Goal: Task Accomplishment & Management: Use online tool/utility

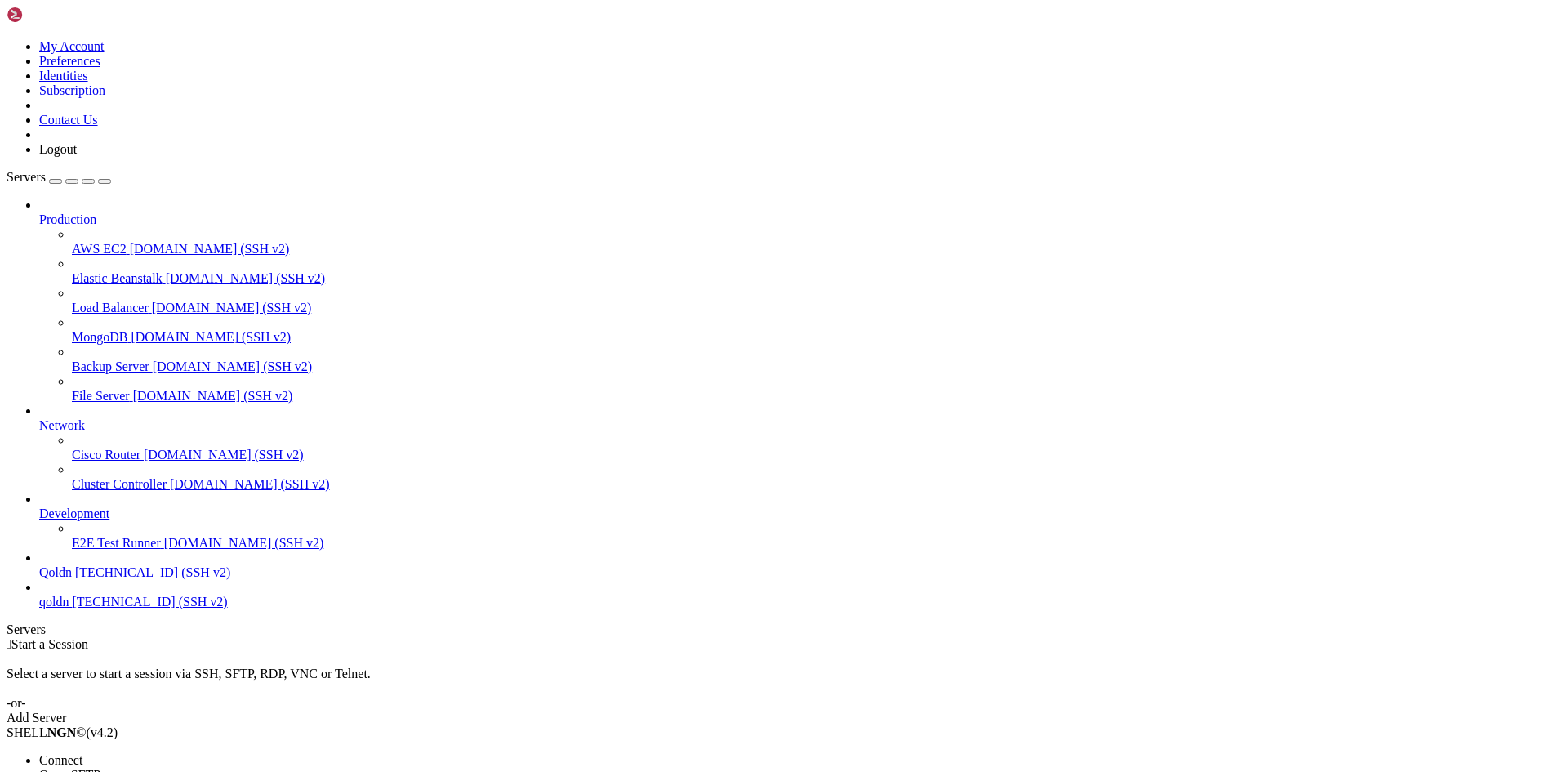
click at [344, 441] on div at bounding box center [784, 386] width 1568 height 772
click at [83, 753] on span "Connect" at bounding box center [61, 760] width 43 height 14
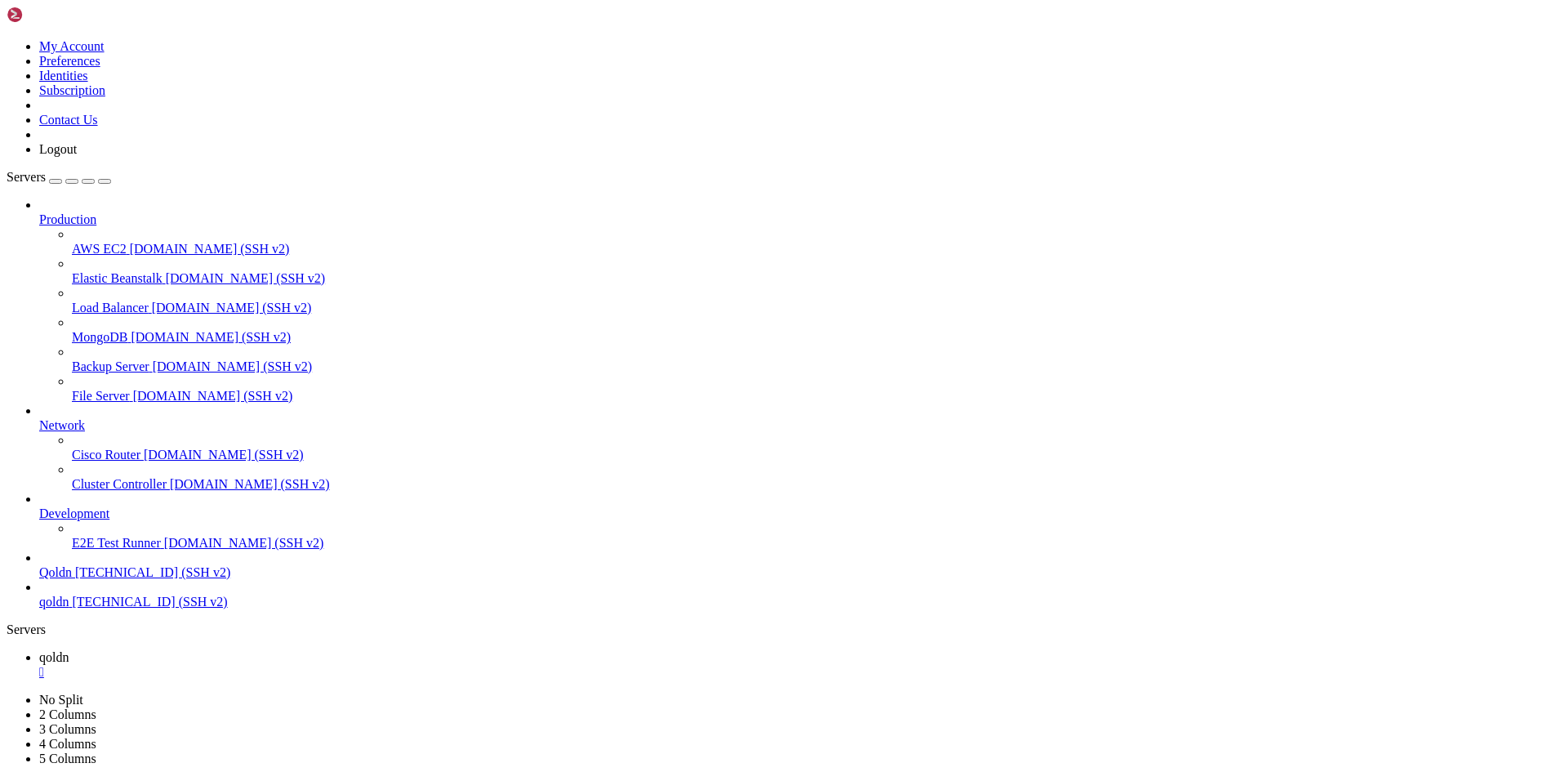
click at [68, 650] on span "qoldn" at bounding box center [54, 657] width 29 height 14
click at [68, 680] on span "qoldn" at bounding box center [54, 687] width 29 height 14
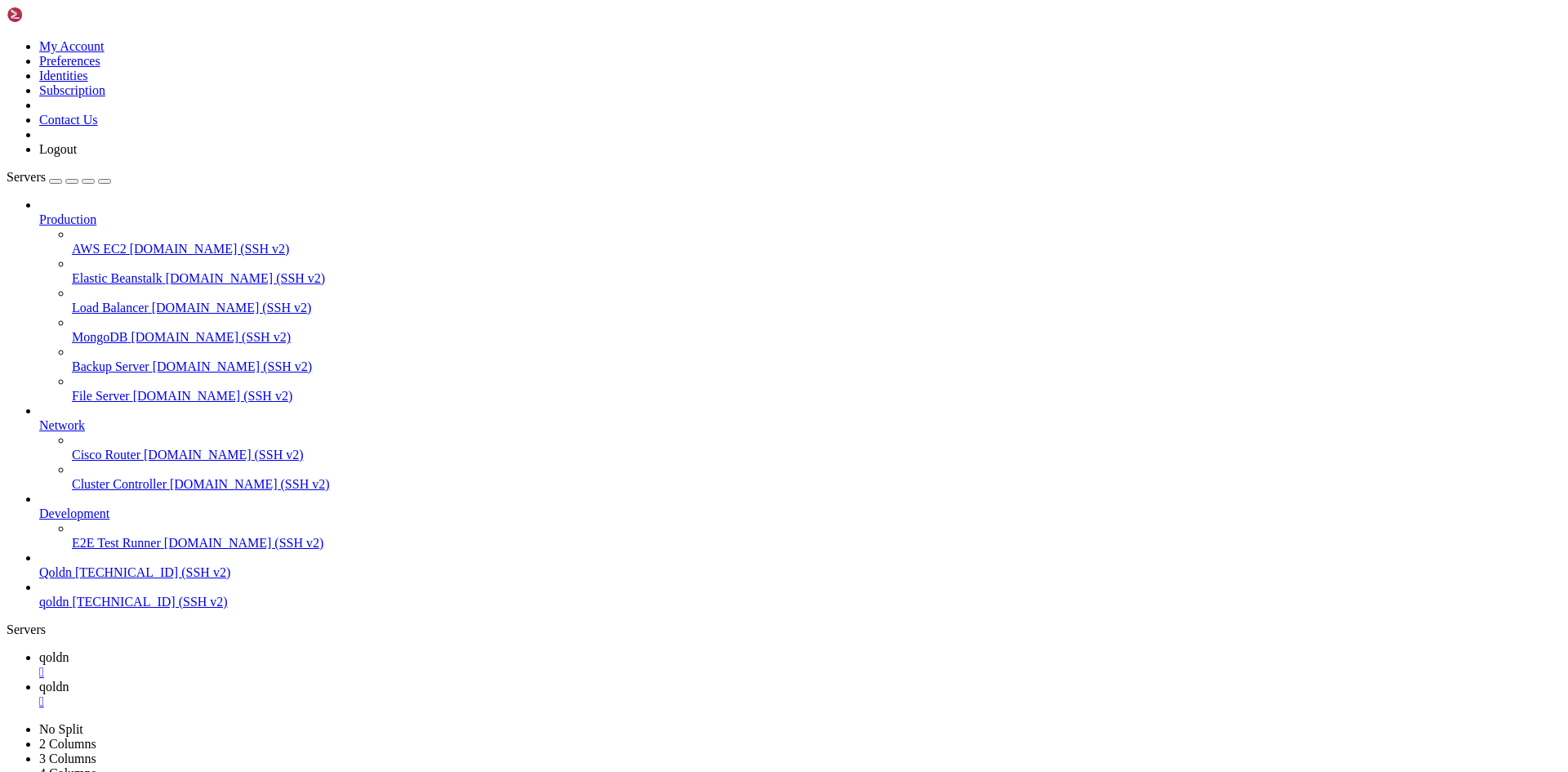
click at [267, 650] on link "qoldn " at bounding box center [800, 665] width 1522 height 29
click at [68, 680] on span "qoldn" at bounding box center [54, 687] width 29 height 14
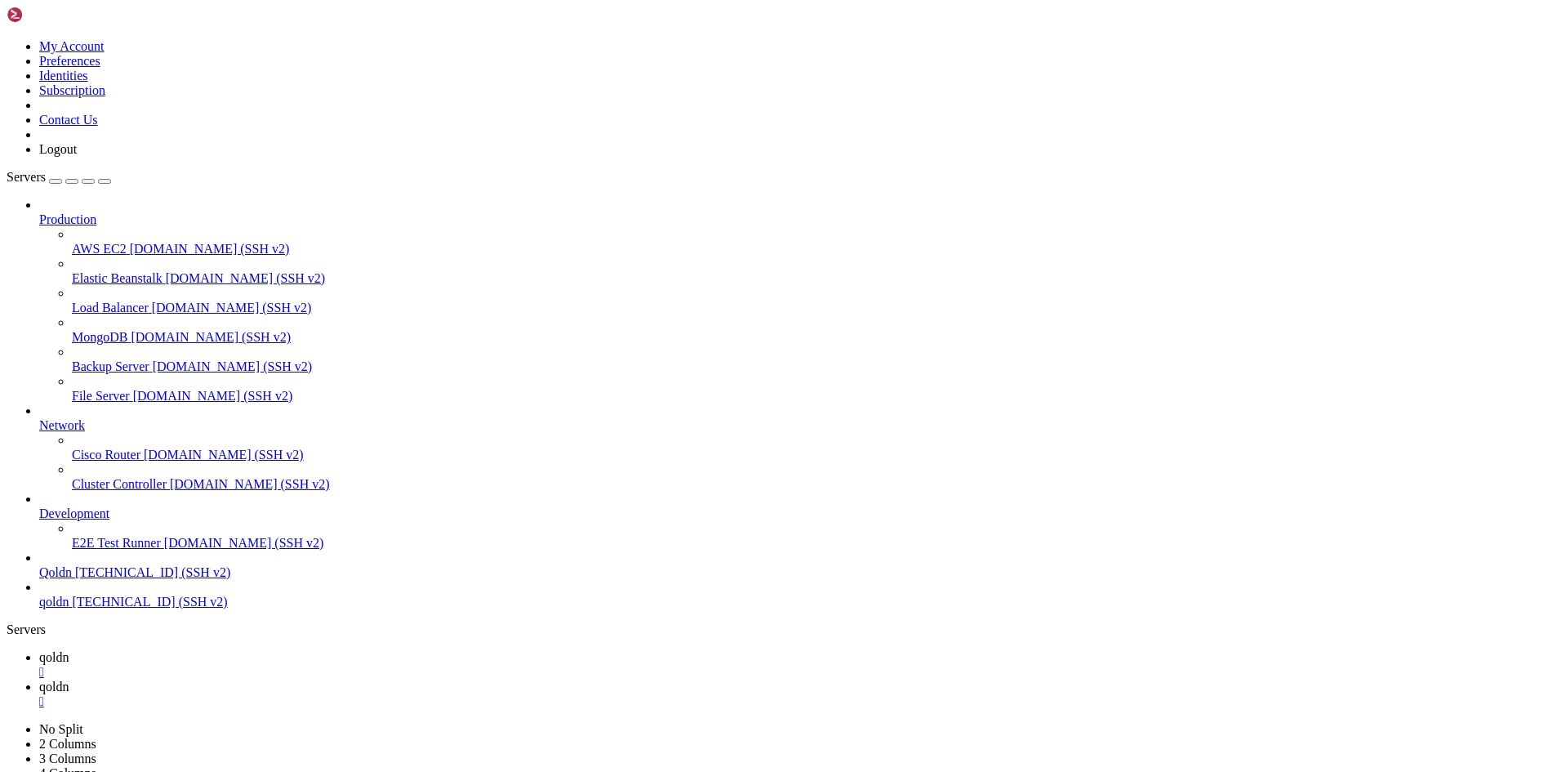
click at [68, 650] on span "qoldn" at bounding box center [54, 657] width 29 height 14
click at [310, 680] on link "qoldn " at bounding box center [800, 694] width 1522 height 29
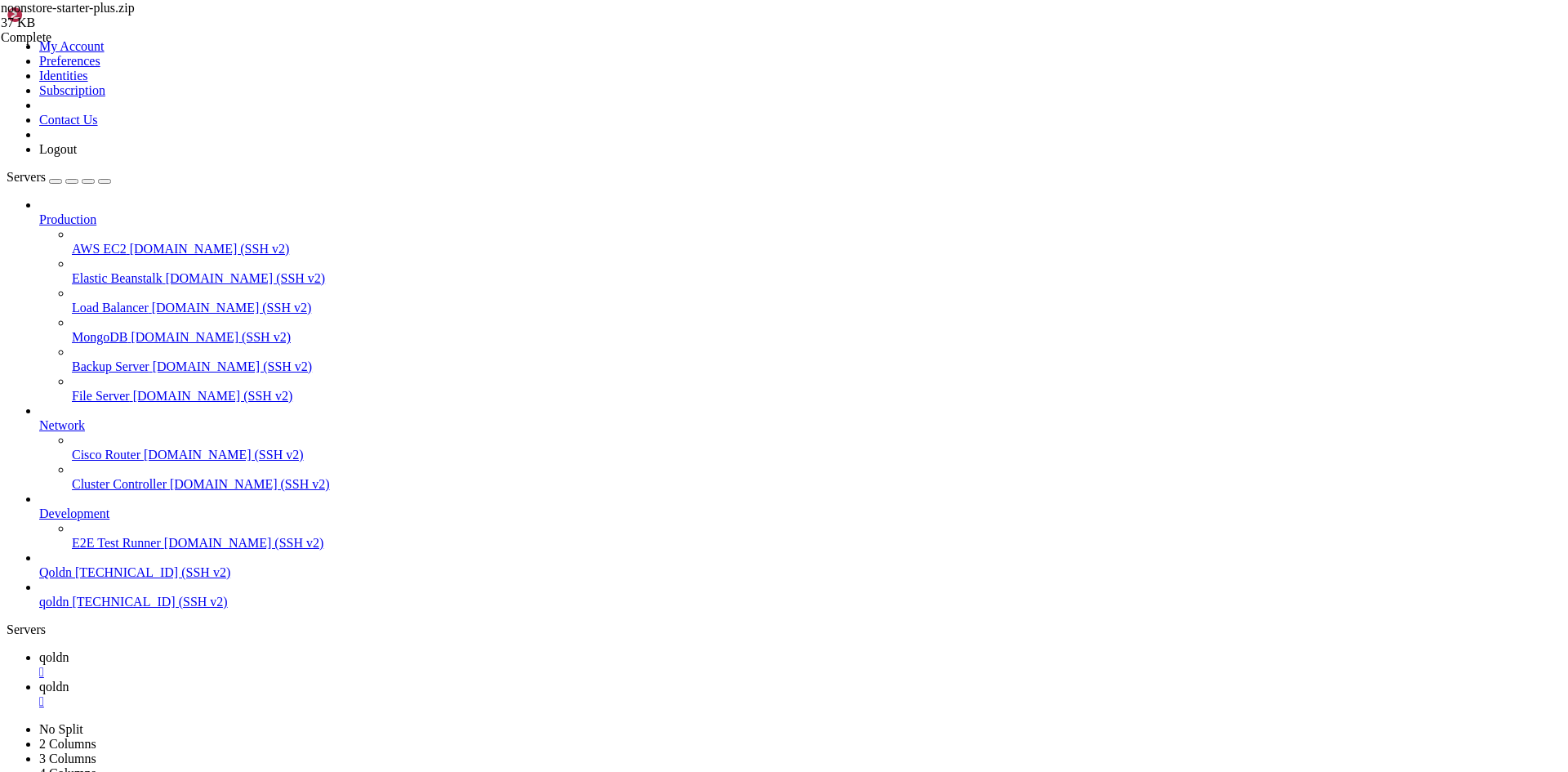
type input "/home/[DOMAIN_NAME]"
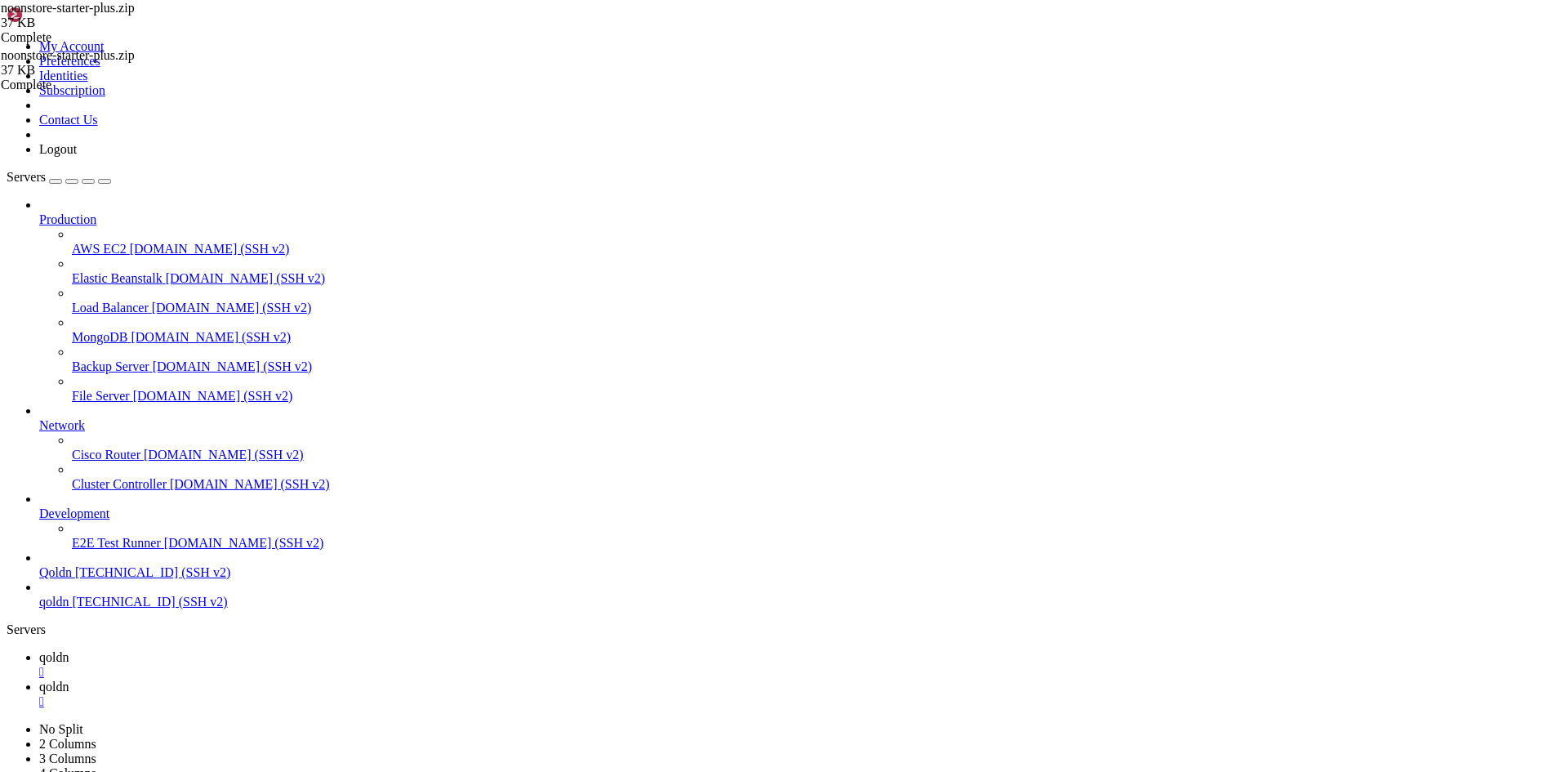
click at [39, 650] on icon at bounding box center [39, 657] width 0 height 14
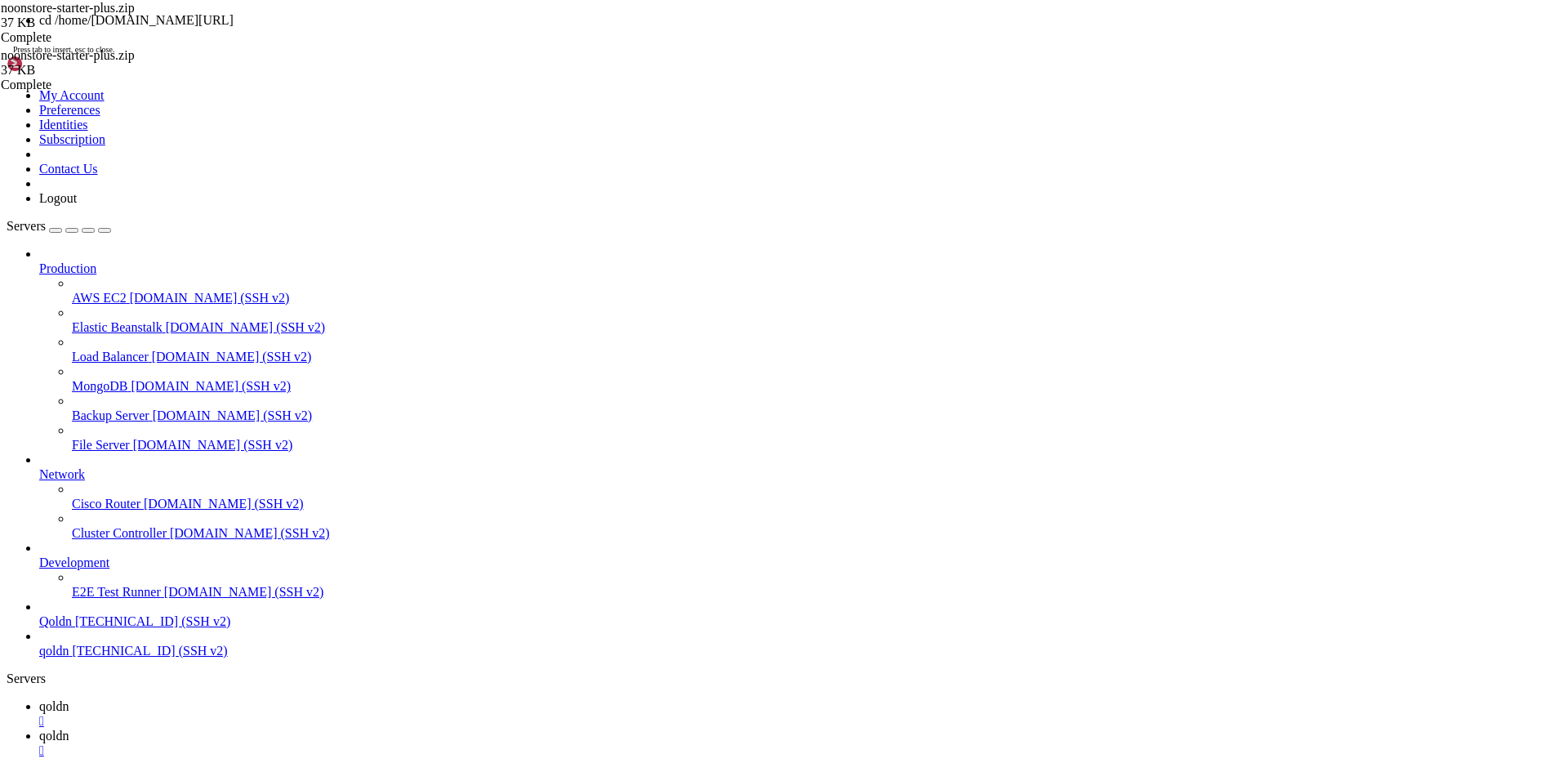
scroll to position [97, 0]
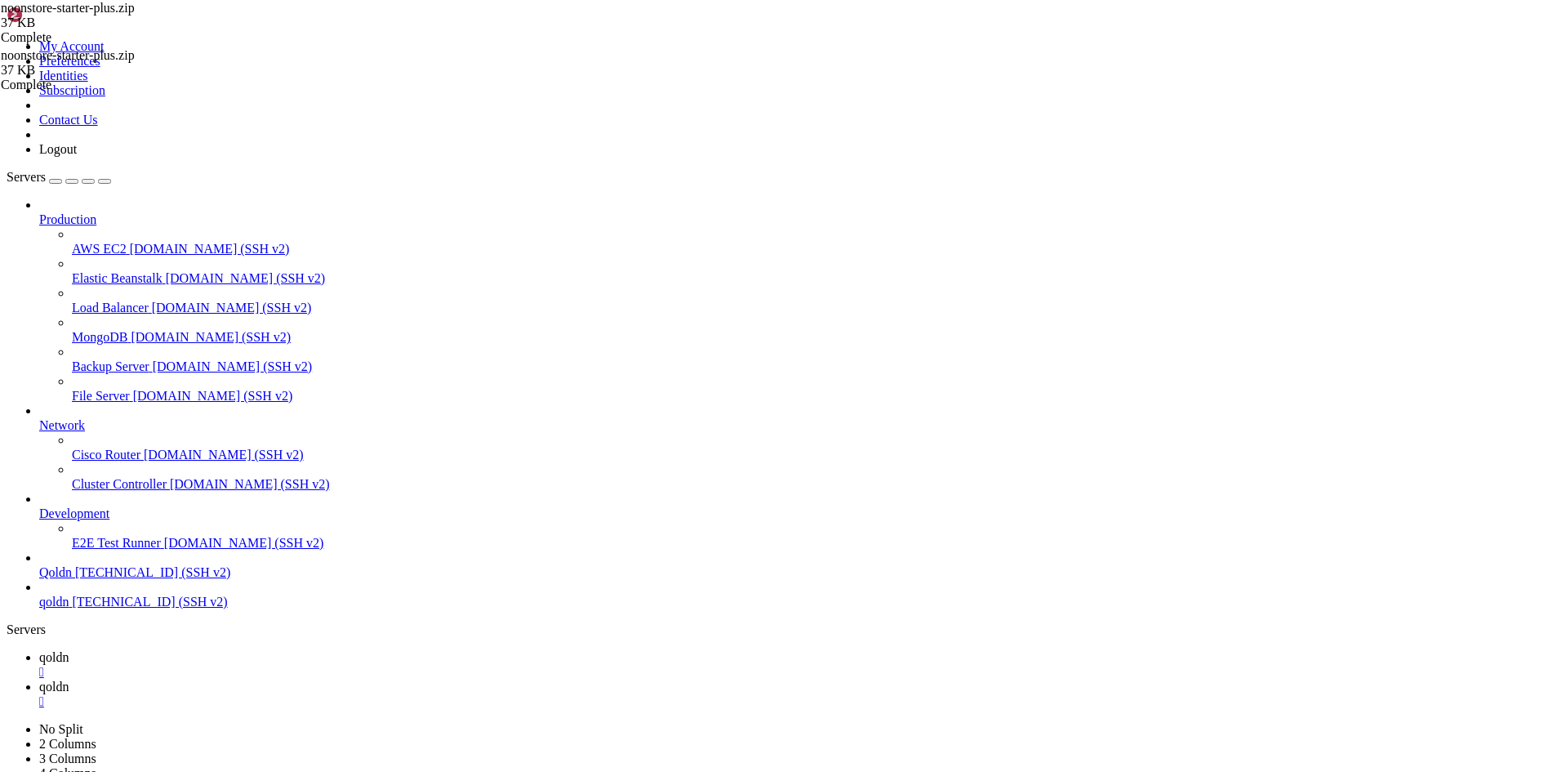
drag, startPoint x: 234, startPoint y: 1624, endPoint x: 455, endPoint y: 1617, distance: 221.1
drag, startPoint x: 258, startPoint y: 1624, endPoint x: 28, endPoint y: 1624, distance: 230.0
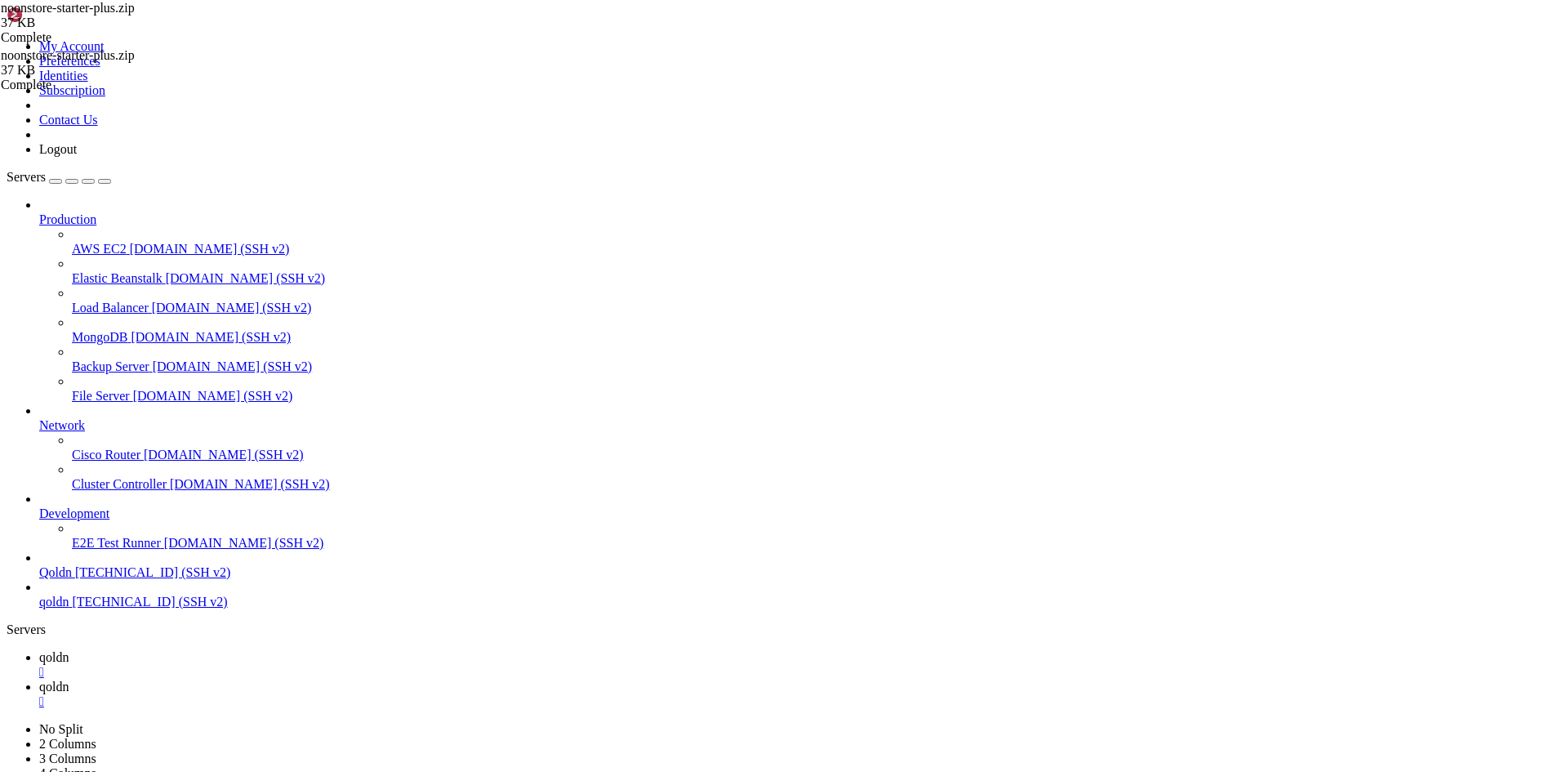
drag, startPoint x: 11, startPoint y: 1232, endPoint x: 54, endPoint y: 1249, distance: 46.2
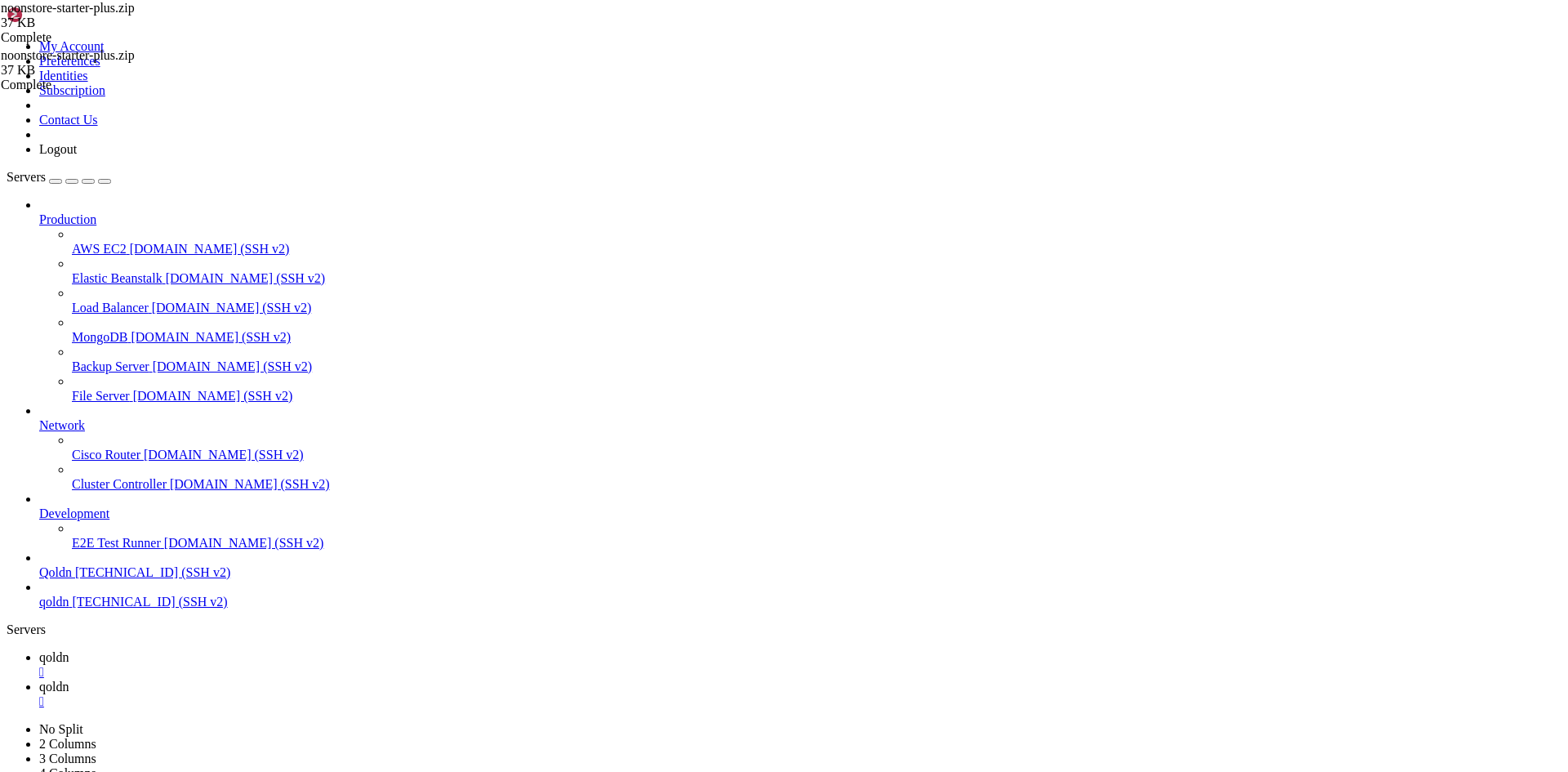
drag, startPoint x: 15, startPoint y: 1237, endPoint x: 651, endPoint y: 1618, distance: 741.4
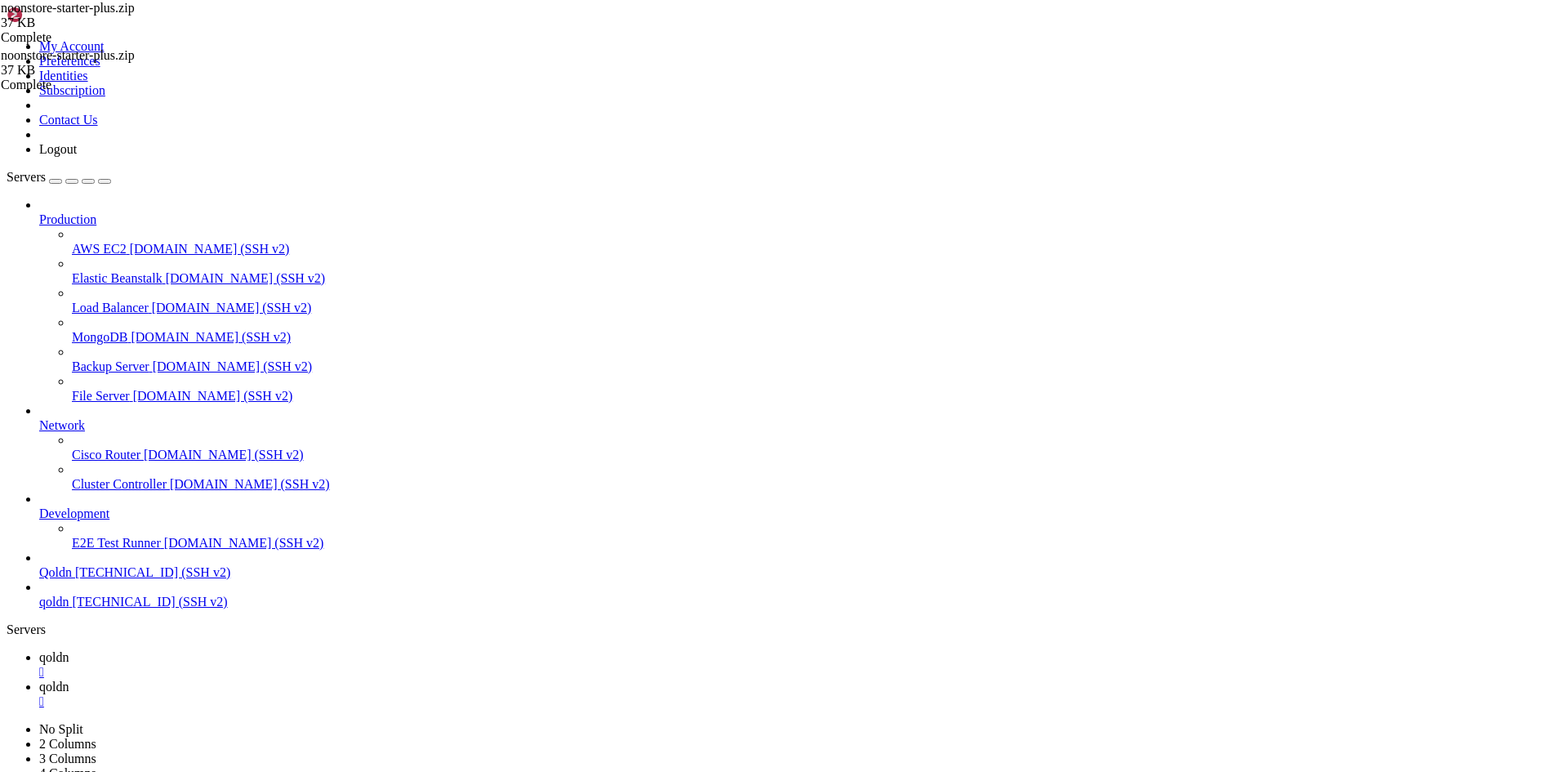
drag, startPoint x: 230, startPoint y: 1622, endPoint x: 196, endPoint y: 1617, distance: 34.4
drag, startPoint x: 310, startPoint y: 1616, endPoint x: 136, endPoint y: 1619, distance: 174.0
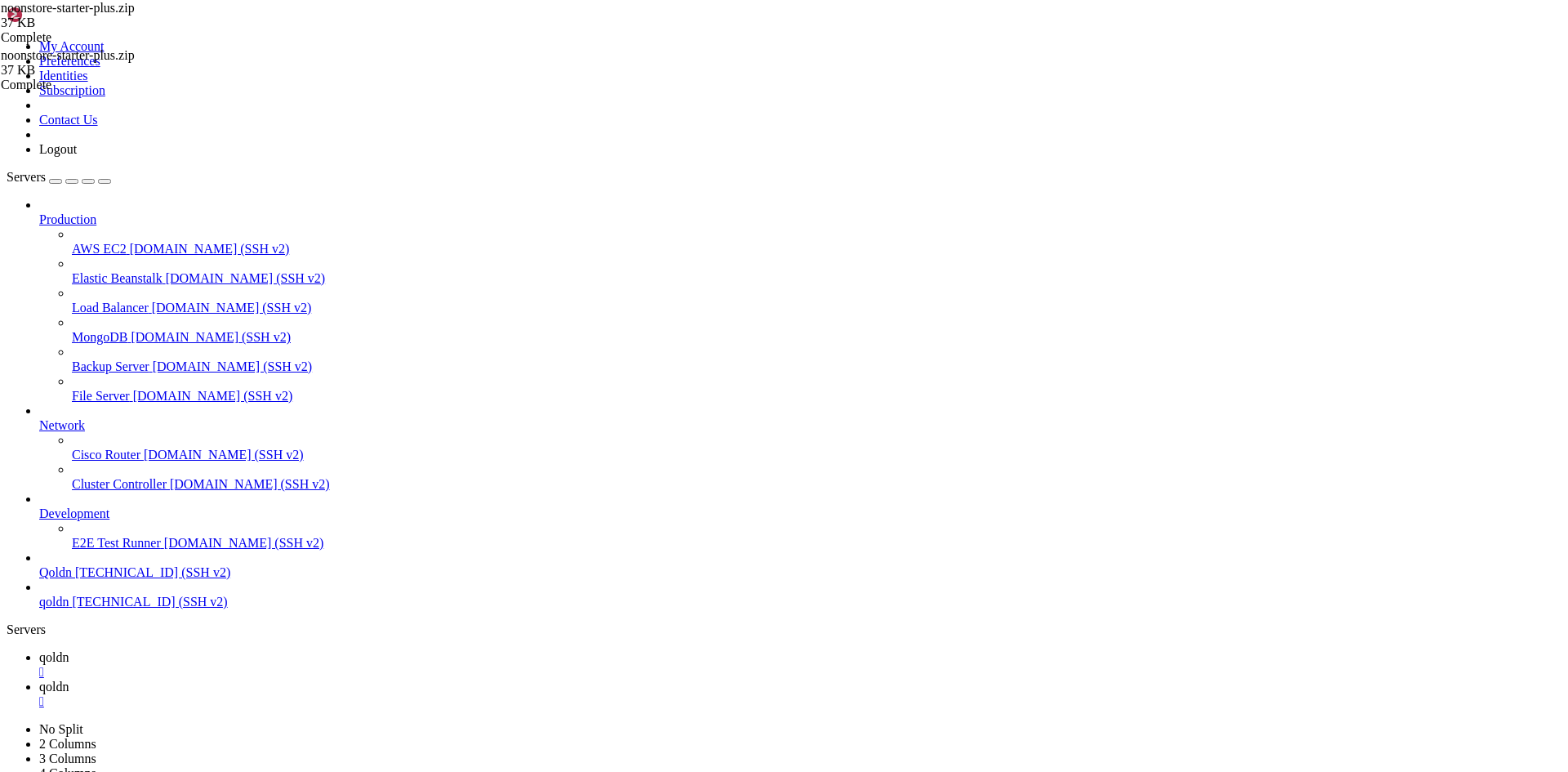
drag, startPoint x: 299, startPoint y: 1622, endPoint x: 171, endPoint y: 1614, distance: 128.2
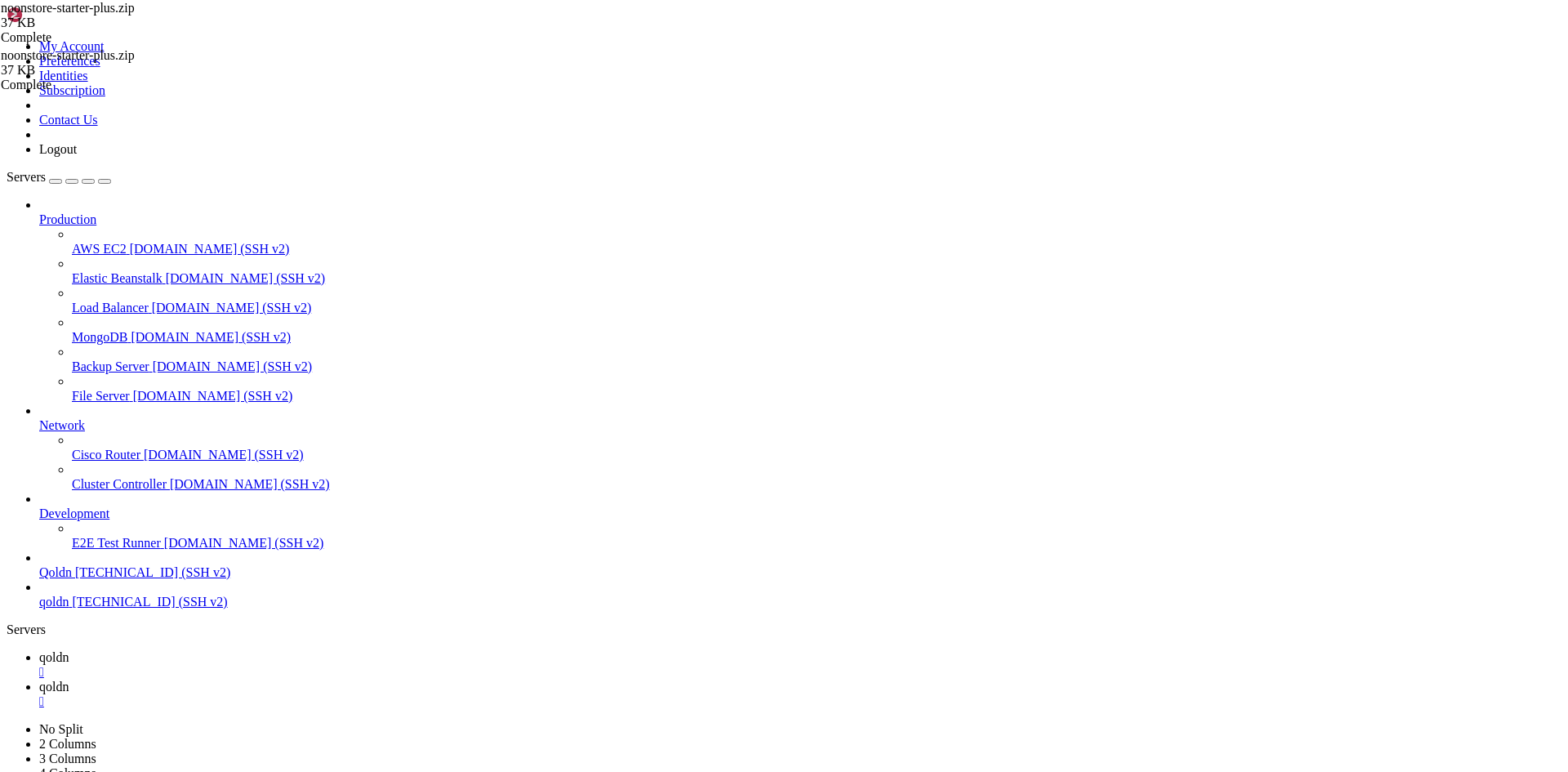
drag, startPoint x: 15, startPoint y: 1037, endPoint x: 416, endPoint y: 1624, distance: 710.9
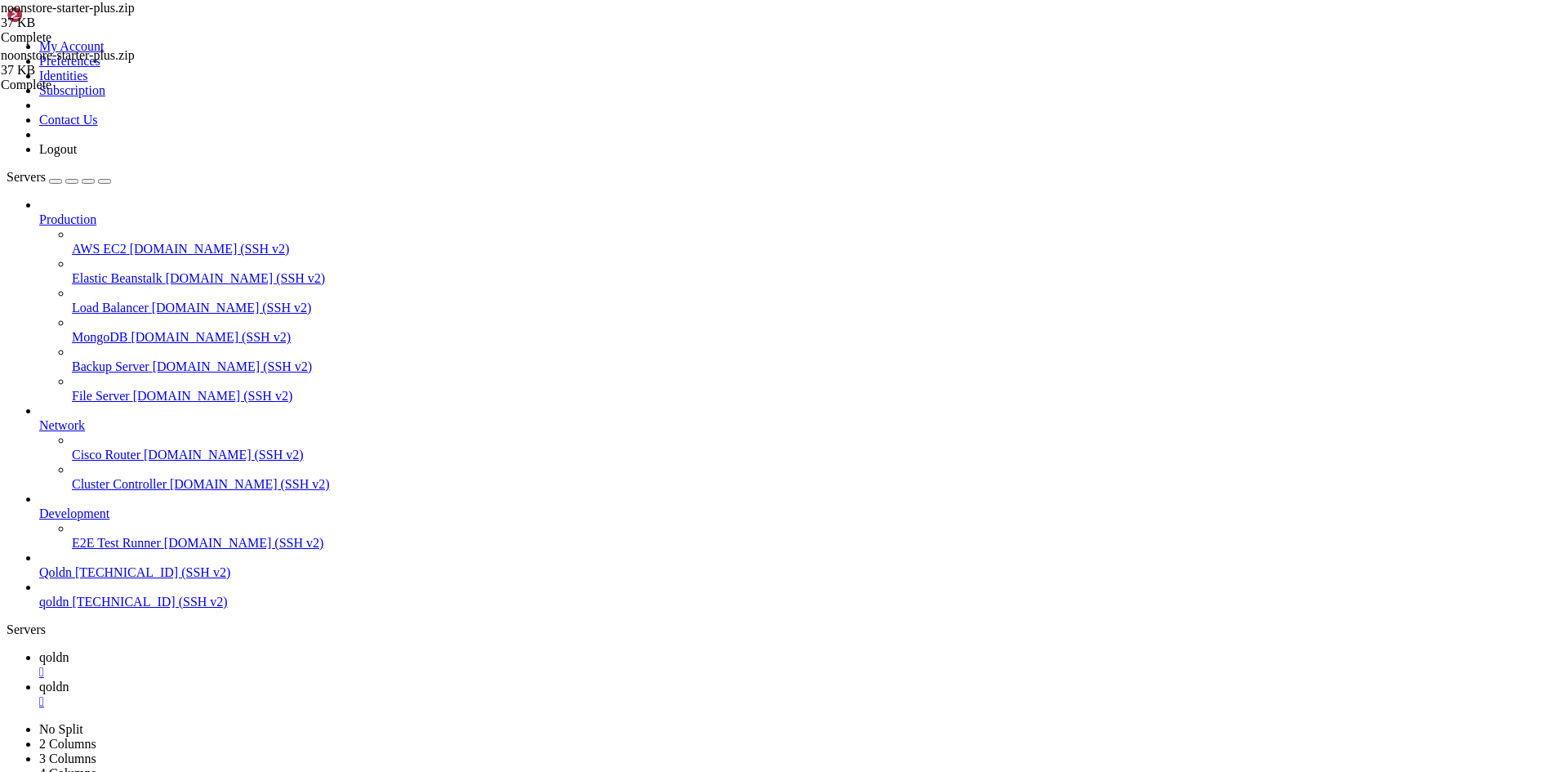
drag, startPoint x: 213, startPoint y: 1368, endPoint x: 412, endPoint y: 1376, distance: 199.2
copy x-row "cd /home/[DOMAIN_NAME][URL]"
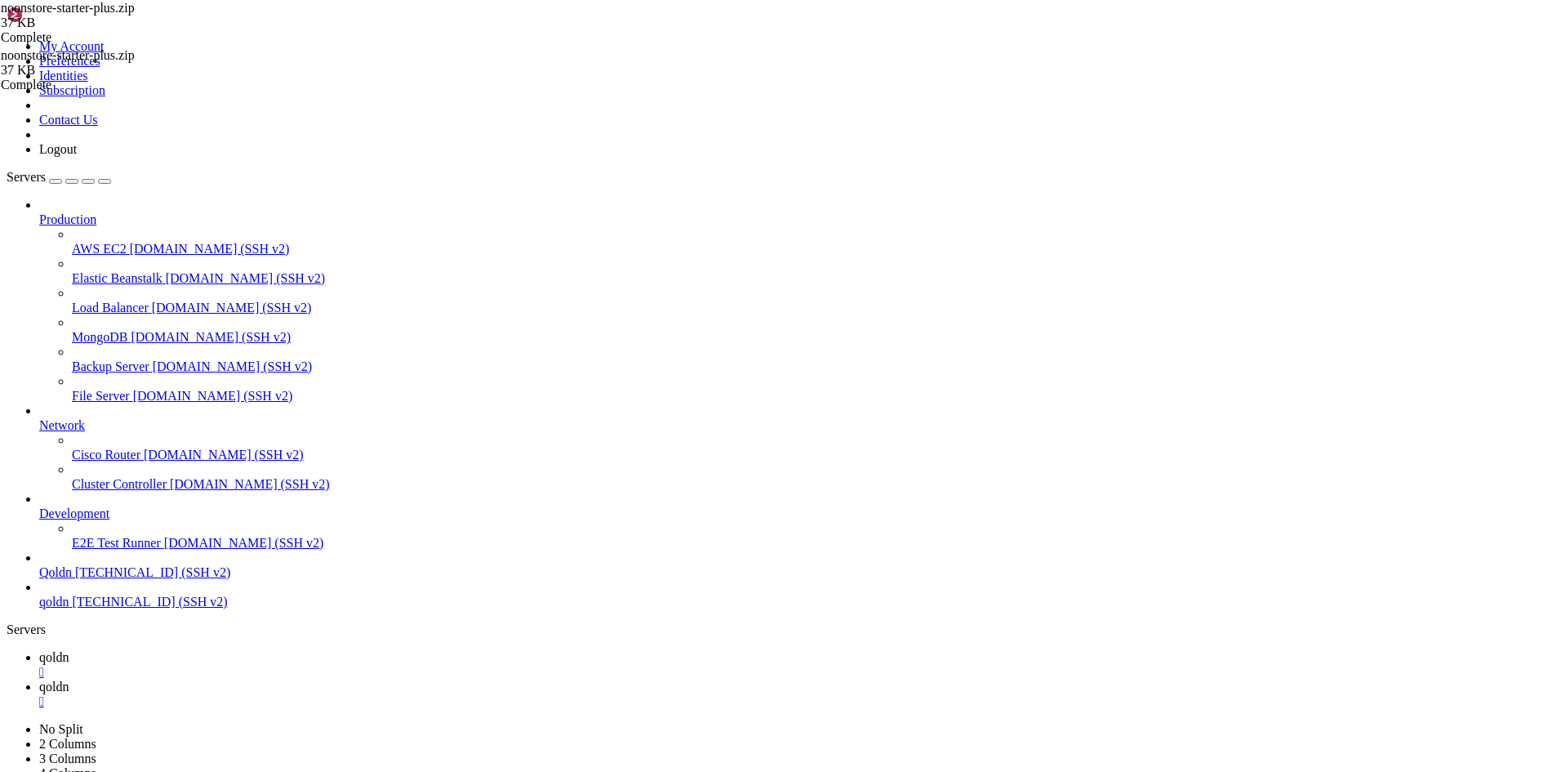
drag, startPoint x: 297, startPoint y: 1617, endPoint x: 129, endPoint y: 1626, distance: 168.2
drag, startPoint x: 301, startPoint y: 1616, endPoint x: 264, endPoint y: 1614, distance: 37.1
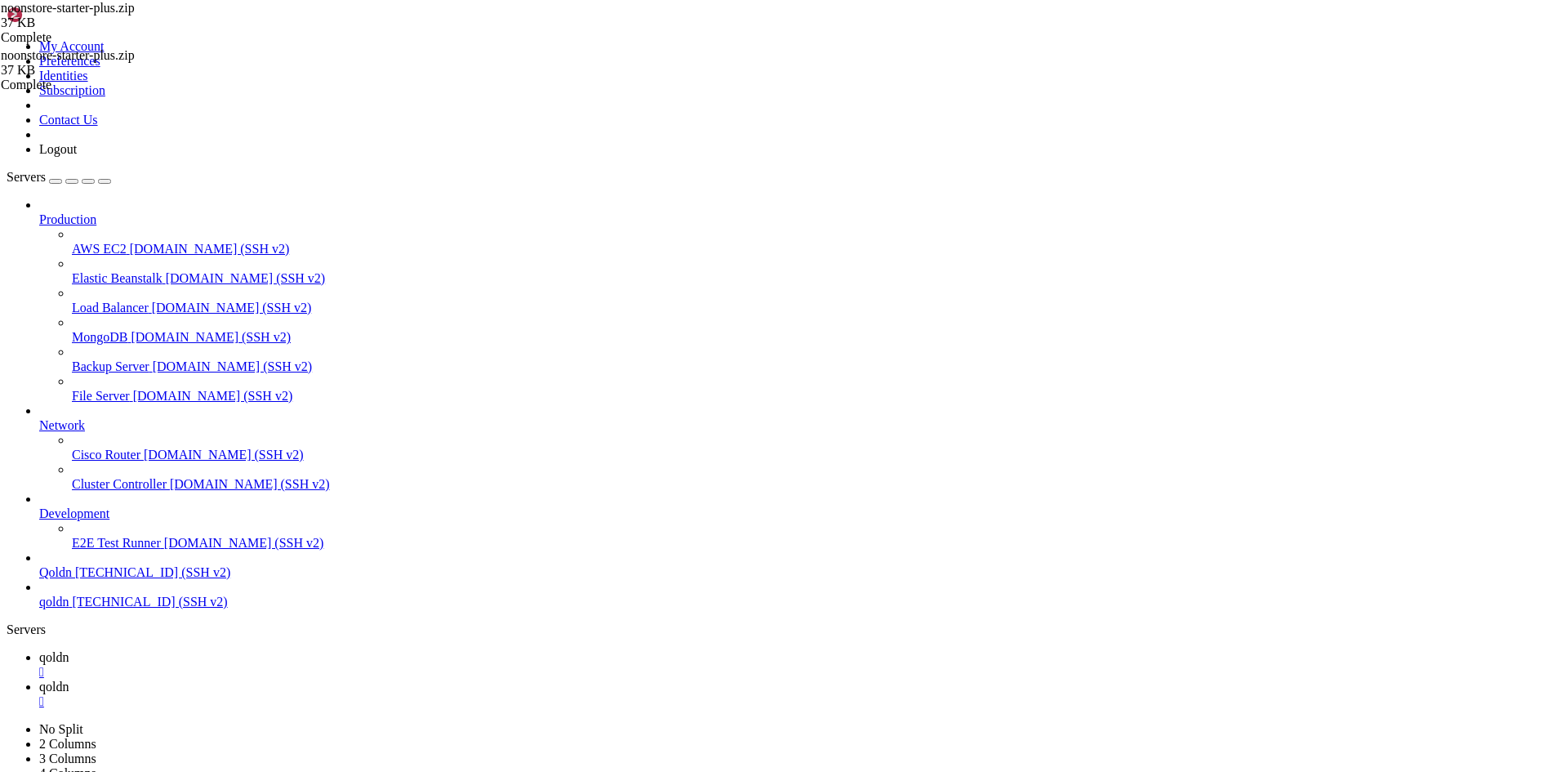
drag, startPoint x: 320, startPoint y: 1610, endPoint x: 222, endPoint y: 1612, distance: 98.0
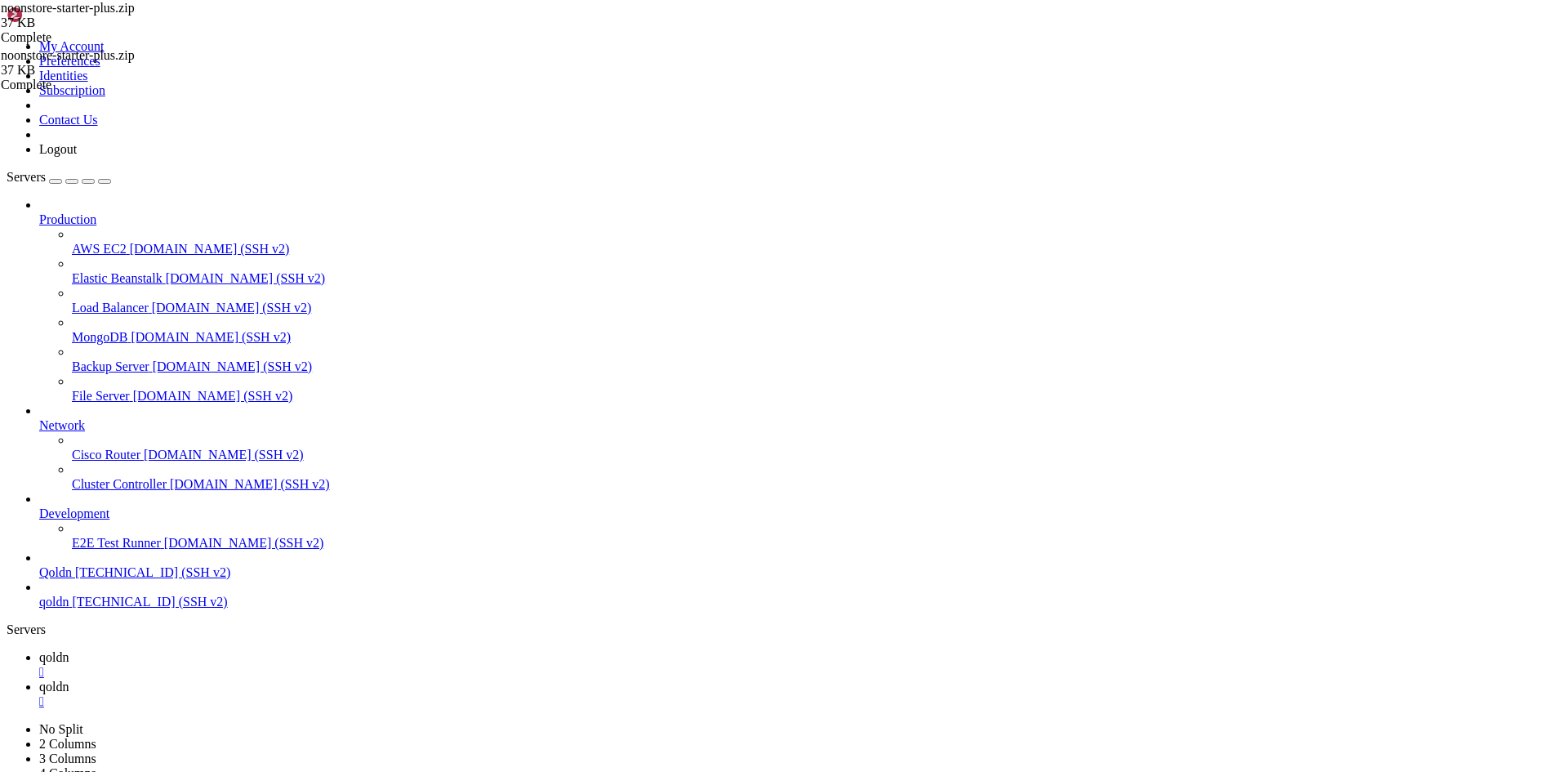
drag, startPoint x: 307, startPoint y: 1624, endPoint x: 211, endPoint y: 1607, distance: 97.5
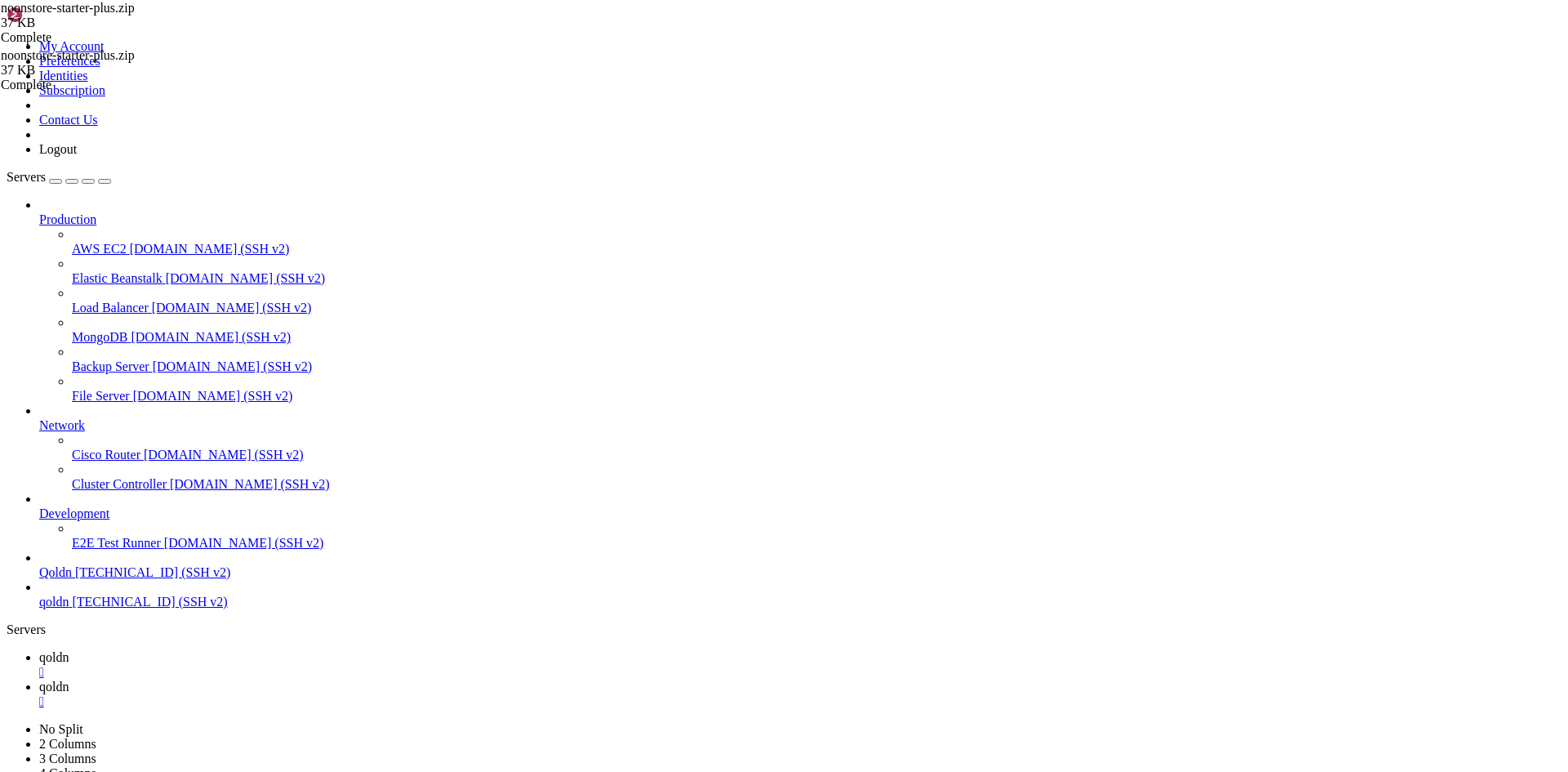
drag, startPoint x: 310, startPoint y: 1623, endPoint x: 194, endPoint y: 1622, distance: 116.0
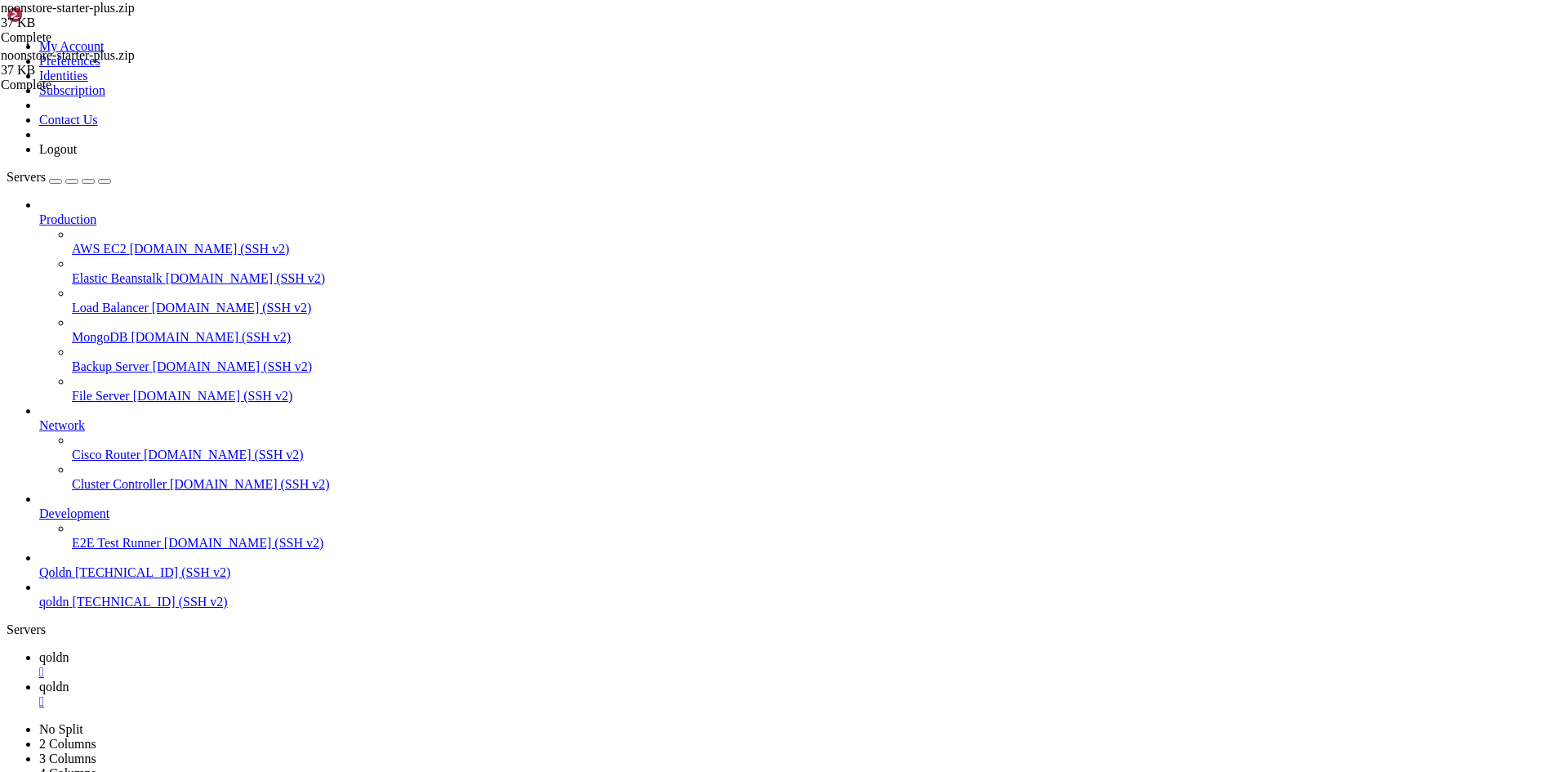
scroll to position [11557, 0]
drag, startPoint x: 10, startPoint y: 1619, endPoint x: 243, endPoint y: 1622, distance: 233.0
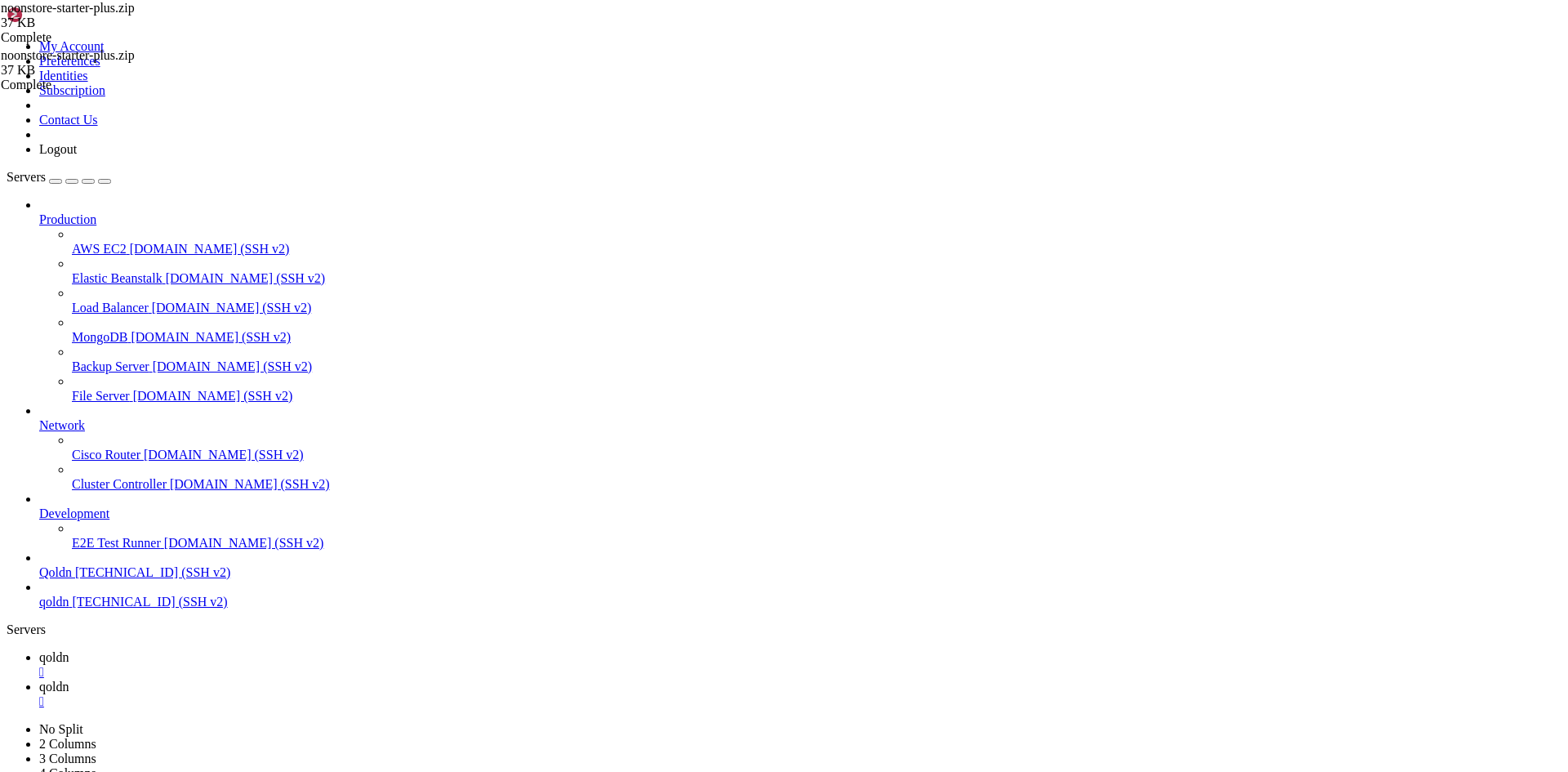
drag, startPoint x: 12, startPoint y: 1620, endPoint x: 200, endPoint y: 1627, distance: 188.1
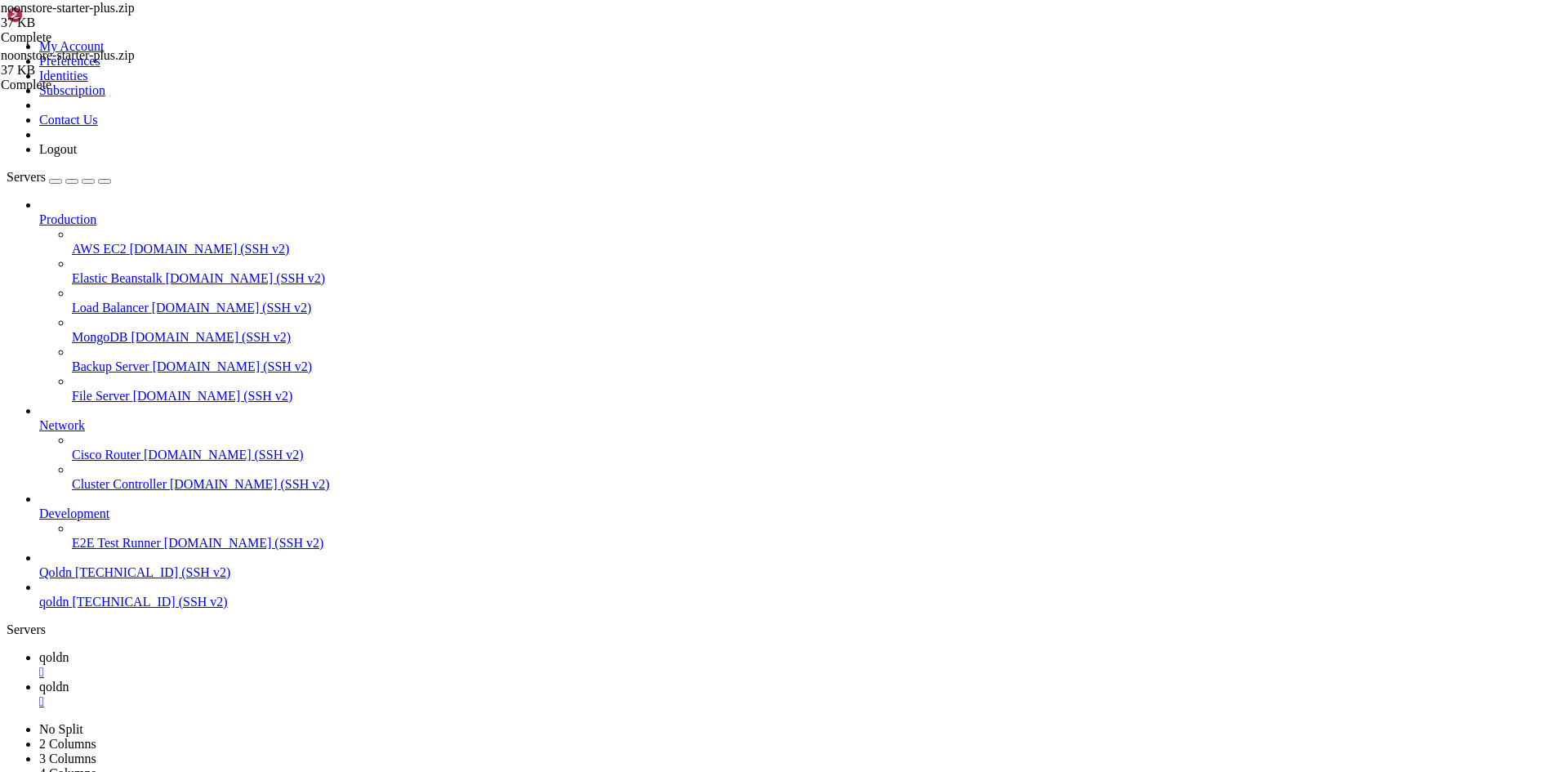
drag, startPoint x: 14, startPoint y: 1607, endPoint x: 240, endPoint y: 1609, distance: 226.0
copy x-row "Continue as root/super user [ yes ]"
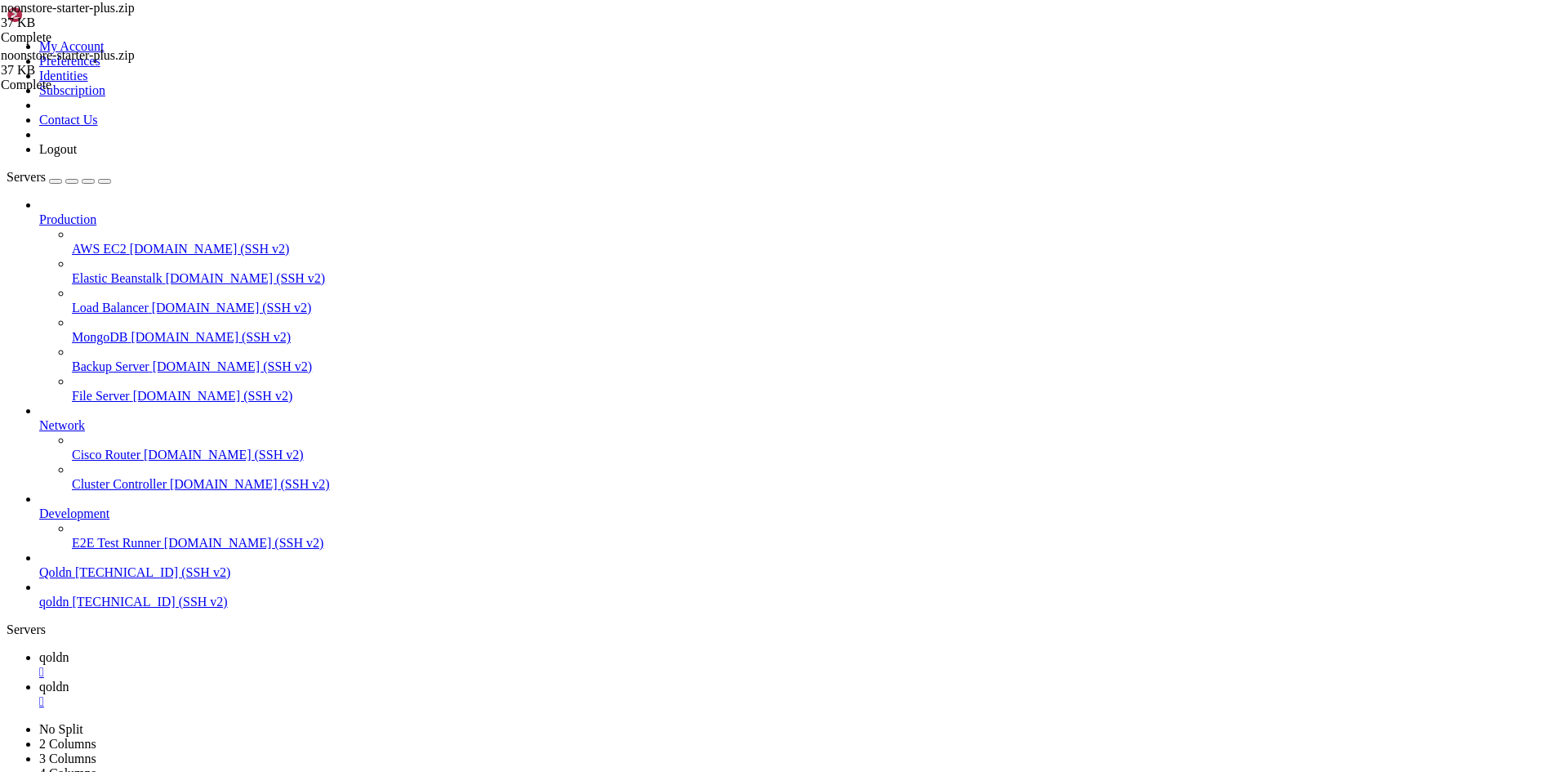
scroll to position [11654, 0]
drag, startPoint x: 316, startPoint y: 1616, endPoint x: 187, endPoint y: 1607, distance: 129.3
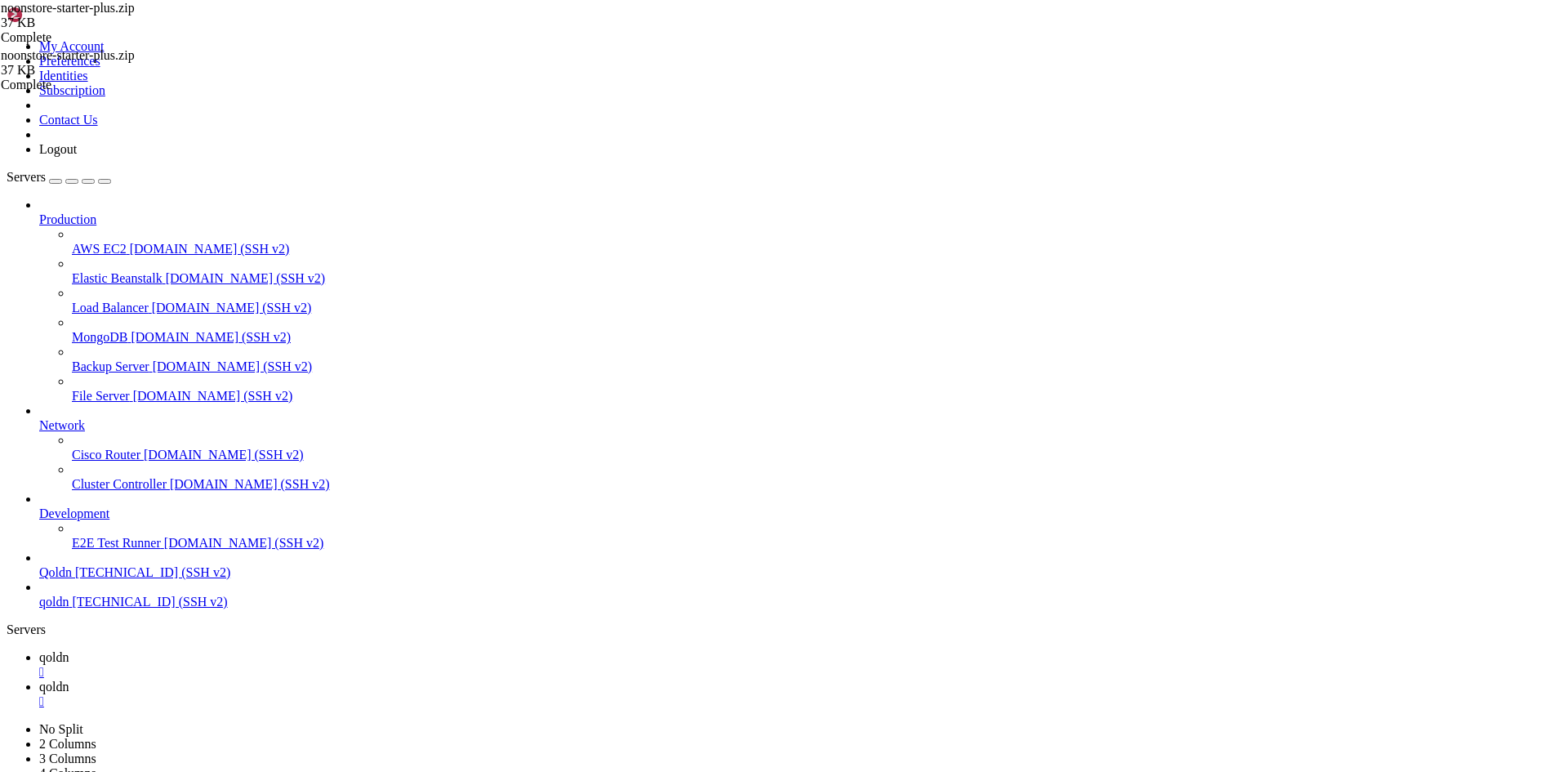
drag, startPoint x: 14, startPoint y: 1201, endPoint x: 469, endPoint y: 1589, distance: 598.0
drag, startPoint x: 287, startPoint y: 1620, endPoint x: 222, endPoint y: 1613, distance: 65.4
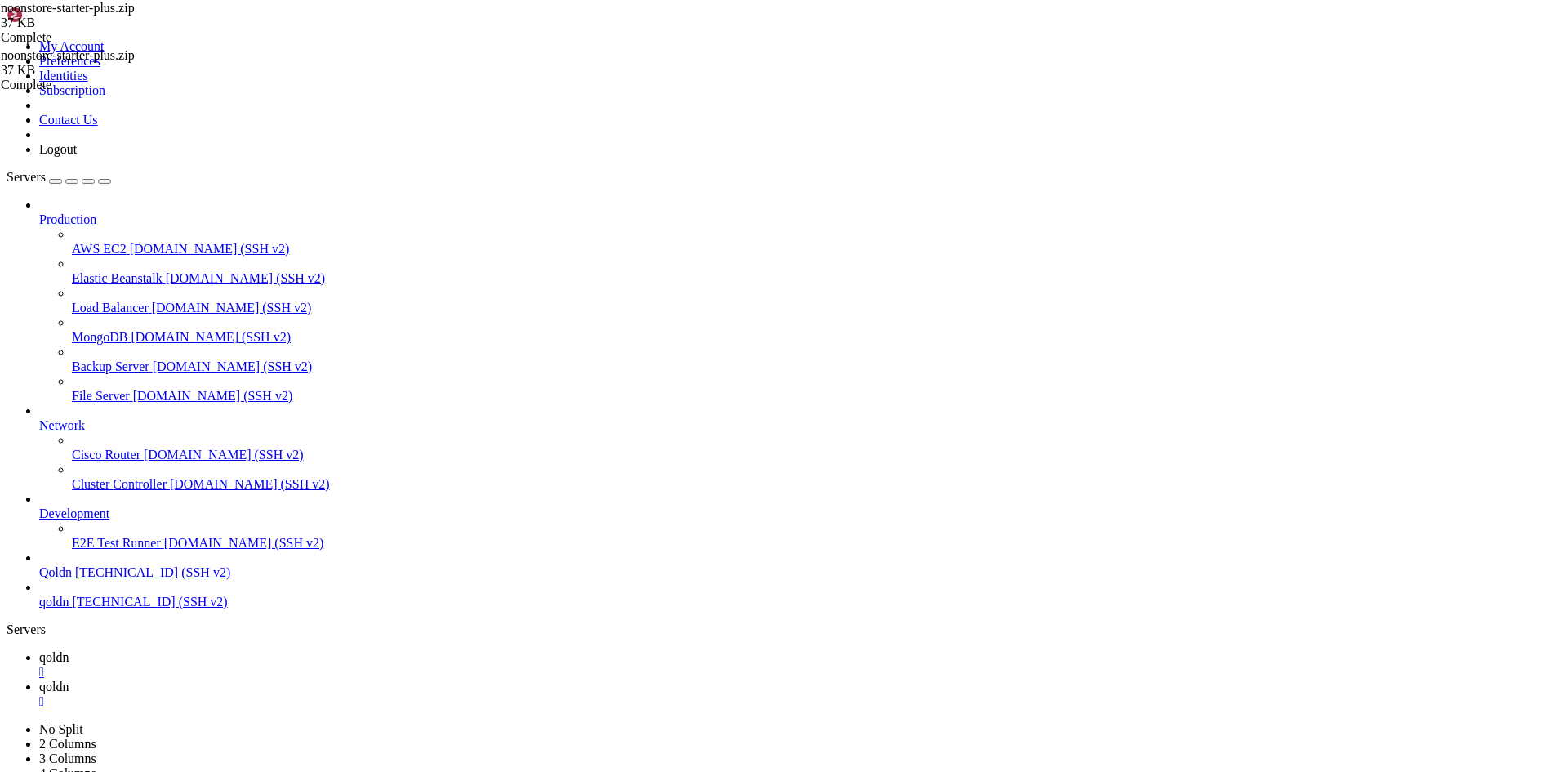
scroll to position [12959, 0]
drag, startPoint x: 299, startPoint y: 1619, endPoint x: 192, endPoint y: 1617, distance: 107.0
drag, startPoint x: 304, startPoint y: 1622, endPoint x: 121, endPoint y: 1633, distance: 183.3
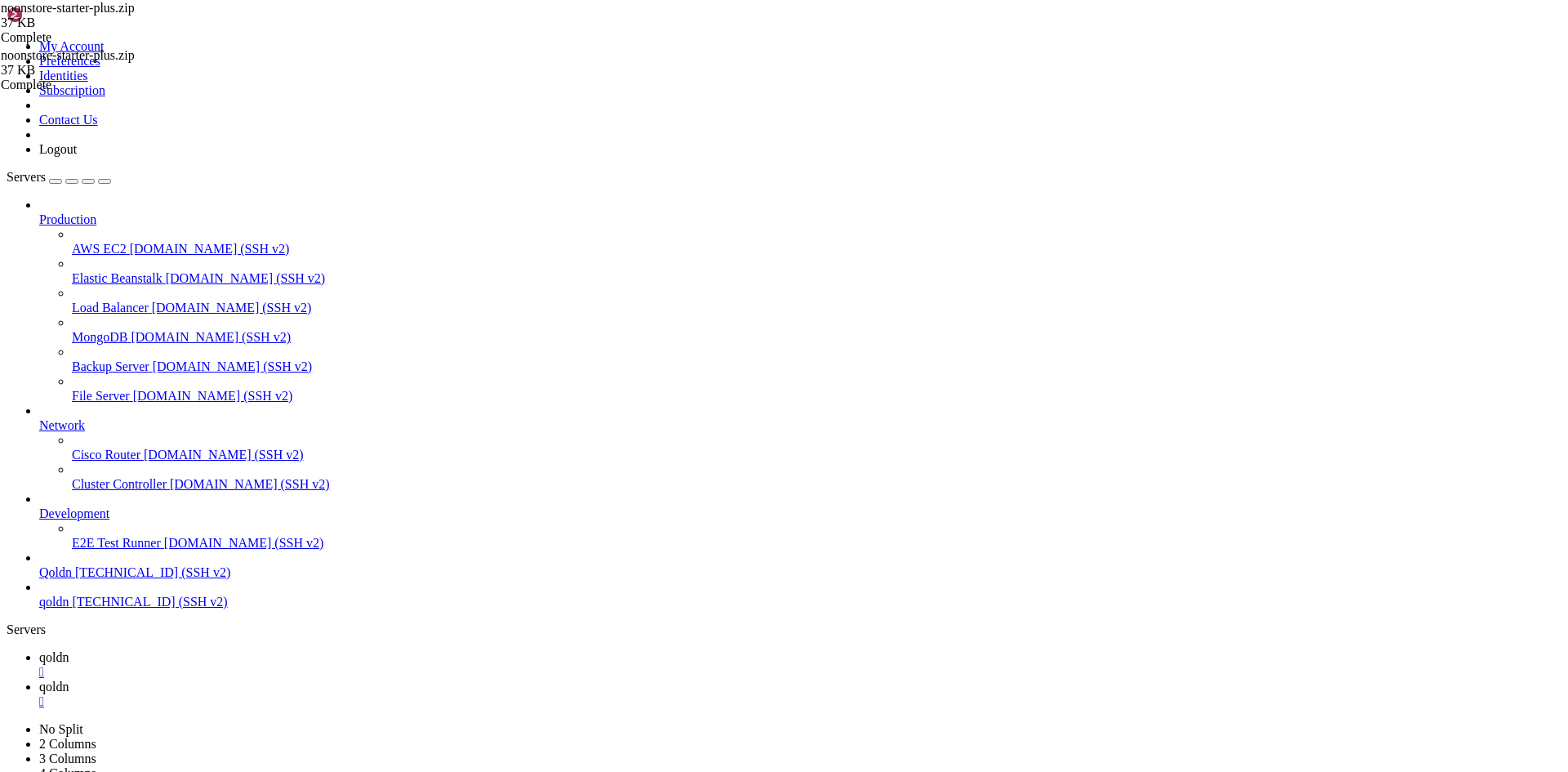
drag, startPoint x: 305, startPoint y: 1623, endPoint x: 192, endPoint y: 1624, distance: 113.0
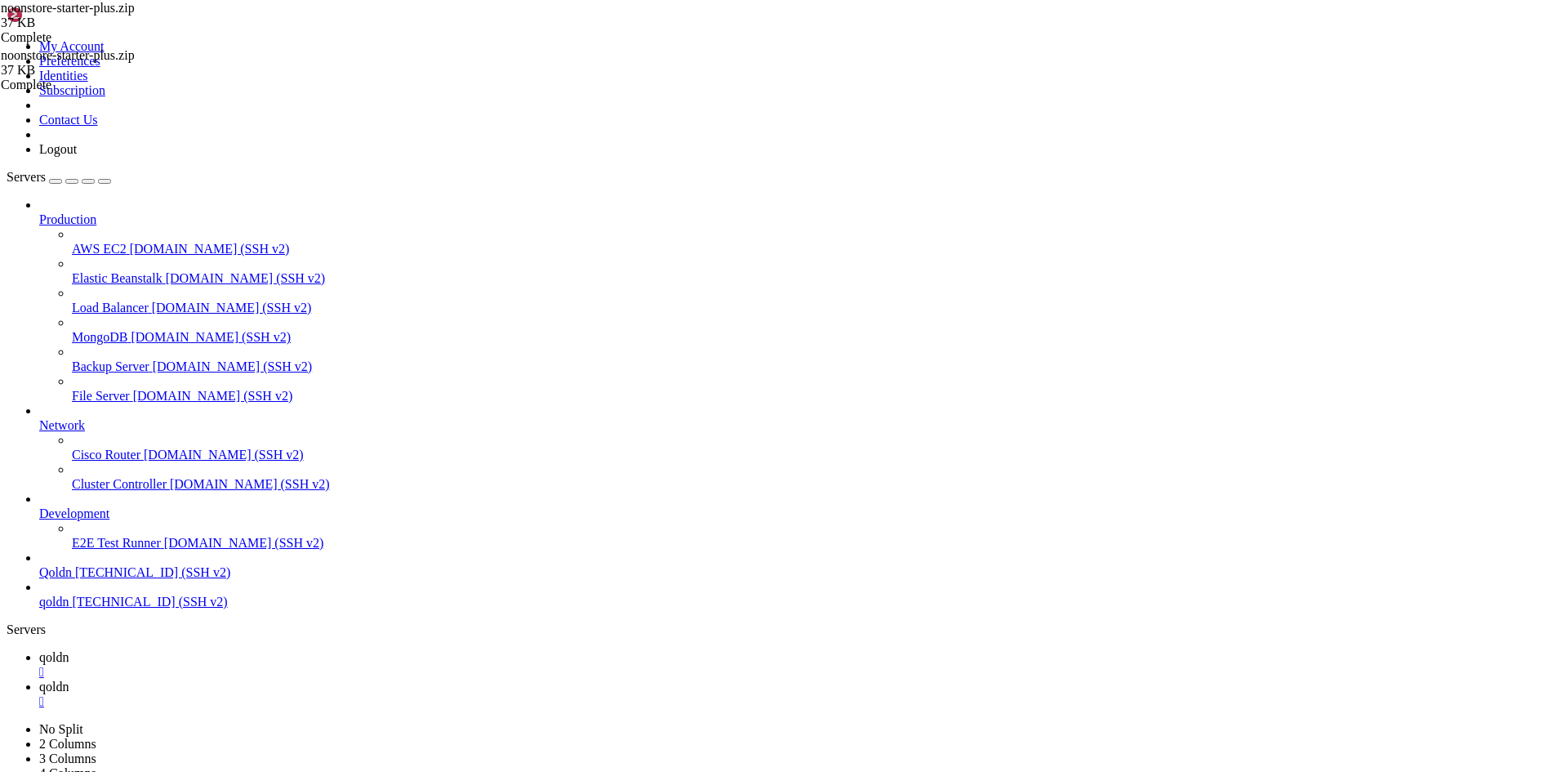
drag, startPoint x: 14, startPoint y: 1036, endPoint x: 435, endPoint y: 1611, distance: 712.6
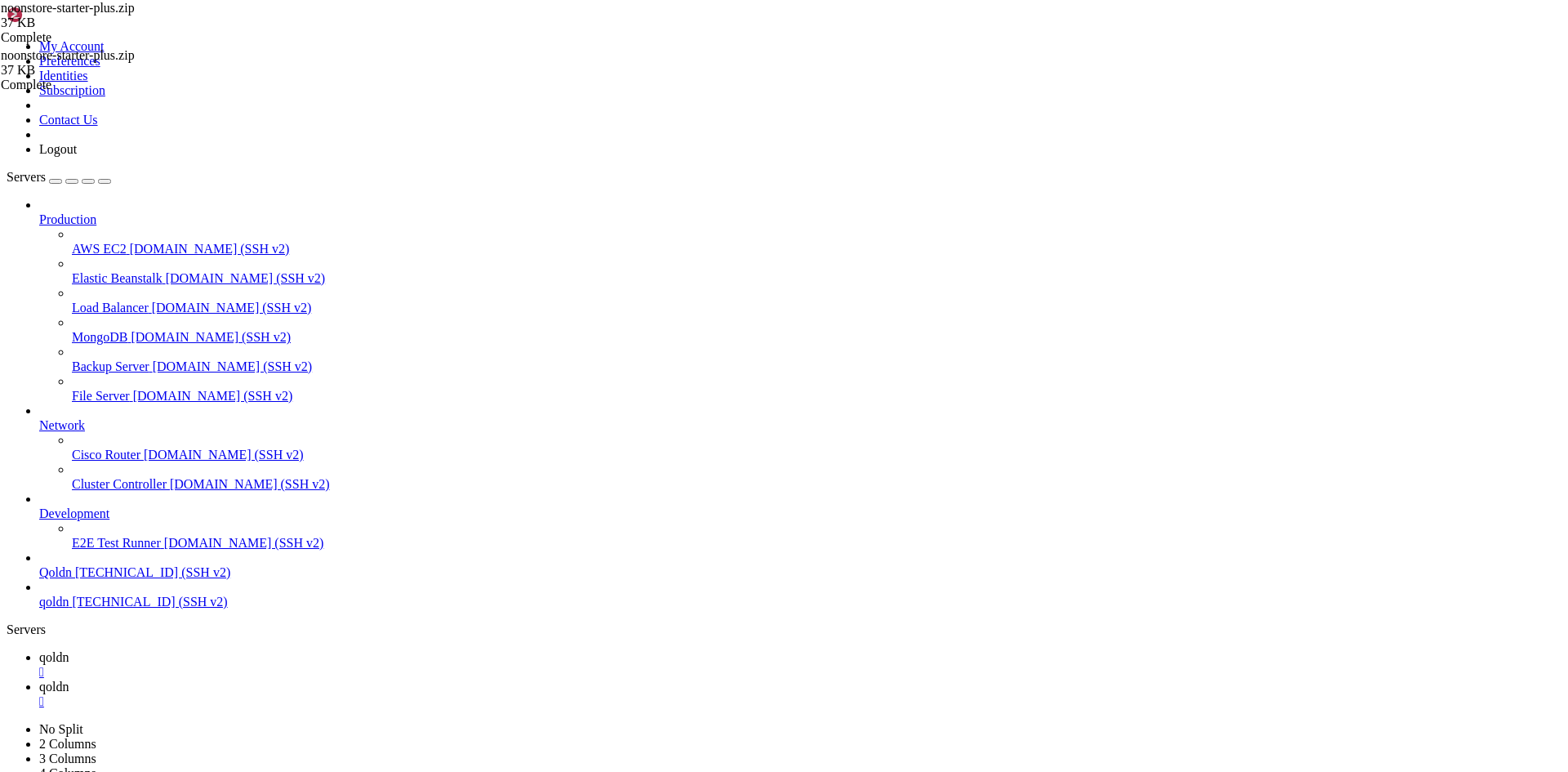
drag, startPoint x: 293, startPoint y: 1622, endPoint x: 763, endPoint y: 1619, distance: 470.0
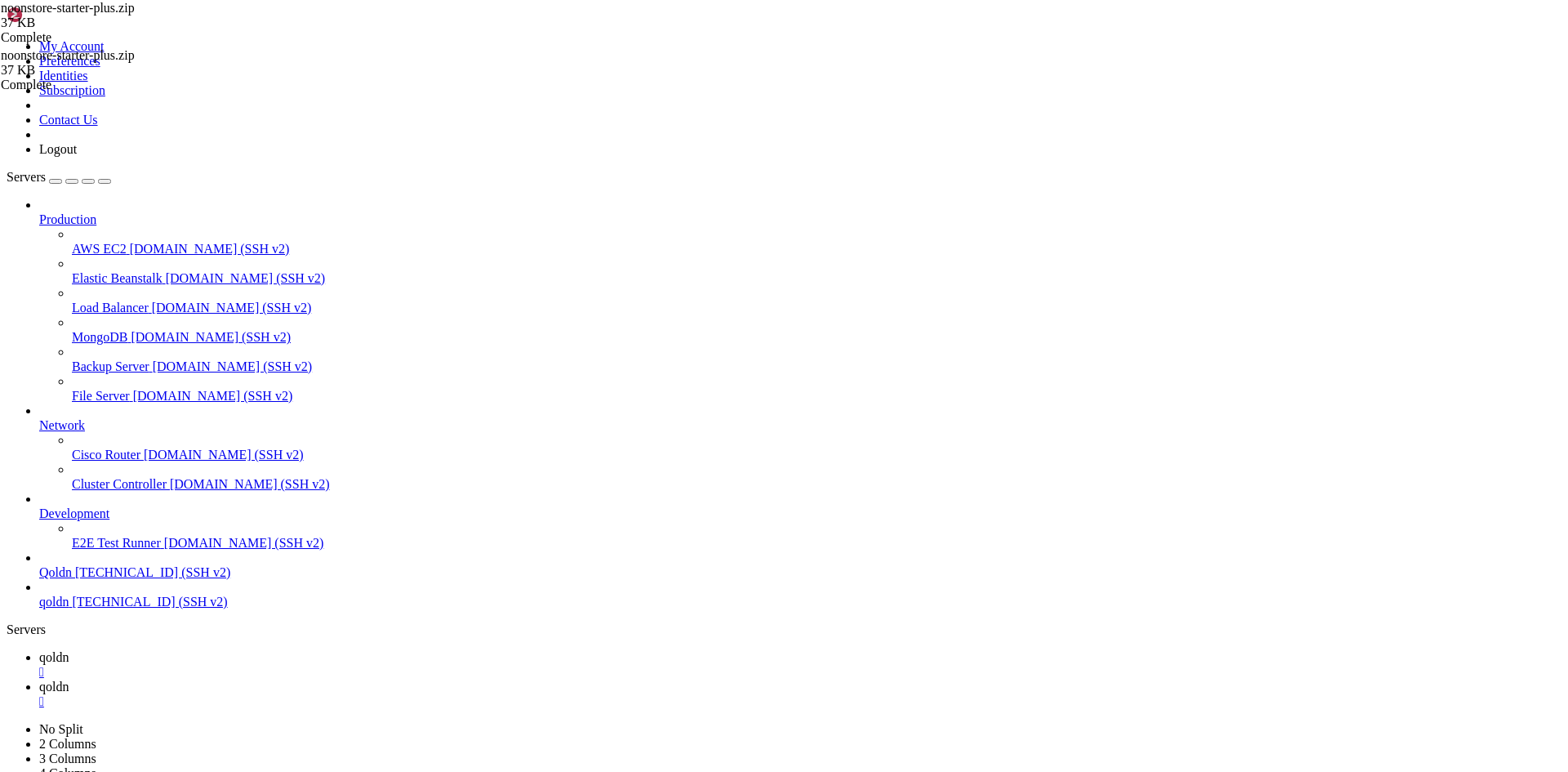
scroll to position [15571, 0]
drag, startPoint x: 313, startPoint y: 1621, endPoint x: 212, endPoint y: 1622, distance: 101.0
drag, startPoint x: 298, startPoint y: 1623, endPoint x: 142, endPoint y: 1617, distance: 156.1
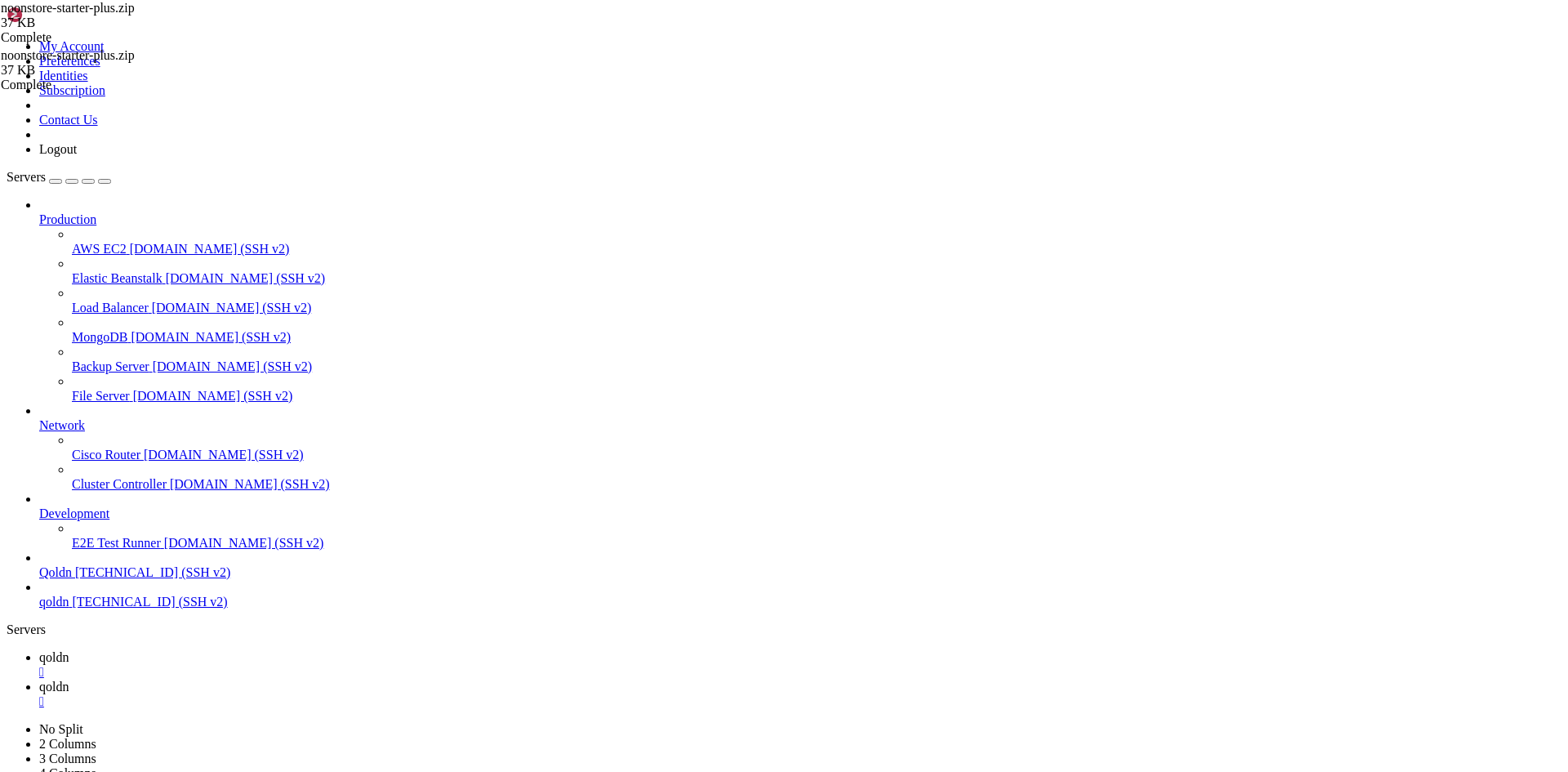
drag, startPoint x: 301, startPoint y: 1621, endPoint x: 135, endPoint y: 1620, distance: 166.0
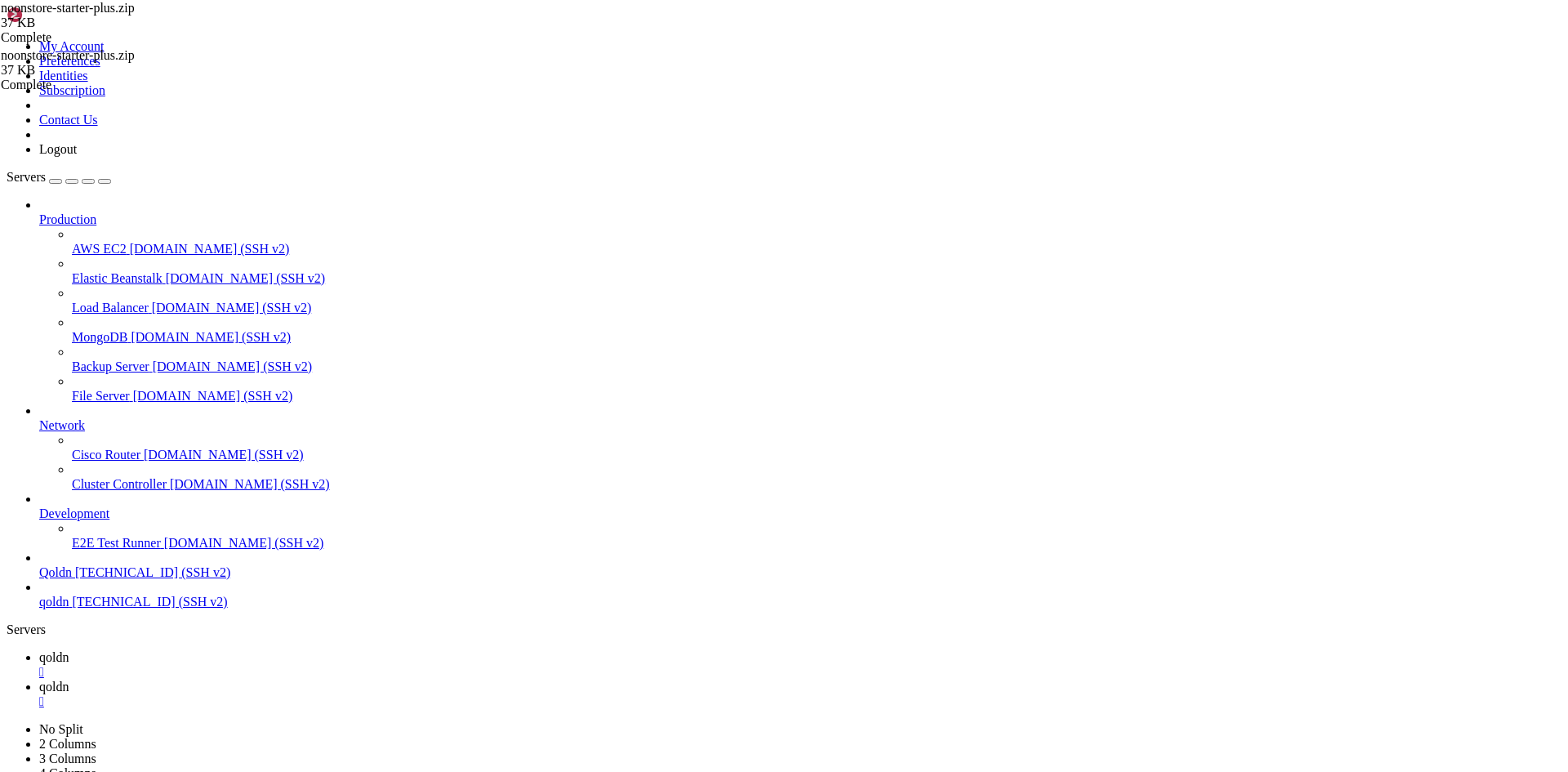
drag, startPoint x: 313, startPoint y: 1616, endPoint x: 754, endPoint y: 1618, distance: 441.0
drag, startPoint x: 322, startPoint y: 1630, endPoint x: 185, endPoint y: 1625, distance: 137.1
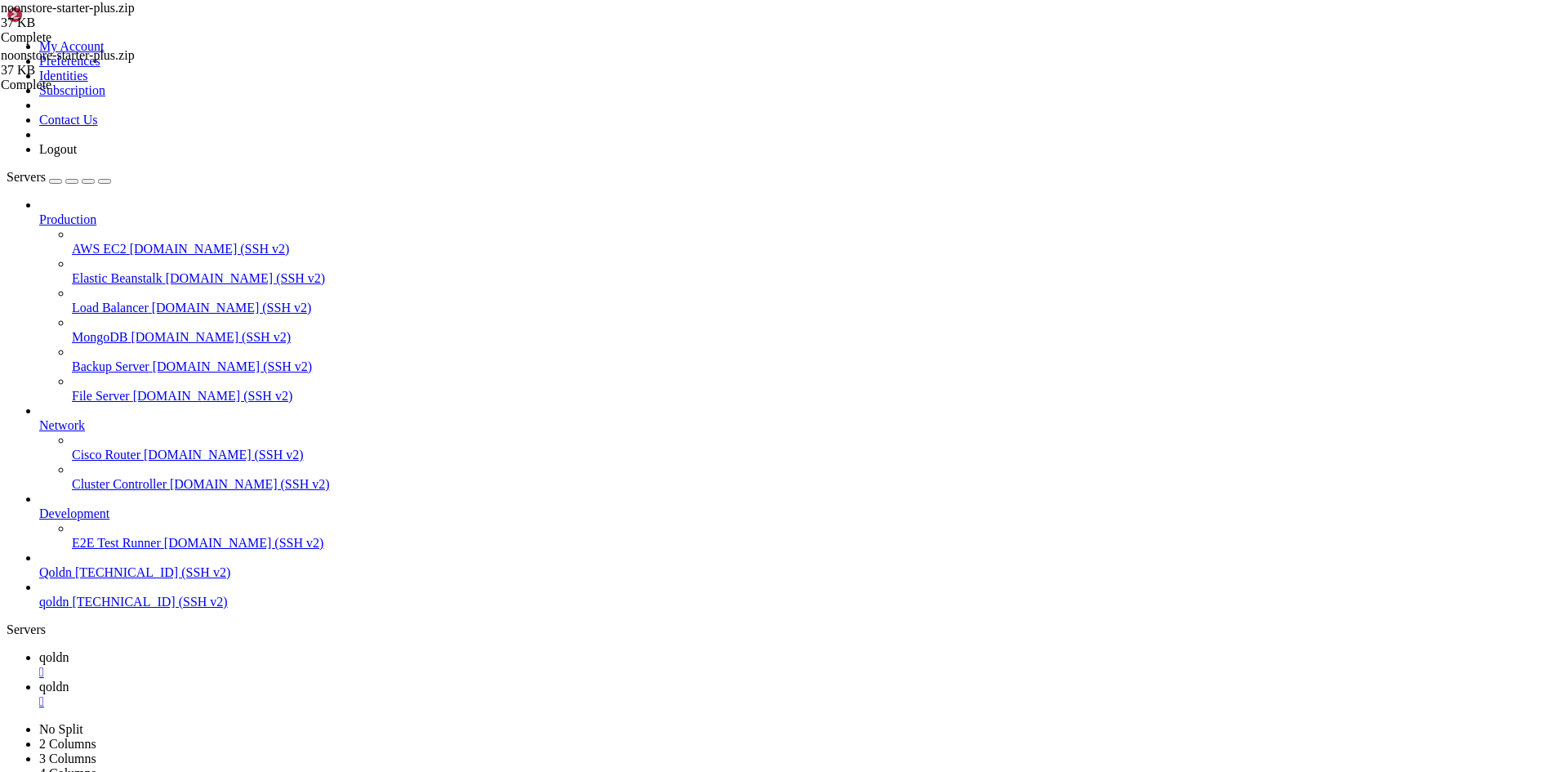
scroll to position [17321, 0]
drag, startPoint x: 320, startPoint y: 1612, endPoint x: 153, endPoint y: 1635, distance: 168.6
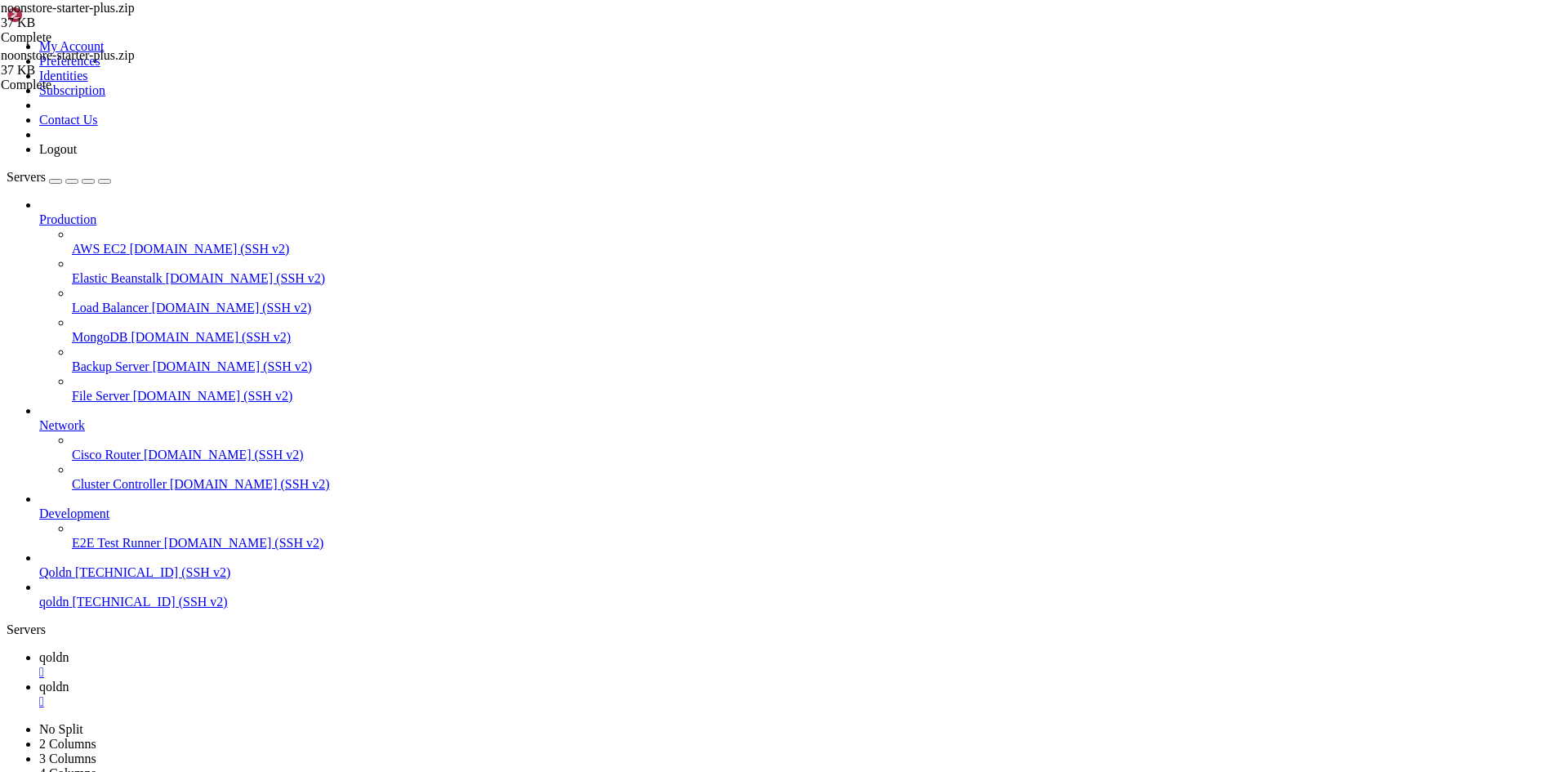
drag, startPoint x: 313, startPoint y: 1606, endPoint x: 218, endPoint y: 1616, distance: 95.5
drag, startPoint x: 28, startPoint y: 1155, endPoint x: 495, endPoint y: 1593, distance: 640.3
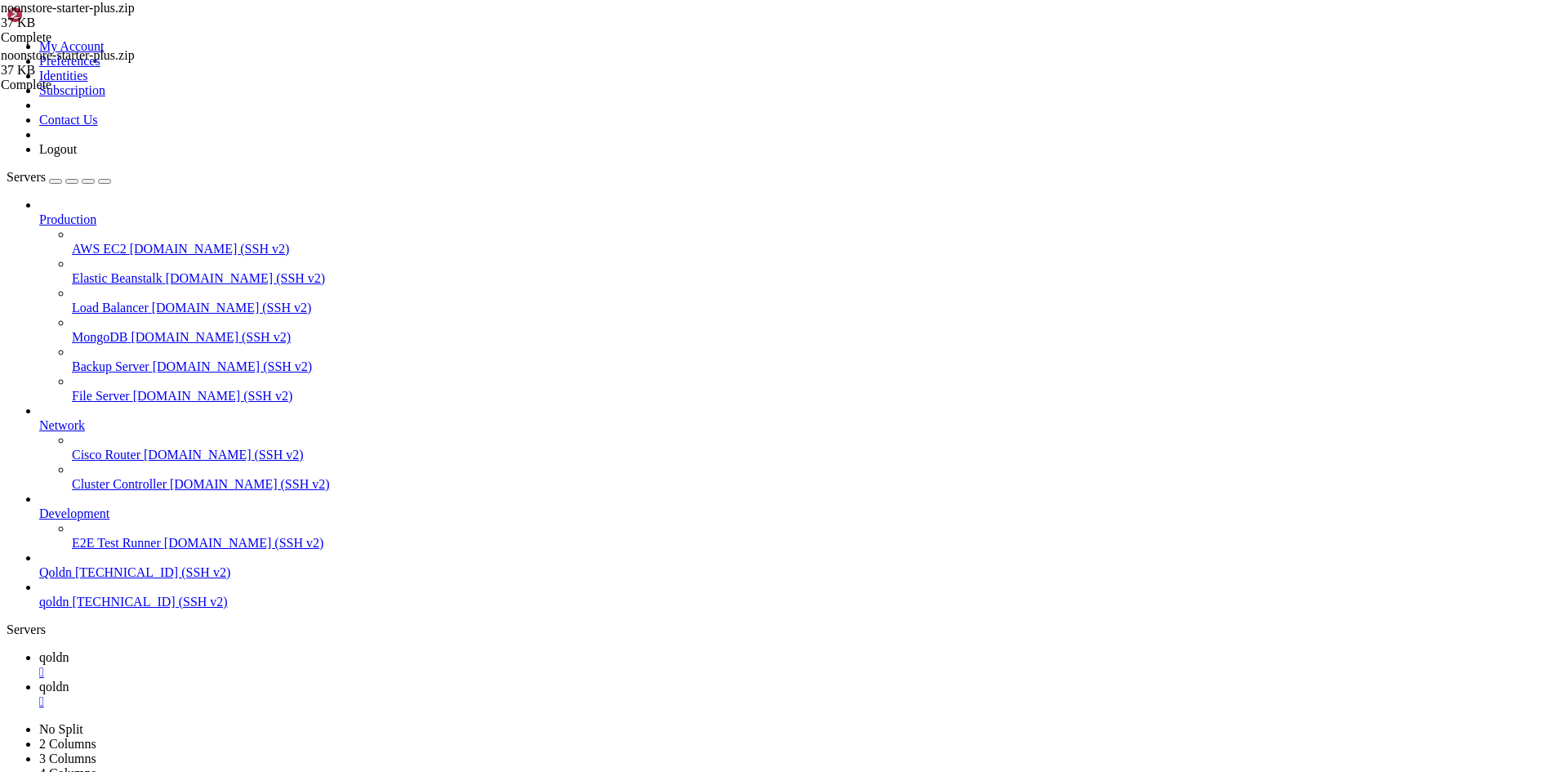
scroll to position [18488, 0]
copy div "INFO Clearing cached bootstrap files. config . . . . . . . . . . . . . . . . . …"
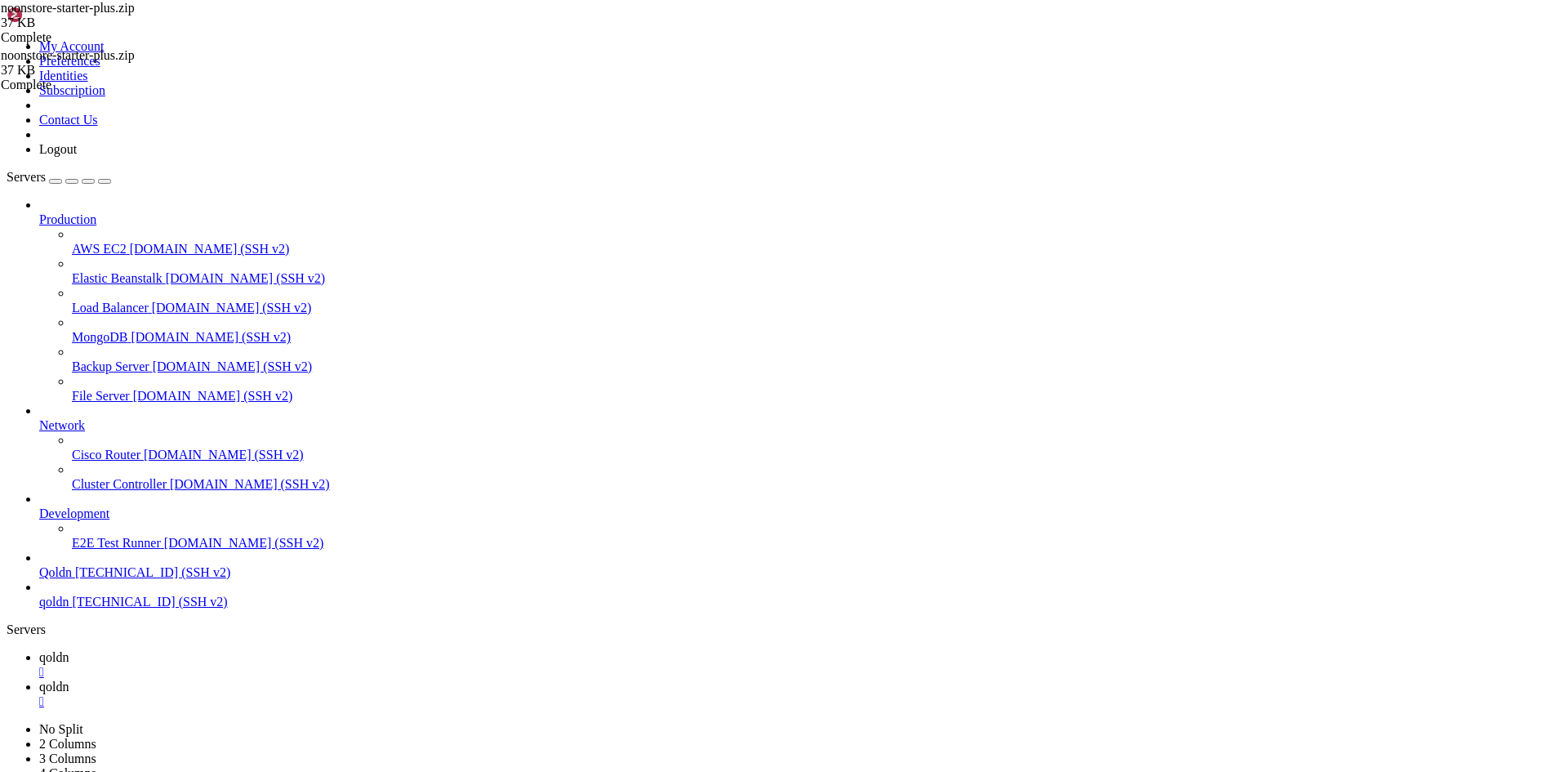
drag, startPoint x: 311, startPoint y: 1618, endPoint x: 555, endPoint y: 1618, distance: 244.0
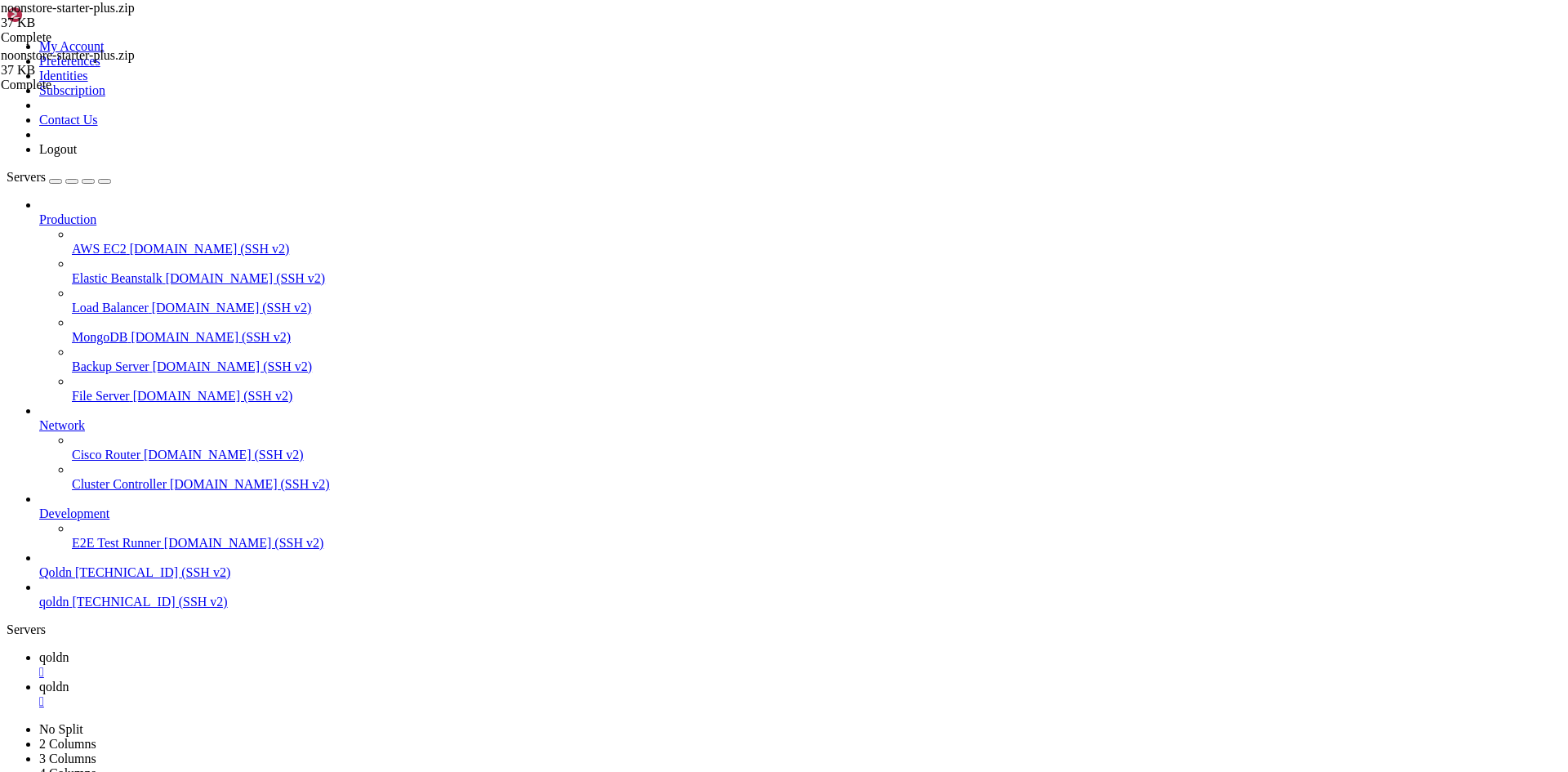
scroll to position [21308, 0]
drag, startPoint x: 297, startPoint y: 1623, endPoint x: 587, endPoint y: 1622, distance: 290.0
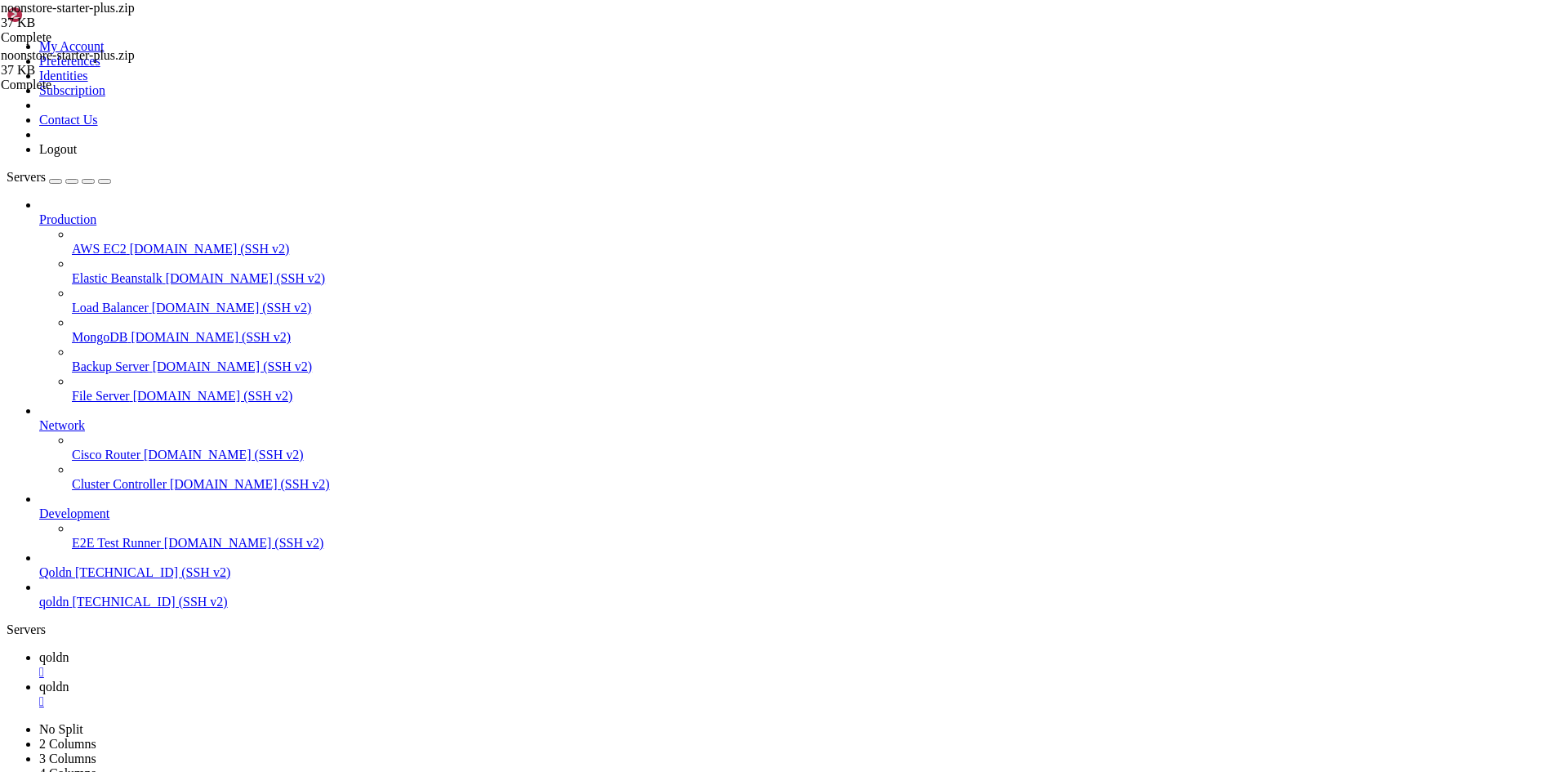
drag, startPoint x: 296, startPoint y: 1618, endPoint x: 205, endPoint y: 1624, distance: 91.2
drag, startPoint x: 317, startPoint y: 1609, endPoint x: 184, endPoint y: 1622, distance: 133.6
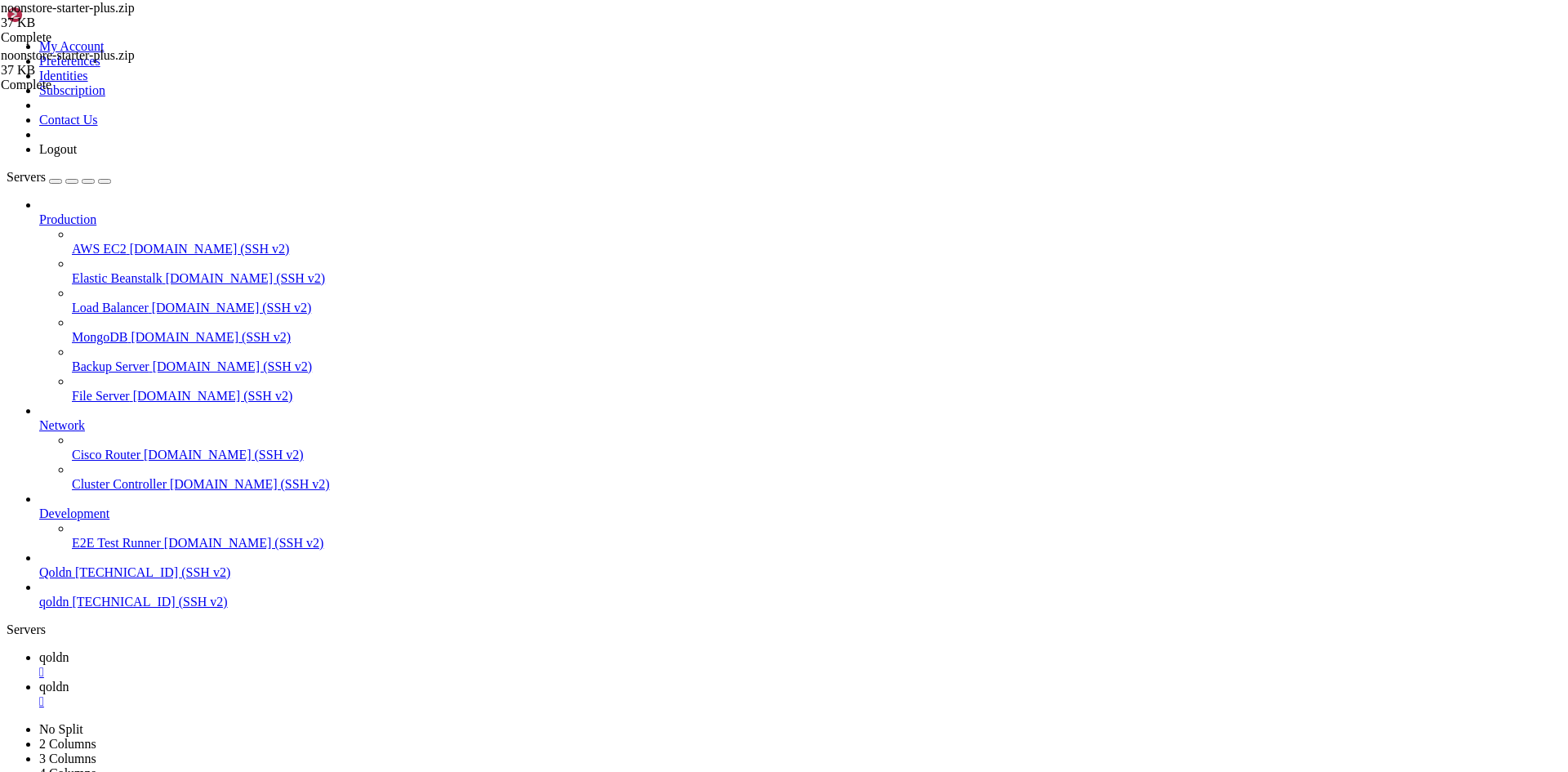
drag, startPoint x: 310, startPoint y: 1506, endPoint x: 302, endPoint y: 1587, distance: 81.4
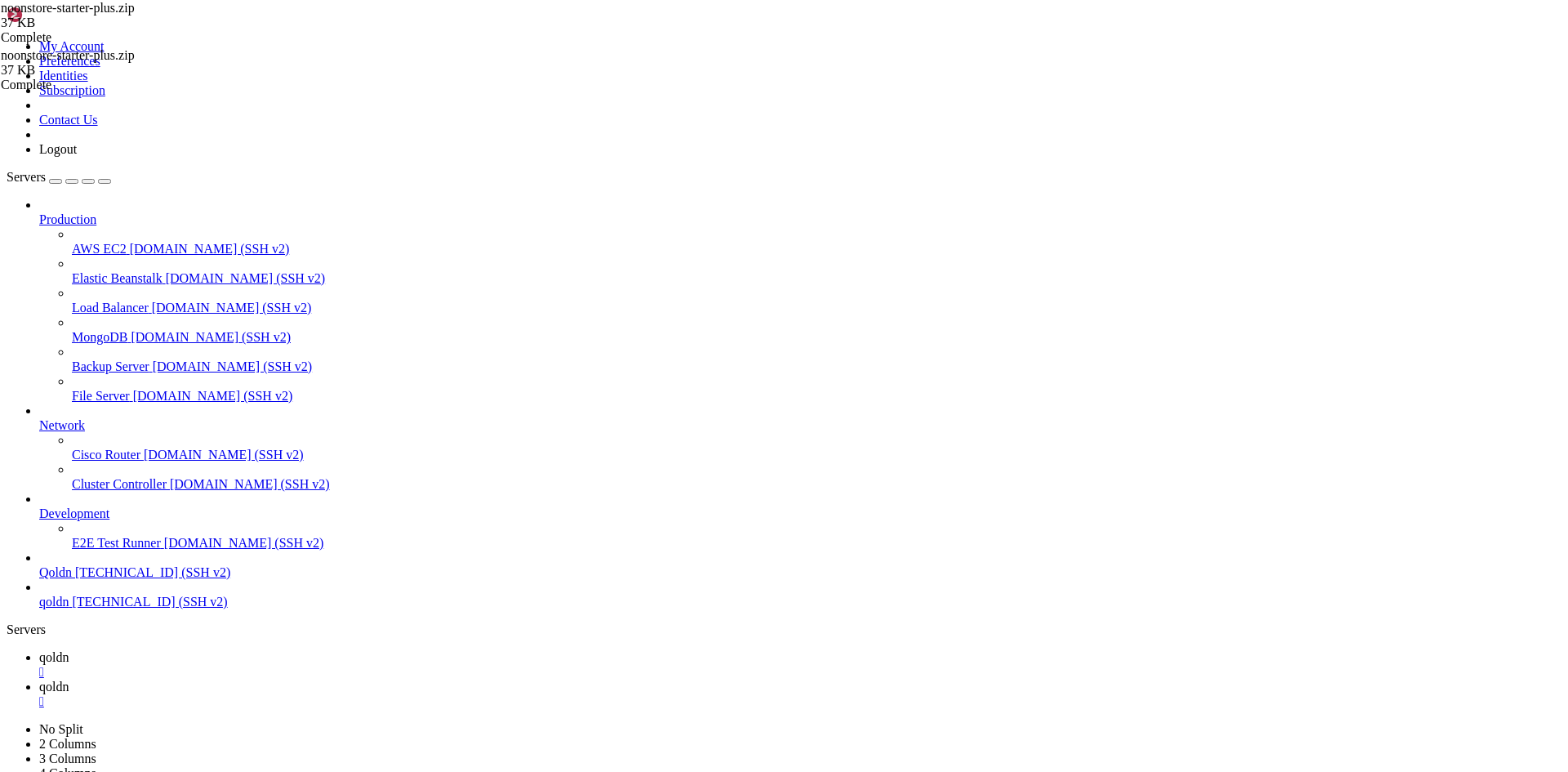
drag, startPoint x: 15, startPoint y: 1094, endPoint x: 332, endPoint y: 1625, distance: 618.4
drag, startPoint x: 298, startPoint y: 1617, endPoint x: 156, endPoint y: 1593, distance: 144.0
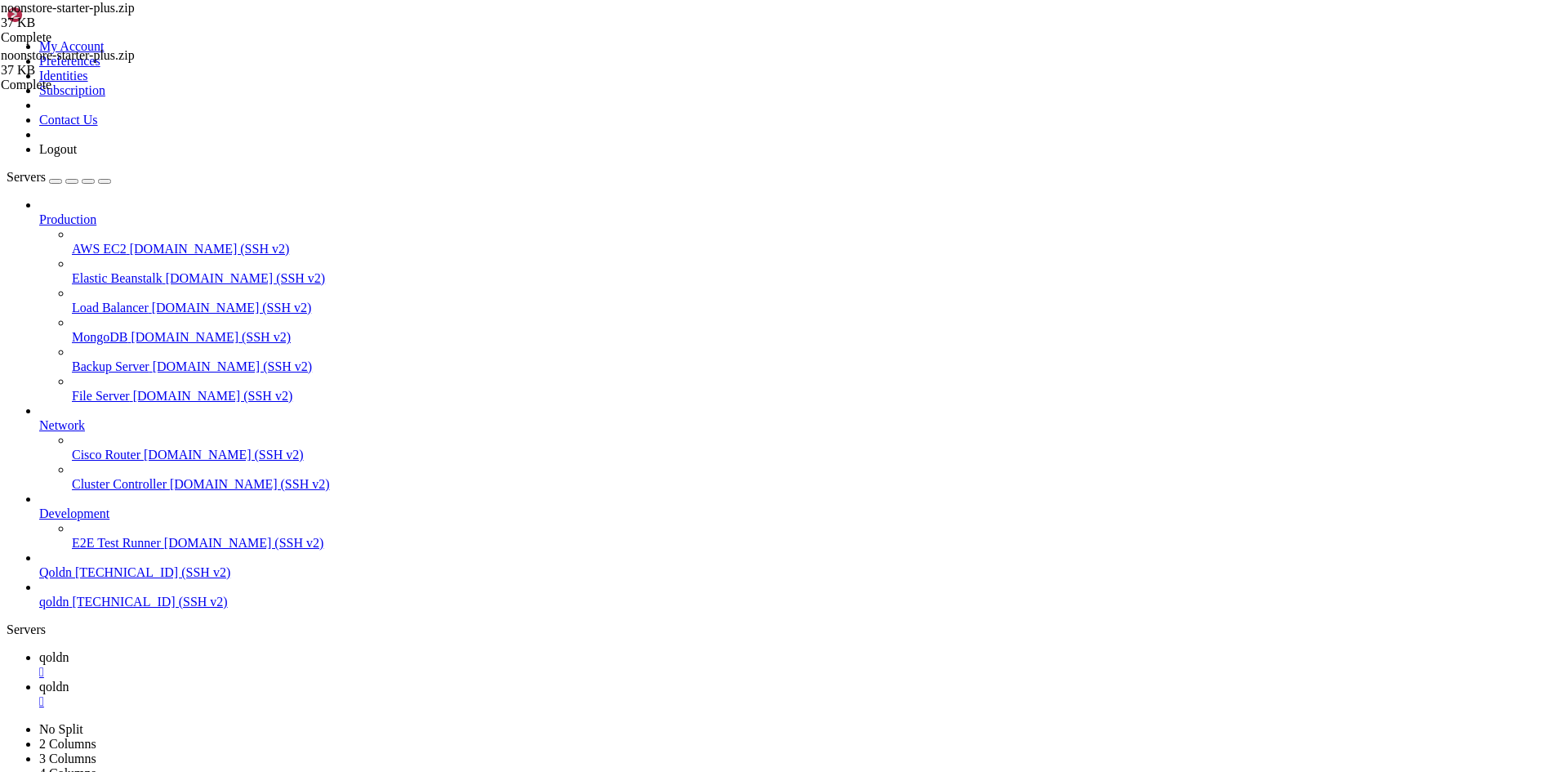
scroll to position [23099, 0]
drag, startPoint x: 307, startPoint y: 1621, endPoint x: 184, endPoint y: 1624, distance: 123.0
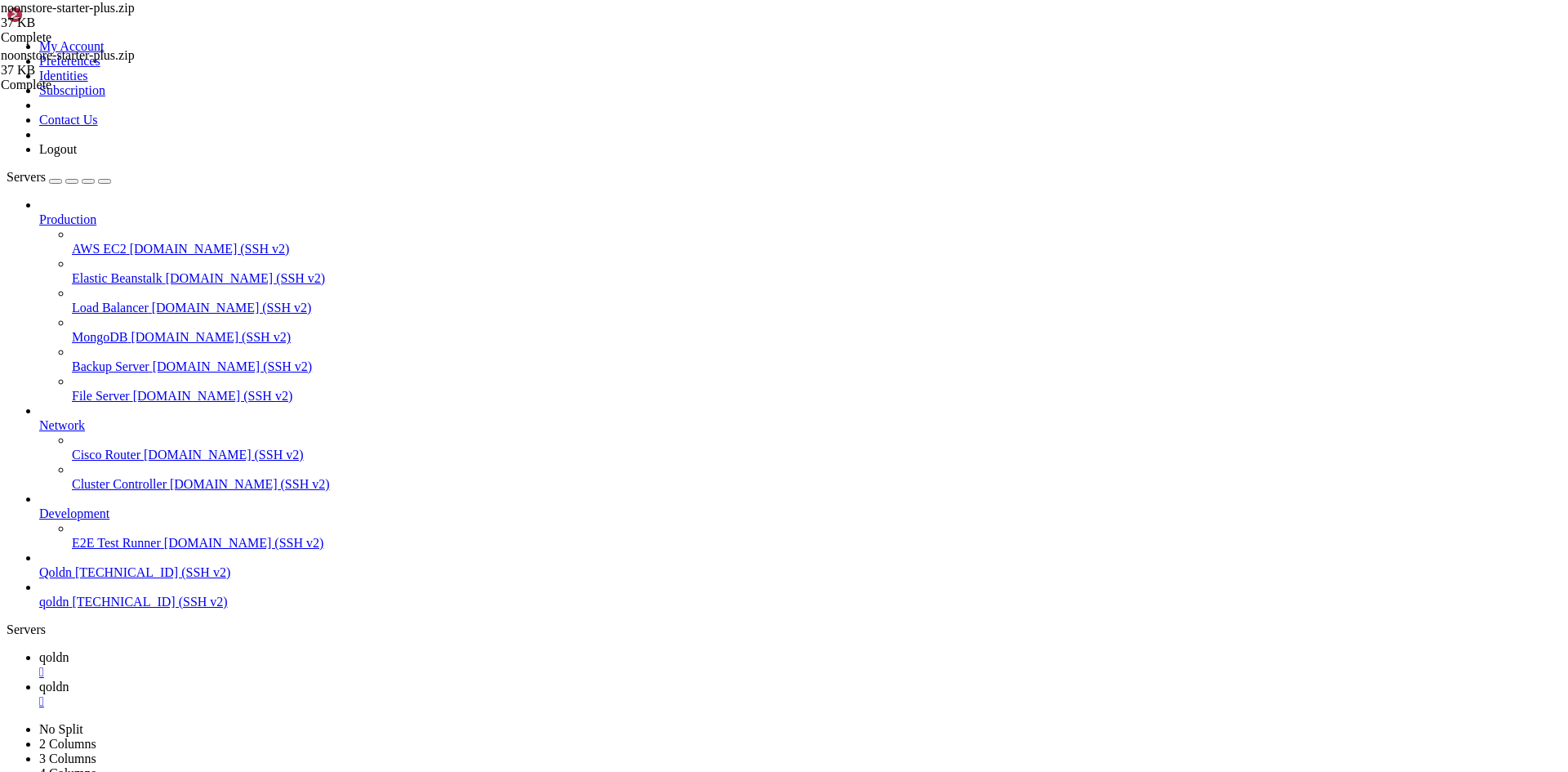
drag, startPoint x: 303, startPoint y: 1613, endPoint x: 148, endPoint y: 1612, distance: 155.0
drag, startPoint x: 14, startPoint y: 1328, endPoint x: 360, endPoint y: 1593, distance: 435.8
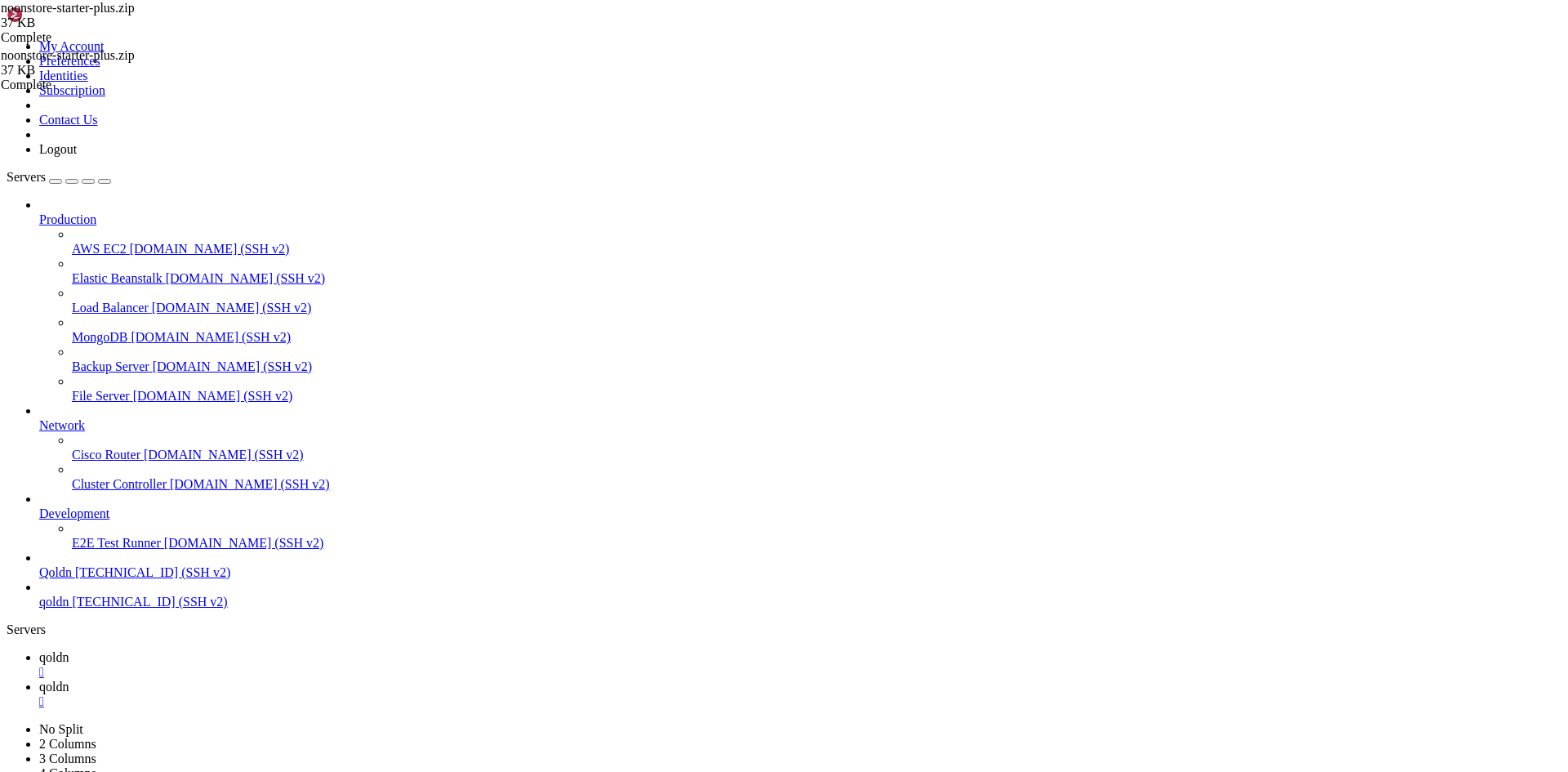
scroll to position [24488, 0]
drag, startPoint x: 327, startPoint y: 1621, endPoint x: 209, endPoint y: 1615, distance: 118.2
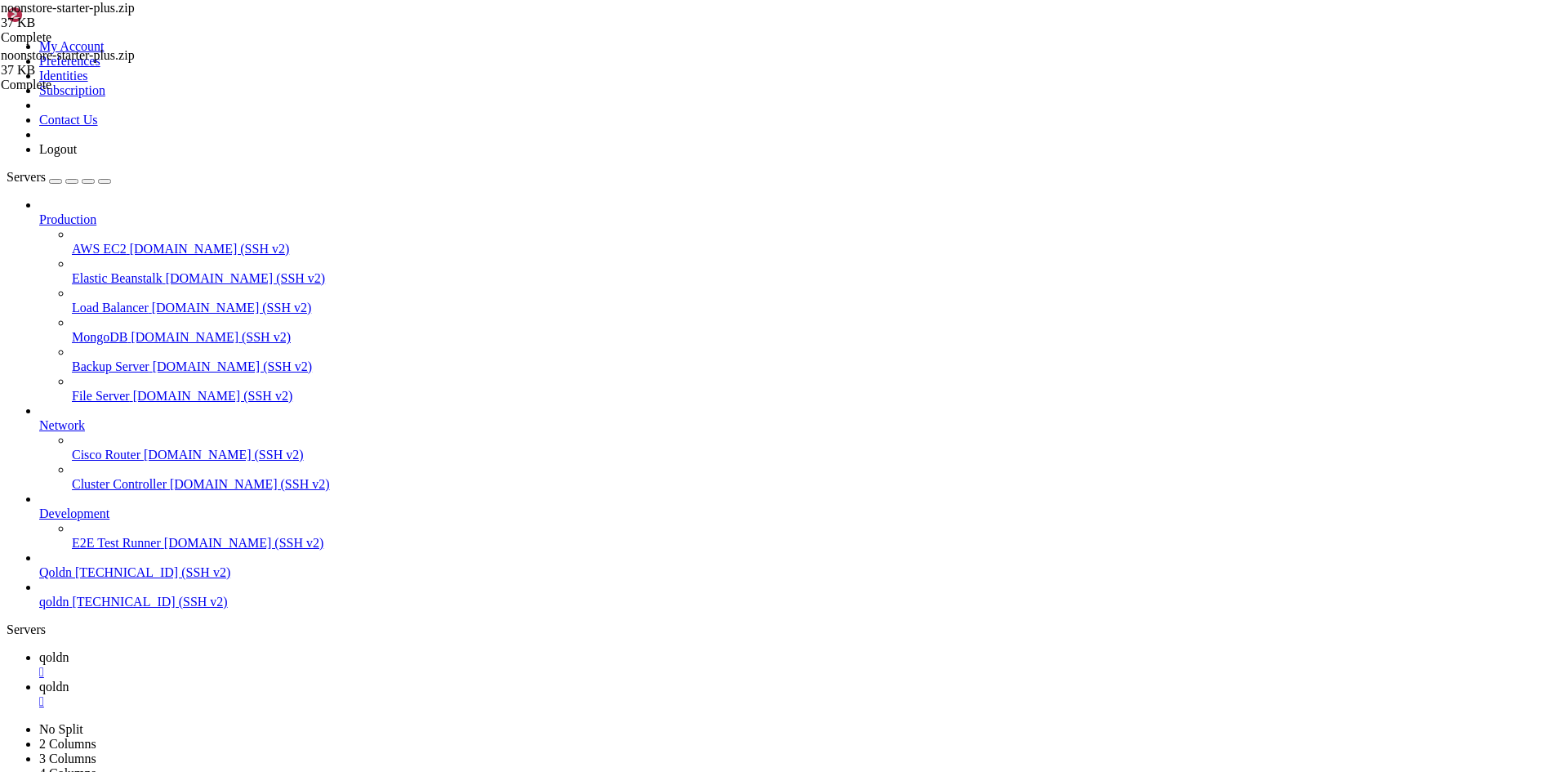
drag, startPoint x: 306, startPoint y: 1622, endPoint x: 133, endPoint y: 1622, distance: 173.0
drag, startPoint x: 12, startPoint y: 1216, endPoint x: 338, endPoint y: 1620, distance: 519.1
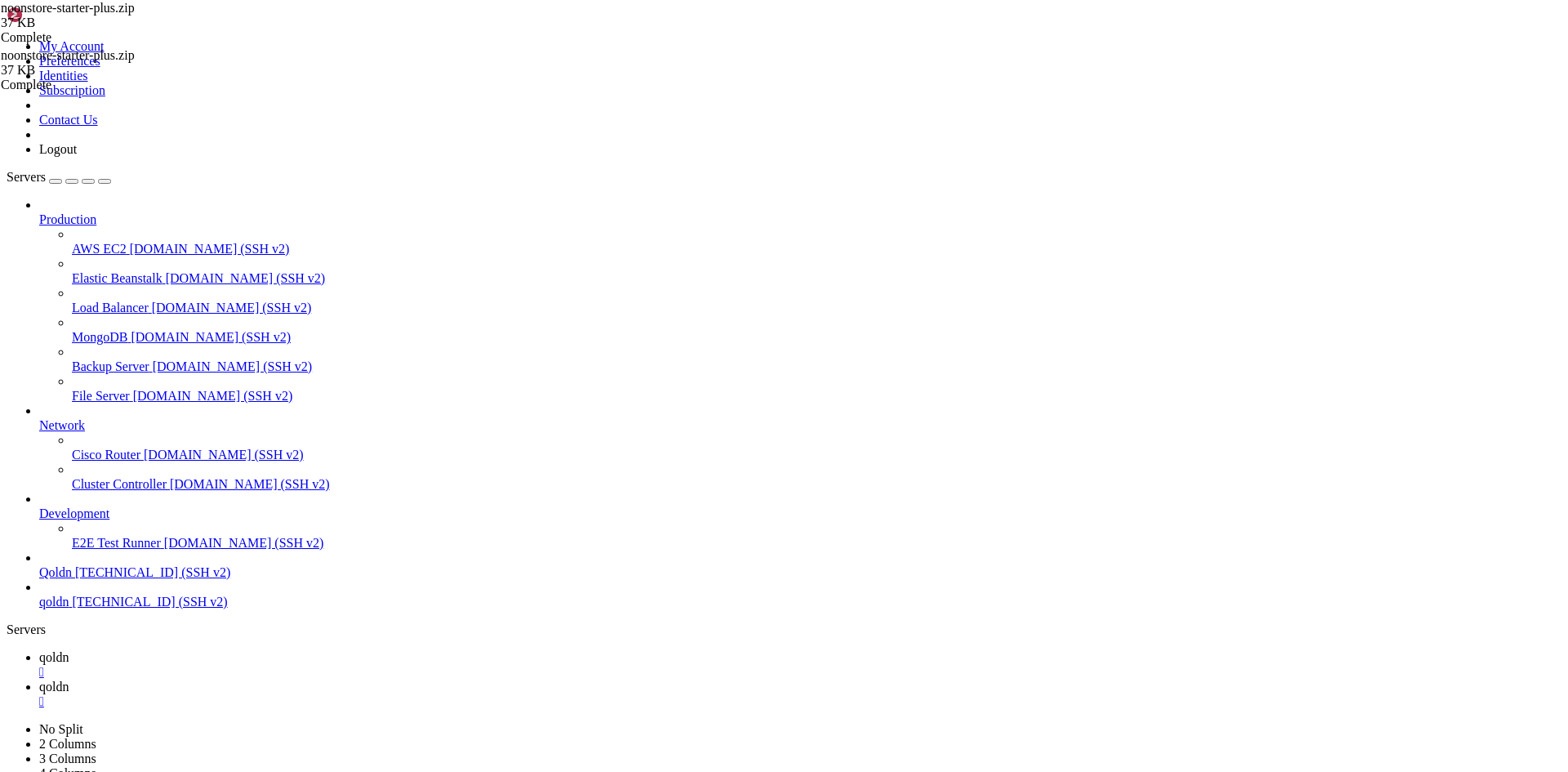
scroll to position [25808, 0]
drag, startPoint x: 294, startPoint y: 1620, endPoint x: 148, endPoint y: 1618, distance: 146.0
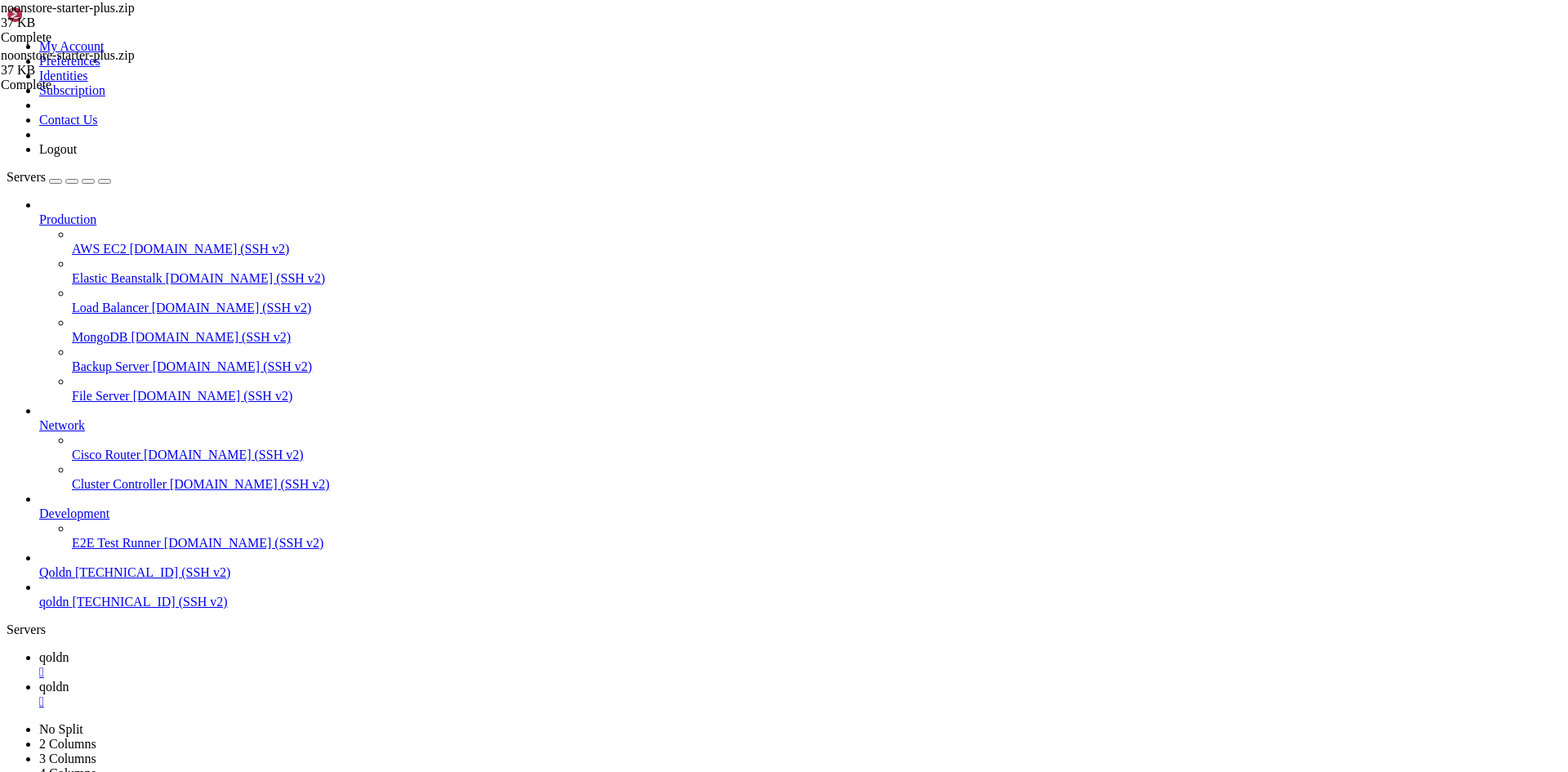
click at [279, 665] on div "" at bounding box center [800, 672] width 1522 height 15
drag, startPoint x: 138, startPoint y: 2396, endPoint x: 70, endPoint y: 2394, distance: 68.0
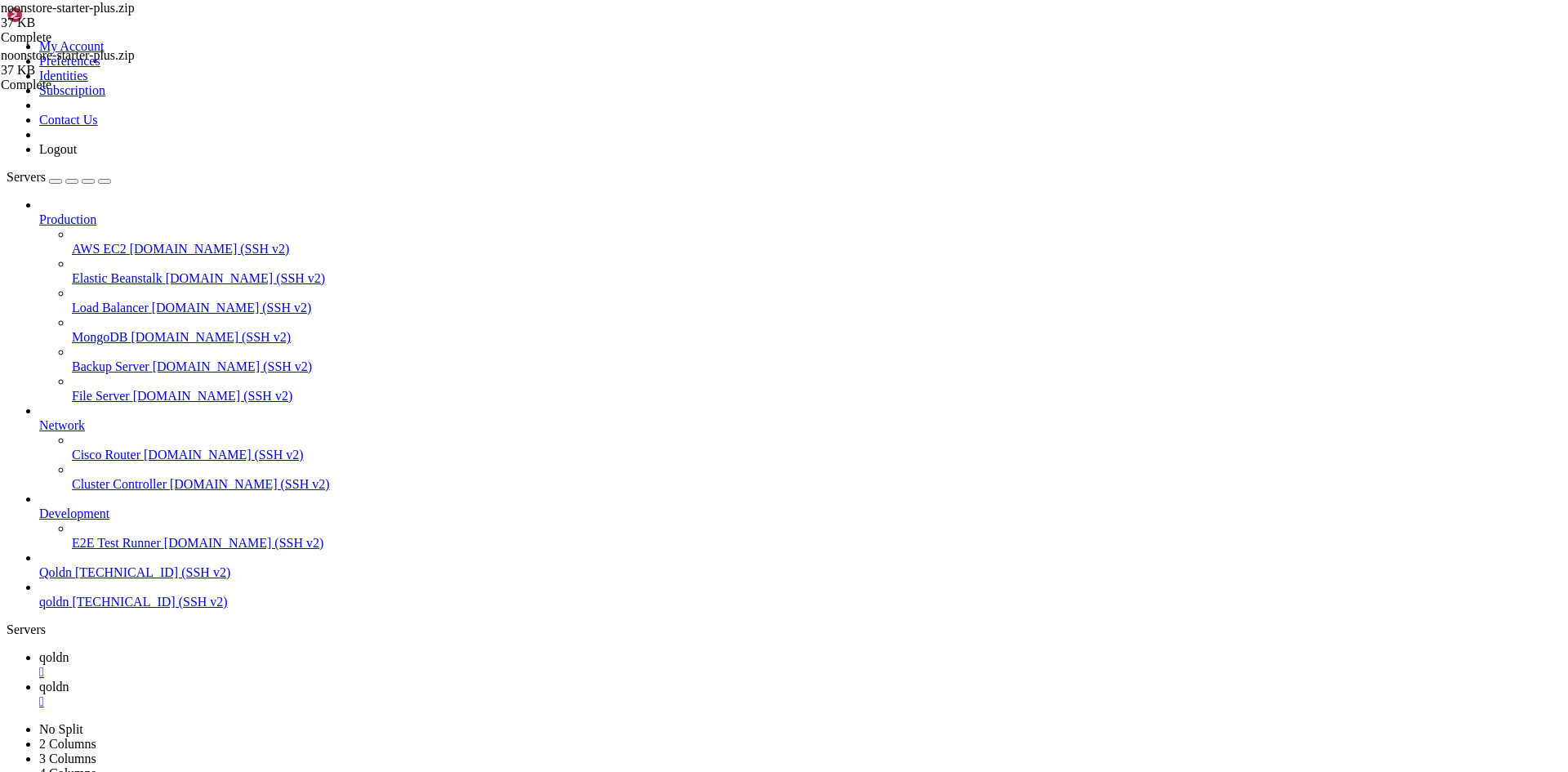
scroll to position [708, 0]
drag, startPoint x: 305, startPoint y: 2391, endPoint x: 98, endPoint y: 2401, distance: 207.2
drag, startPoint x: 305, startPoint y: 2394, endPoint x: 882, endPoint y: 2398, distance: 577.0
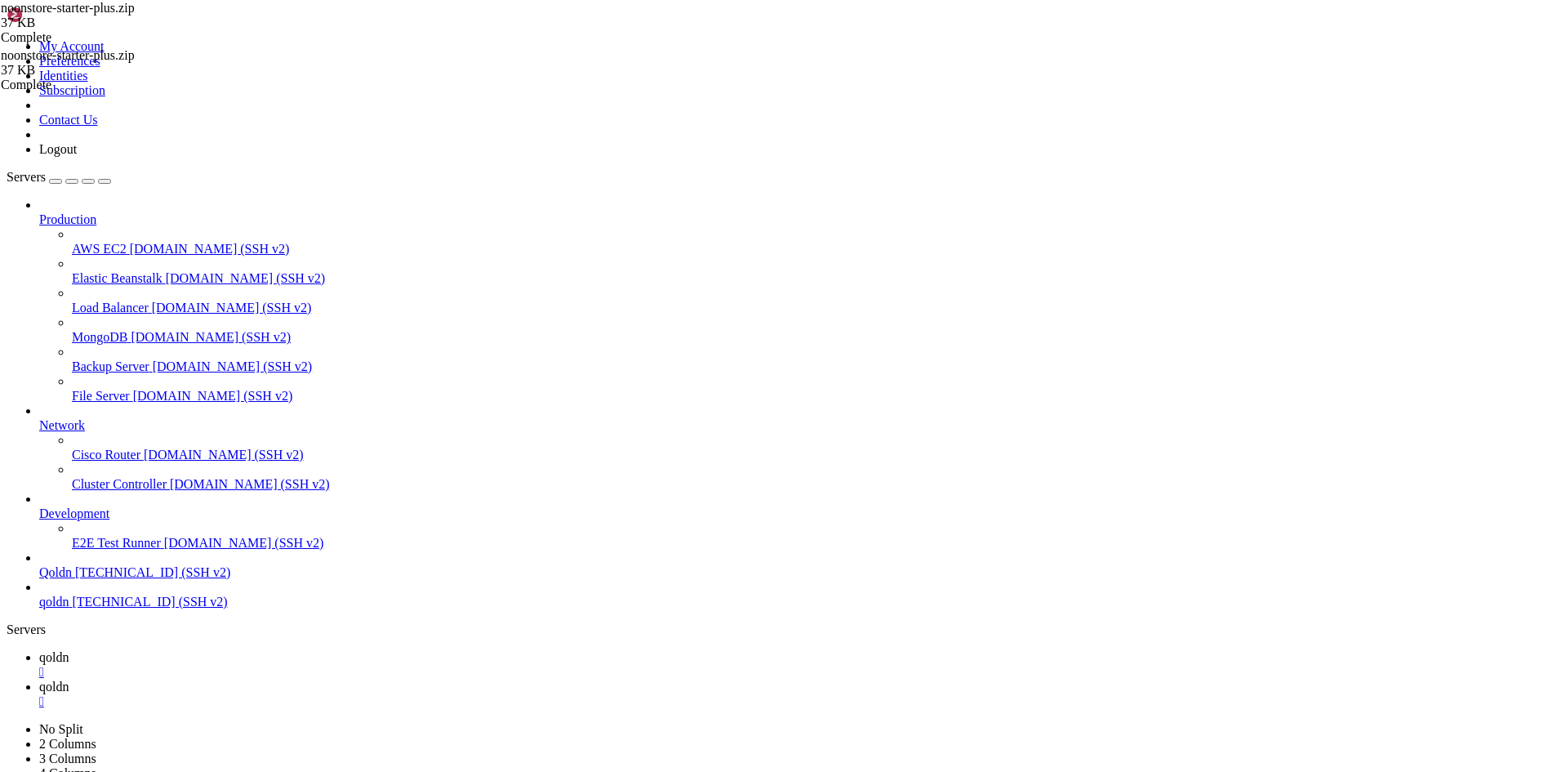
scroll to position [1820, 0]
drag, startPoint x: 494, startPoint y: 2501, endPoint x: 175, endPoint y: 2405, distance: 333.1
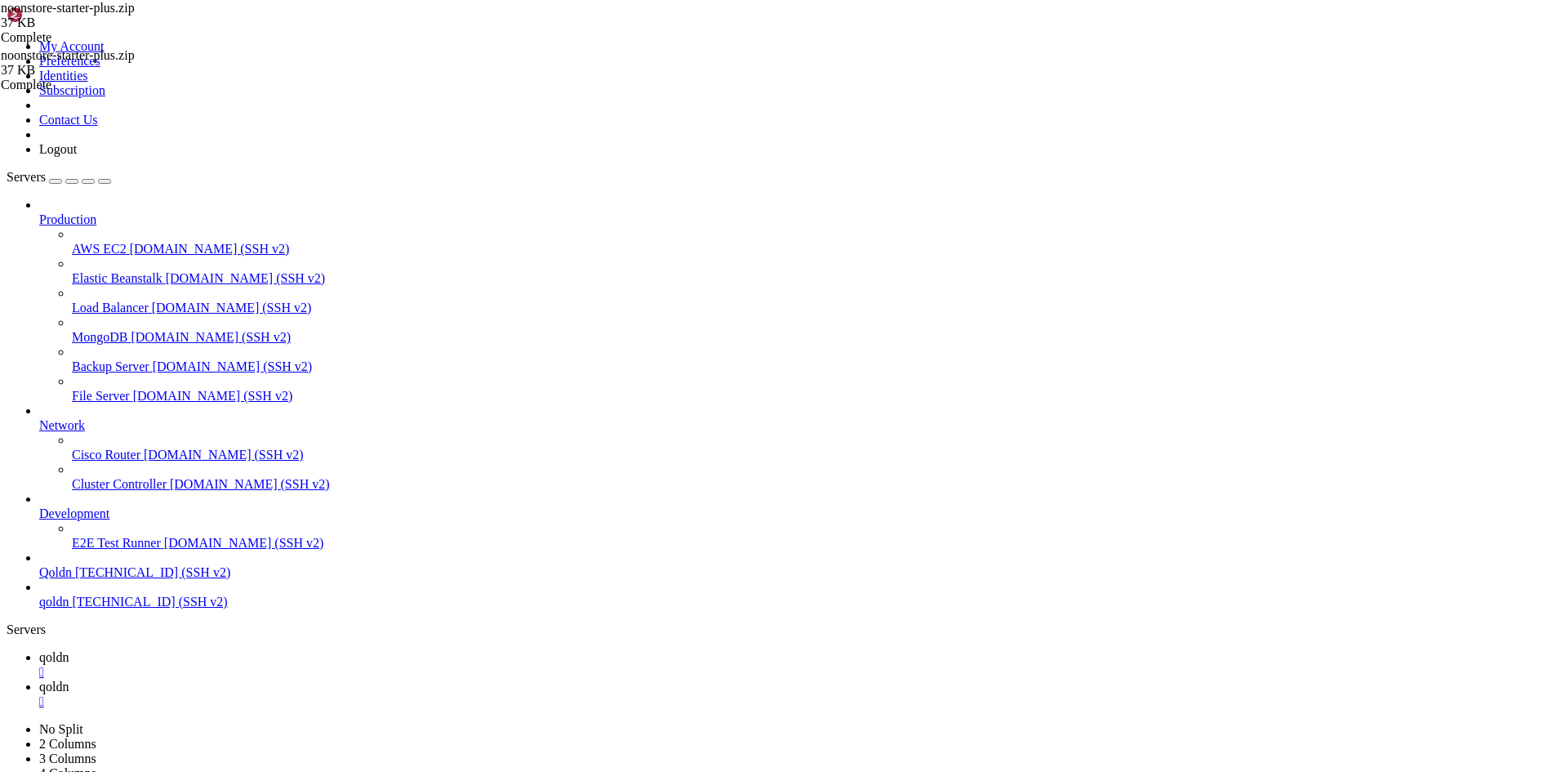
drag, startPoint x: 301, startPoint y: 2400, endPoint x: 636, endPoint y: 2370, distance: 336.3
click at [68, 650] on span "qoldn" at bounding box center [54, 657] width 29 height 14
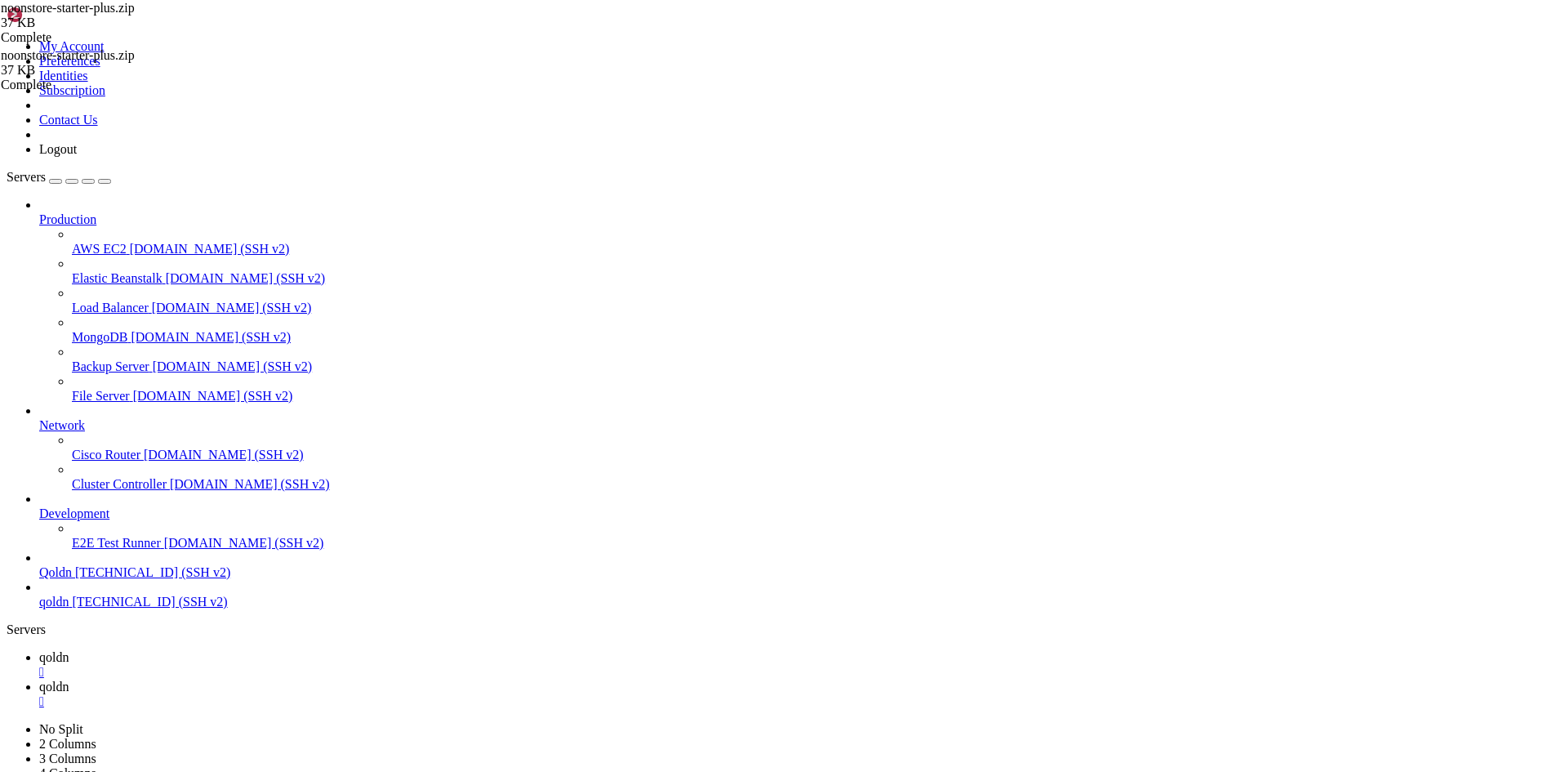
type input "/home/[DOMAIN_NAME][URL]"
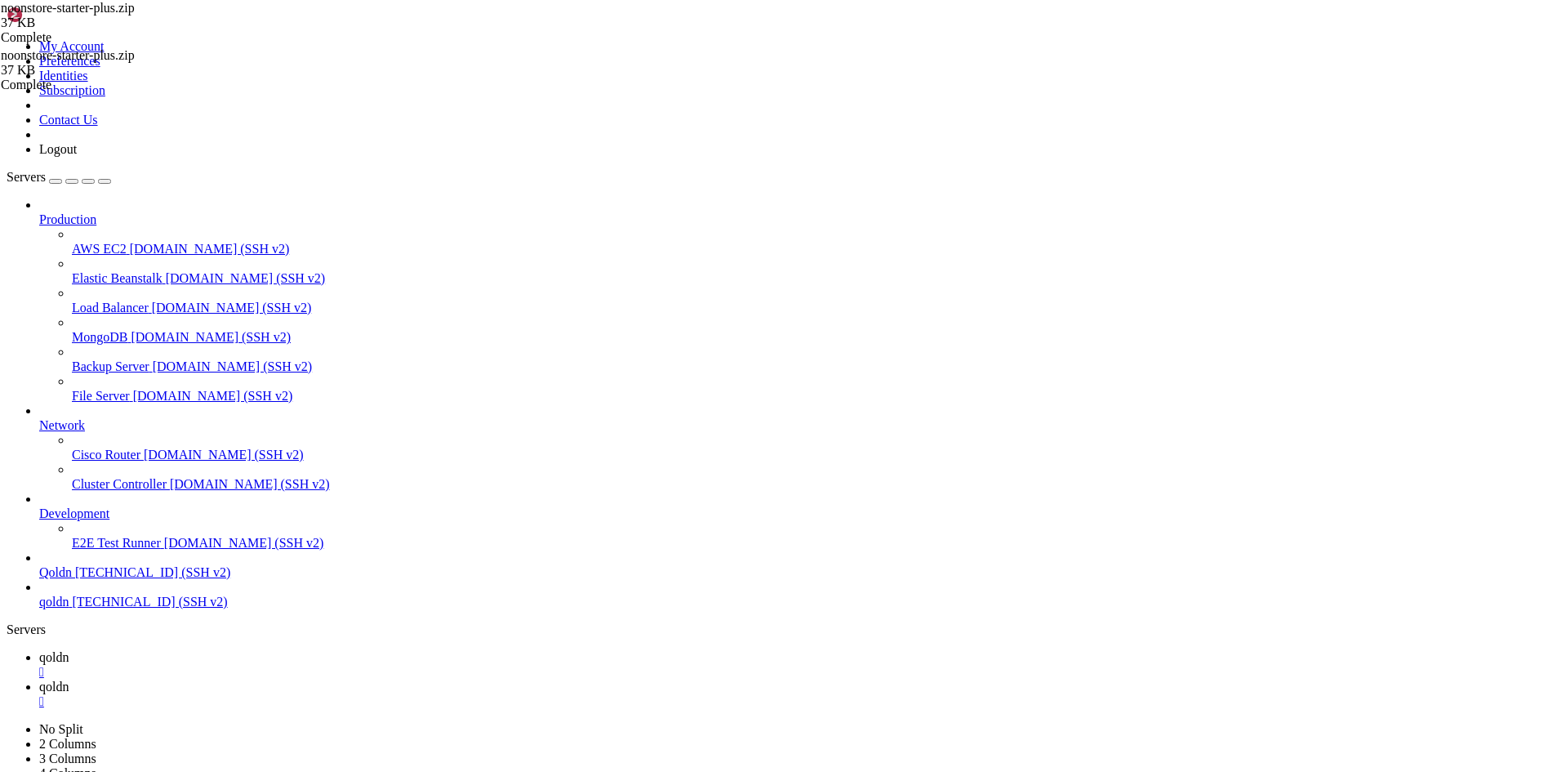
drag, startPoint x: 315, startPoint y: 326, endPoint x: 353, endPoint y: 328, distance: 38.1
type textarea "# DB_DATABASE=laravel"
paste textarea
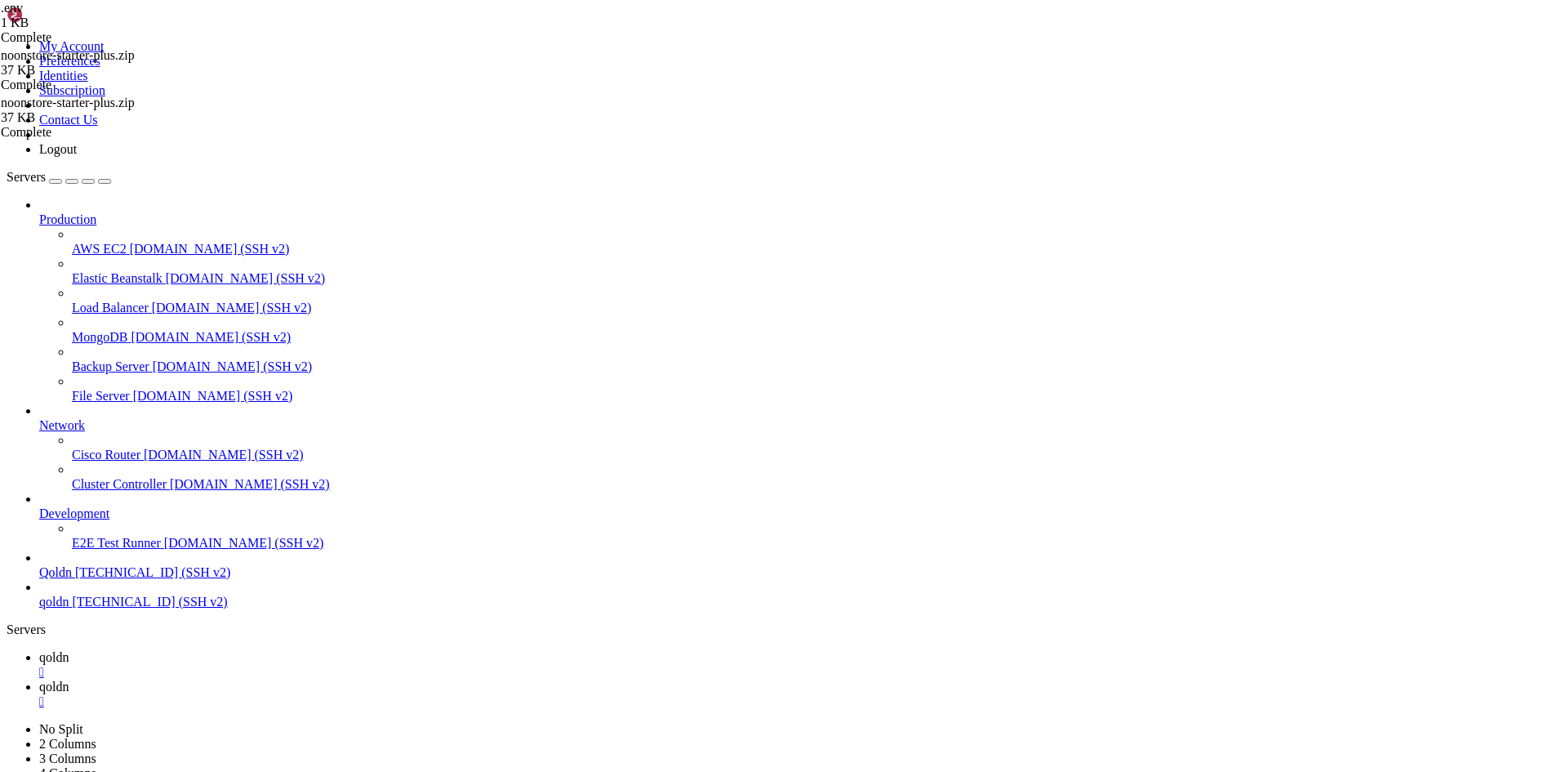
drag, startPoint x: 315, startPoint y: 337, endPoint x: 334, endPoint y: 338, distance: 19.0
paste textarea "qoldn_qoldn40alaa"
paste textarea "0101318271alaa"
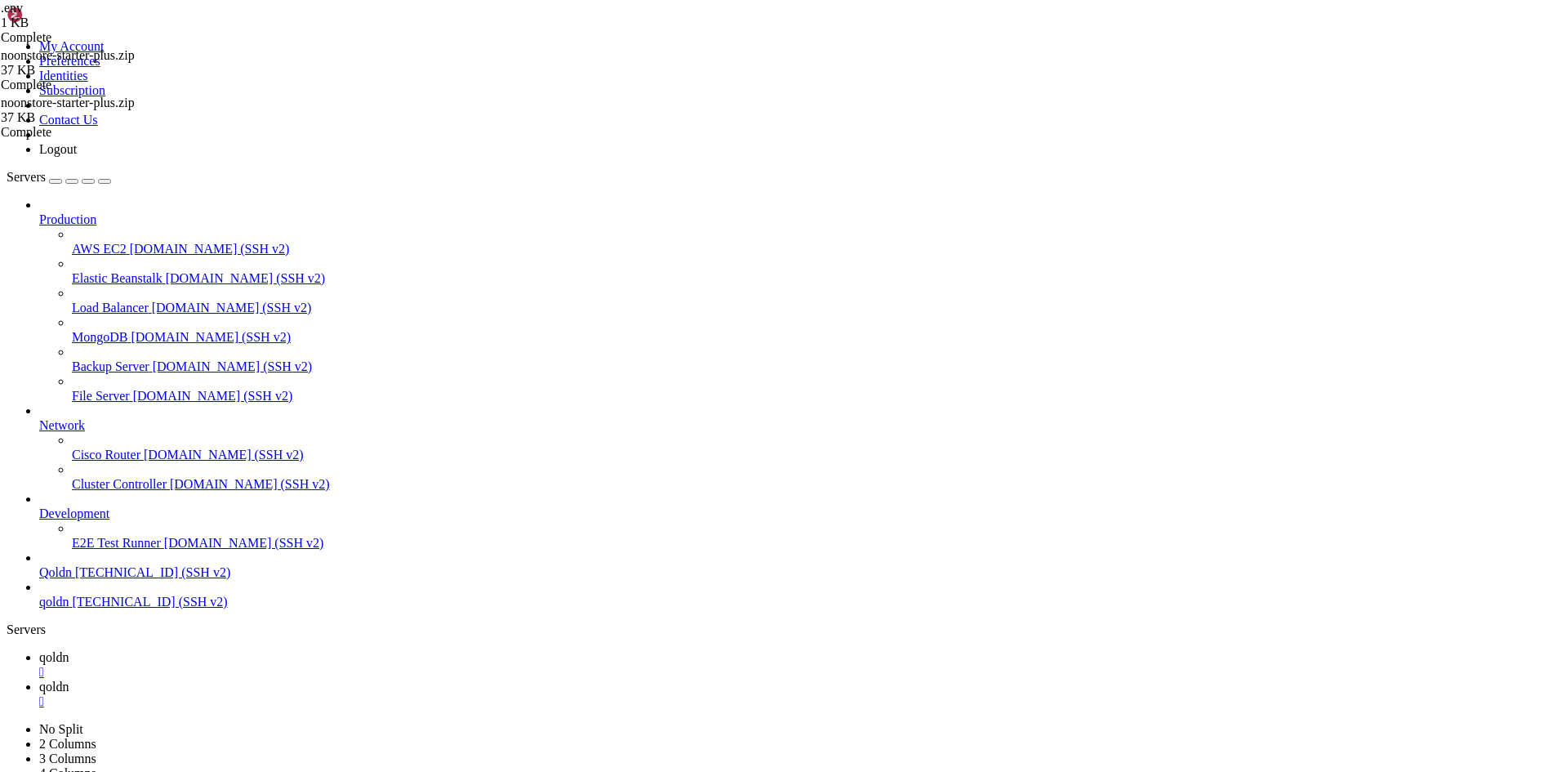
type textarea "# DB_PASSWORD=[SECURITY_DATA]"
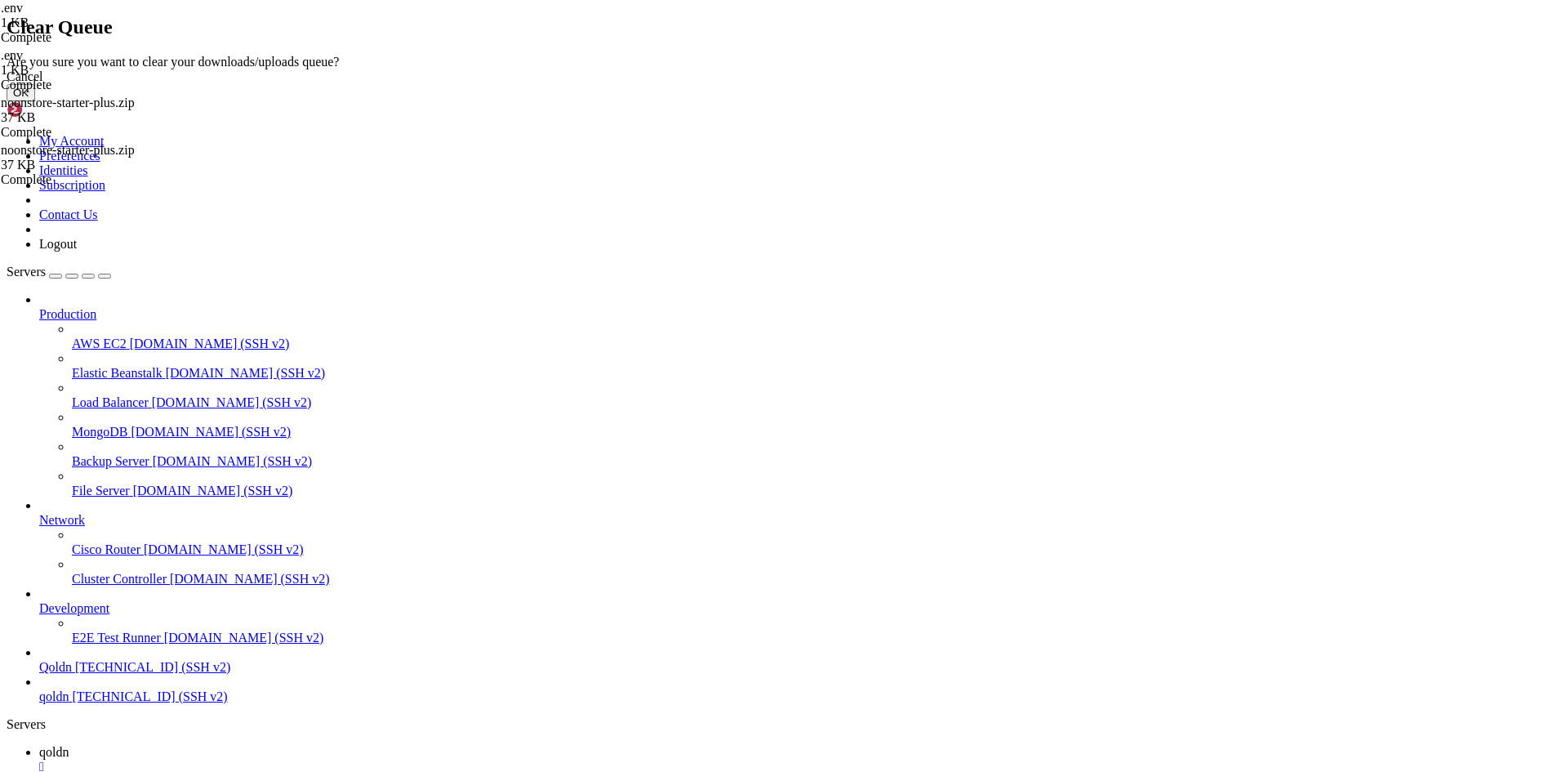
click at [35, 102] on button "OK" at bounding box center [21, 93] width 29 height 17
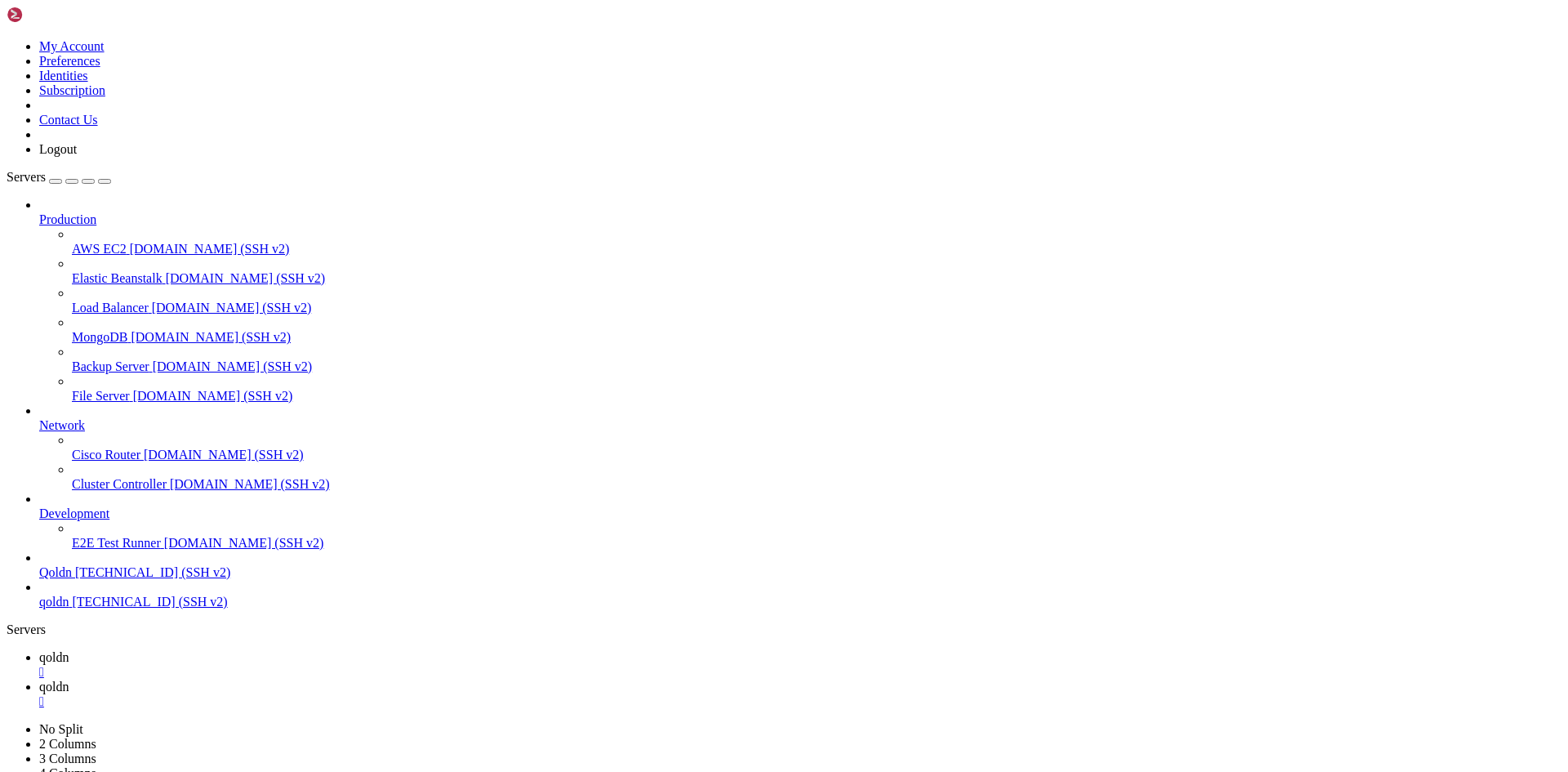
click at [68, 680] on span "qoldn" at bounding box center [54, 687] width 29 height 14
drag, startPoint x: 299, startPoint y: 2442, endPoint x: 148, endPoint y: 2444, distance: 151.0
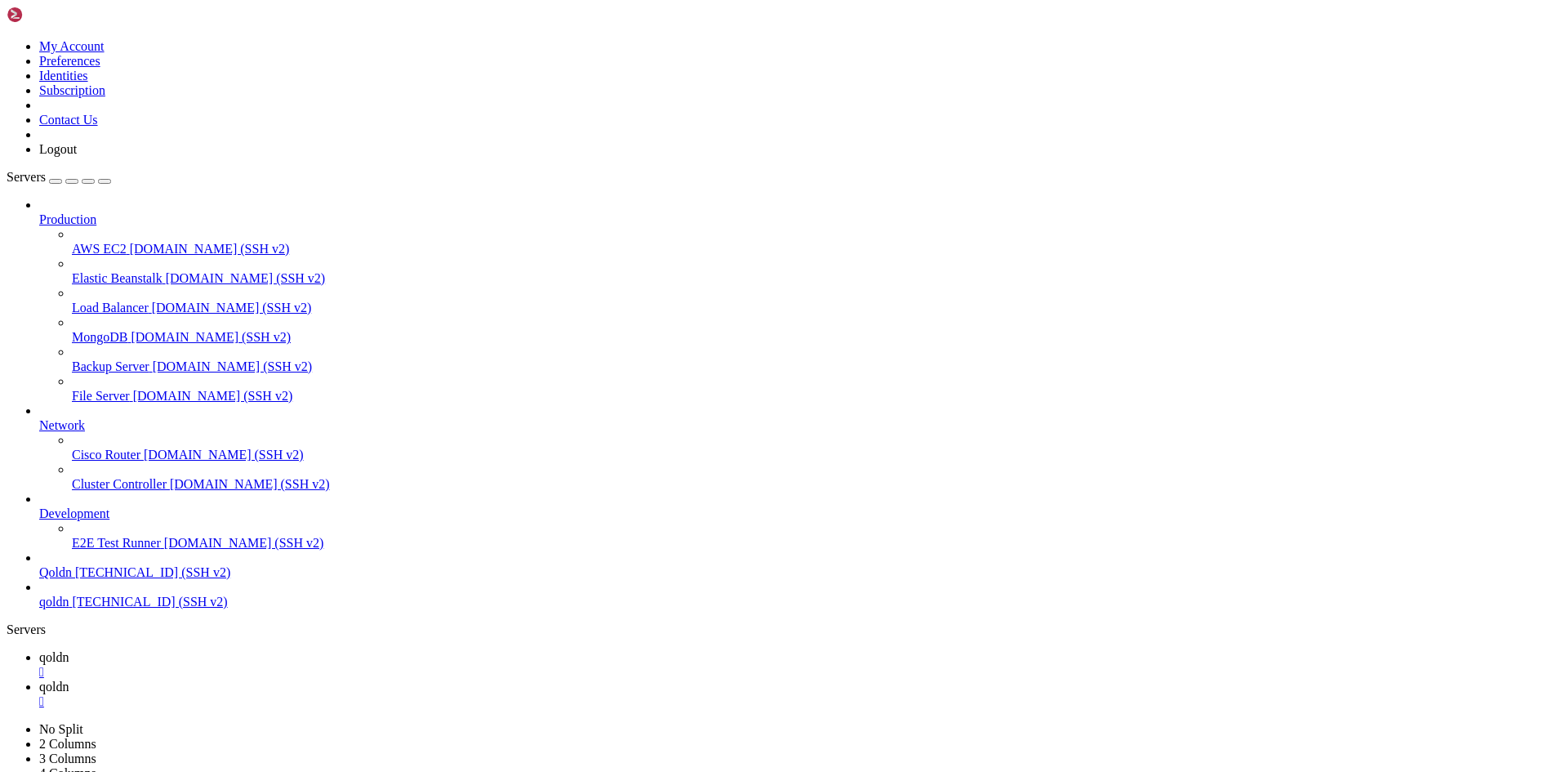
scroll to position [5250, 0]
drag, startPoint x: 282, startPoint y: 2125, endPoint x: 414, endPoint y: 2185, distance: 145.0
drag, startPoint x: 148, startPoint y: 2160, endPoint x: 211, endPoint y: 2433, distance: 280.2
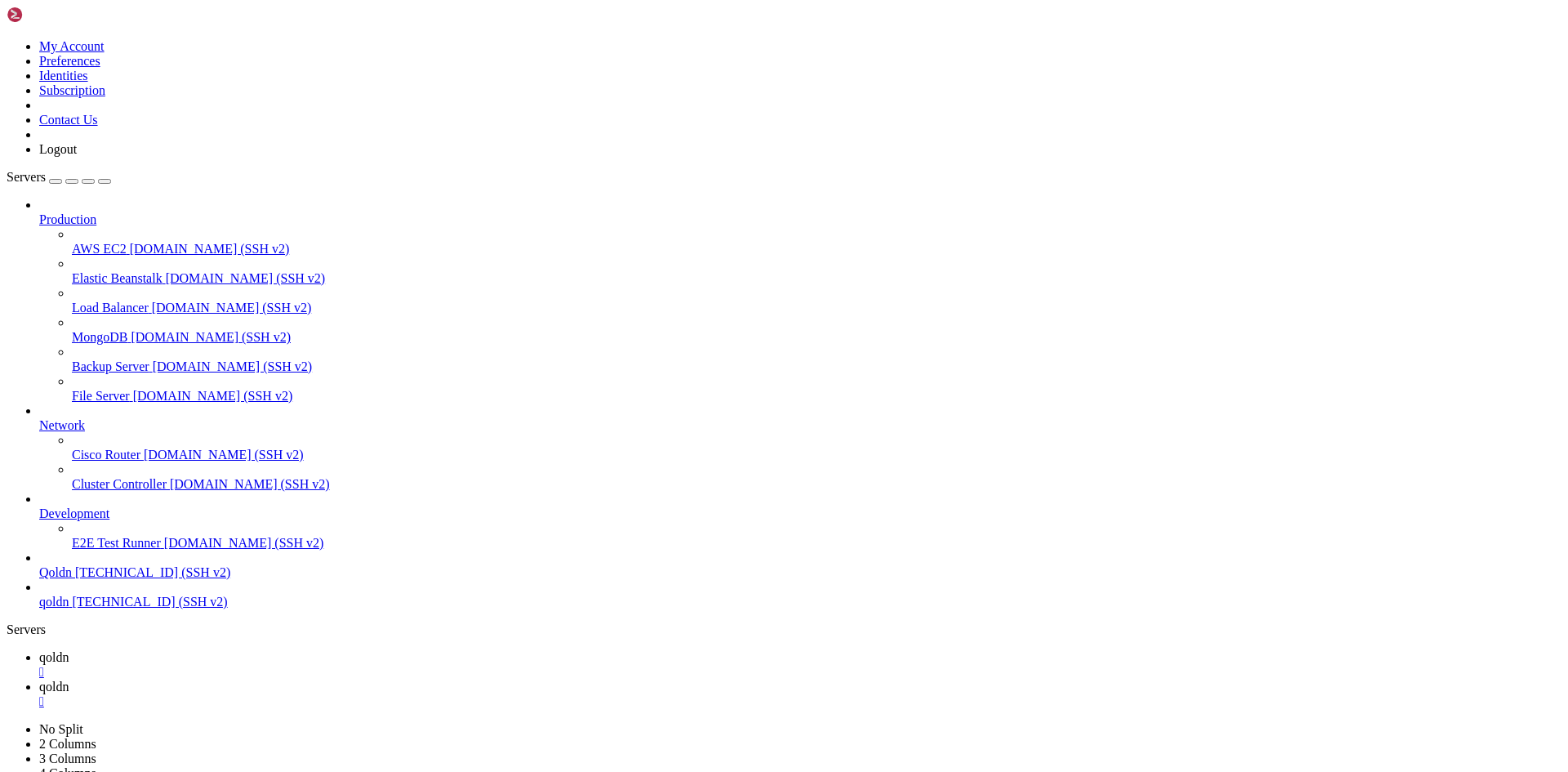
drag, startPoint x: 312, startPoint y: 2446, endPoint x: 147, endPoint y: 2446, distance: 165.0
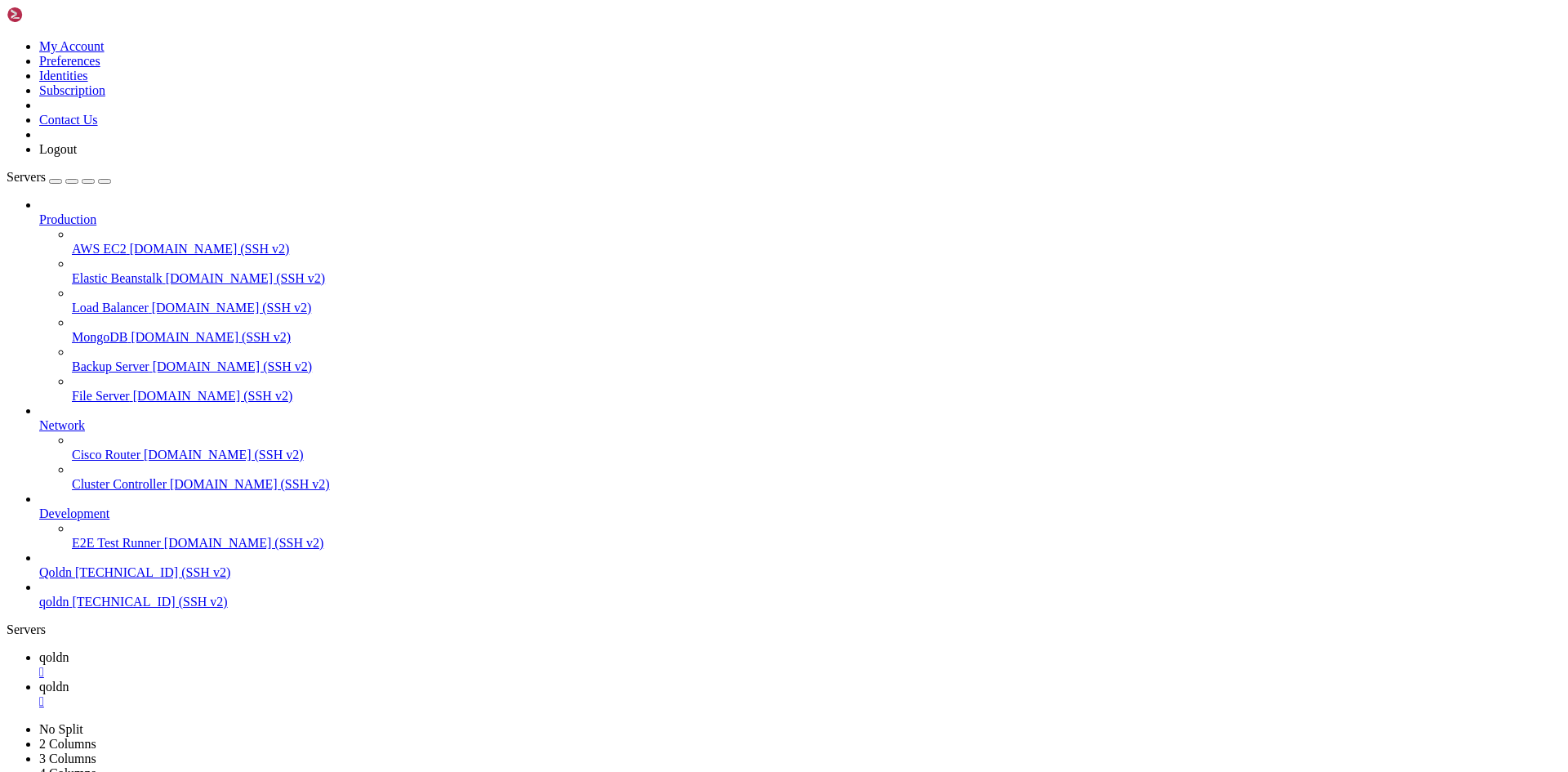
drag, startPoint x: 331, startPoint y: 2447, endPoint x: 195, endPoint y: 2452, distance: 136.1
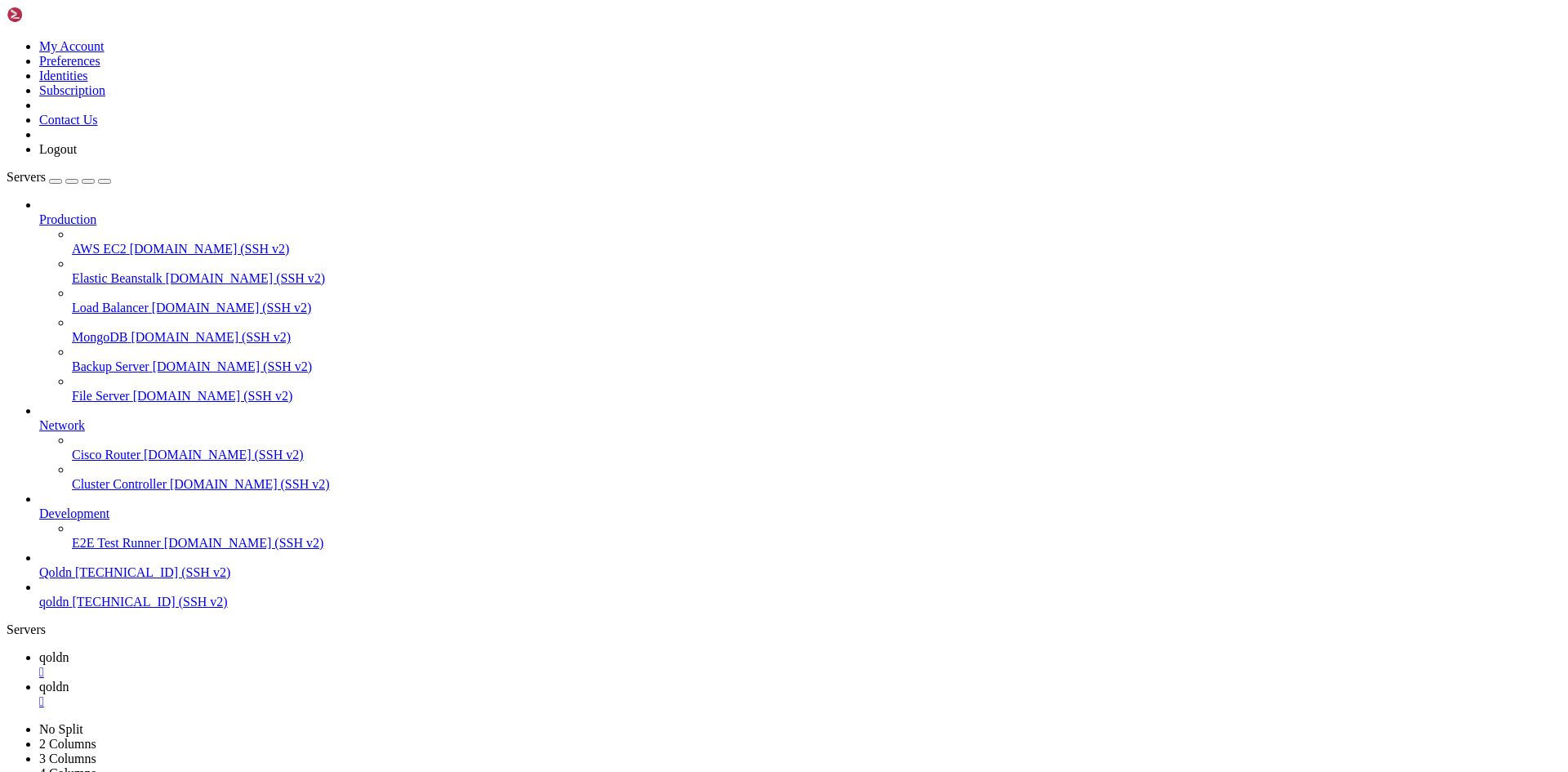
drag, startPoint x: 10, startPoint y: 1931, endPoint x: 556, endPoint y: 2422, distance: 734.3
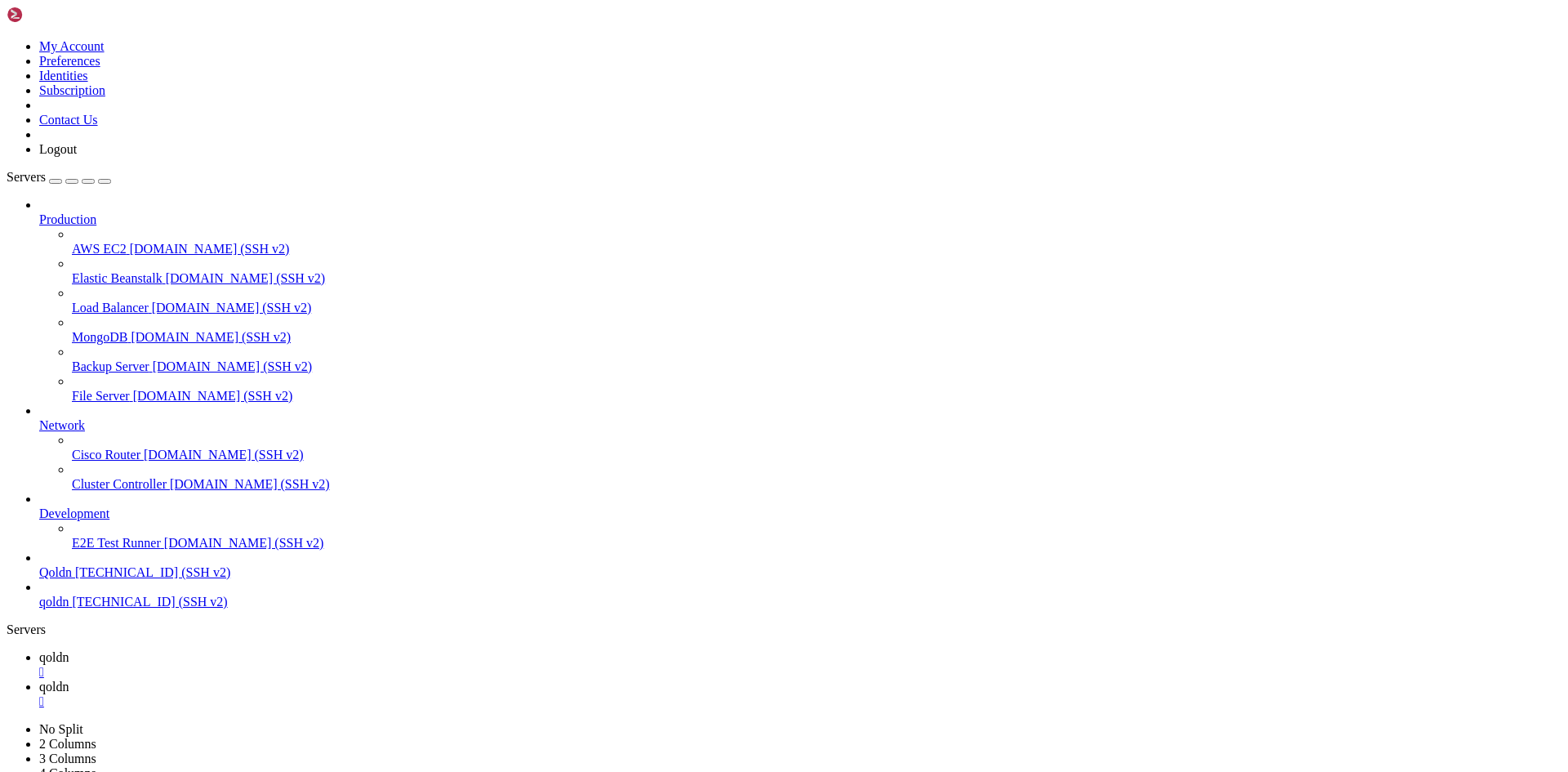
copy div "INFO No publishable resources for tag [migrations]. root @ cyber /home/[DOMAIN_…"
drag, startPoint x: 17, startPoint y: 2045, endPoint x: 535, endPoint y: 2428, distance: 644.2
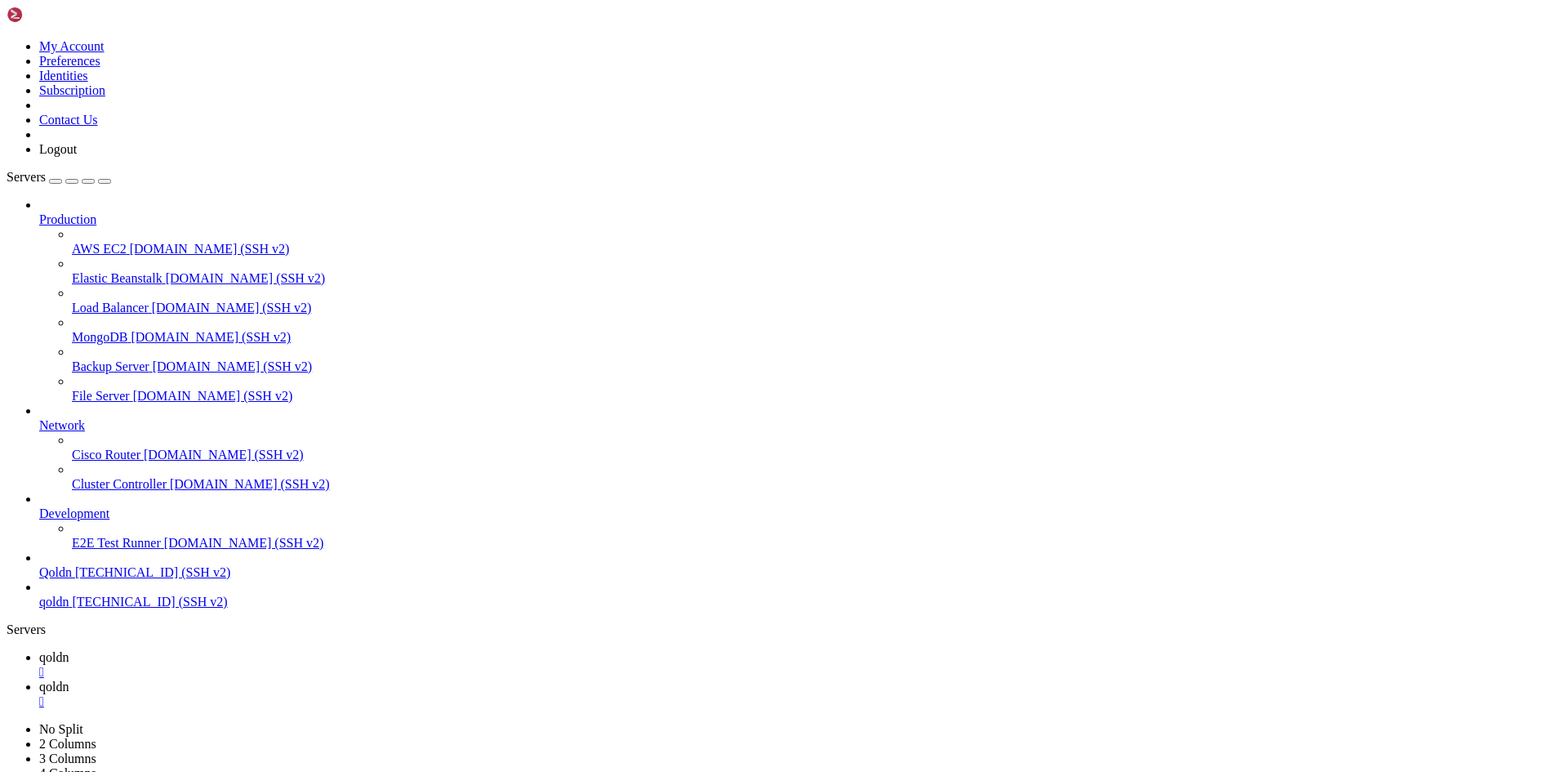
scroll to position [6709, 0]
drag, startPoint x: 298, startPoint y: 2450, endPoint x: 90, endPoint y: 2452, distance: 208.0
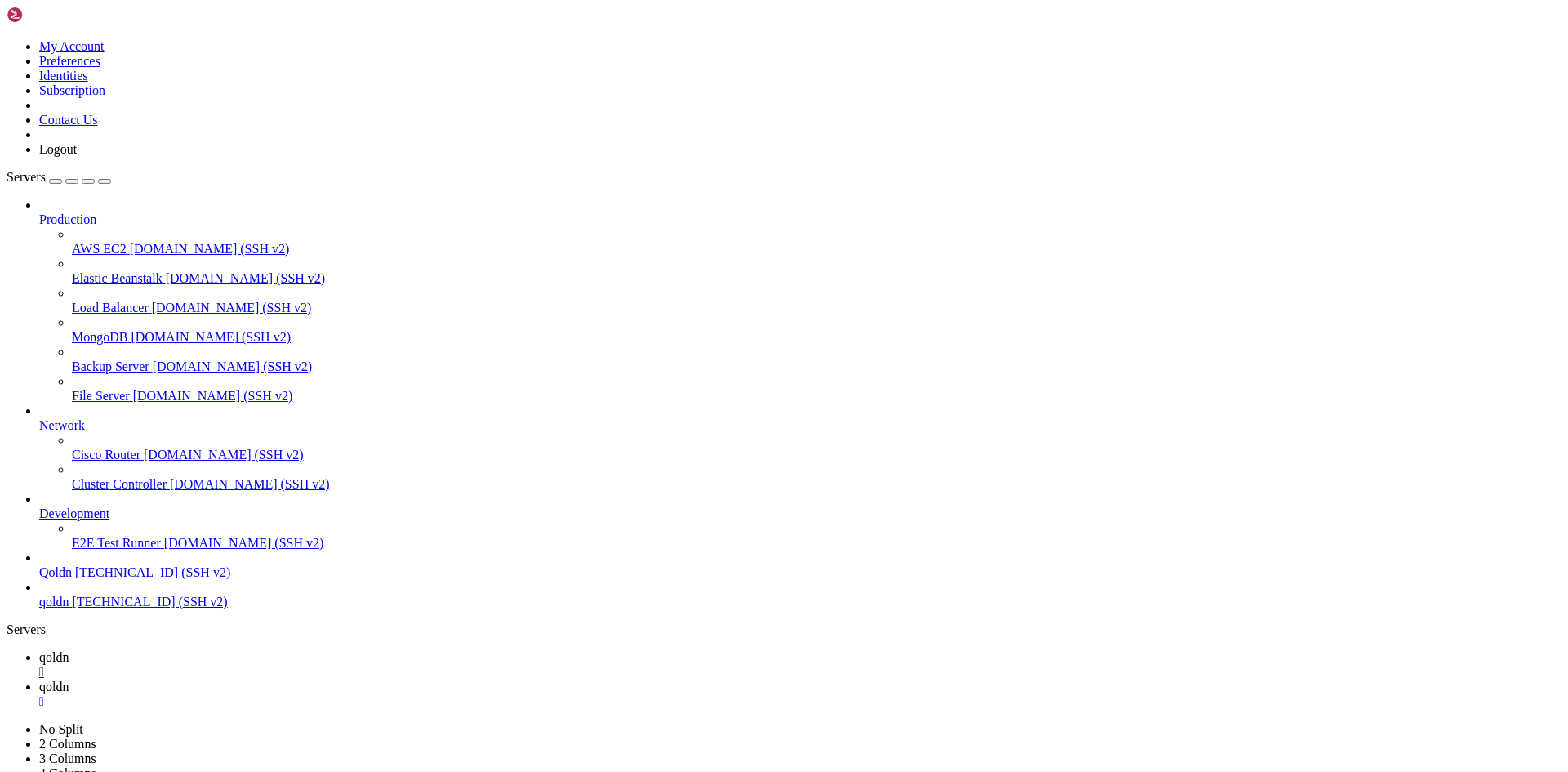
drag, startPoint x: 14, startPoint y: 2083, endPoint x: 369, endPoint y: 2452, distance: 512.0
click at [68, 650] on span "qoldn" at bounding box center [54, 657] width 29 height 14
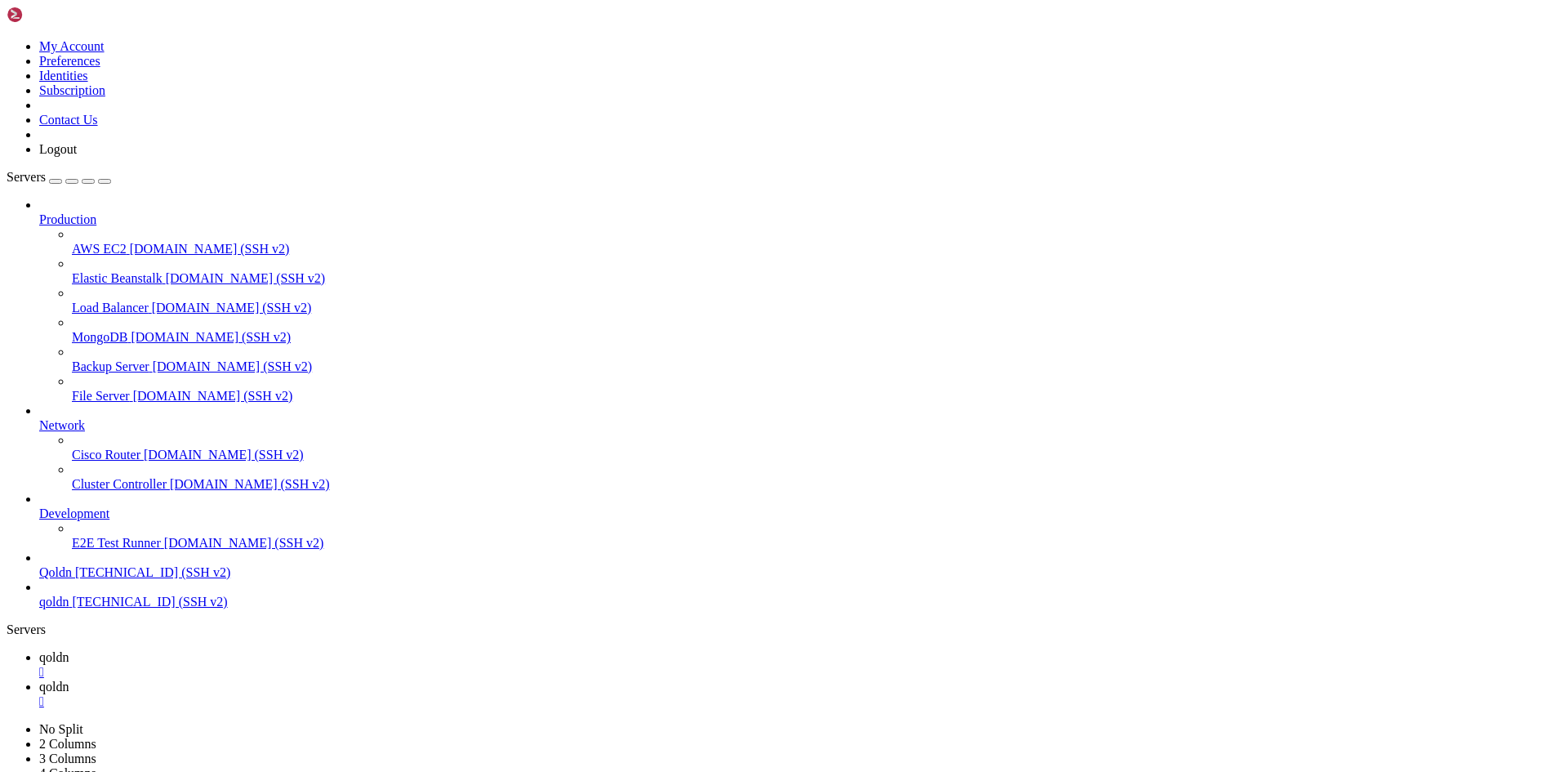
type input "/home/[DOMAIN_NAME][URL]"
drag, startPoint x: 245, startPoint y: 297, endPoint x: 387, endPoint y: 345, distance: 149.9
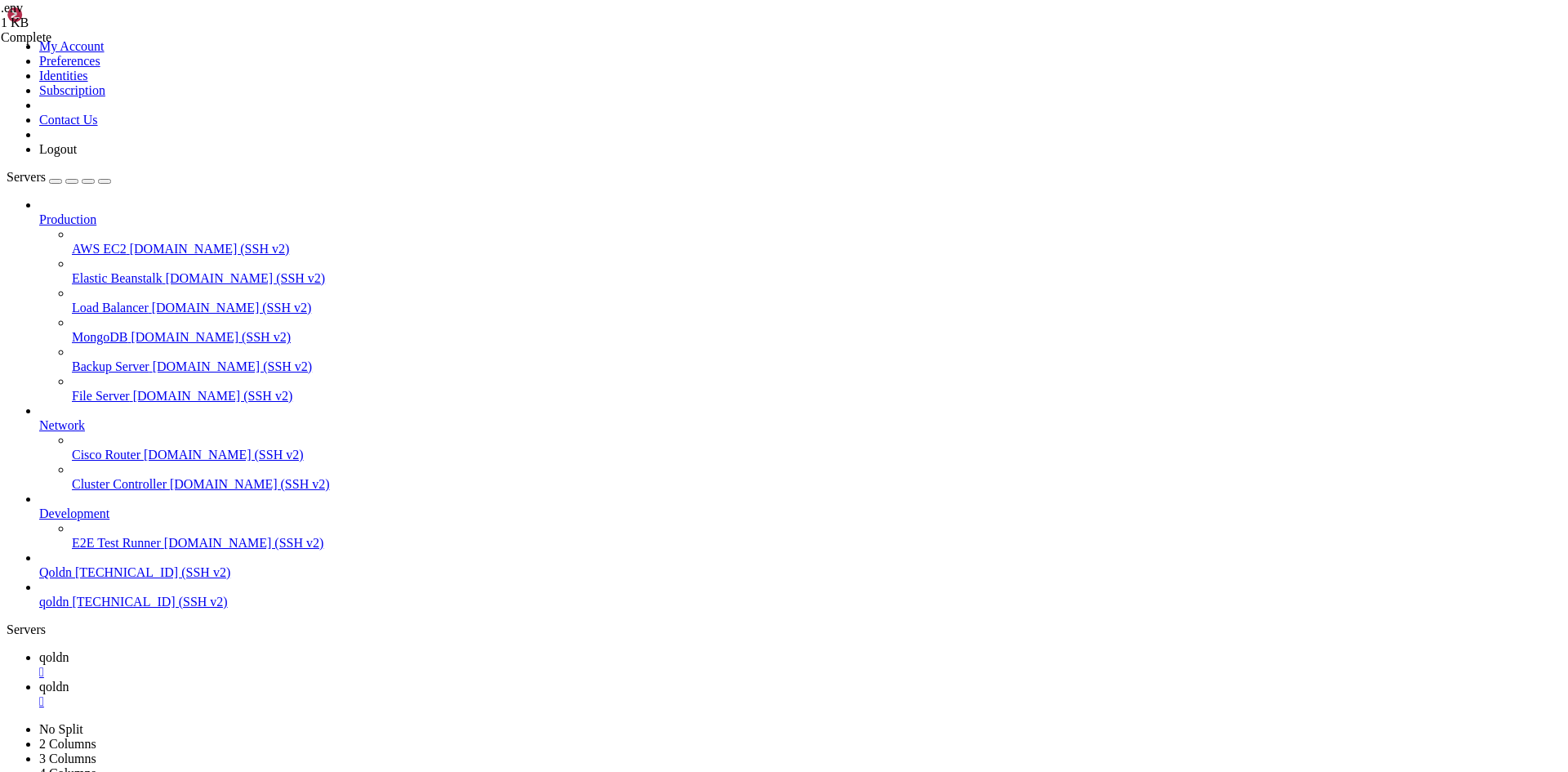
type textarea "# DB_USERNAME=qoldn_alaafahmi40 # DB_PASSWORD=[SECURITY_DATA]"
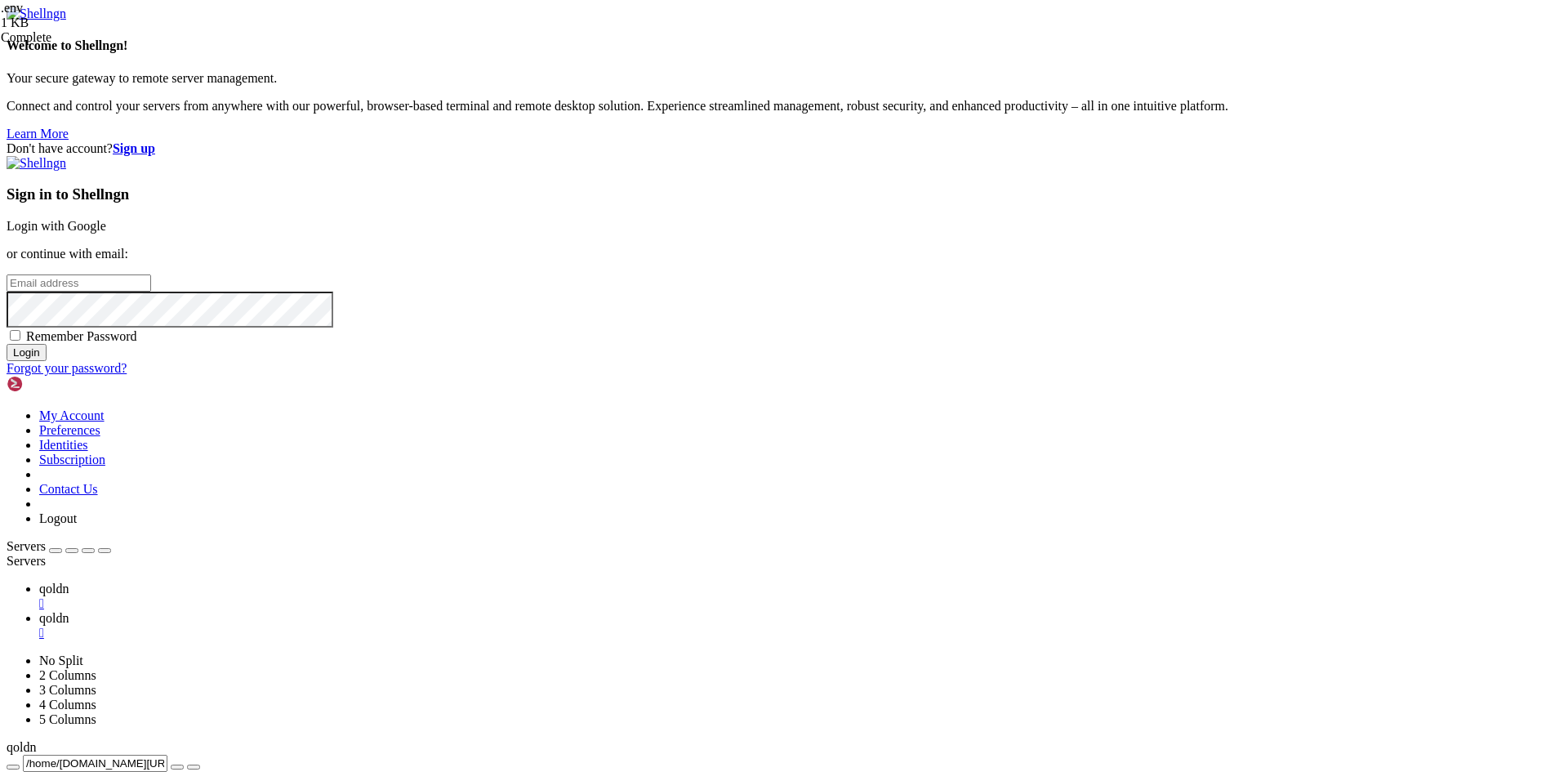
type input "root"
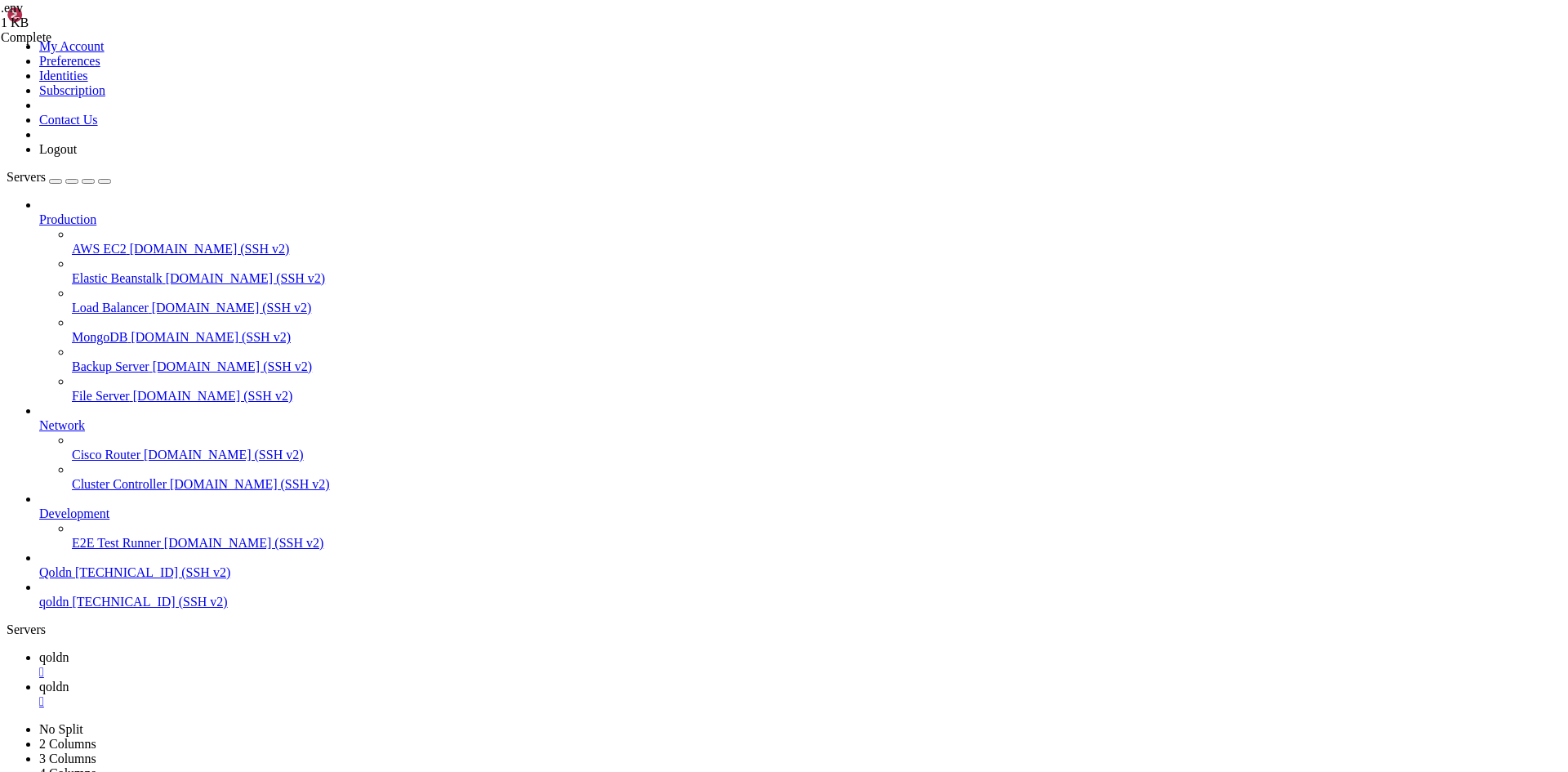
scroll to position [6875, 0]
click at [68, 650] on span "qoldn" at bounding box center [54, 657] width 29 height 14
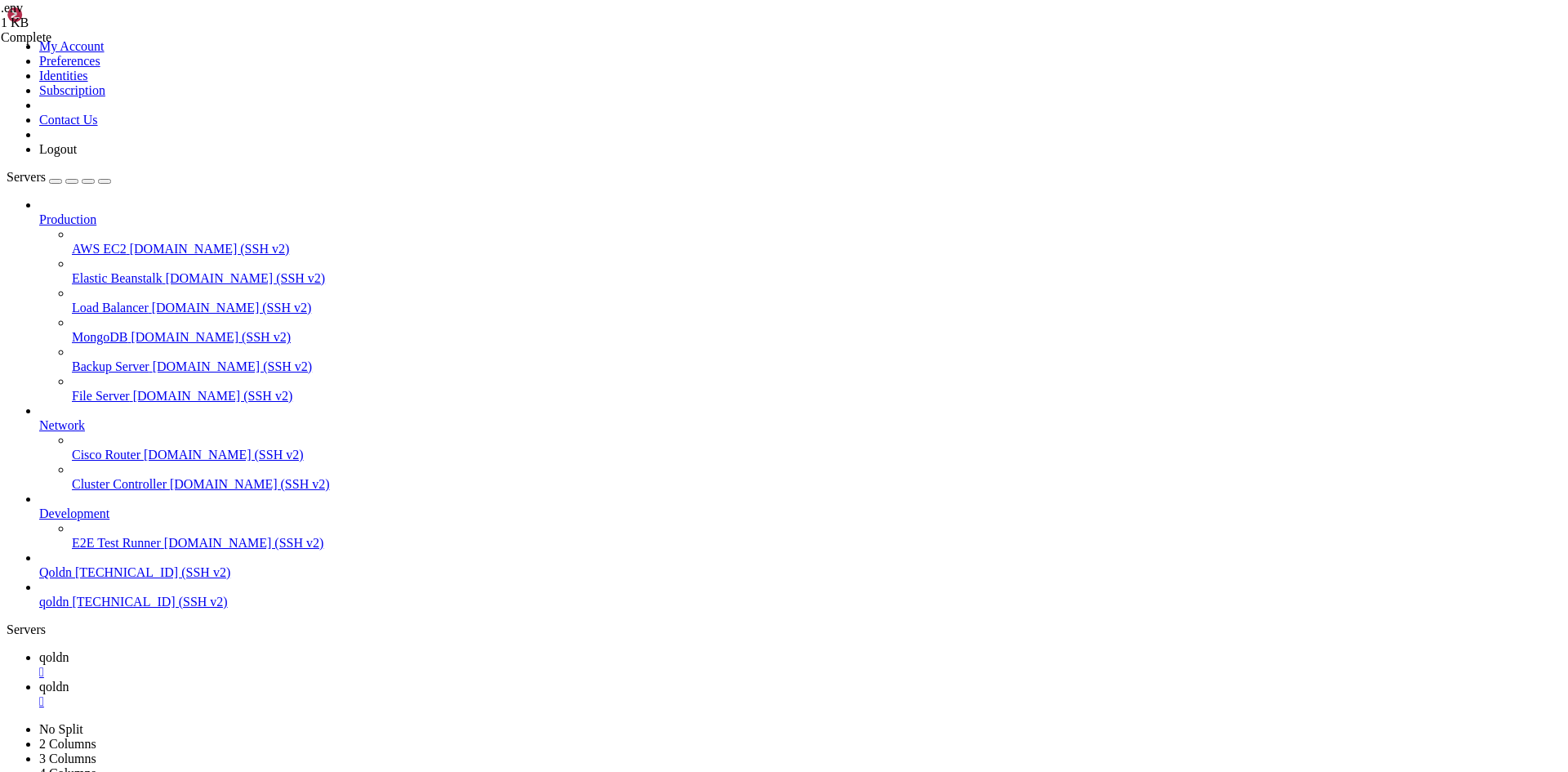
type input "/home/[DOMAIN_NAME][URL]"
drag, startPoint x: 244, startPoint y: 293, endPoint x: 381, endPoint y: 354, distance: 150.0
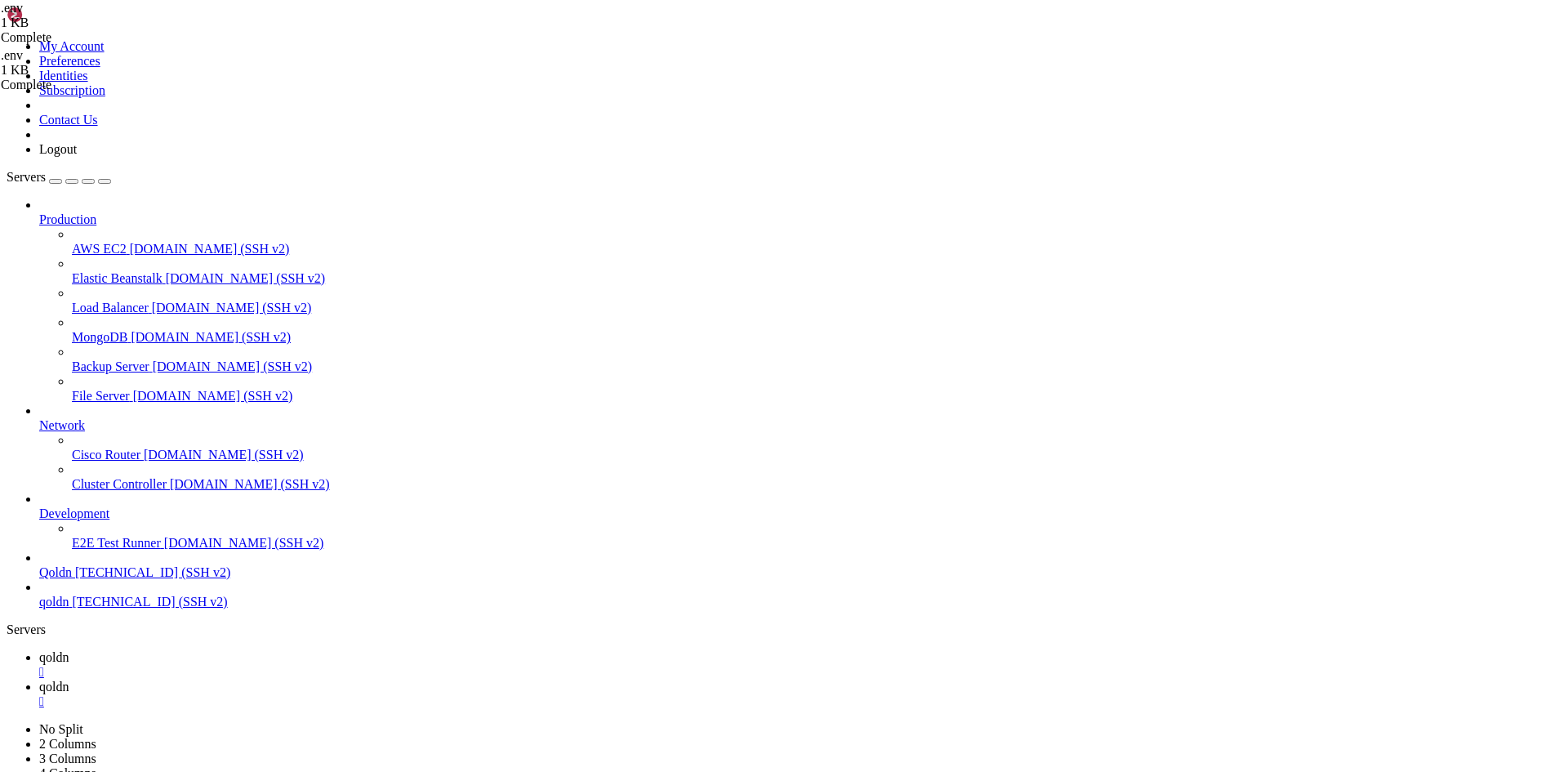
type textarea "# DB_PASSWORD=[SECURITY_DATA]"
click at [68, 680] on span "qoldn" at bounding box center [54, 687] width 29 height 14
drag, startPoint x: 304, startPoint y: 2432, endPoint x: 116, endPoint y: 2418, distance: 188.5
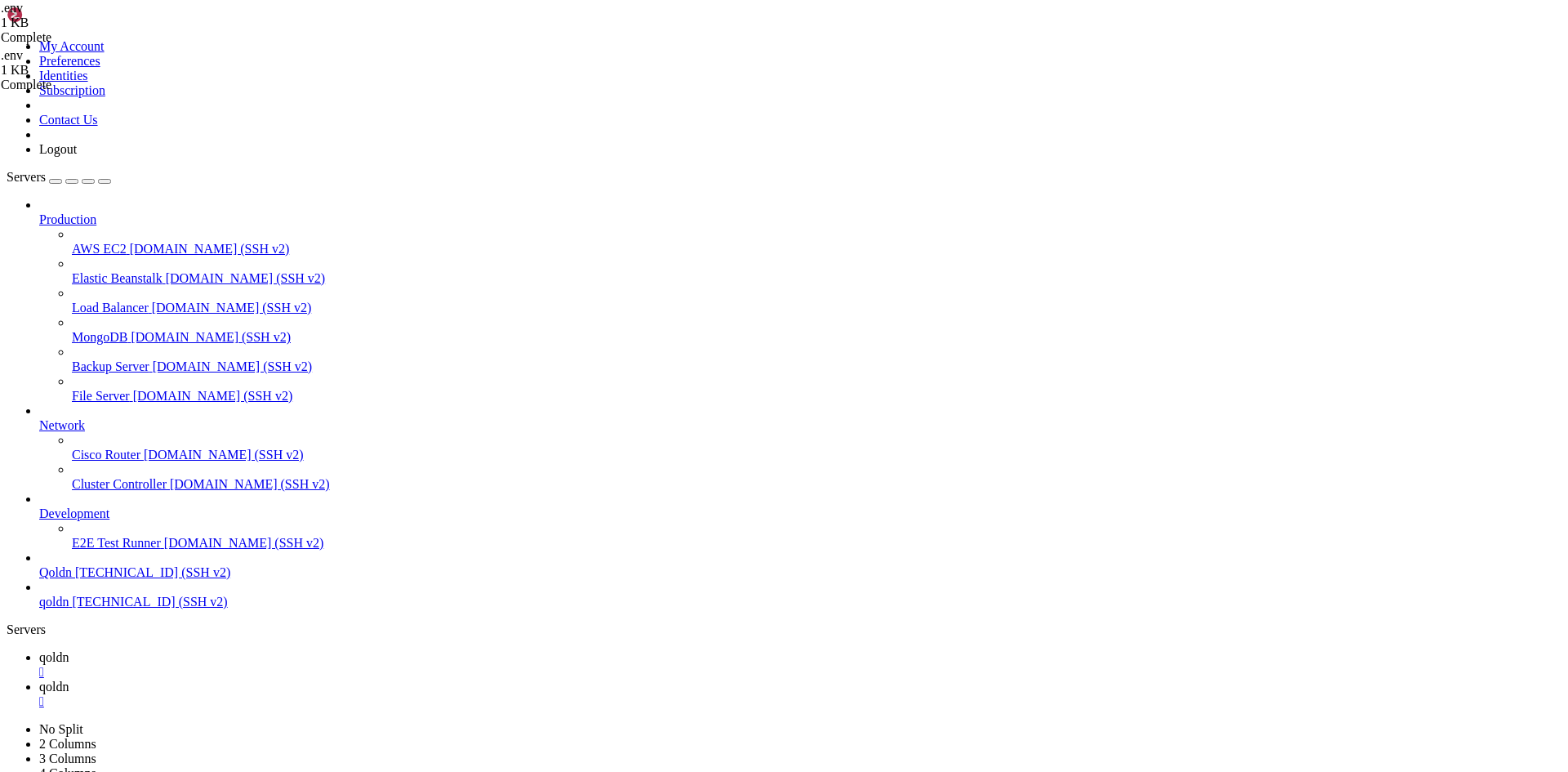
drag, startPoint x: 107, startPoint y: 2399, endPoint x: 385, endPoint y: 2316, distance: 290.1
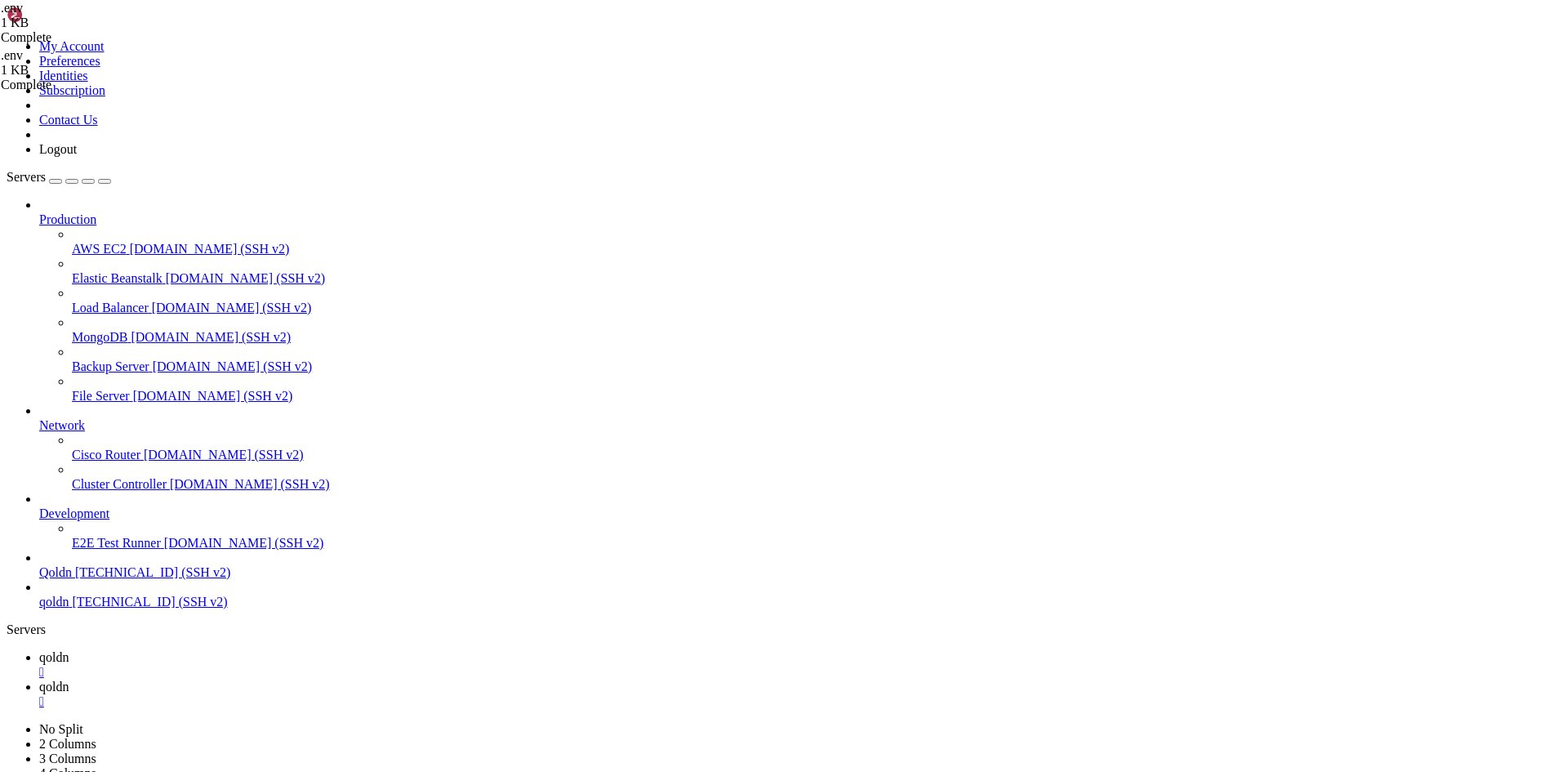
scroll to position [6362, 0]
drag, startPoint x: 301, startPoint y: 2435, endPoint x: 55, endPoint y: 2434, distance: 246.0
drag, startPoint x: 281, startPoint y: 1926, endPoint x: 436, endPoint y: 2418, distance: 515.8
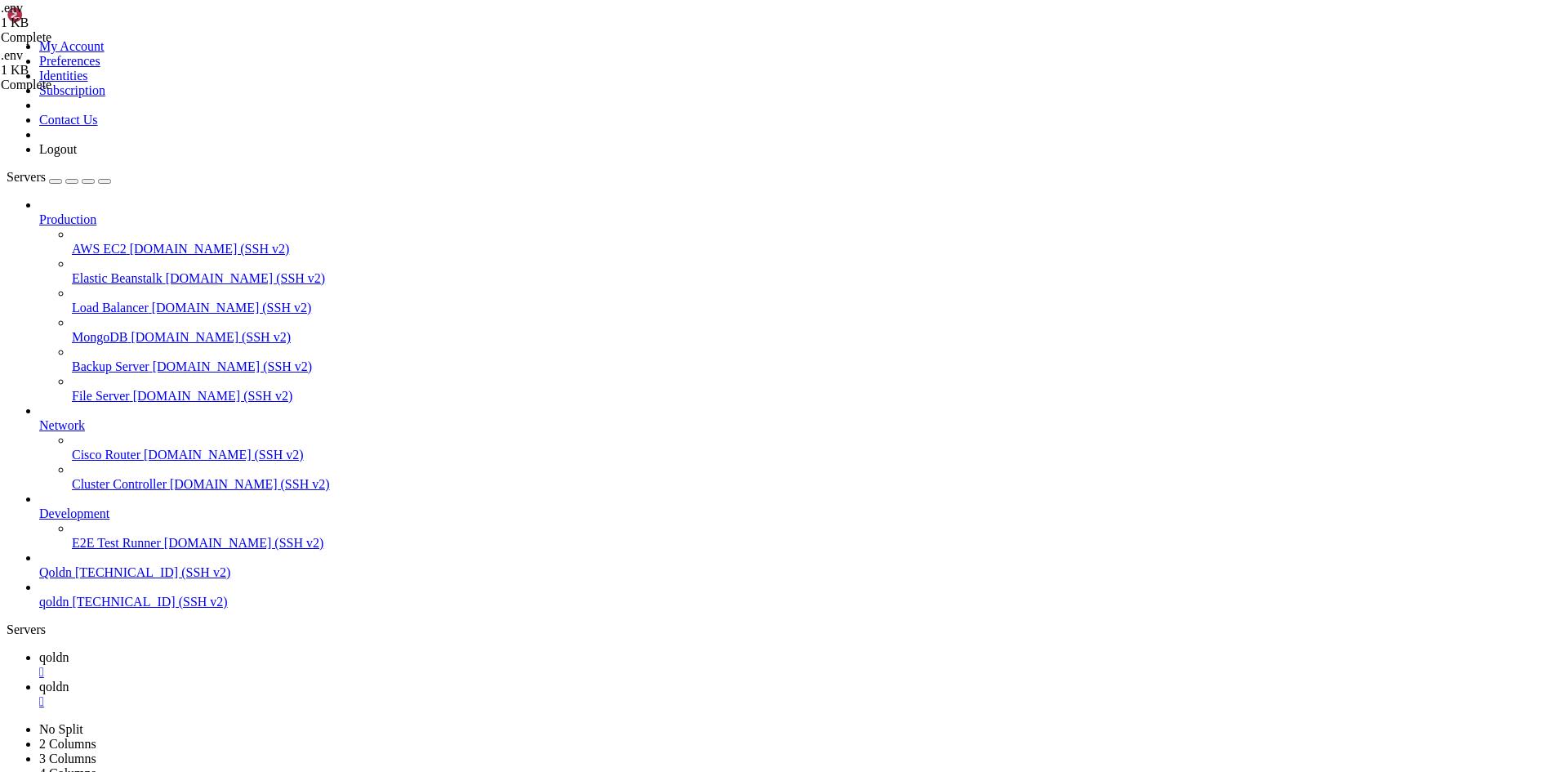
copy div "loremi DOL=/sit/ametc/adip/elits74/doe/tem $INC utlabor etdolore:magna $ALI eni…"
drag, startPoint x: 301, startPoint y: 2436, endPoint x: 115, endPoint y: 2435, distance: 186.0
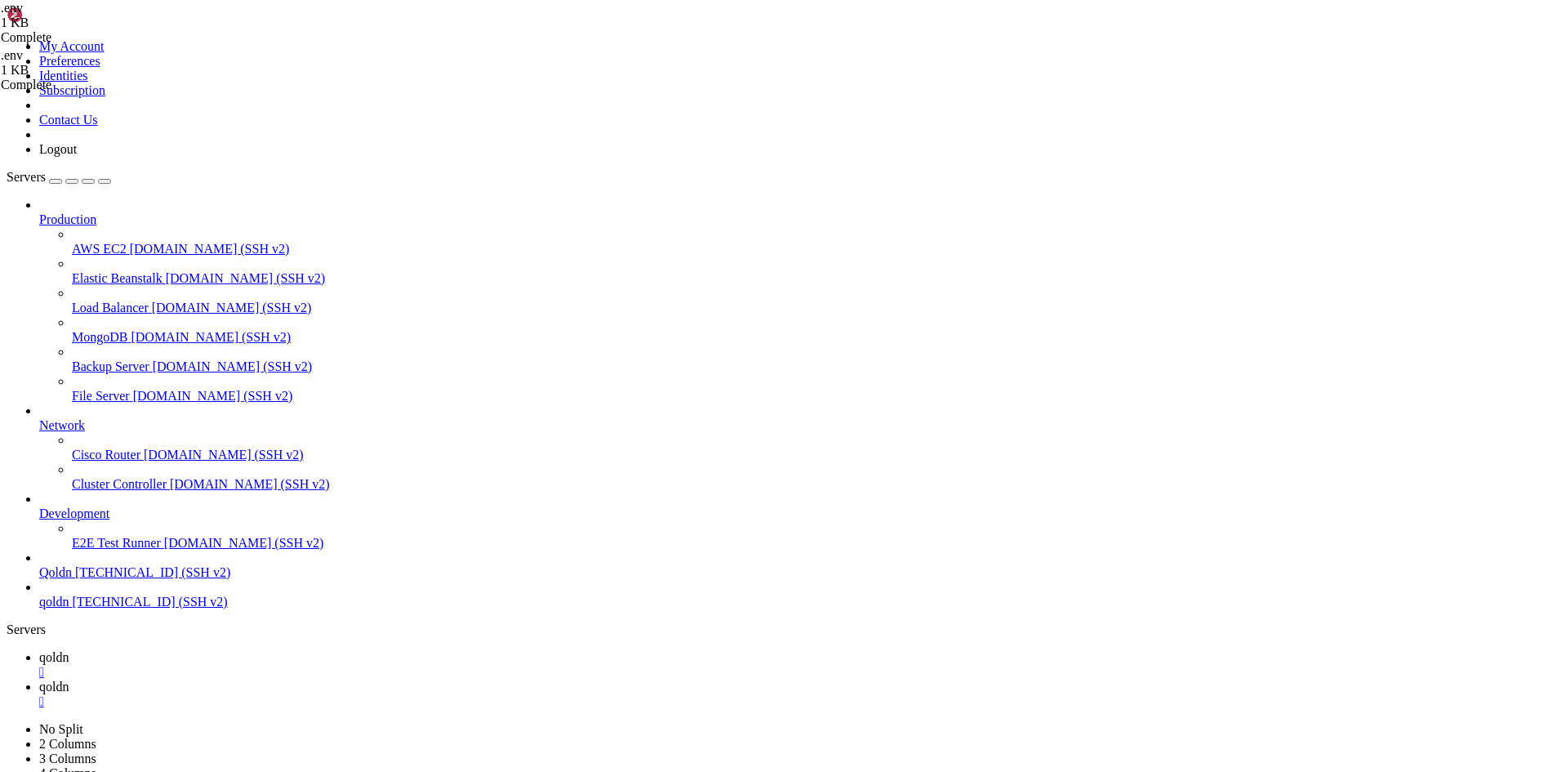
drag, startPoint x: 289, startPoint y: 2079, endPoint x: 220, endPoint y: 2141, distance: 92.8
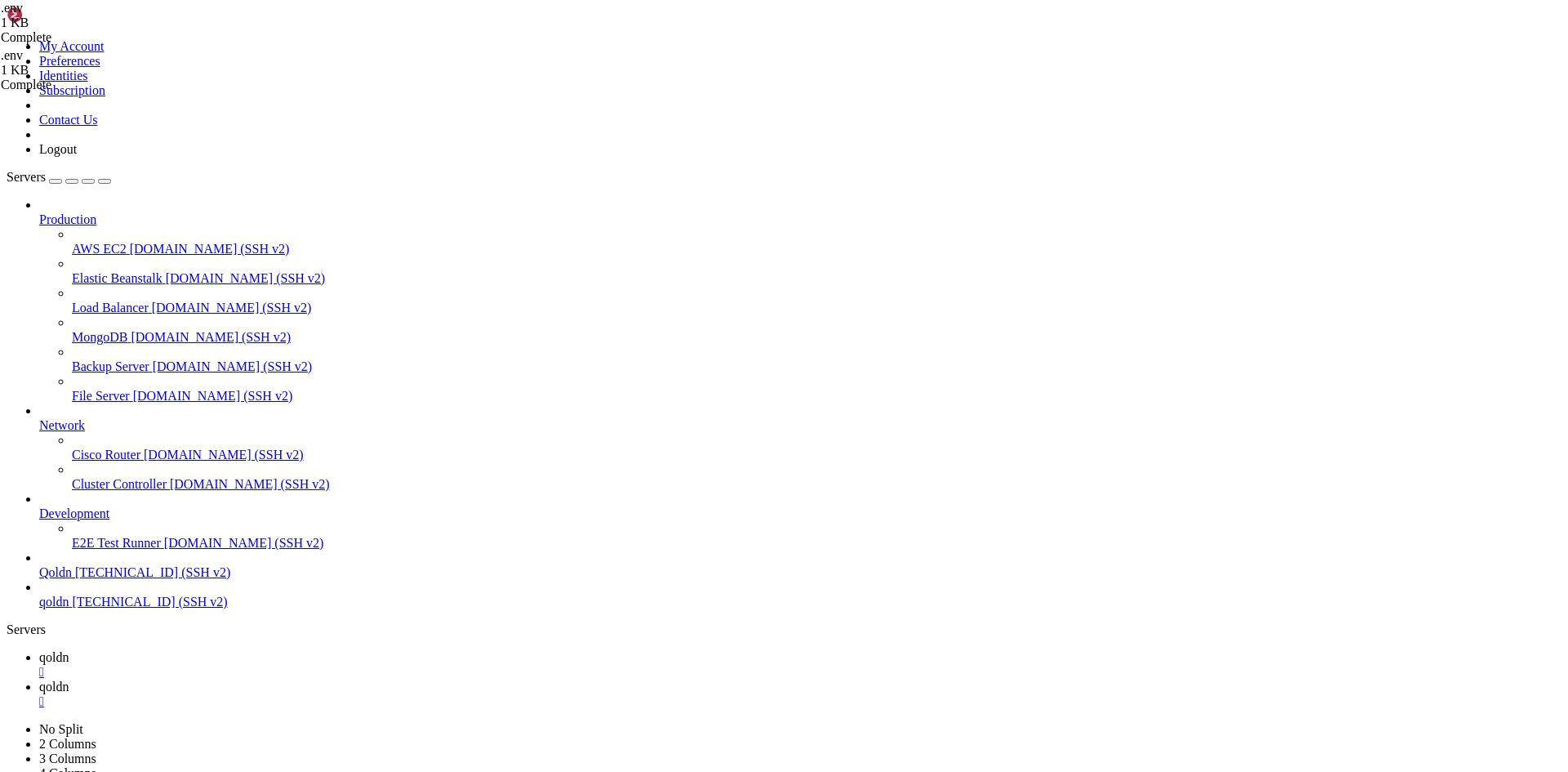
drag, startPoint x: 293, startPoint y: 2133, endPoint x: 202, endPoint y: 2234, distance: 135.9
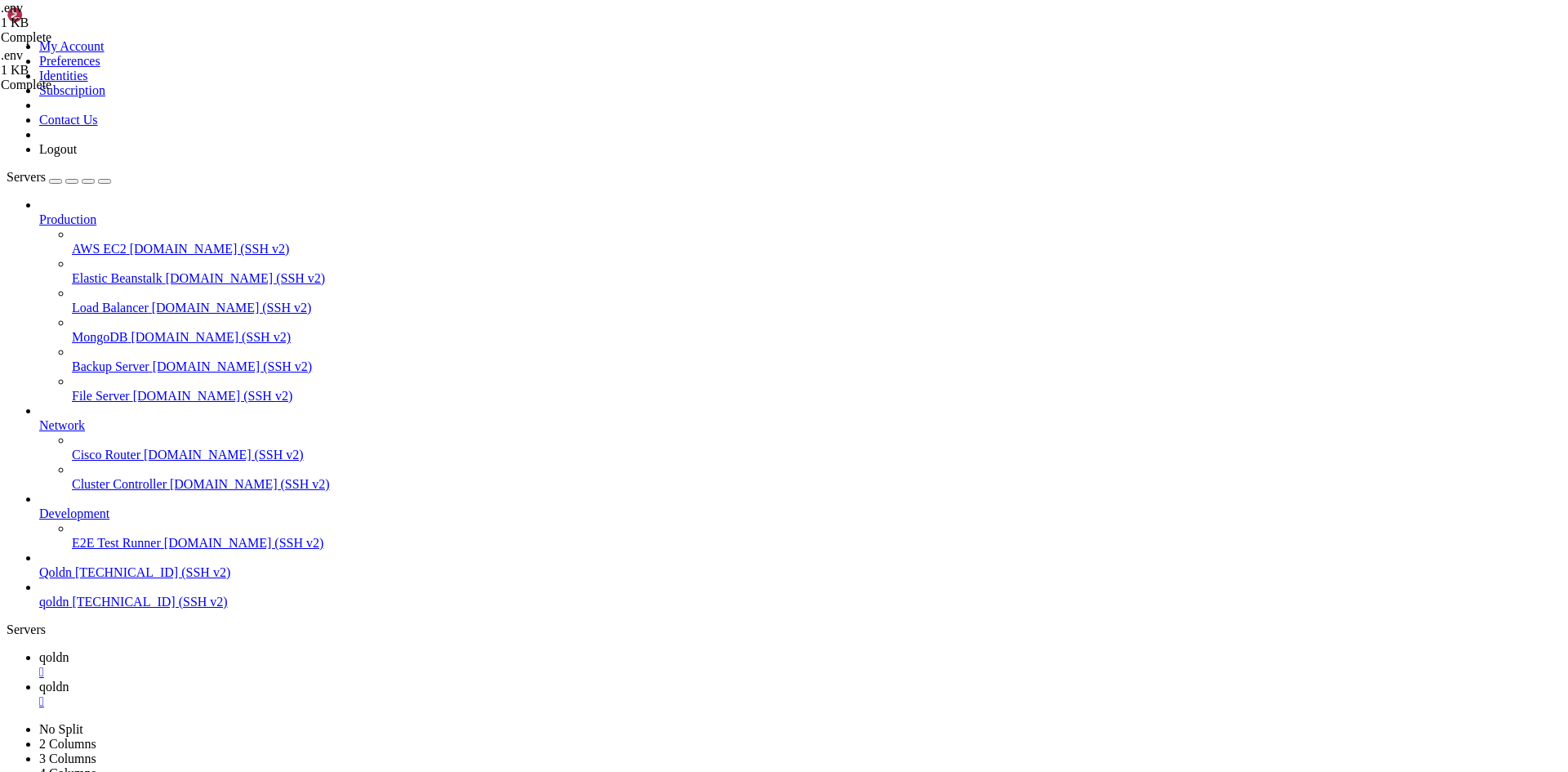
click at [224, 650] on link "qoldn " at bounding box center [800, 665] width 1522 height 29
type input "/root"
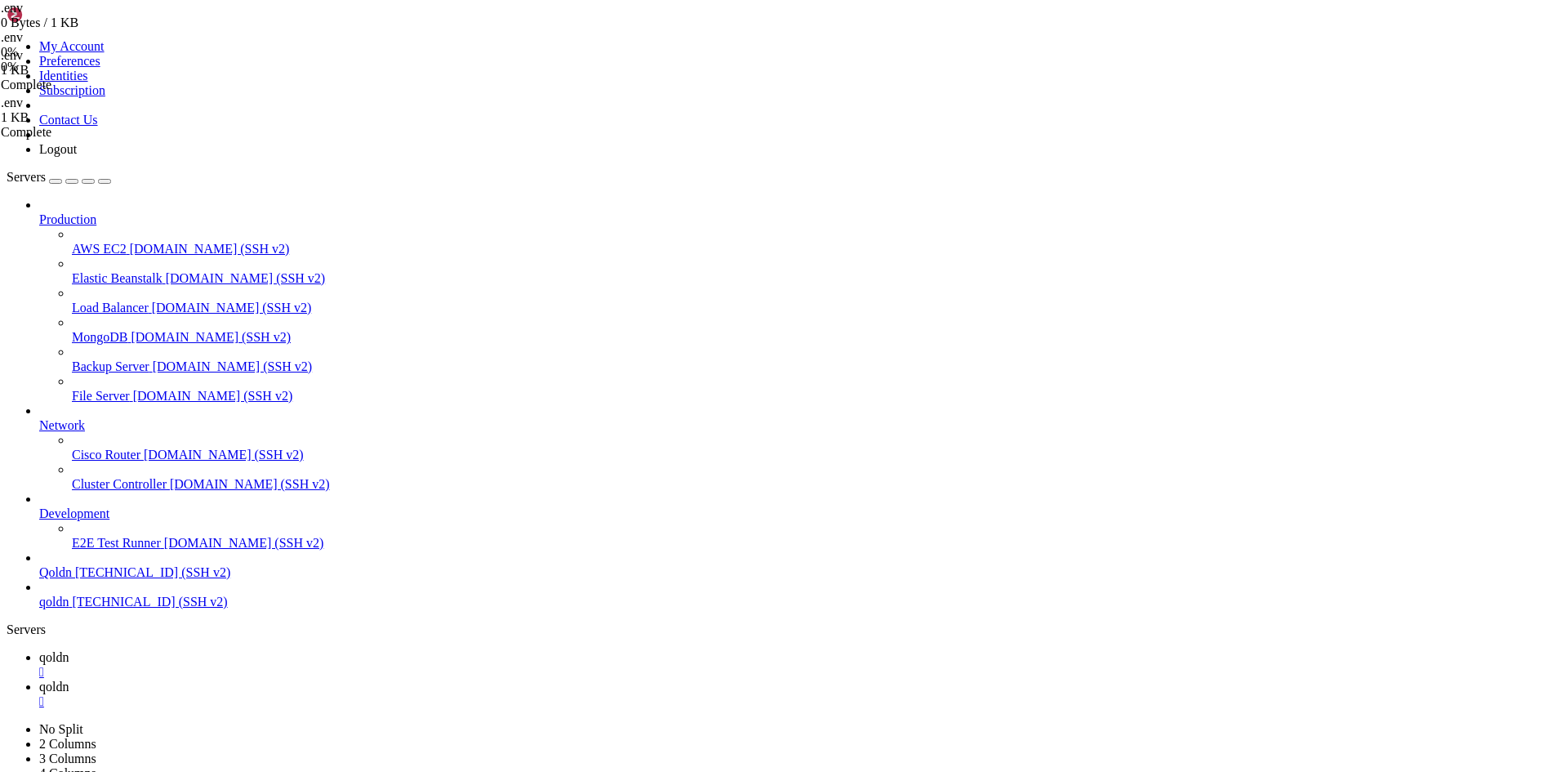
scroll to position [0, 0]
type textarea "#DB_CONNECTION=sqlite"
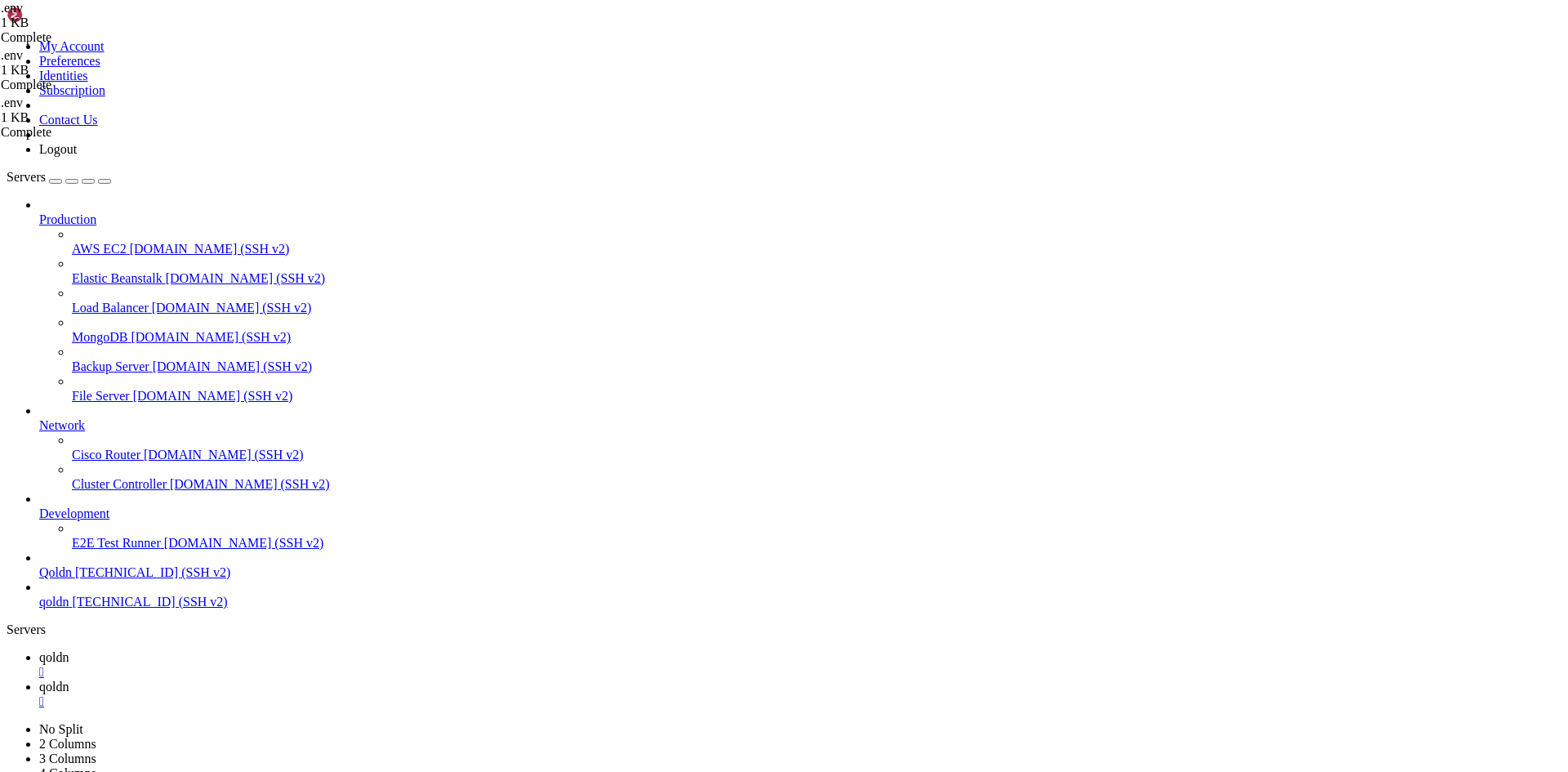
click at [68, 680] on span "qoldn" at bounding box center [54, 687] width 29 height 14
drag, startPoint x: 500, startPoint y: 2478, endPoint x: 298, endPoint y: 2391, distance: 219.9
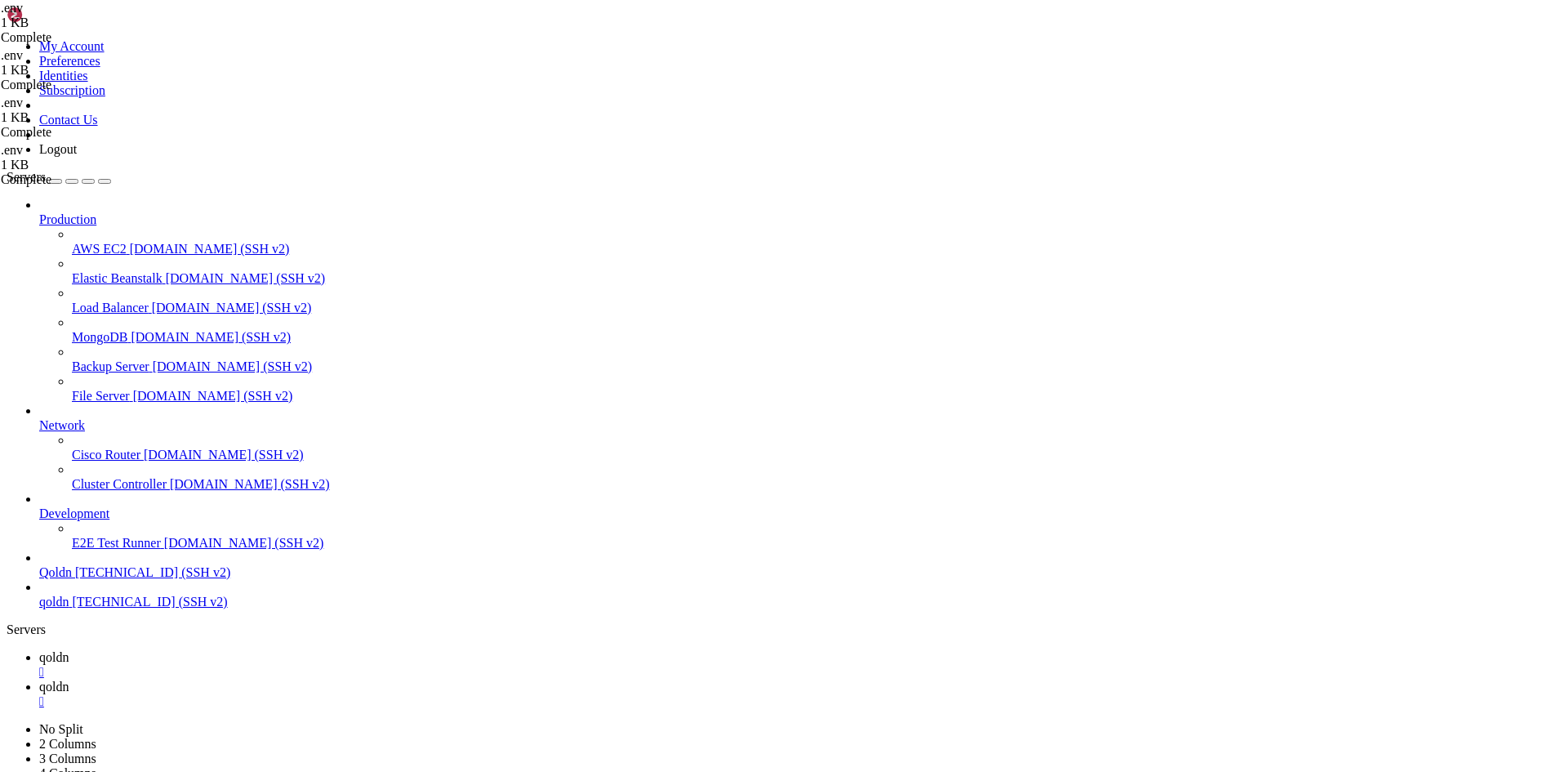
scroll to position [8112, 0]
drag, startPoint x: 298, startPoint y: 2391, endPoint x: 81, endPoint y: 2381, distance: 217.2
drag, startPoint x: 281, startPoint y: 1870, endPoint x: 1056, endPoint y: 2359, distance: 916.4
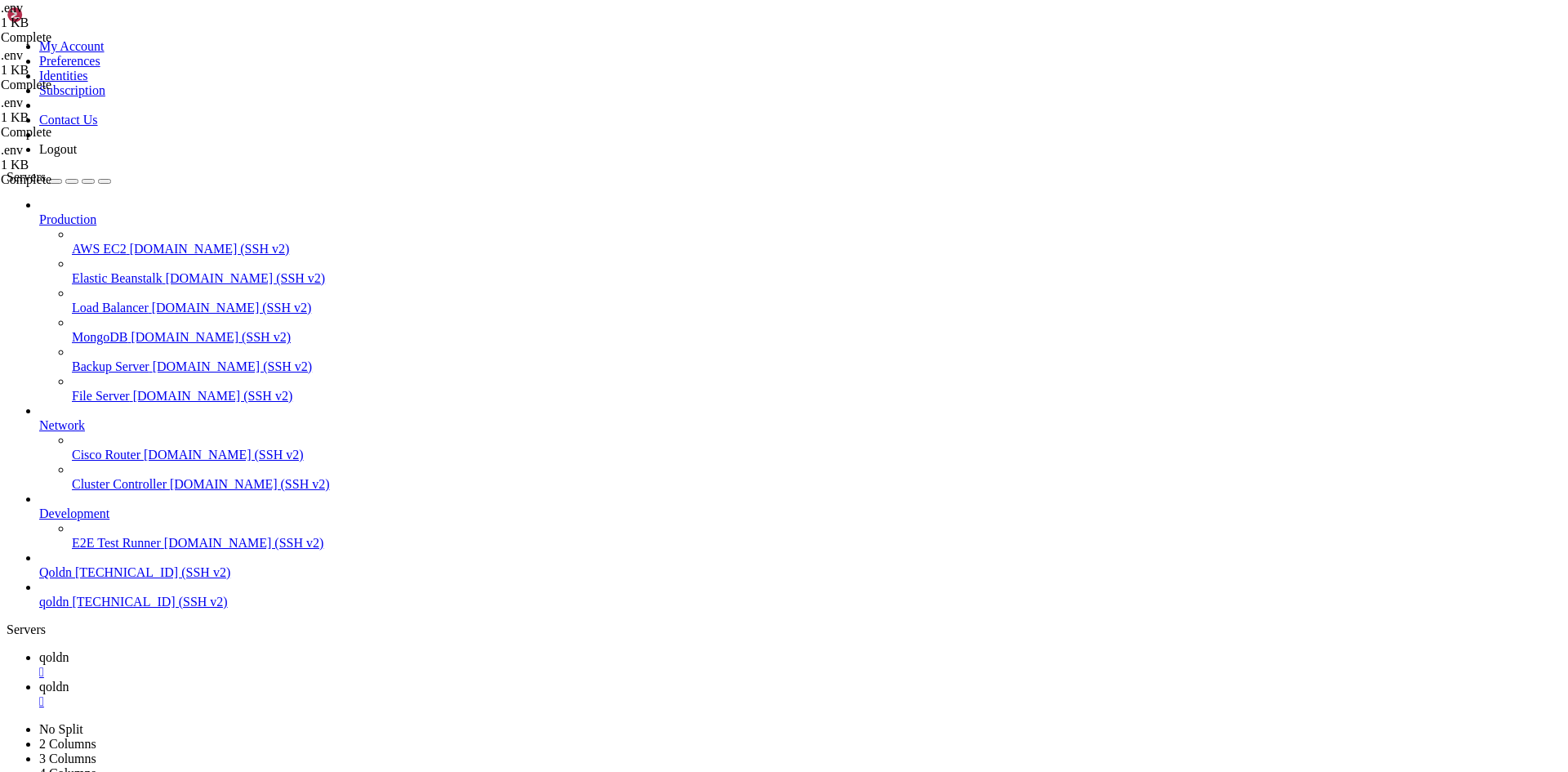
copy div "lo /ipsu/dolor.sit/ametconse ADIP Elitsed doeiusmo. Temporinci\Utlabore\EtdolOr…"
drag, startPoint x: 296, startPoint y: 2378, endPoint x: 107, endPoint y: 2394, distance: 189.7
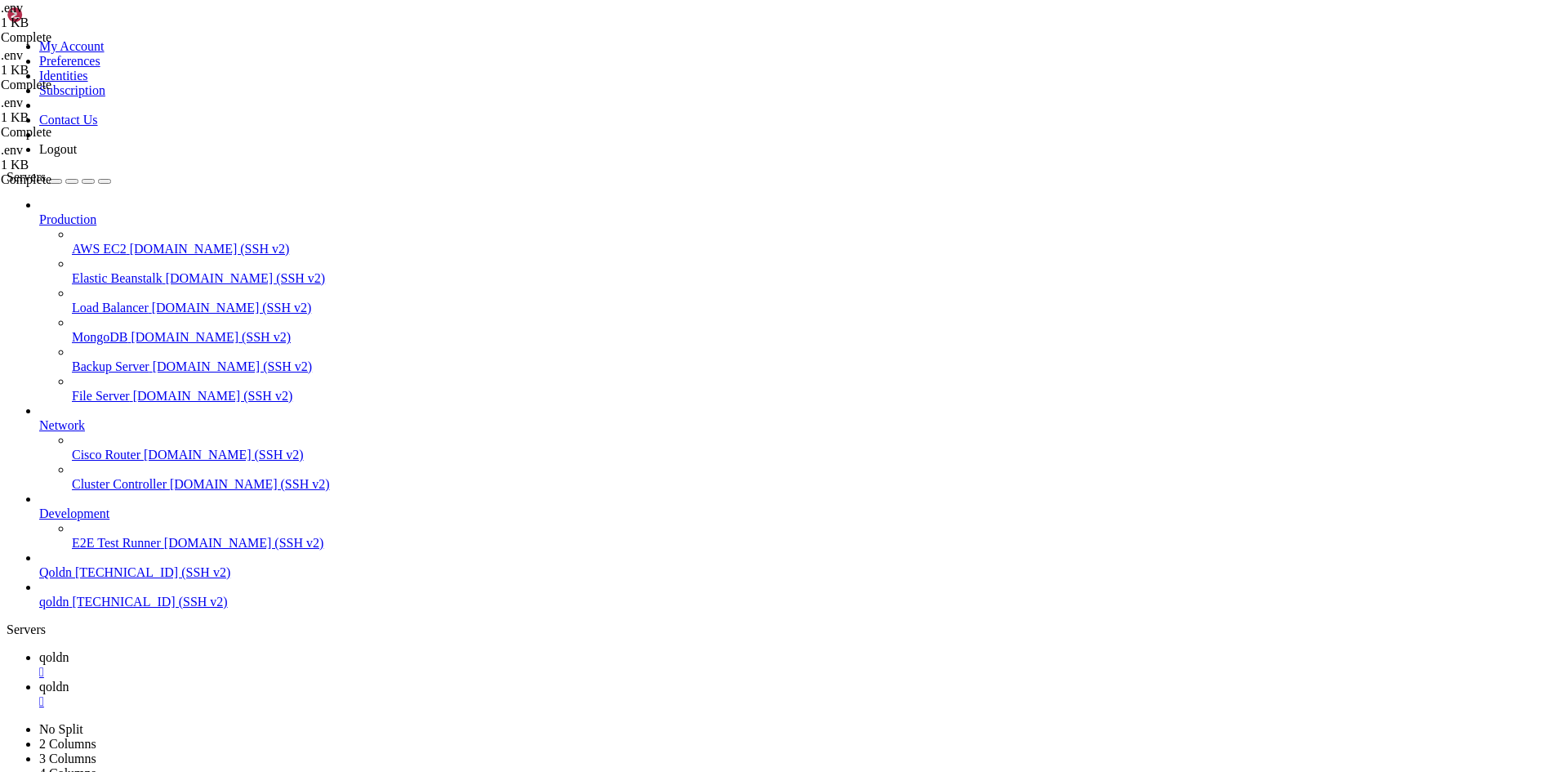
scroll to position [9196, 0]
drag, startPoint x: 281, startPoint y: 2083, endPoint x: 414, endPoint y: 2367, distance: 313.6
copy div "loremi DOL=/sit/ametc/adip/elits66/doe/tem INCIDIDU[73U52]: Labo etdol ma aliq …"
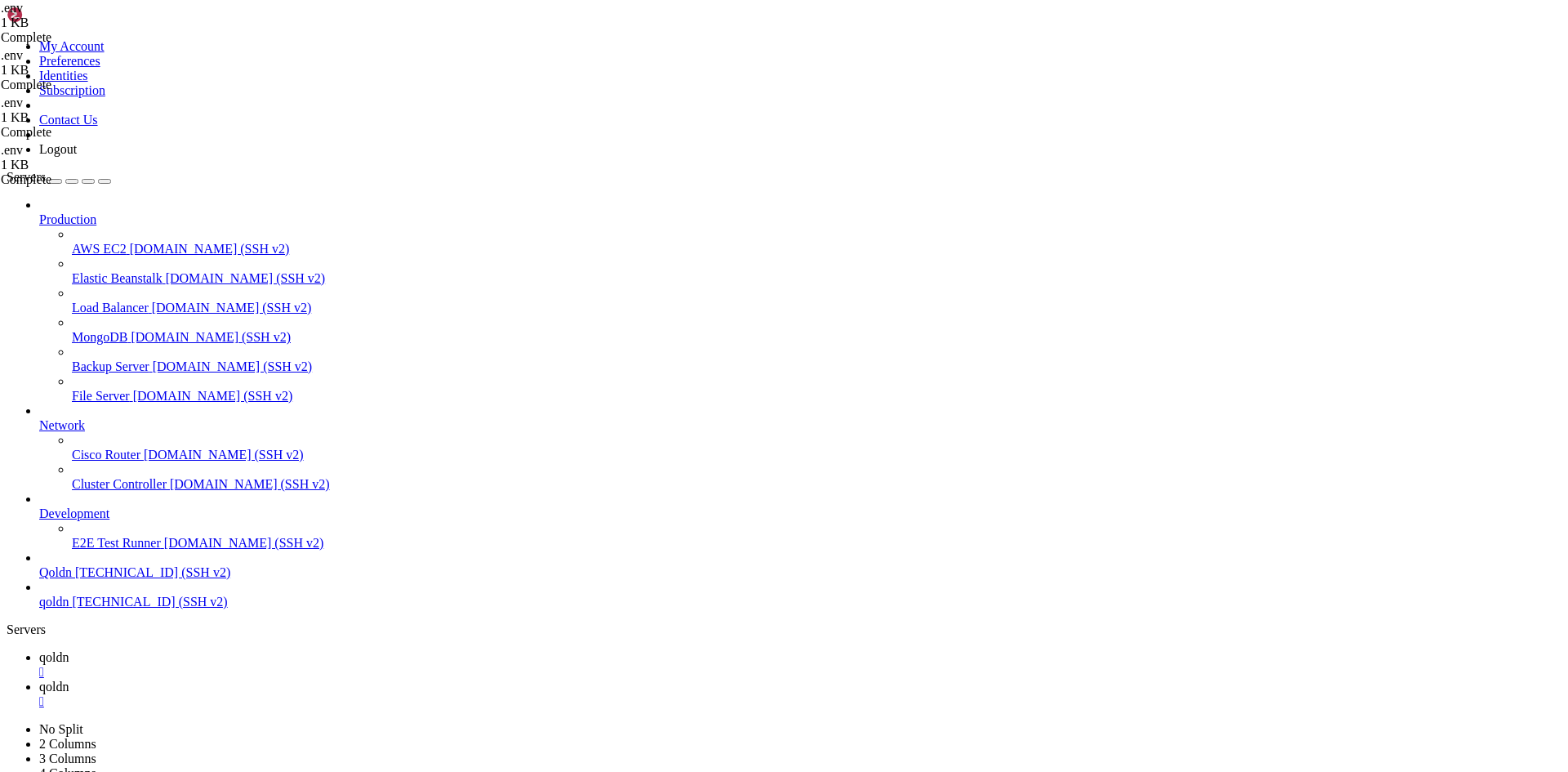
drag, startPoint x: 300, startPoint y: 2392, endPoint x: 188, endPoint y: 2389, distance: 112.0
drag, startPoint x: 301, startPoint y: 2384, endPoint x: 151, endPoint y: 2370, distance: 150.7
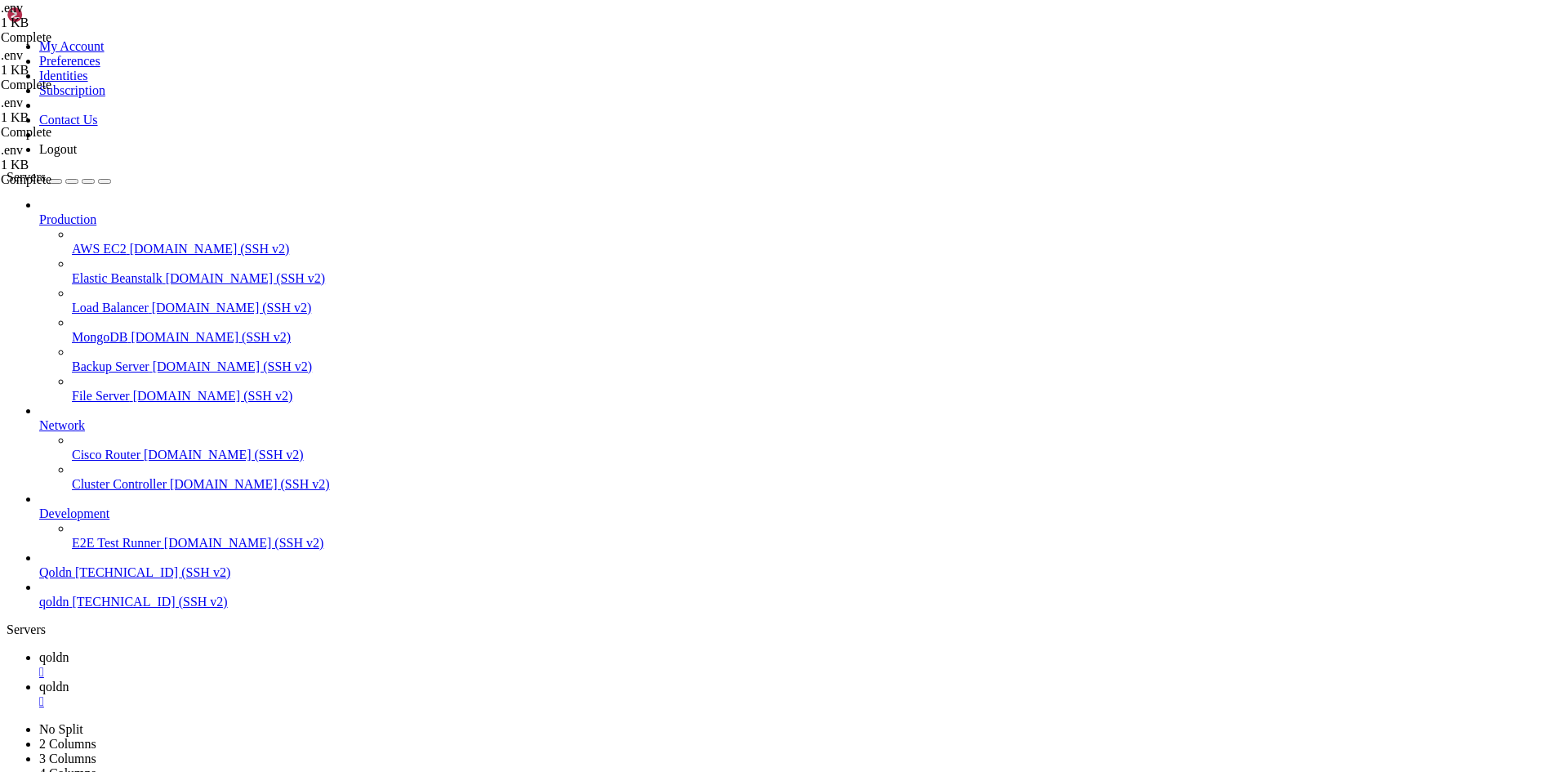
drag, startPoint x: 305, startPoint y: 2378, endPoint x: 191, endPoint y: 2382, distance: 114.1
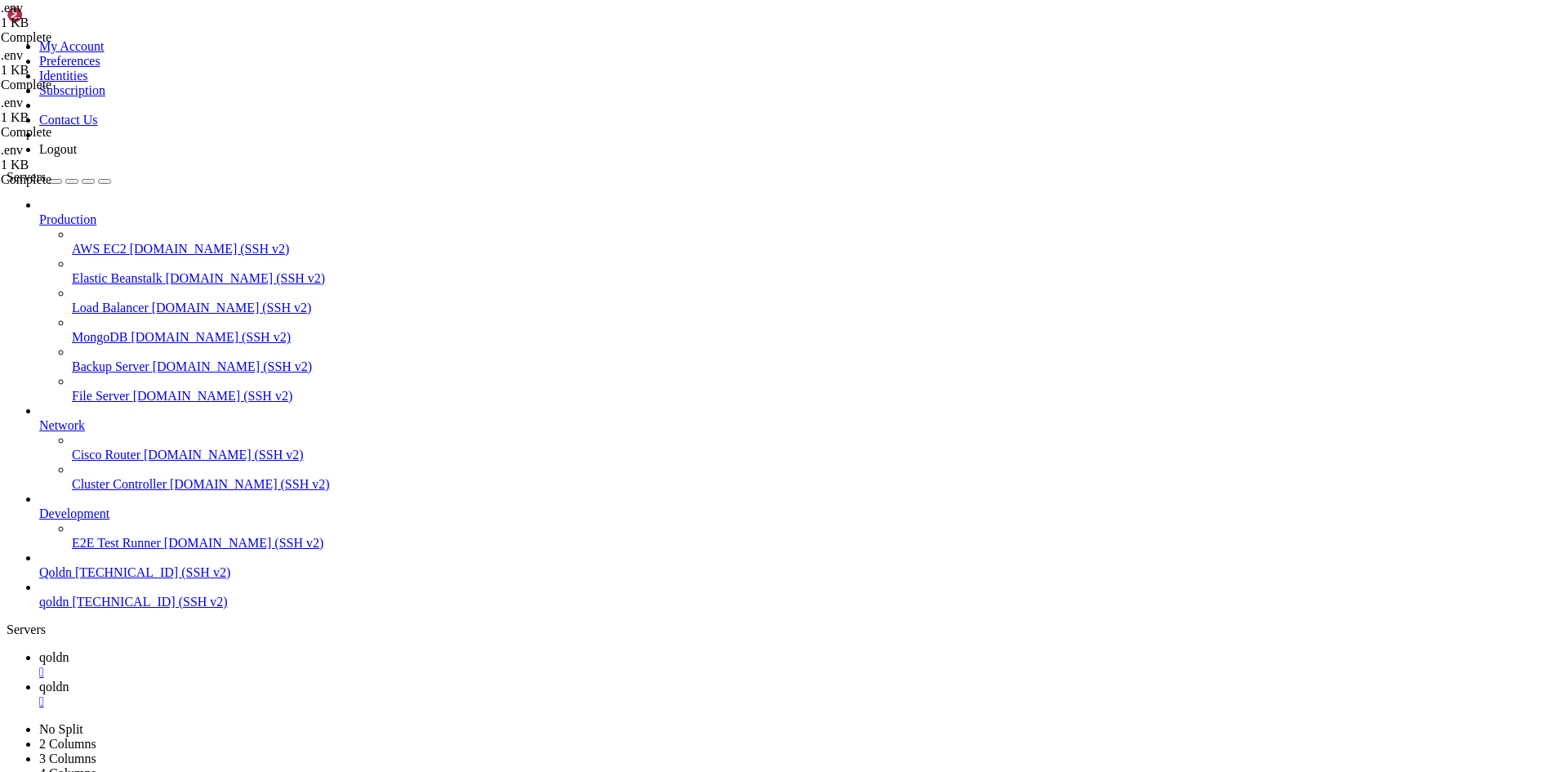
drag, startPoint x: 26, startPoint y: 2102, endPoint x: 265, endPoint y: 2193, distance: 255.7
drag, startPoint x: 278, startPoint y: 2069, endPoint x: 429, endPoint y: 2370, distance: 336.8
copy div "$PHP artisan tinker --execute="echo implode(', ', array_map(fn($t)=>$t->Tables_…"
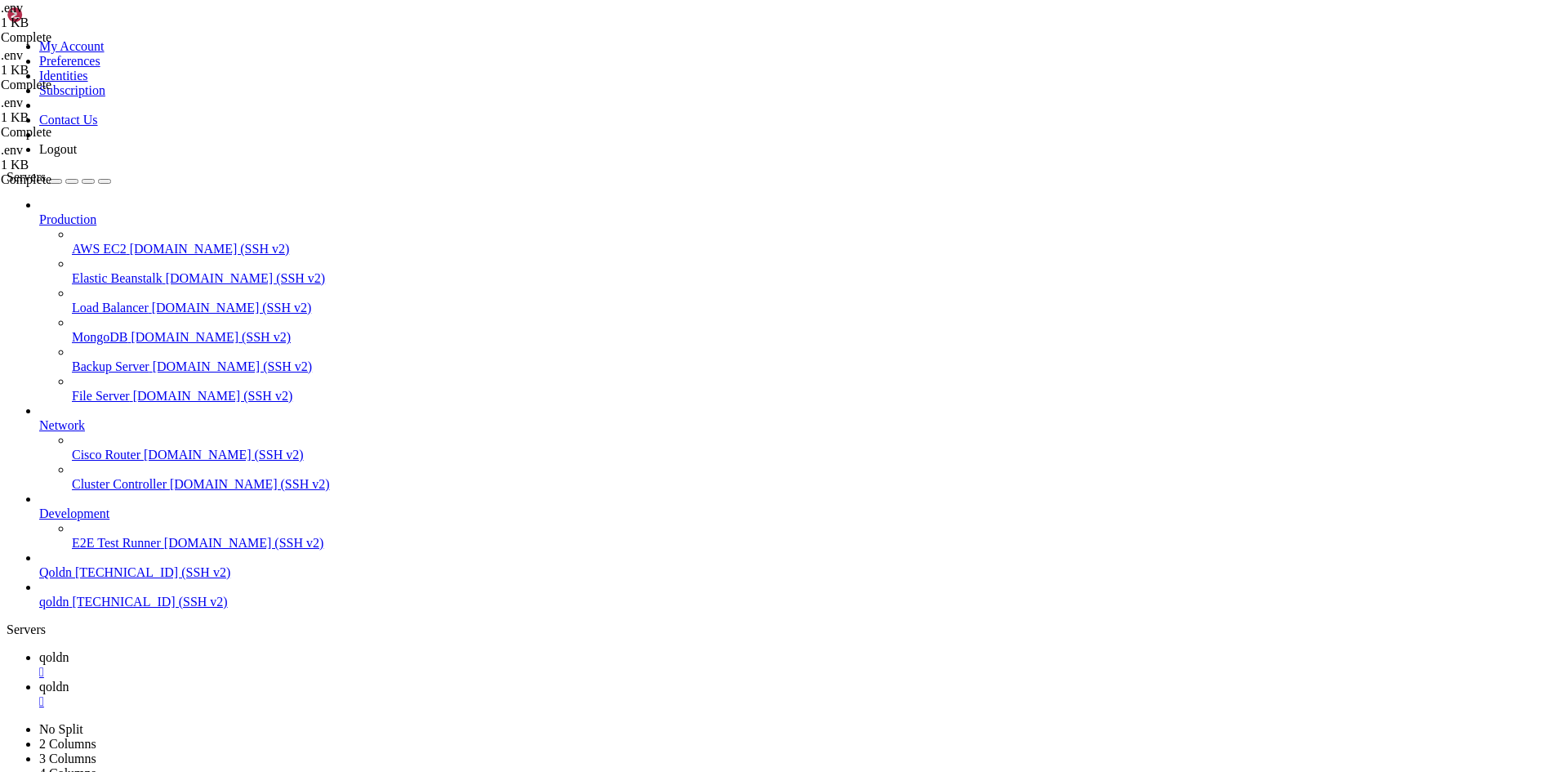
scroll to position [10015, 0]
drag, startPoint x: 320, startPoint y: 2379, endPoint x: 183, endPoint y: 2381, distance: 137.0
drag, startPoint x: 337, startPoint y: 2387, endPoint x: 217, endPoint y: 2384, distance: 120.0
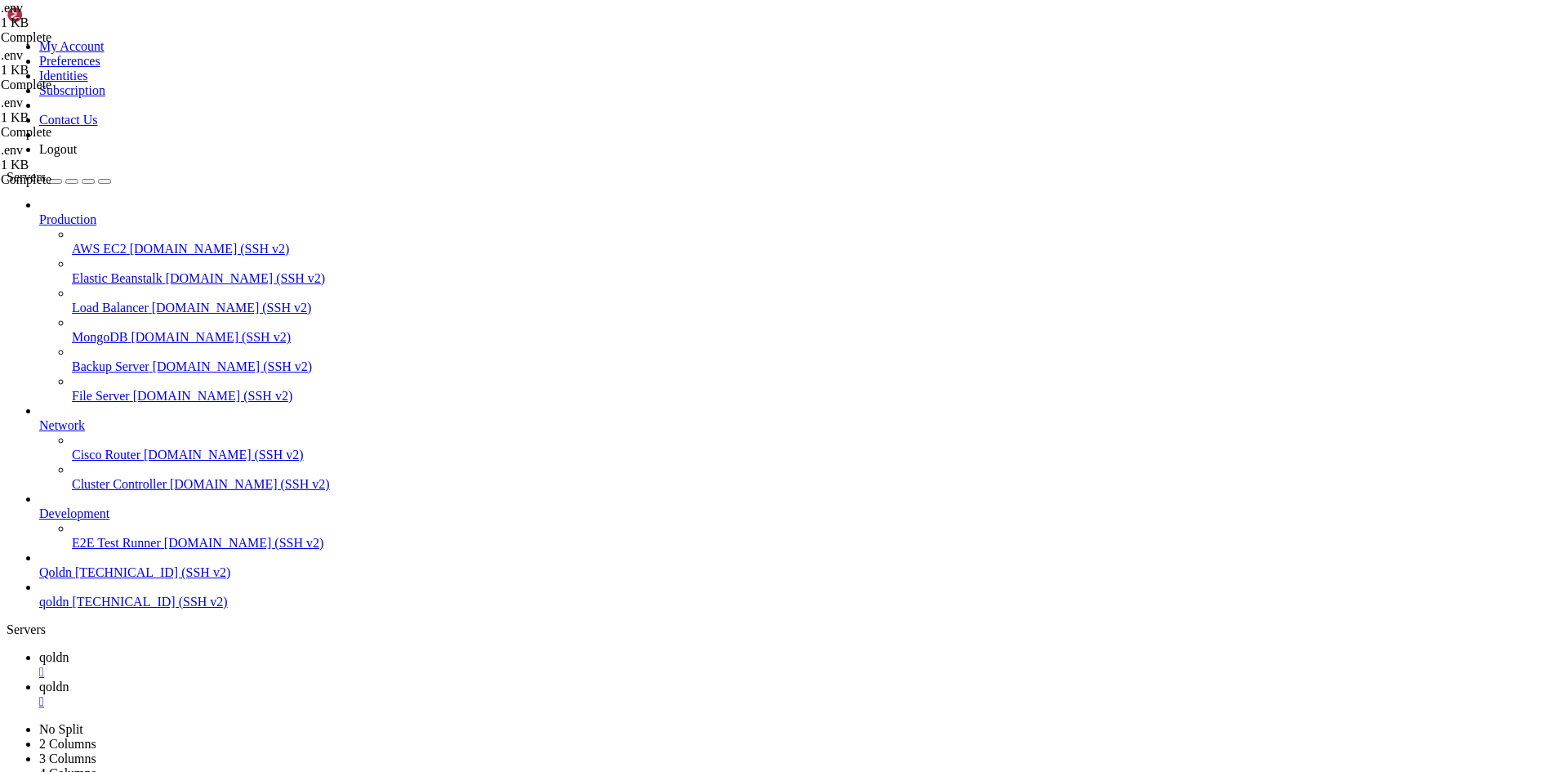
drag, startPoint x: 324, startPoint y: 2375, endPoint x: 194, endPoint y: 2381, distance: 130.1
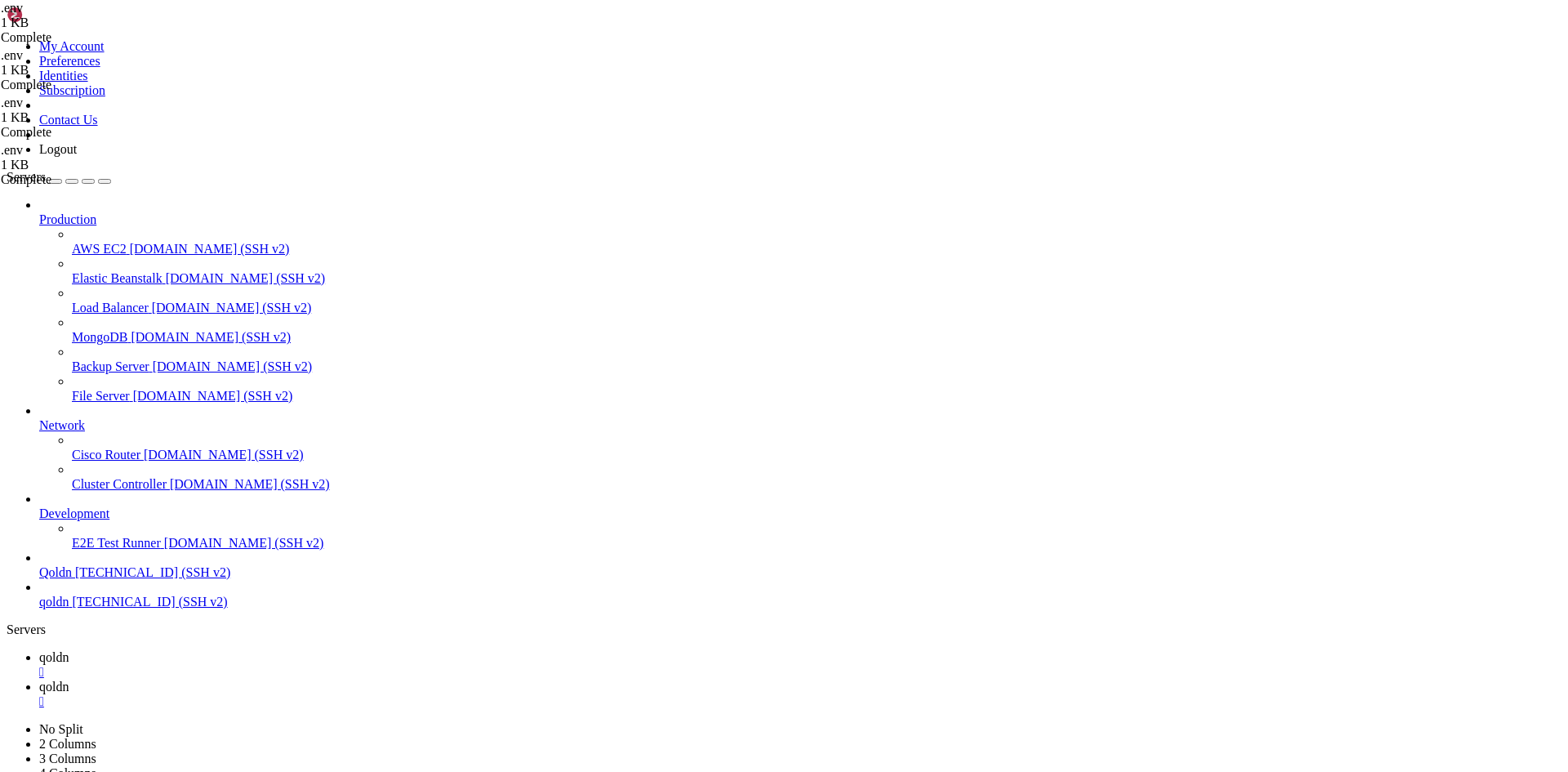
drag, startPoint x: 307, startPoint y: 2384, endPoint x: 176, endPoint y: 2374, distance: 131.4
drag, startPoint x: 309, startPoint y: 2383, endPoint x: 166, endPoint y: 2391, distance: 143.2
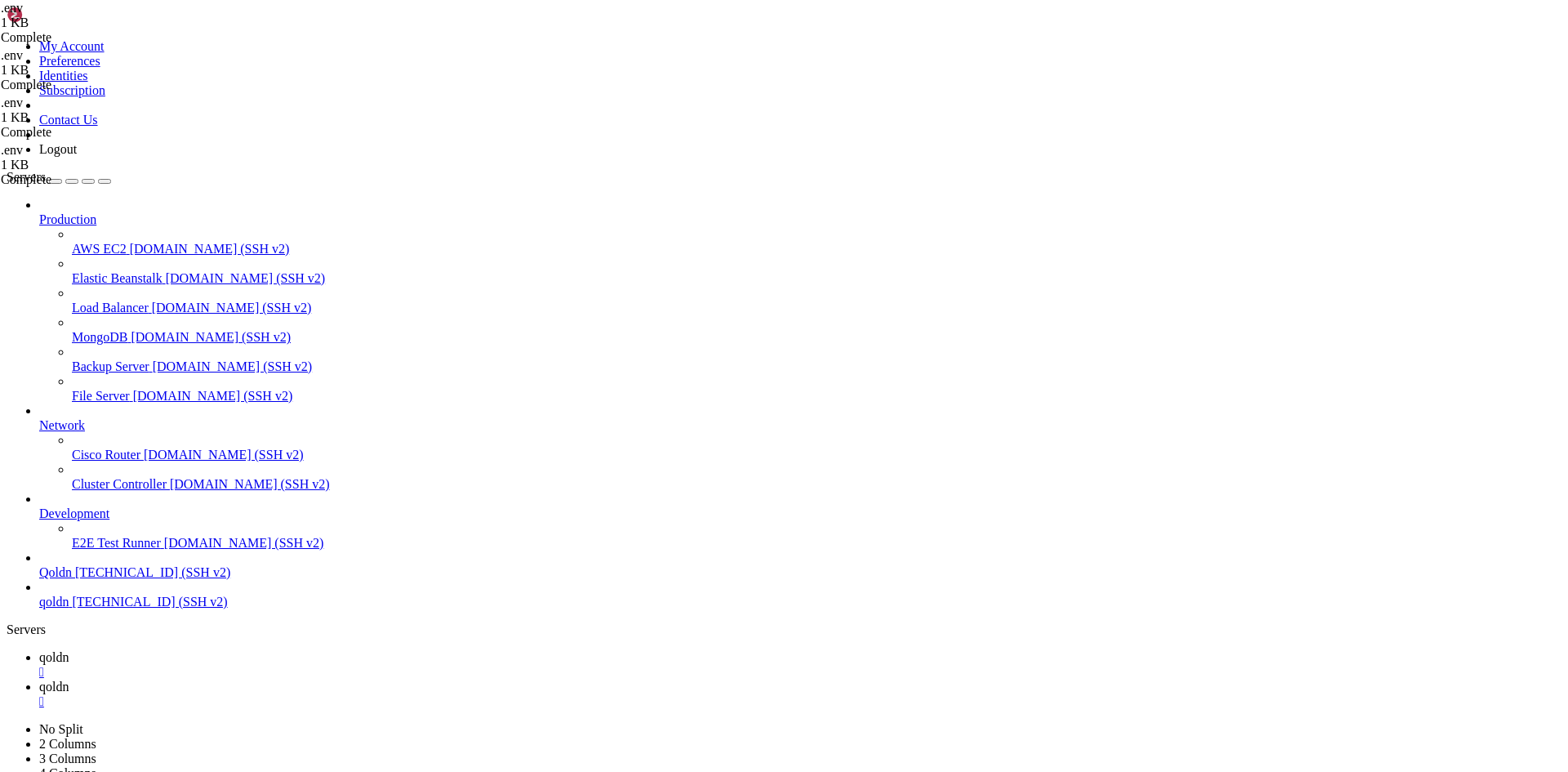
scroll to position [10668, 0]
drag, startPoint x: 304, startPoint y: 2382, endPoint x: 182, endPoint y: 2379, distance: 122.0
drag, startPoint x: 330, startPoint y: 2377, endPoint x: 190, endPoint y: 2392, distance: 140.8
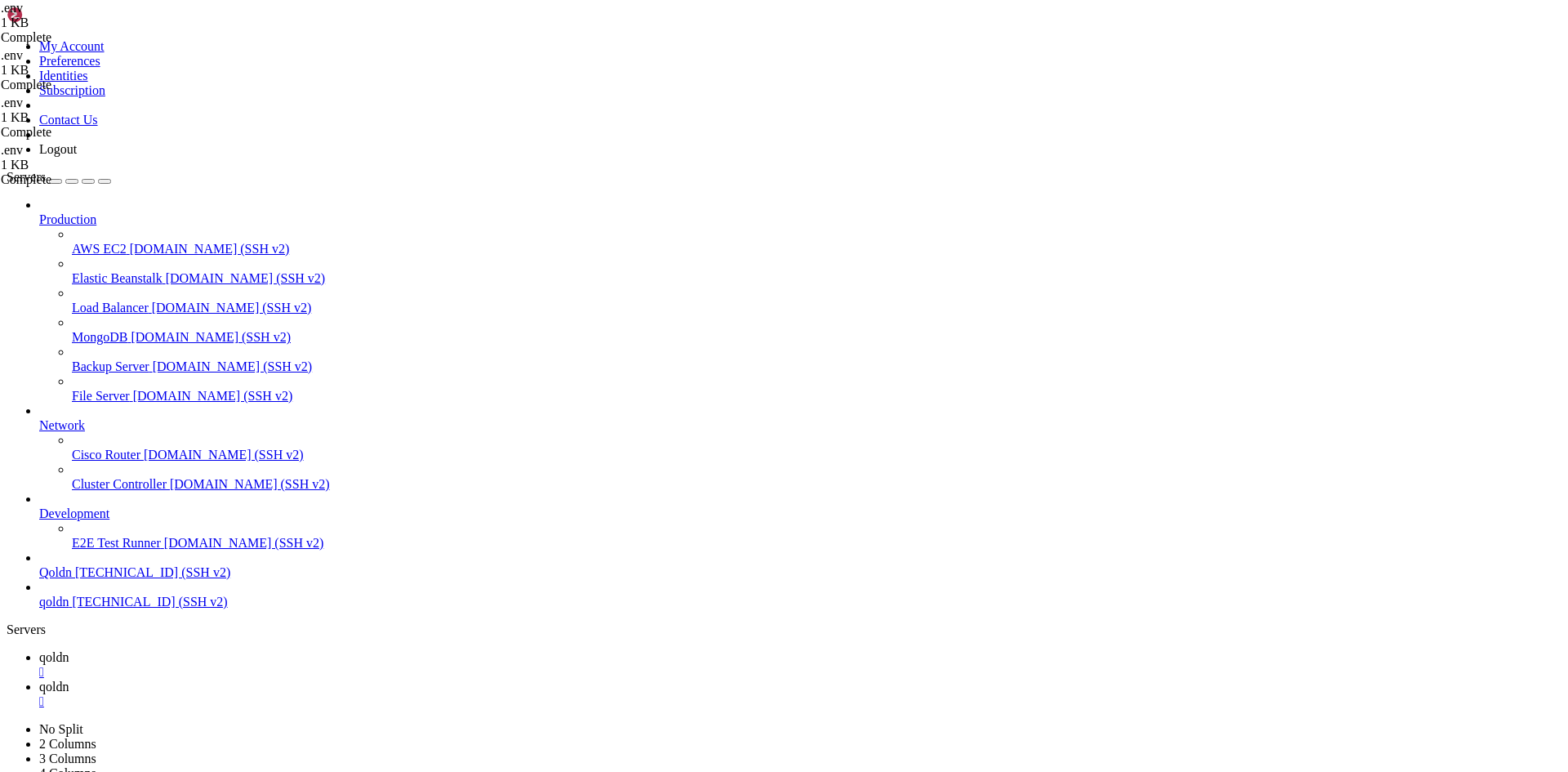
drag, startPoint x: 25, startPoint y: 2094, endPoint x: 484, endPoint y: 2365, distance: 533.0
copy div "Psy\Exception\ParseErrorException PHP Parse error: Syntax error, unexpected ')'…"
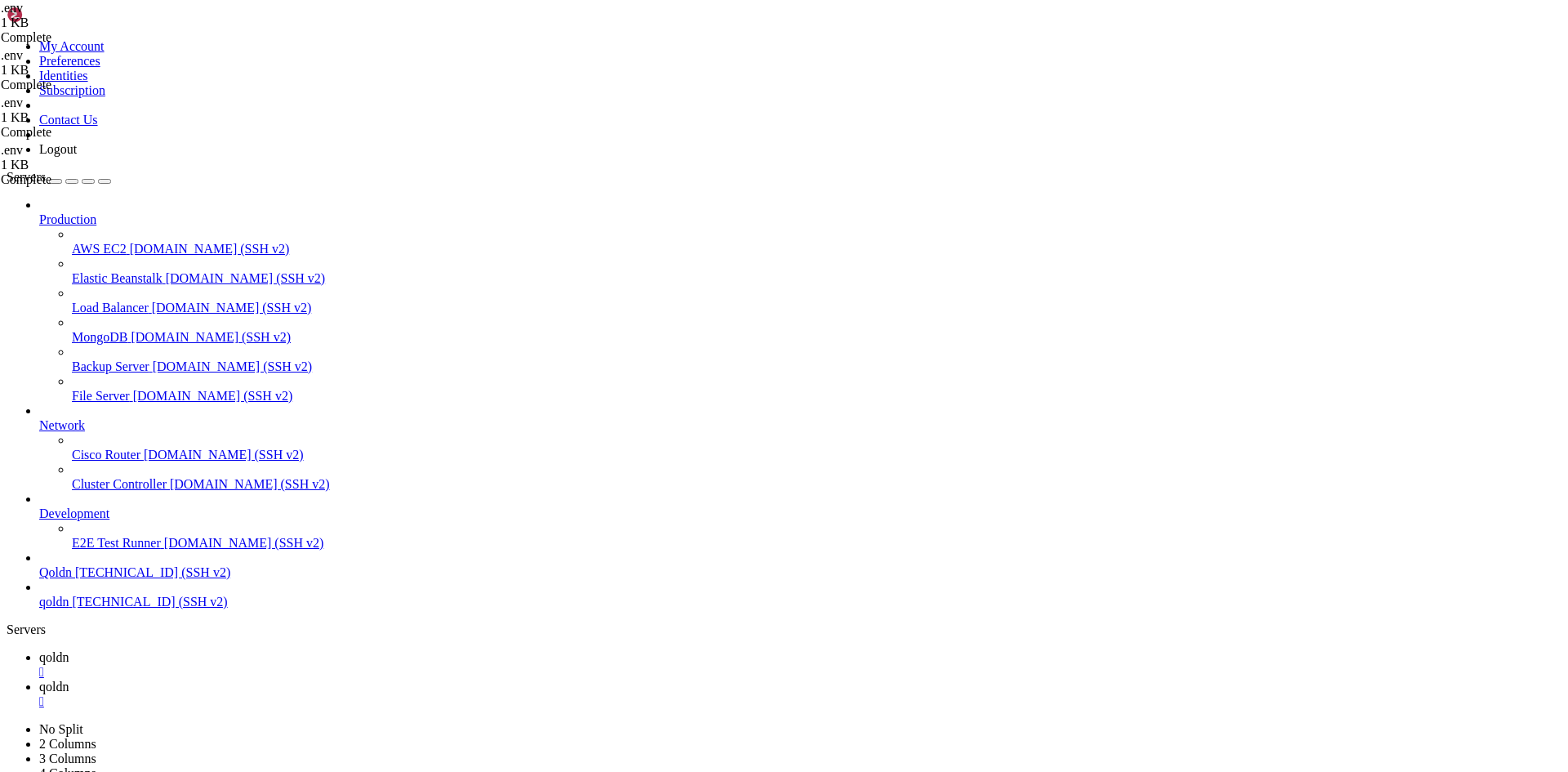
scroll to position [11362, 0]
drag, startPoint x: 321, startPoint y: 2384, endPoint x: 211, endPoint y: 2374, distance: 110.5
drag, startPoint x: 311, startPoint y: 2392, endPoint x: 181, endPoint y: 2387, distance: 130.1
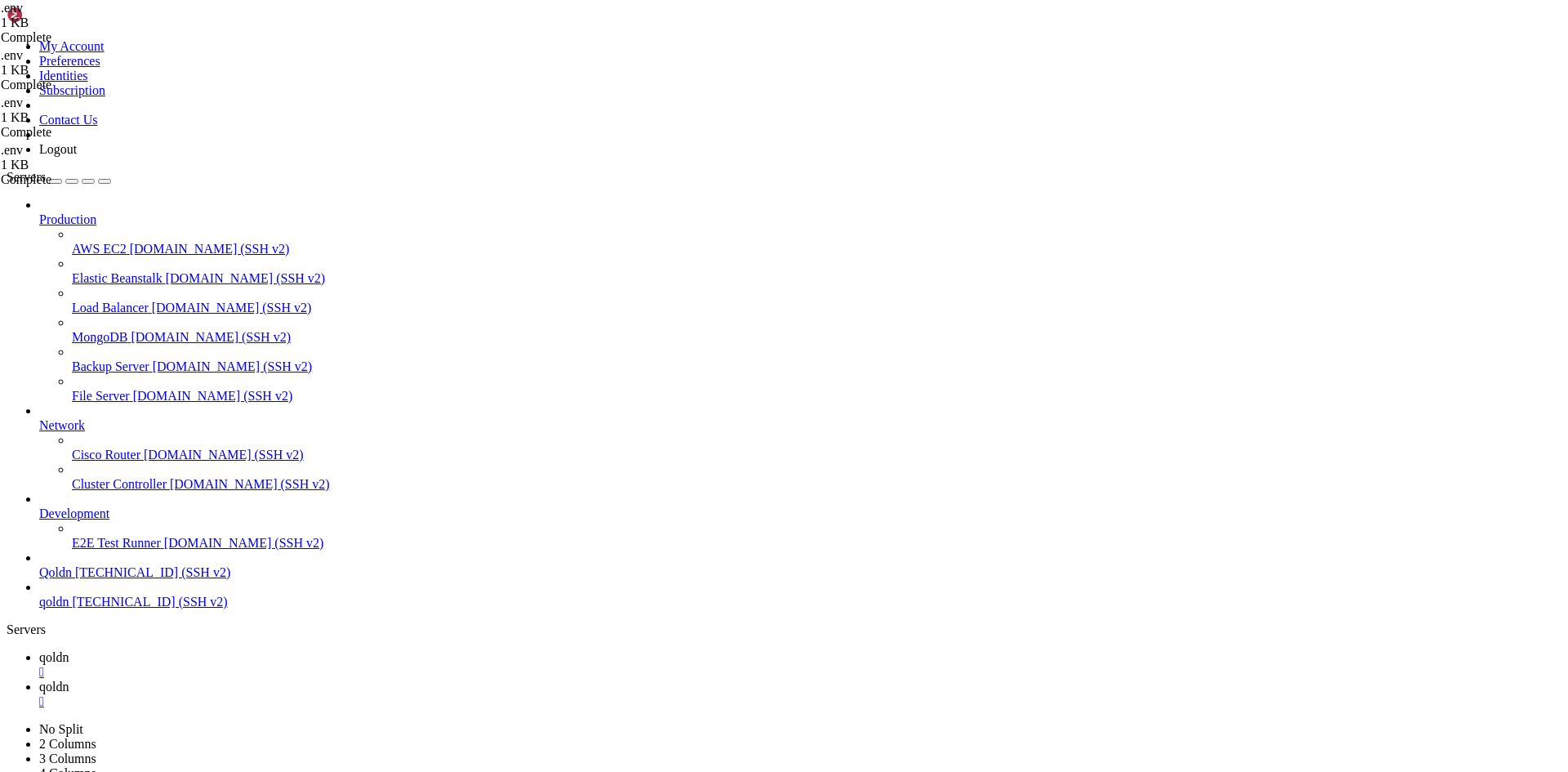
drag, startPoint x: 14, startPoint y: 2081, endPoint x: 524, endPoint y: 2355, distance: 578.9
copy div "root @ cyber /home/[DOMAIN_NAME][URL] # cd /home/[DOMAIN_NAME][URL] export PHP=…"
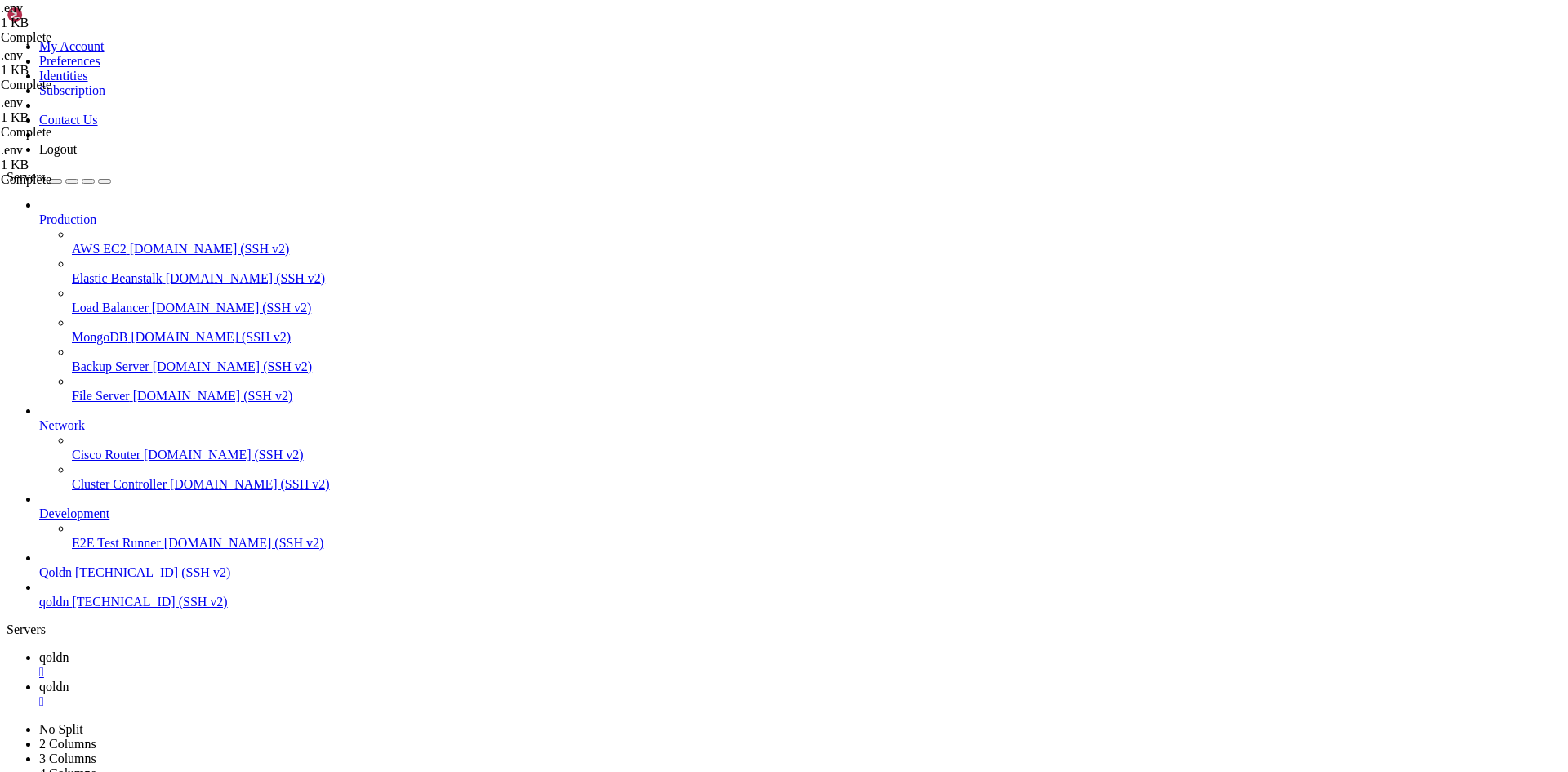
scroll to position [11668, 0]
drag, startPoint x: 304, startPoint y: 2389, endPoint x: 140, endPoint y: 2389, distance: 164.0
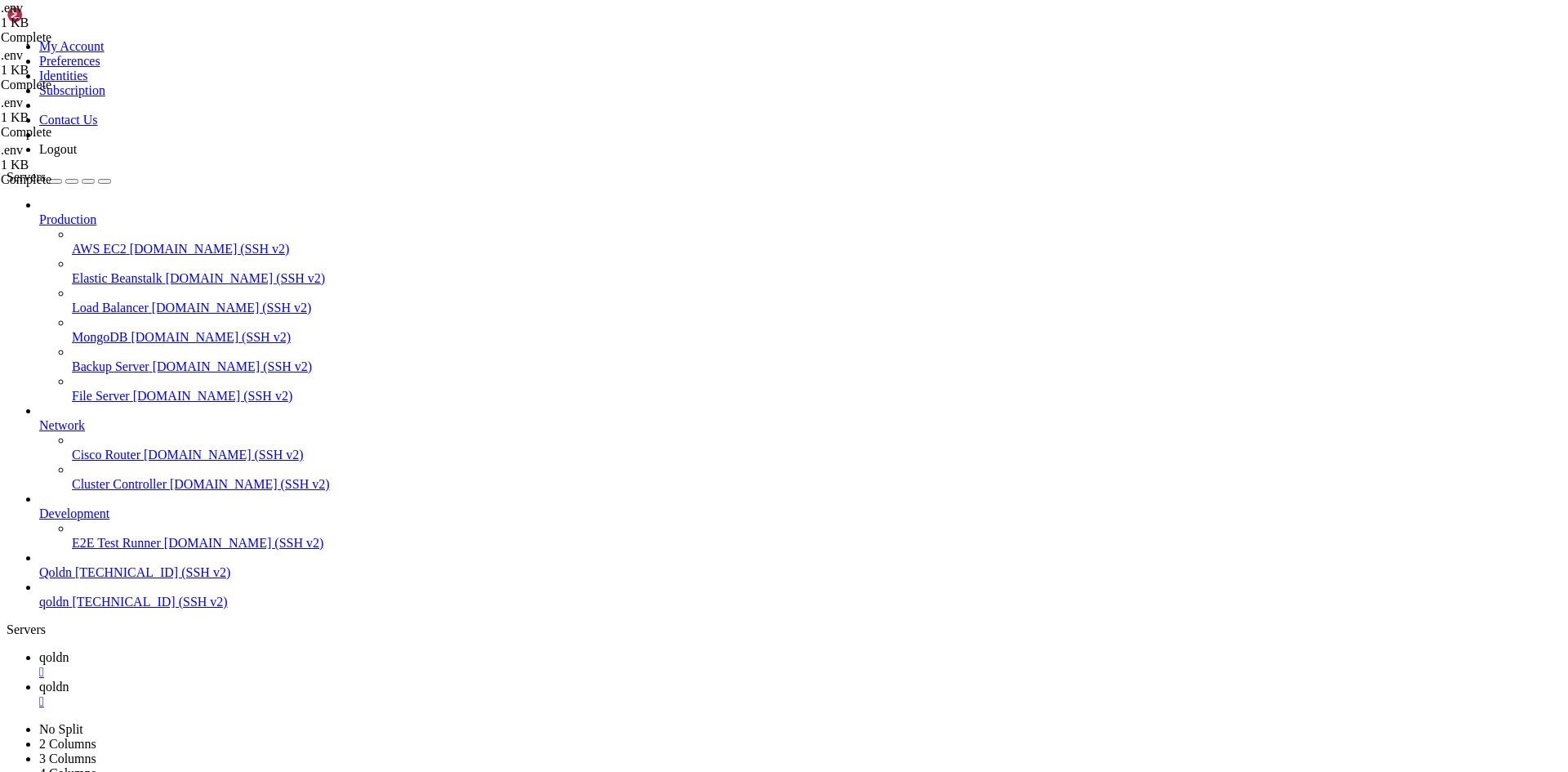
drag, startPoint x: 317, startPoint y: 2383, endPoint x: 204, endPoint y: 2382, distance: 113.0
drag, startPoint x: 304, startPoint y: 2389, endPoint x: 219, endPoint y: 2388, distance: 85.0
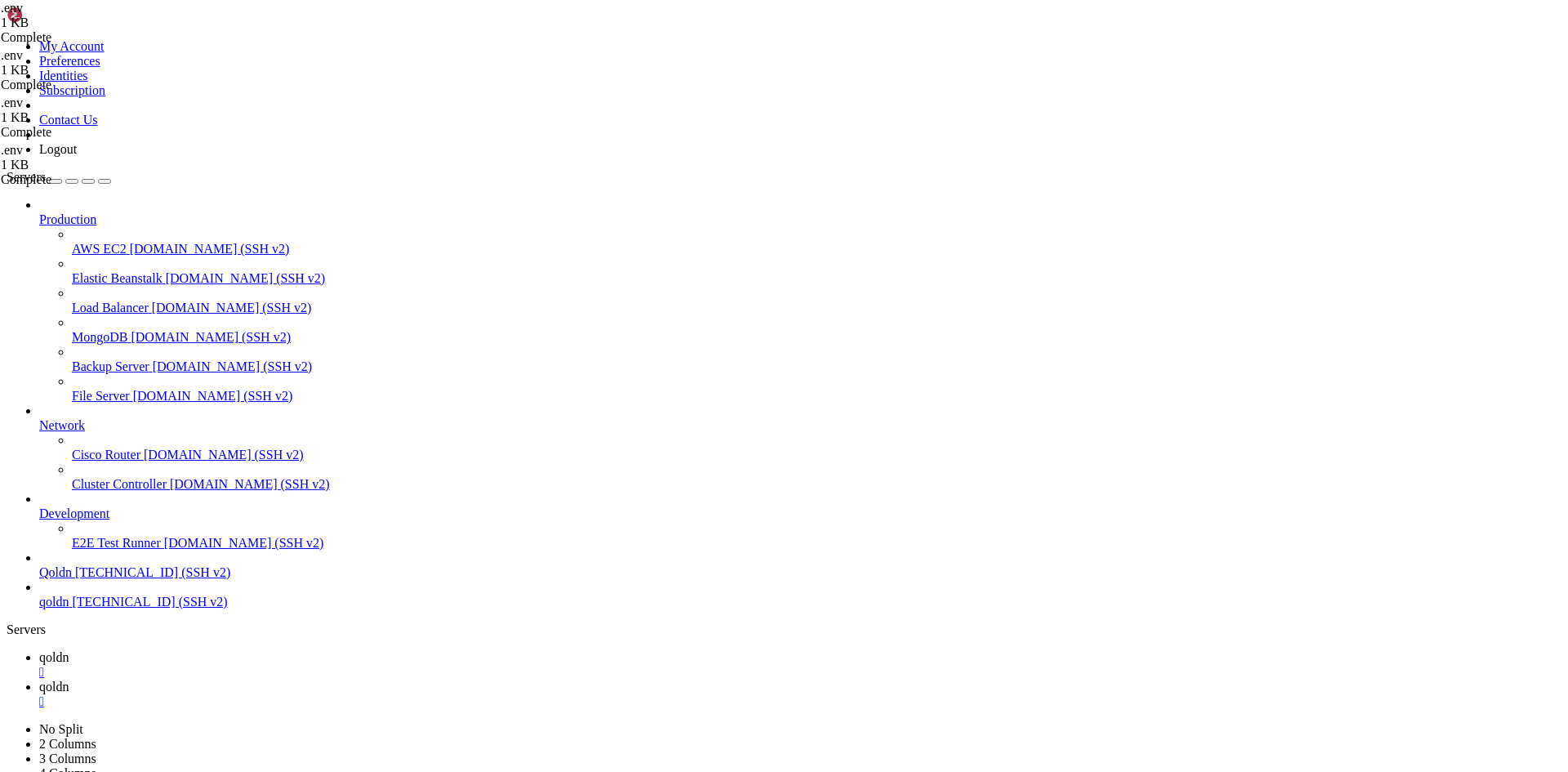
scroll to position [11904, 0]
drag, startPoint x: 291, startPoint y: 2389, endPoint x: 217, endPoint y: 2389, distance: 74.0
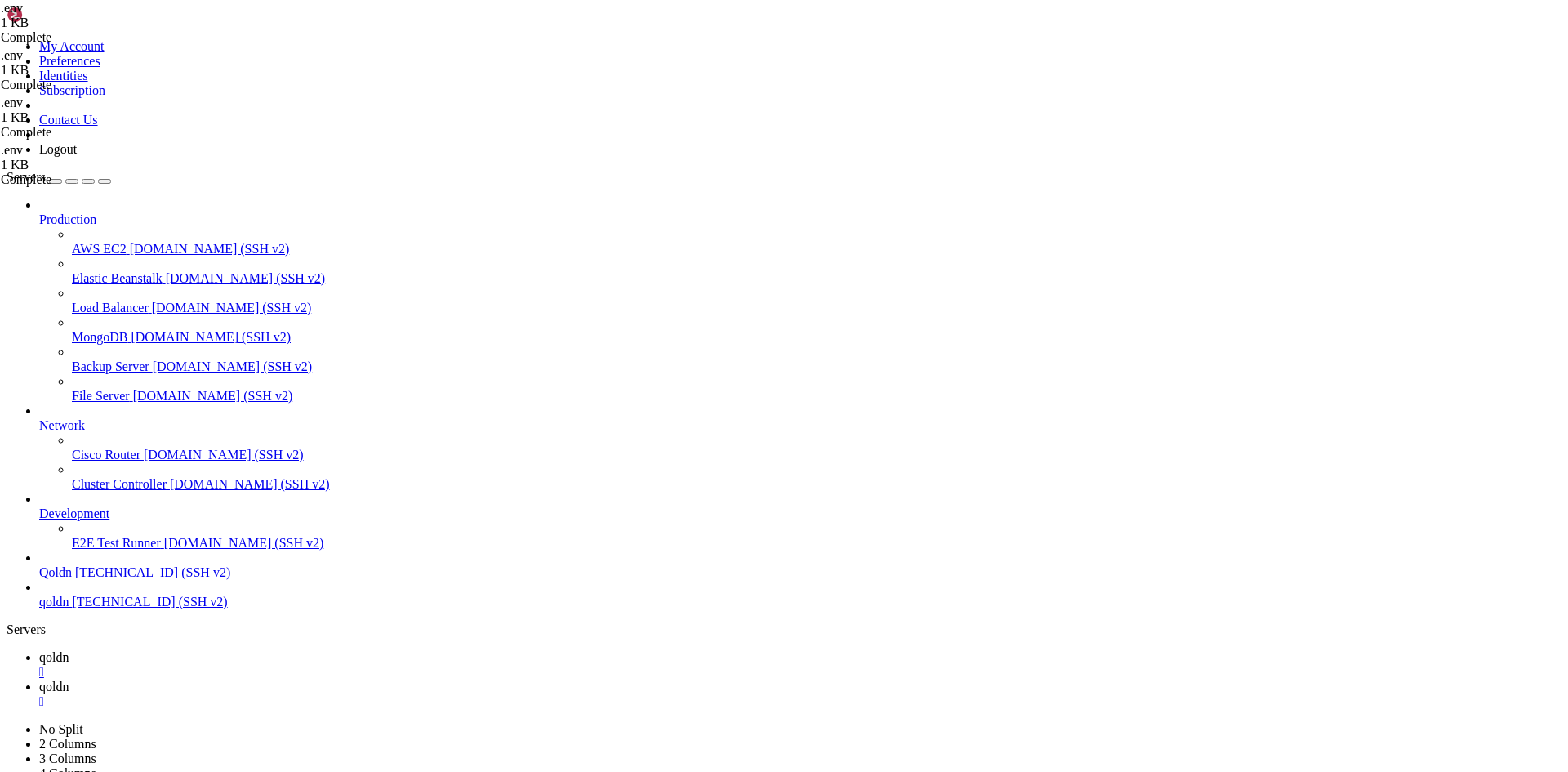
drag, startPoint x: 327, startPoint y: 2389, endPoint x: 407, endPoint y: 2399, distance: 80.6
drag, startPoint x: 304, startPoint y: 2394, endPoint x: 176, endPoint y: 2385, distance: 128.3
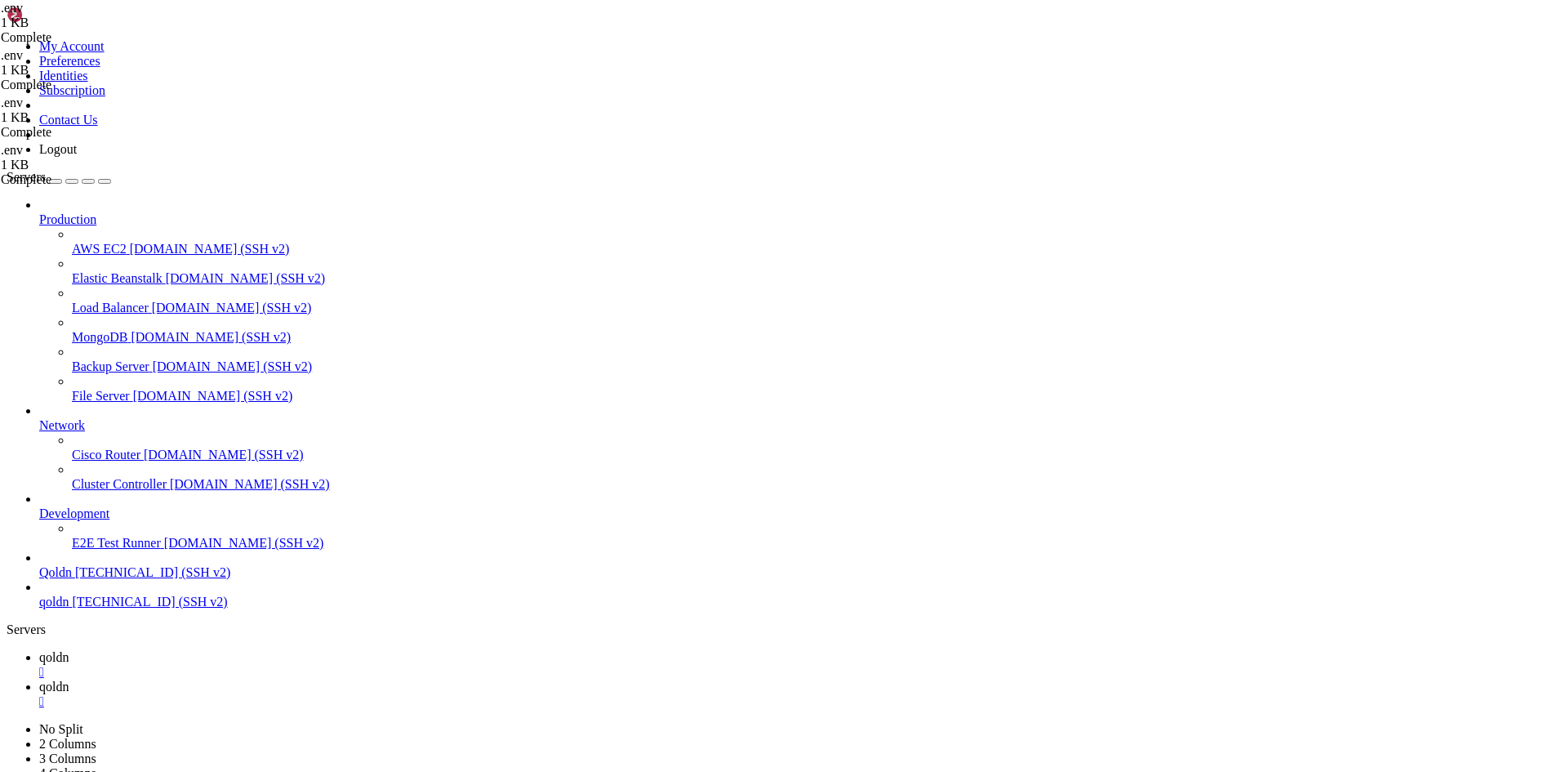
drag, startPoint x: 320, startPoint y: 2394, endPoint x: 243, endPoint y: 2392, distance: 77.0
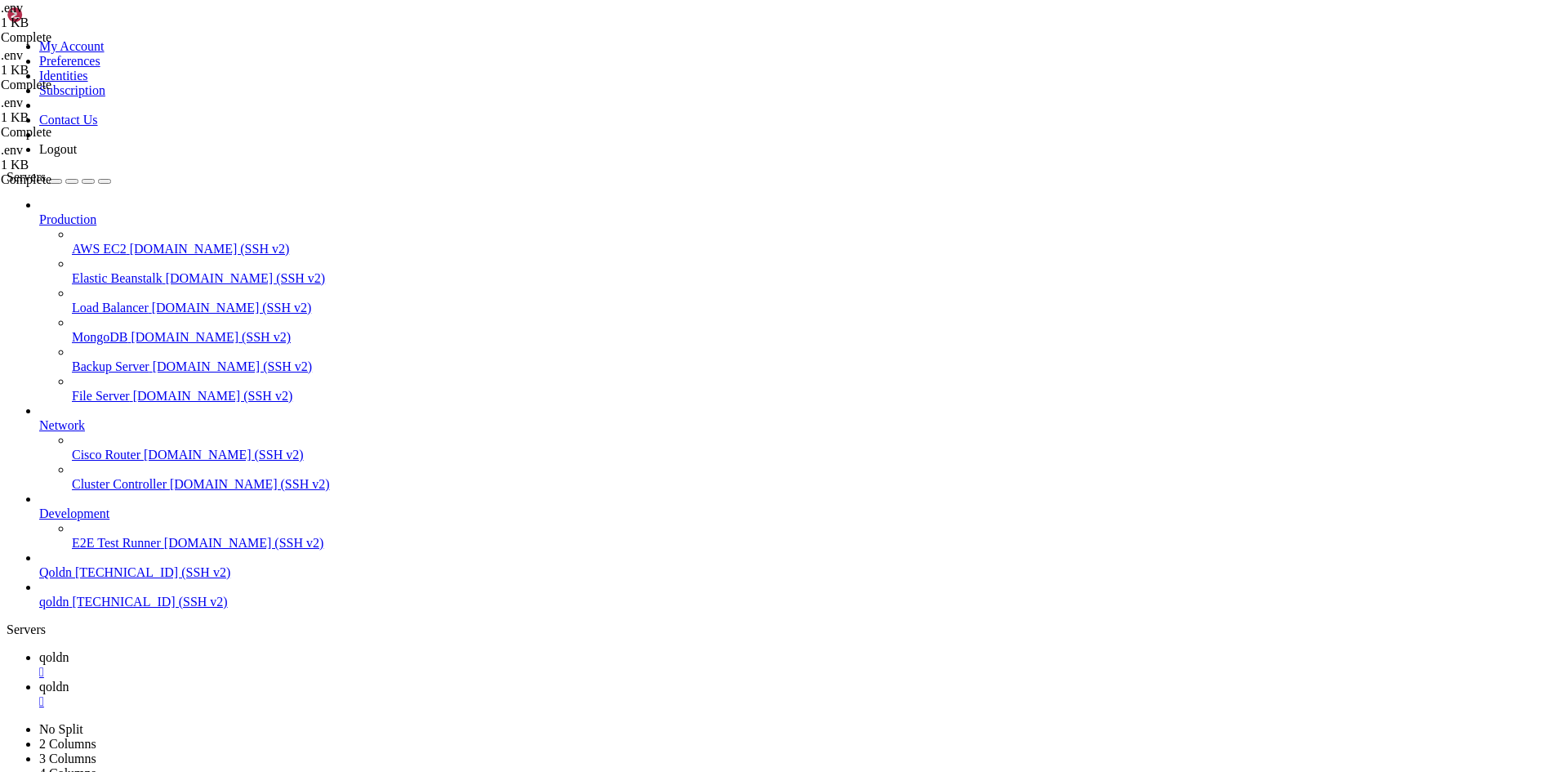
drag, startPoint x: 307, startPoint y: 2389, endPoint x: 423, endPoint y: 2399, distance: 116.4
drag, startPoint x: 298, startPoint y: 2387, endPoint x: 185, endPoint y: 2383, distance: 113.1
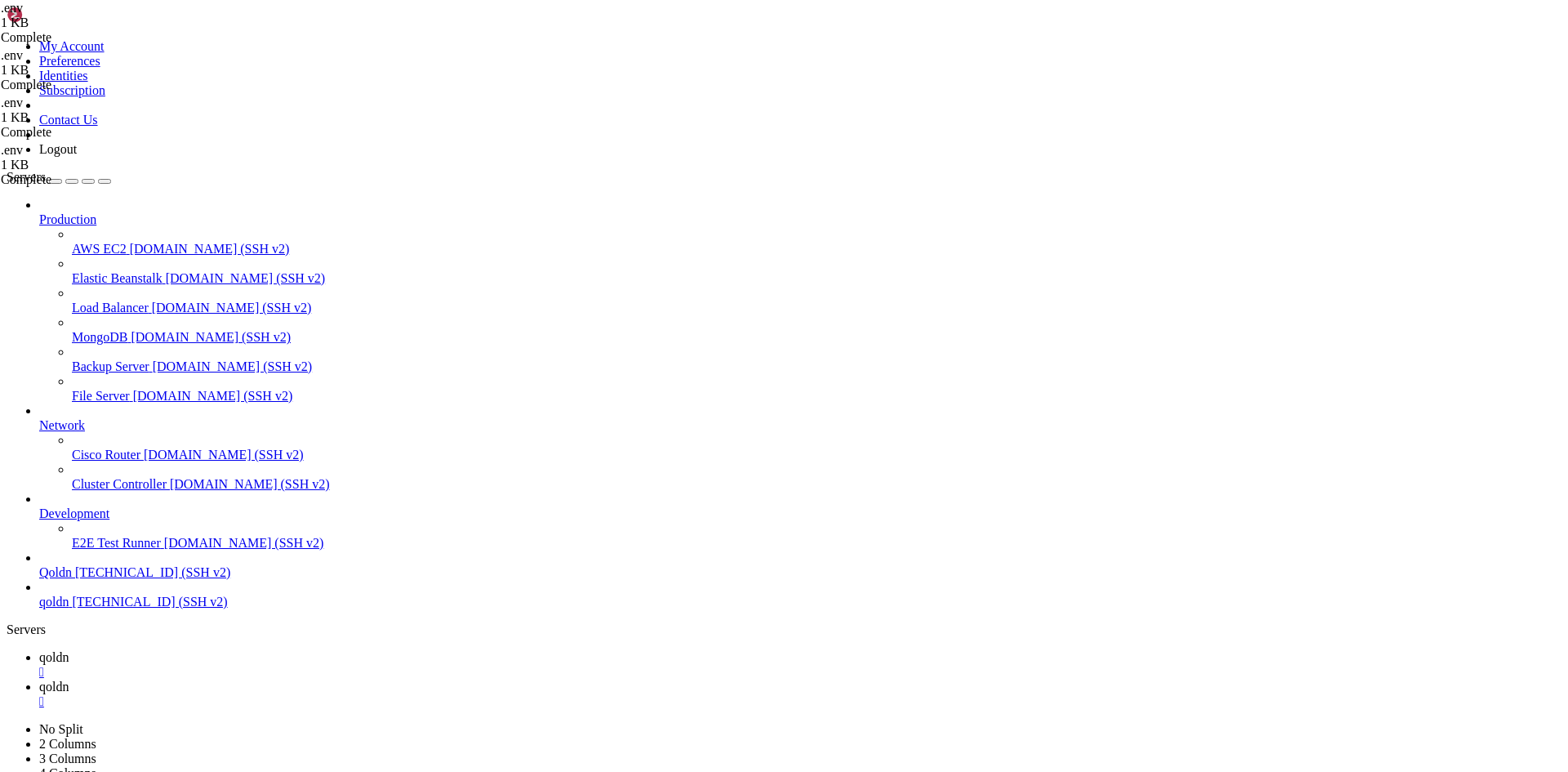
scroll to position [14835, 0]
drag, startPoint x: 315, startPoint y: 2384, endPoint x: 160, endPoint y: 2377, distance: 155.2
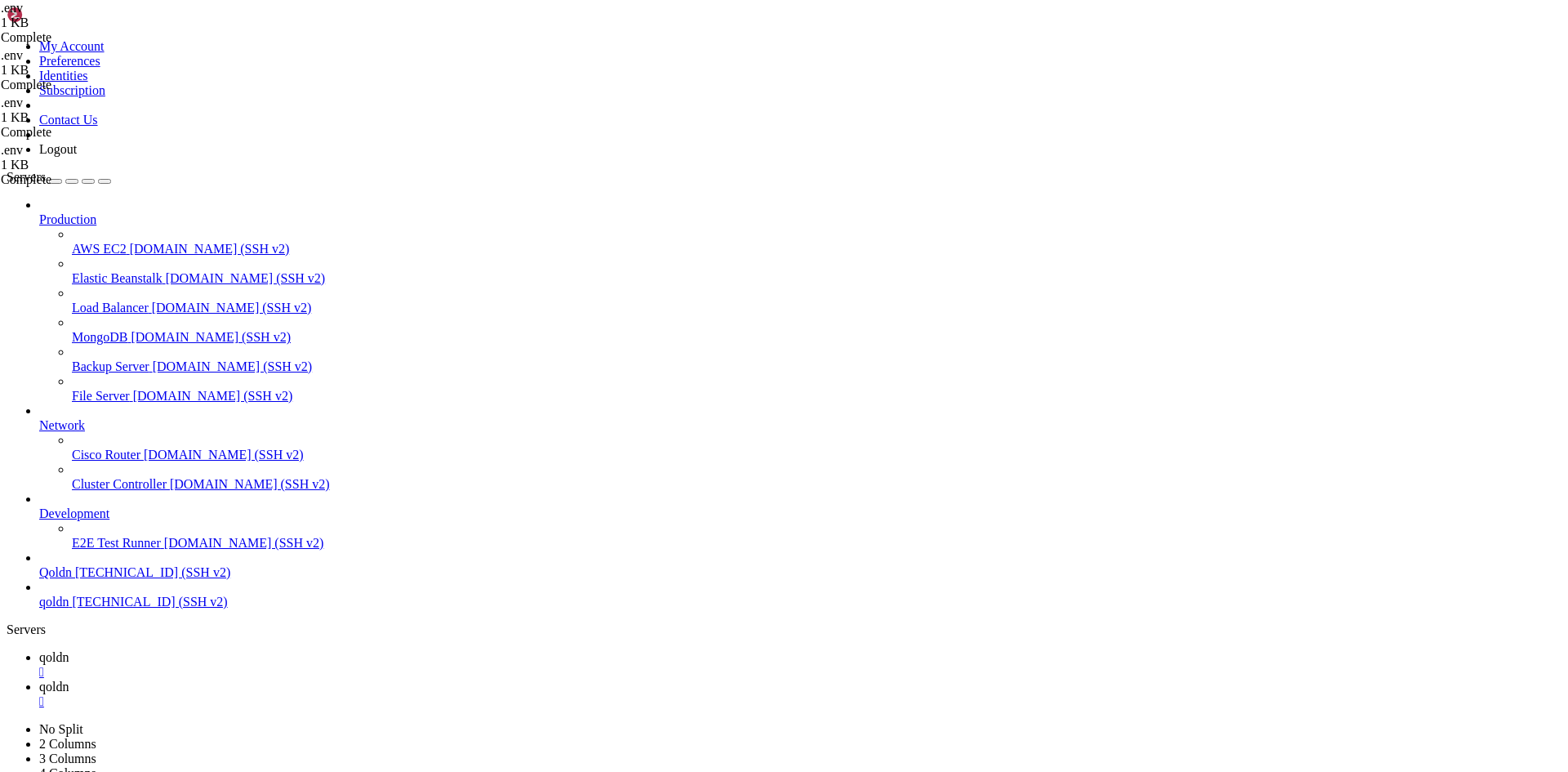
drag, startPoint x: 303, startPoint y: 2387, endPoint x: 193, endPoint y: 2376, distance: 110.5
drag, startPoint x: 318, startPoint y: 2380, endPoint x: 208, endPoint y: 2389, distance: 110.4
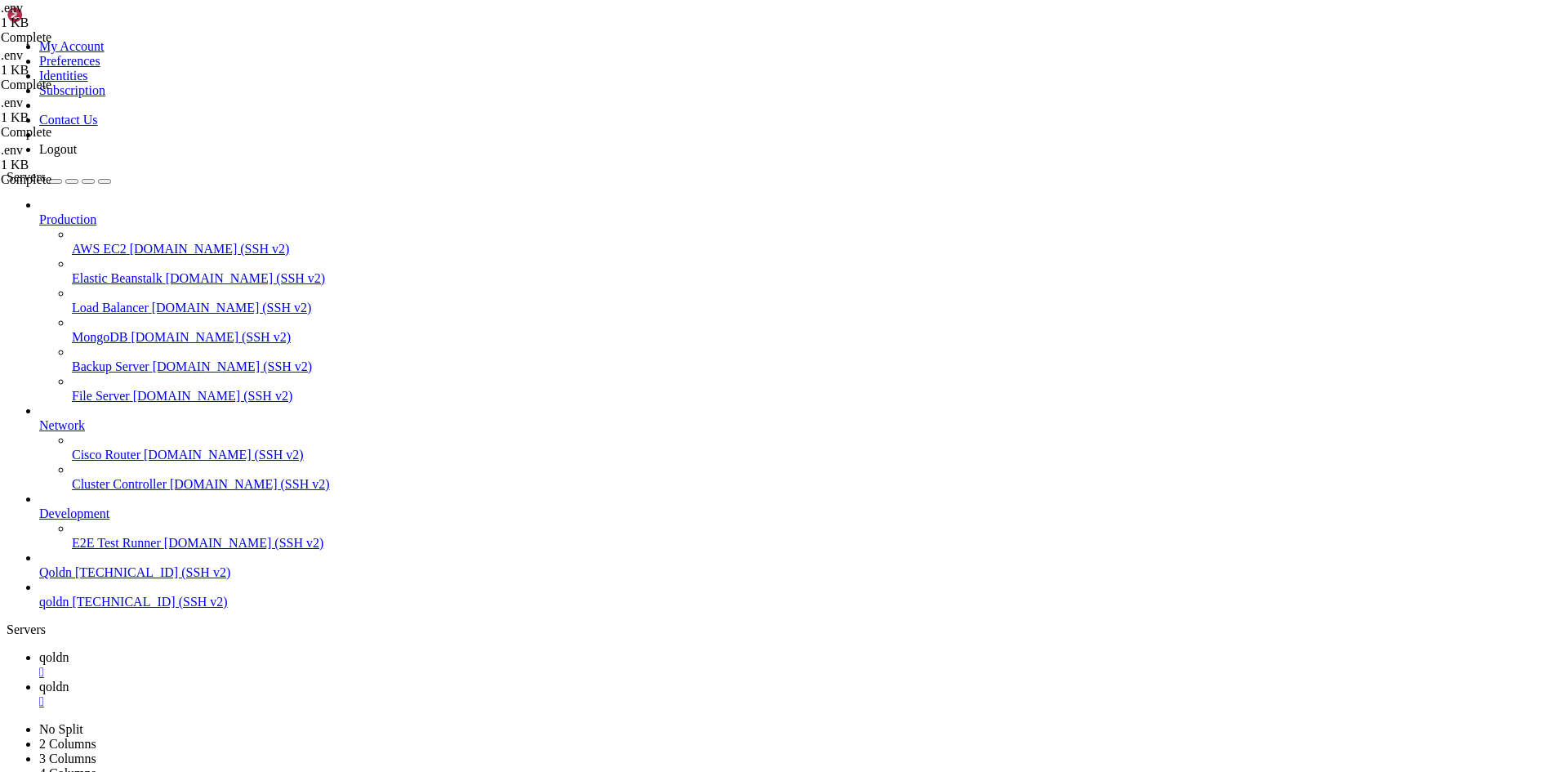
scroll to position [15724, 0]
drag, startPoint x: 159, startPoint y: 2394, endPoint x: 124, endPoint y: 2393, distance: 35.0
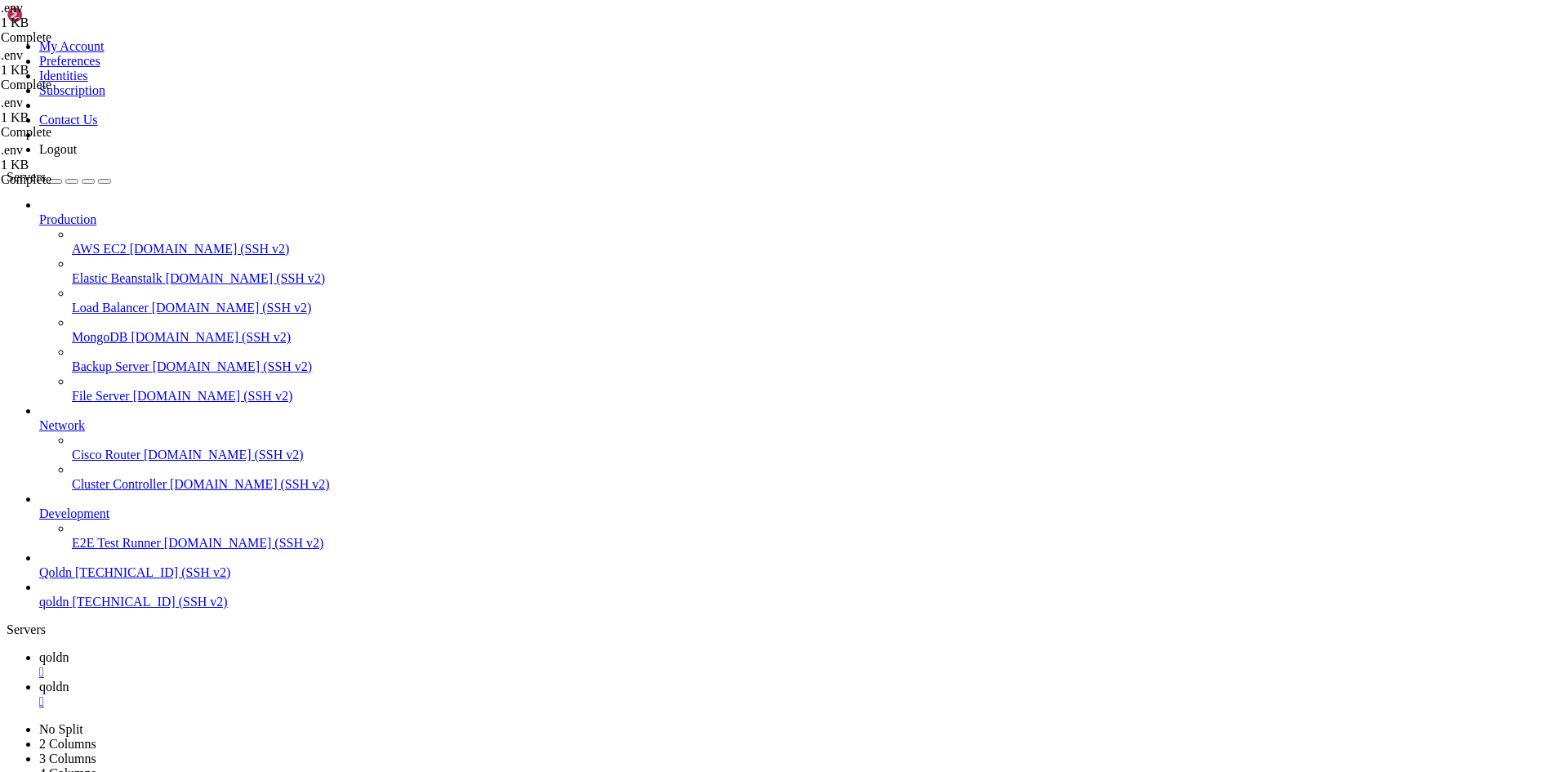
drag, startPoint x: 196, startPoint y: 2389, endPoint x: 119, endPoint y: 2382, distance: 77.3
drag, startPoint x: 132, startPoint y: 2386, endPoint x: 1040, endPoint y: 2392, distance: 908.0
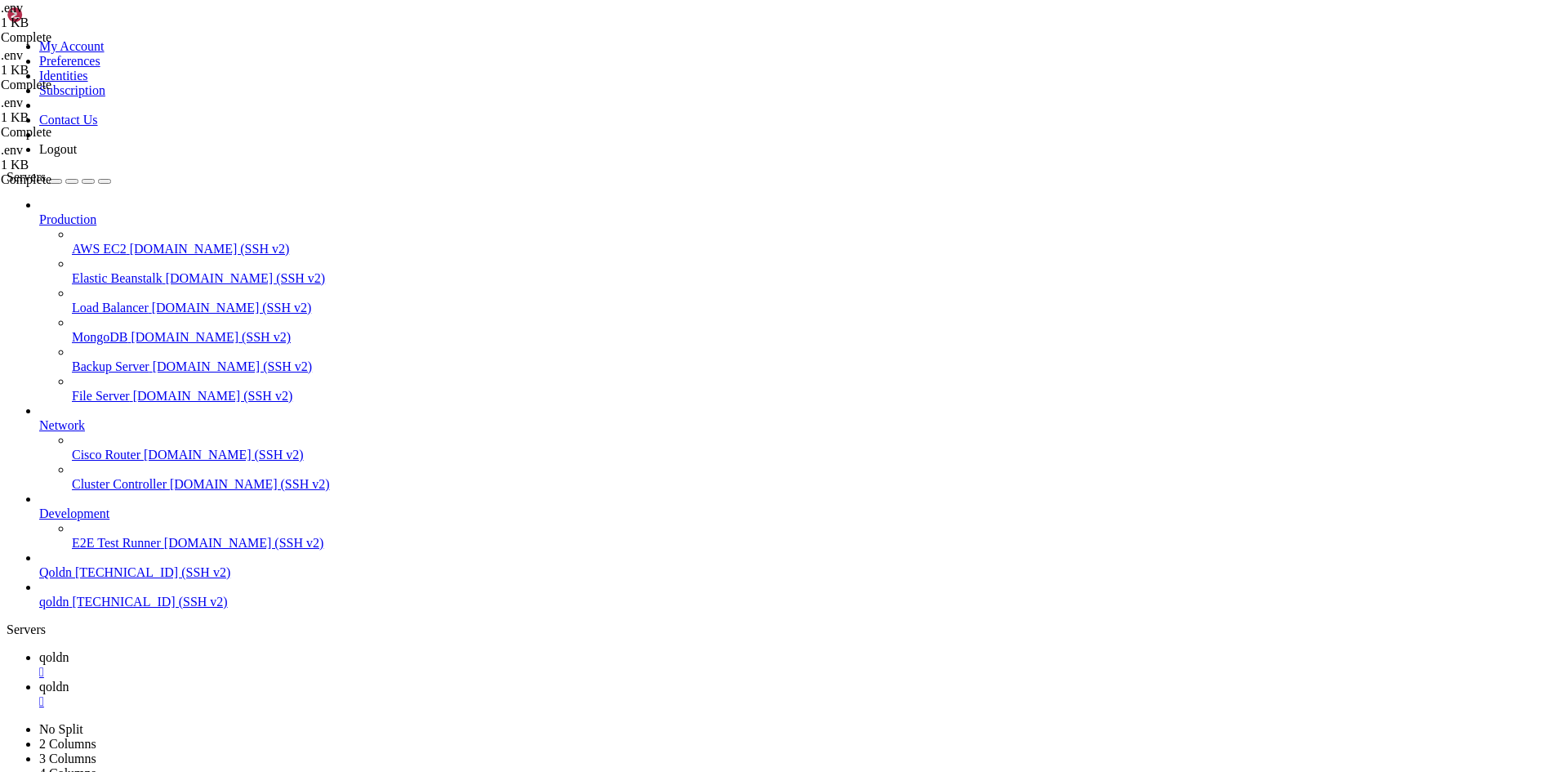
scroll to position [18127, 0]
drag, startPoint x: 11, startPoint y: 2374, endPoint x: 56, endPoint y: 2369, distance: 45.3
click at [68, 650] on span "qoldn" at bounding box center [54, 657] width 29 height 14
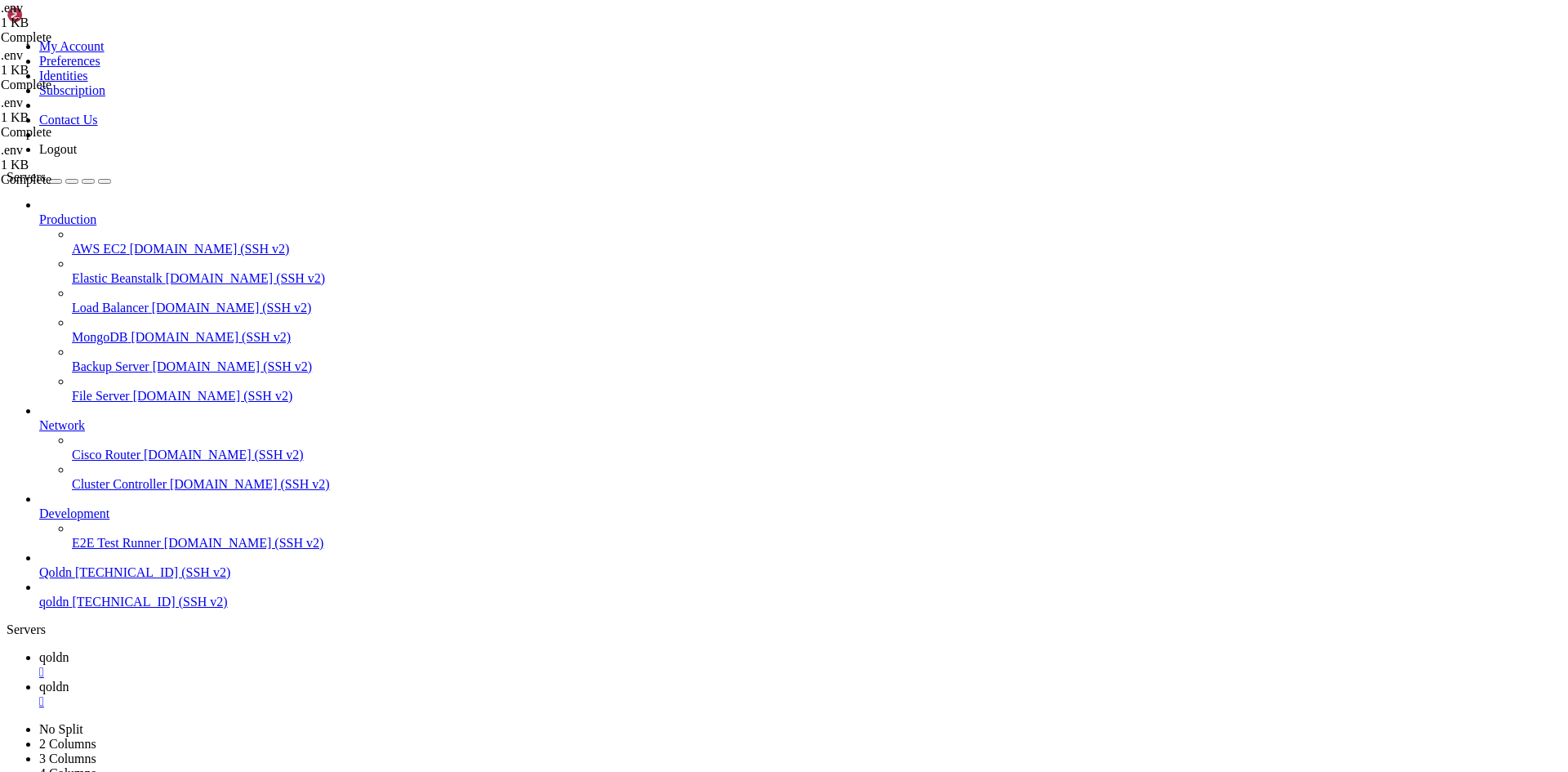
type input "/home/qoldn.xyz/noonstore/resources/views"
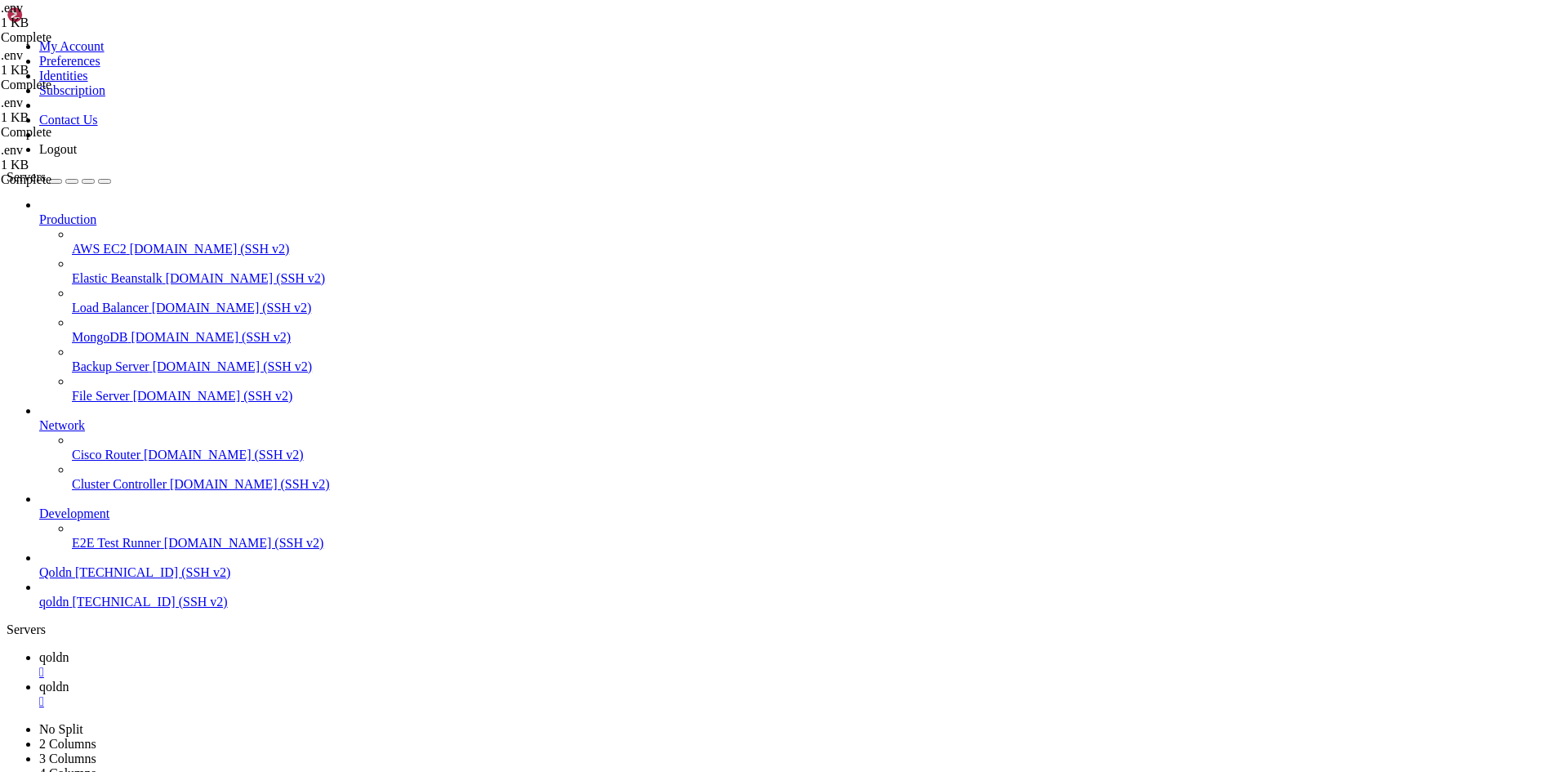
type textarea "<!doctype html>"
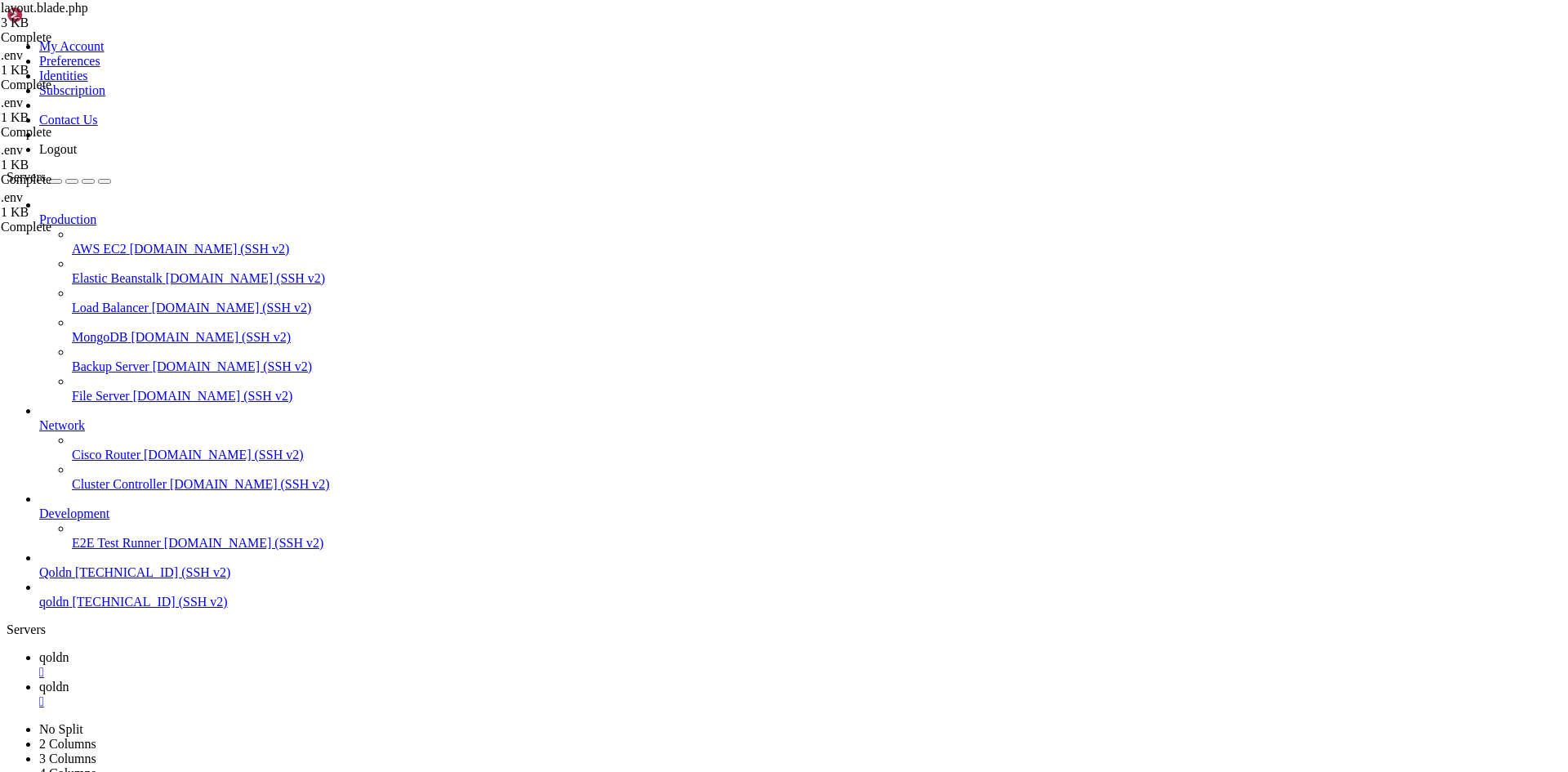
type input "/home/qoldn.xyz/noonstore/resources/views"
drag, startPoint x: 299, startPoint y: 533, endPoint x: 241, endPoint y: 76, distance: 460.7
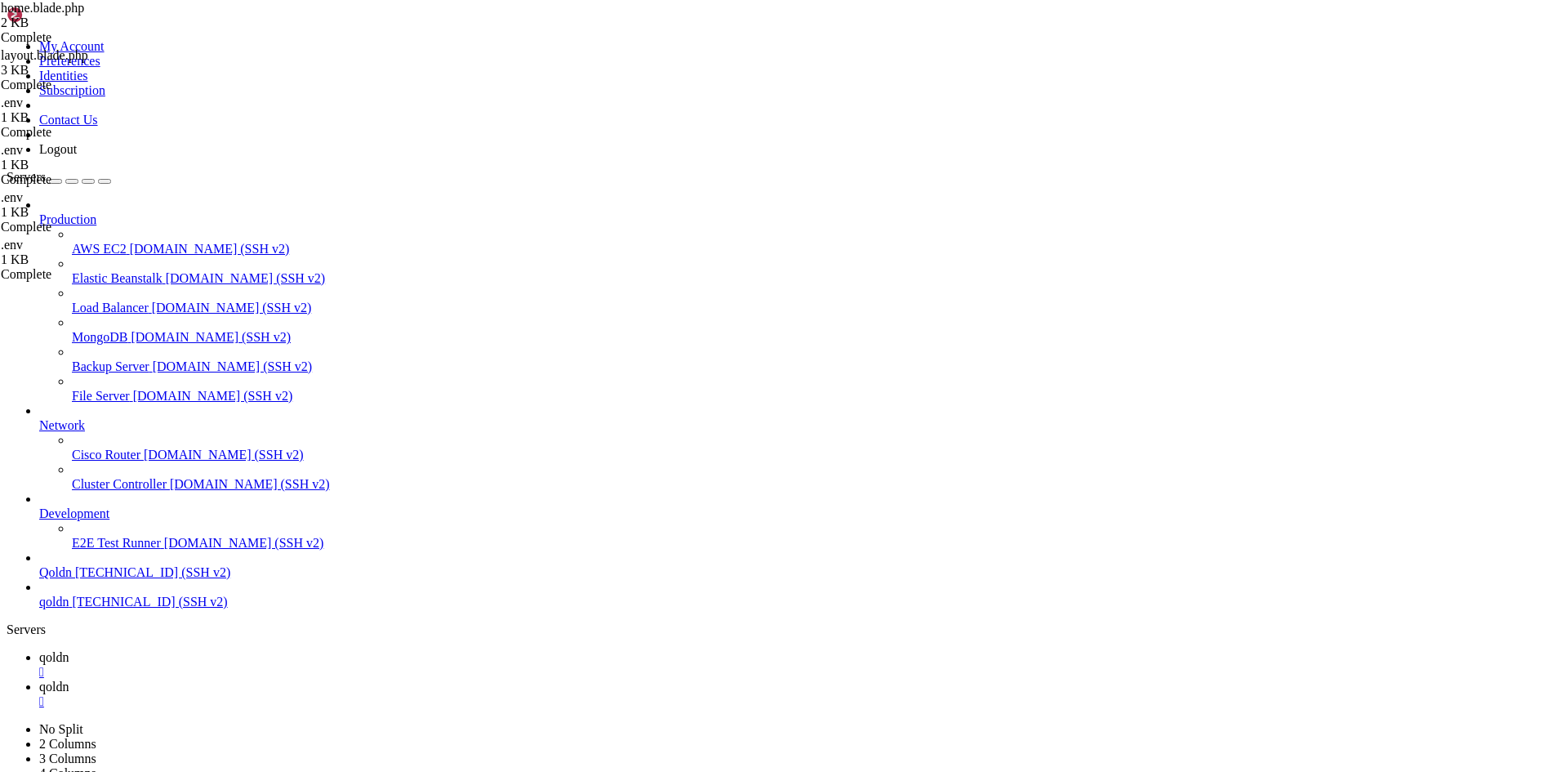
type textarea "@endsection"
paste textarea "@endsection"
type textarea "@endsection"
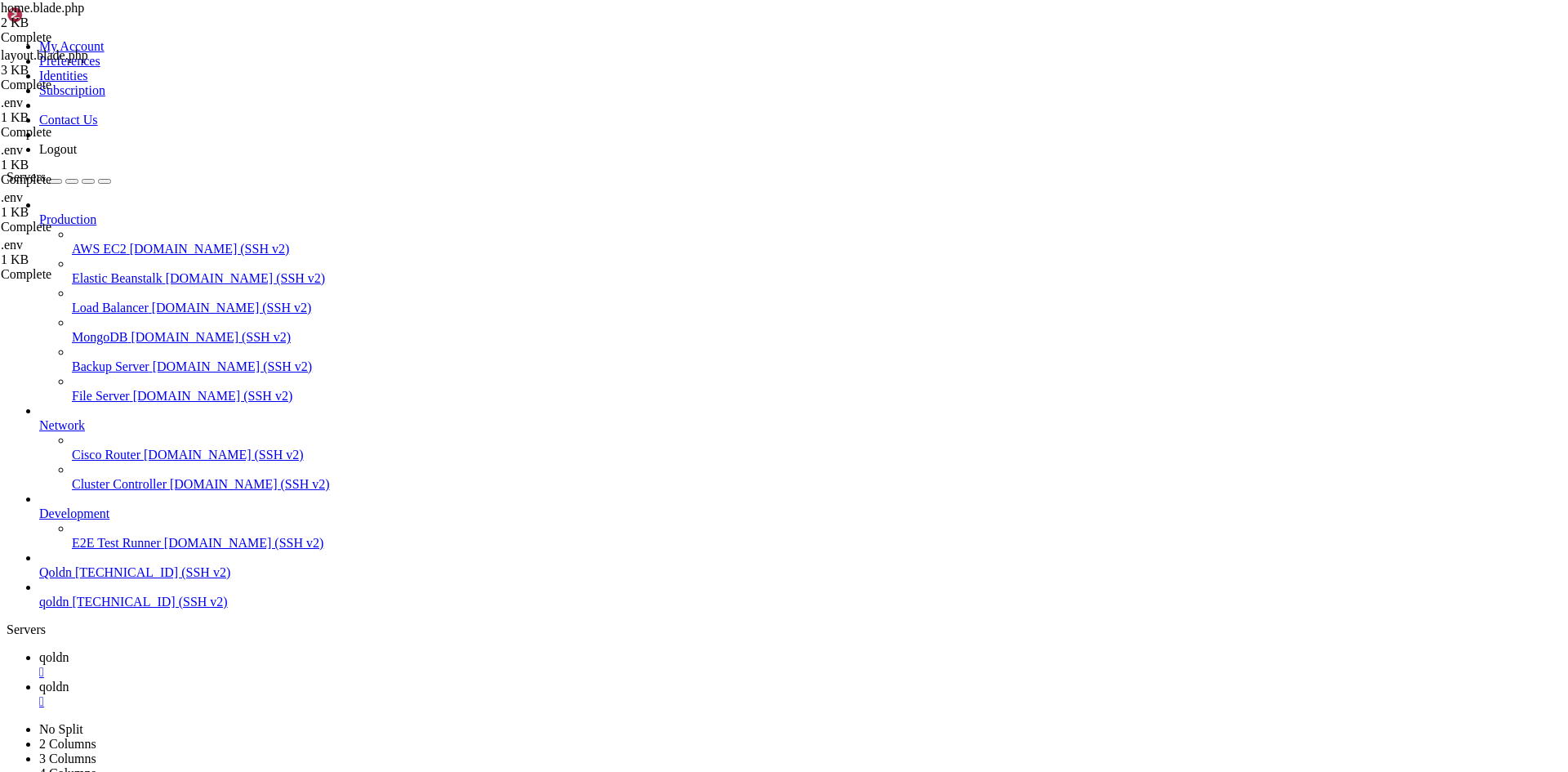
scroll to position [0, 0]
type input "/home/qoldn.xyz/noonstore/resources/views/partials"
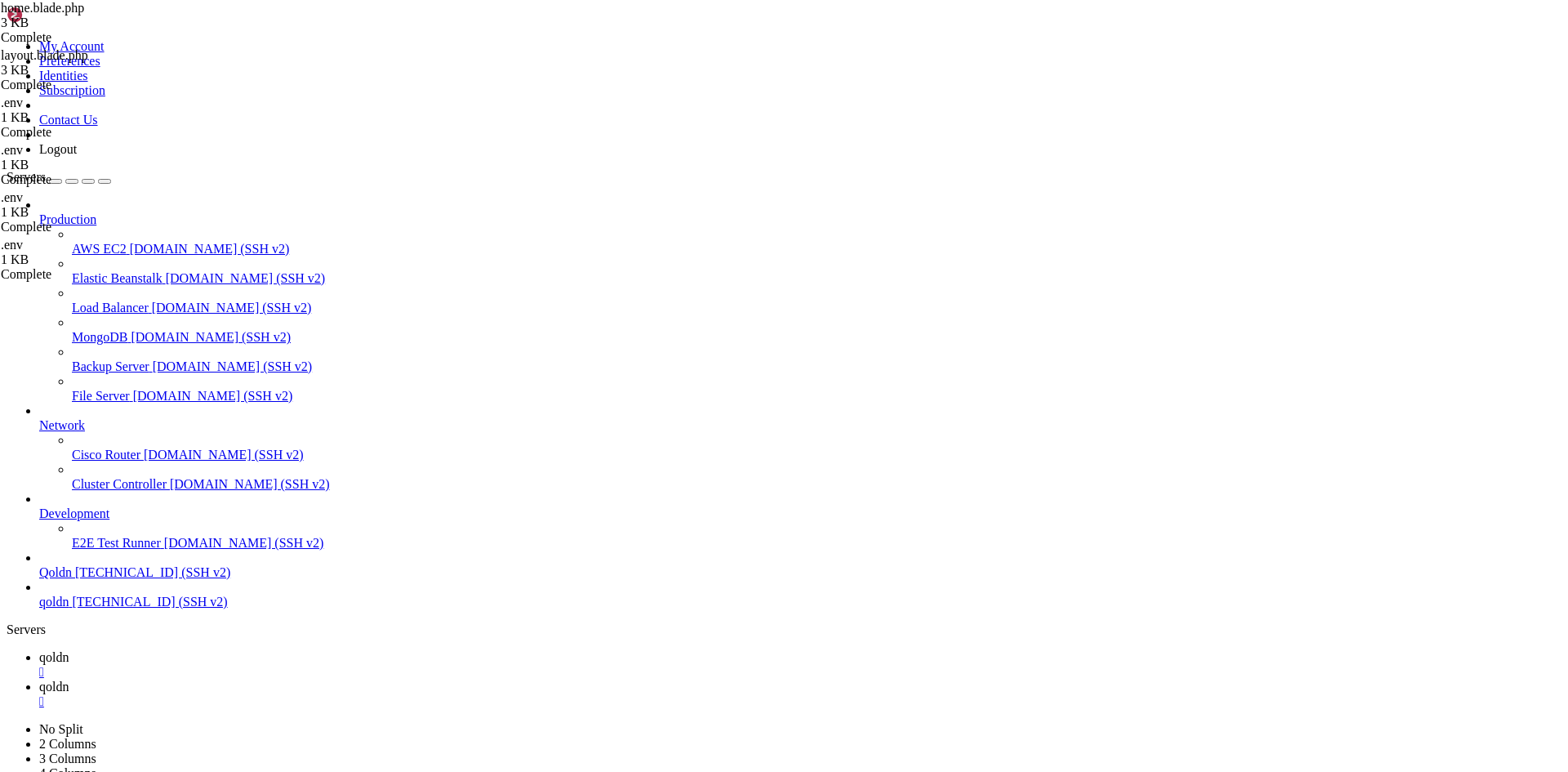
type textarea "</a>"
paste textarea "</div>"
type textarea "</div>"
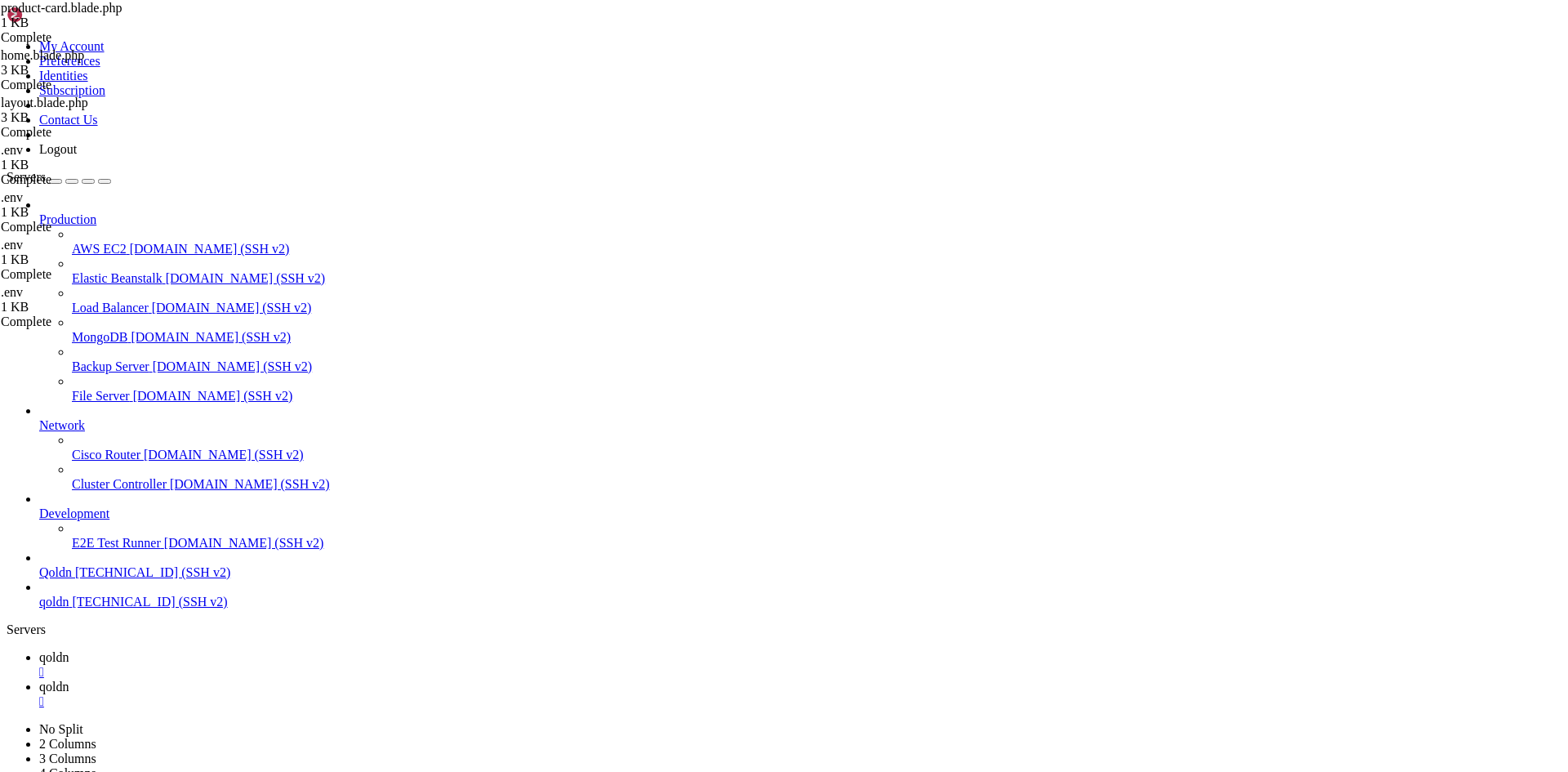
click at [68, 680] on span "qoldn" at bounding box center [54, 687] width 29 height 14
drag, startPoint x: 295, startPoint y: 2384, endPoint x: 185, endPoint y: 2382, distance: 110.0
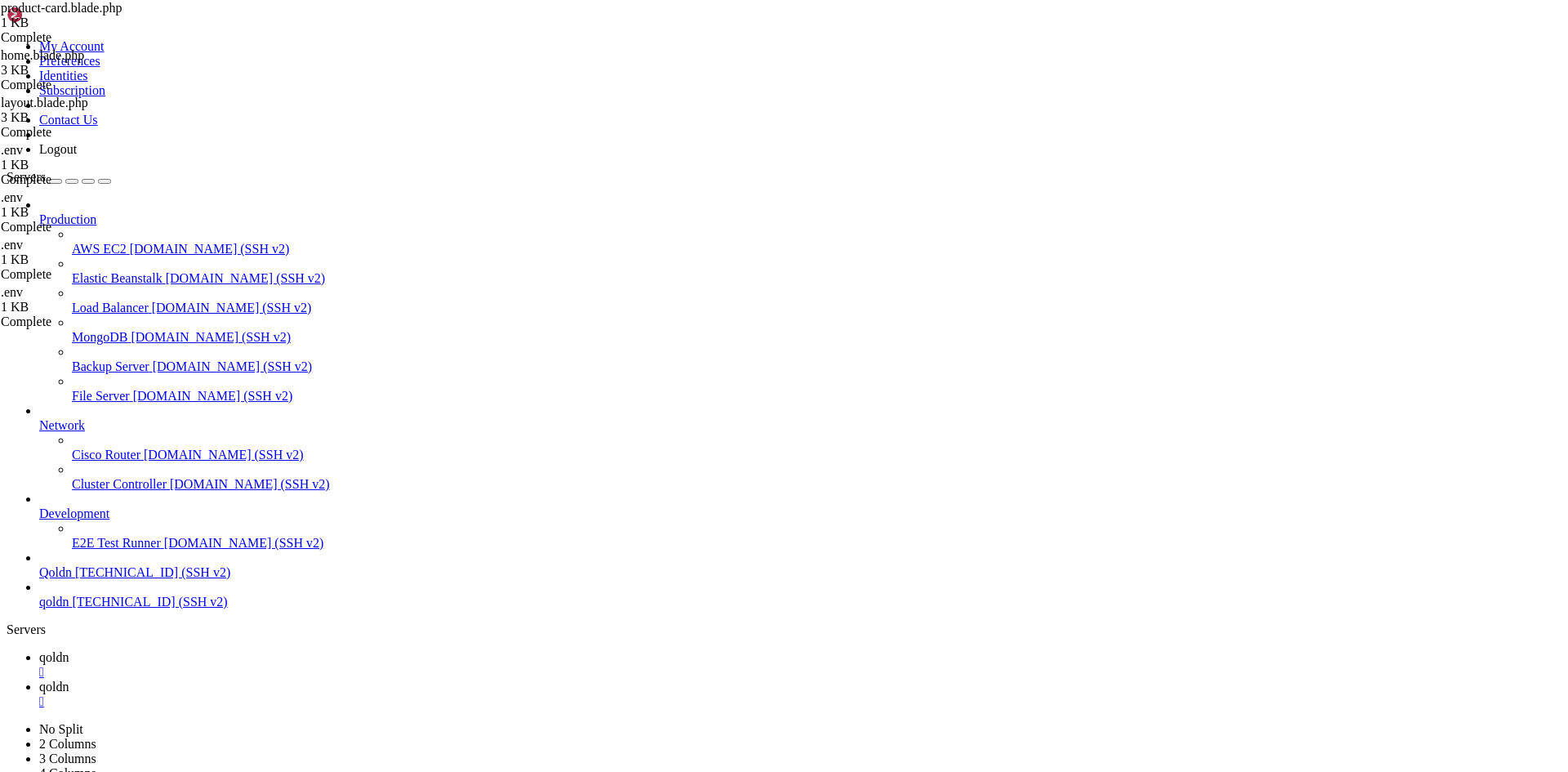
drag, startPoint x: 320, startPoint y: 2389, endPoint x: 240, endPoint y: 2390, distance: 80.0
click at [68, 650] on span "qoldn" at bounding box center [54, 657] width 29 height 14
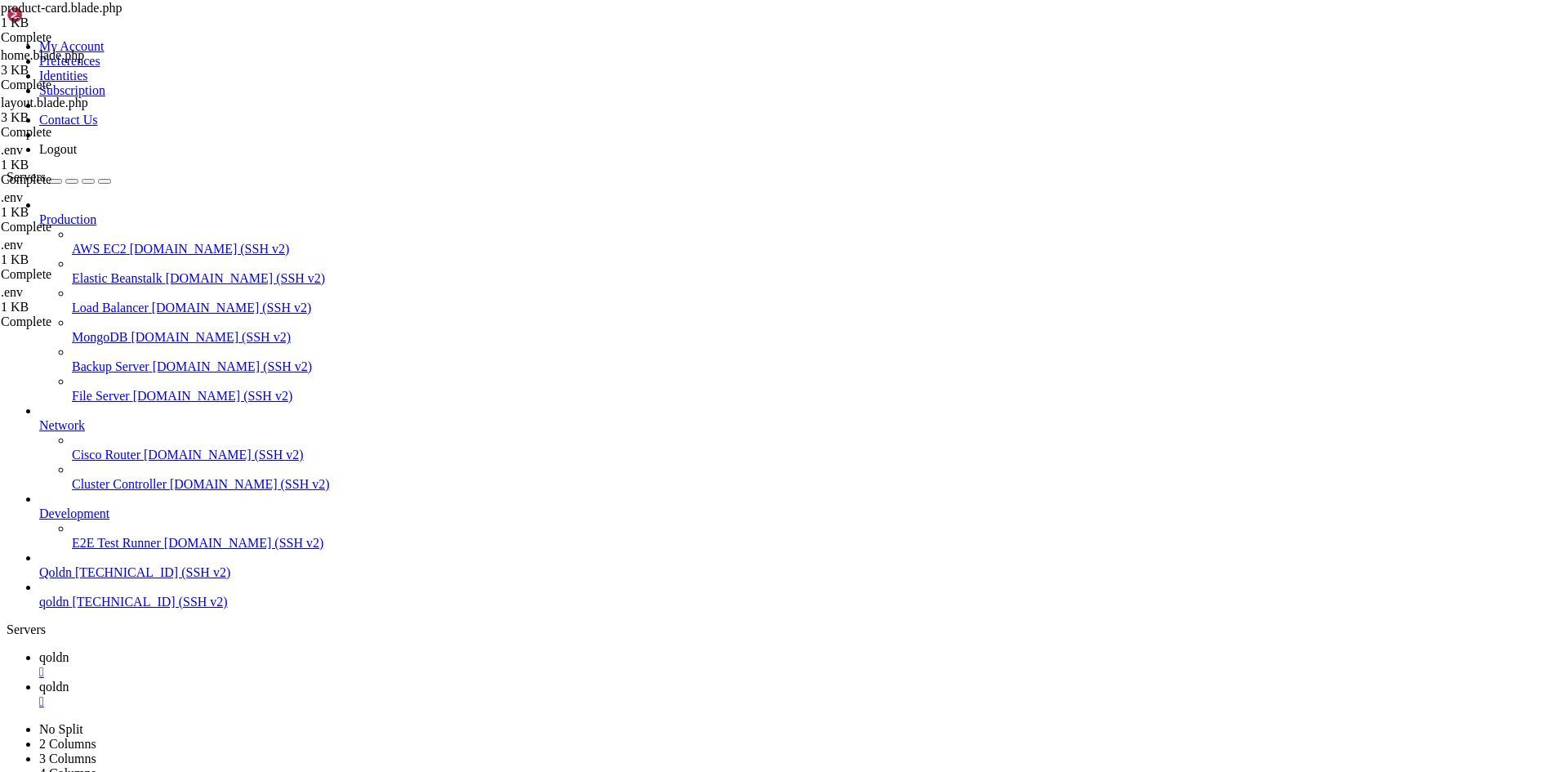
type input "/home/qoldn.xyz/noonstore/database/seeders"
type textarea "<?php"
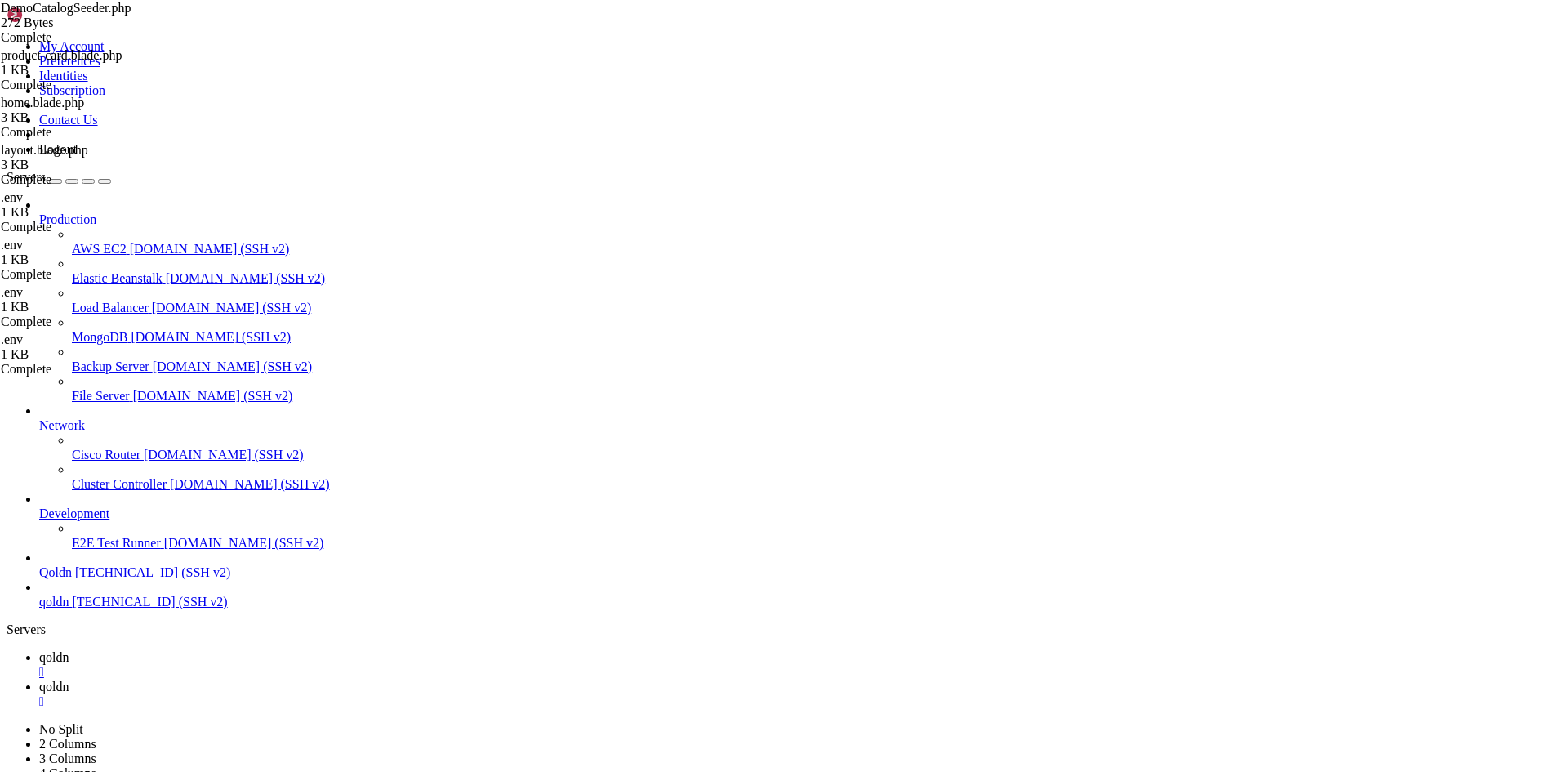
type textarea "}"
click at [68, 680] on span "qoldn" at bounding box center [54, 687] width 29 height 14
drag, startPoint x: 324, startPoint y: 2384, endPoint x: 227, endPoint y: 2380, distance: 97.1
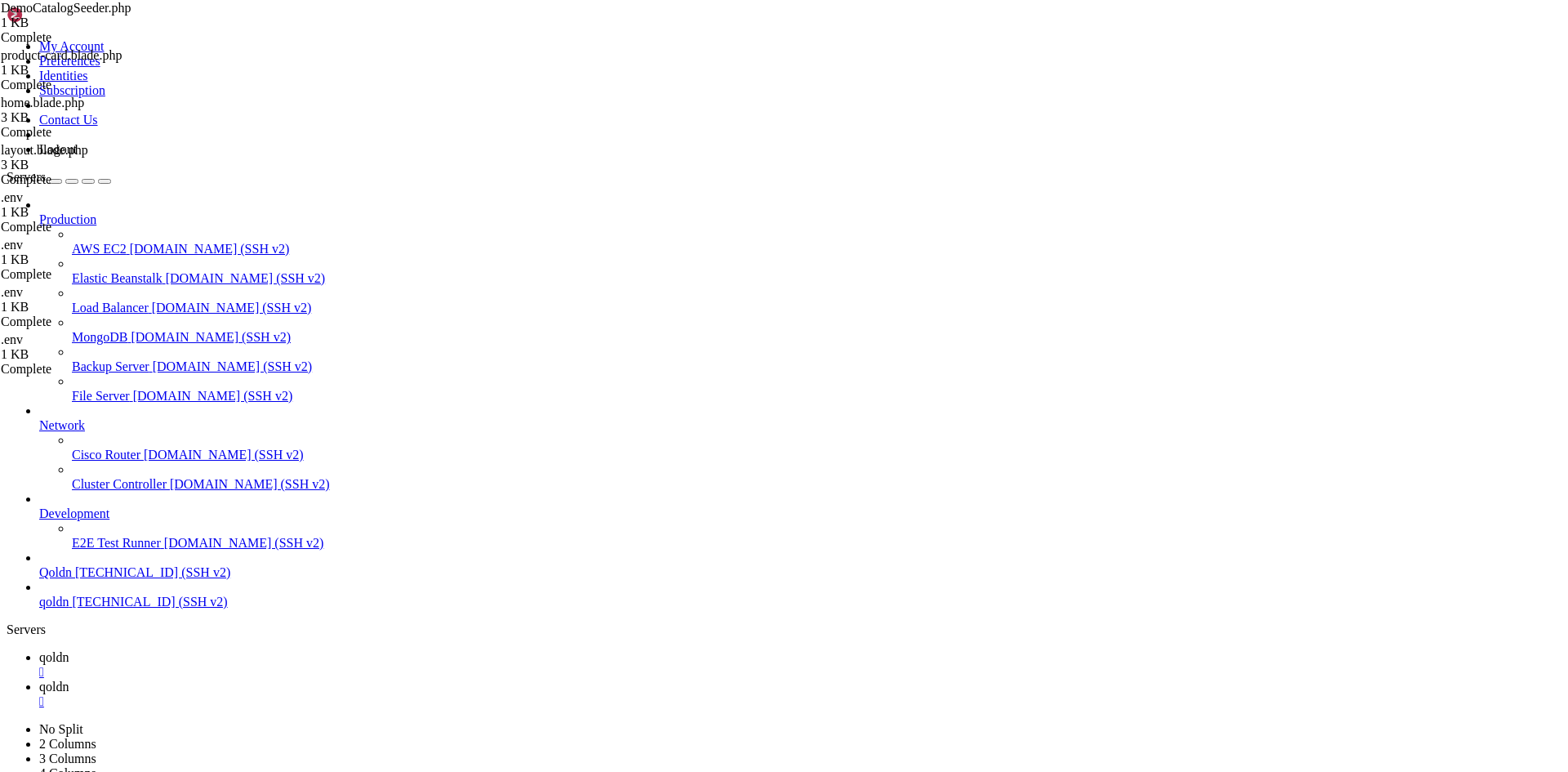
drag, startPoint x: 26, startPoint y: 1855, endPoint x: 1064, endPoint y: 2371, distance: 1159.2
copy div "Meilisearch\Exceptions\CommunicationException cURL error 7: Failed to connect t…"
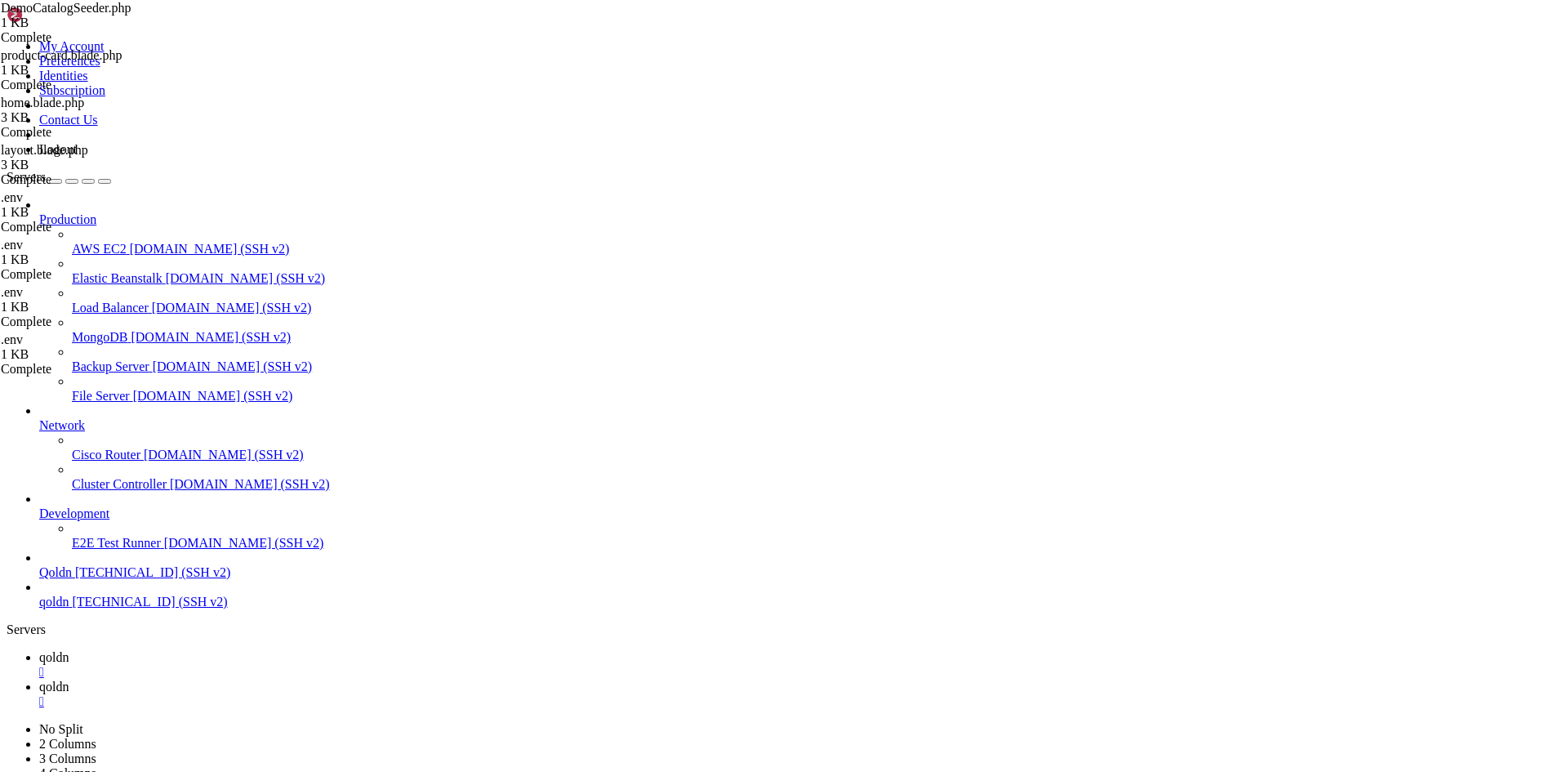
scroll to position [19613, 0]
drag, startPoint x: 310, startPoint y: 2391, endPoint x: 197, endPoint y: 2392, distance: 113.0
drag, startPoint x: 313, startPoint y: 2389, endPoint x: 239, endPoint y: 2391, distance: 74.0
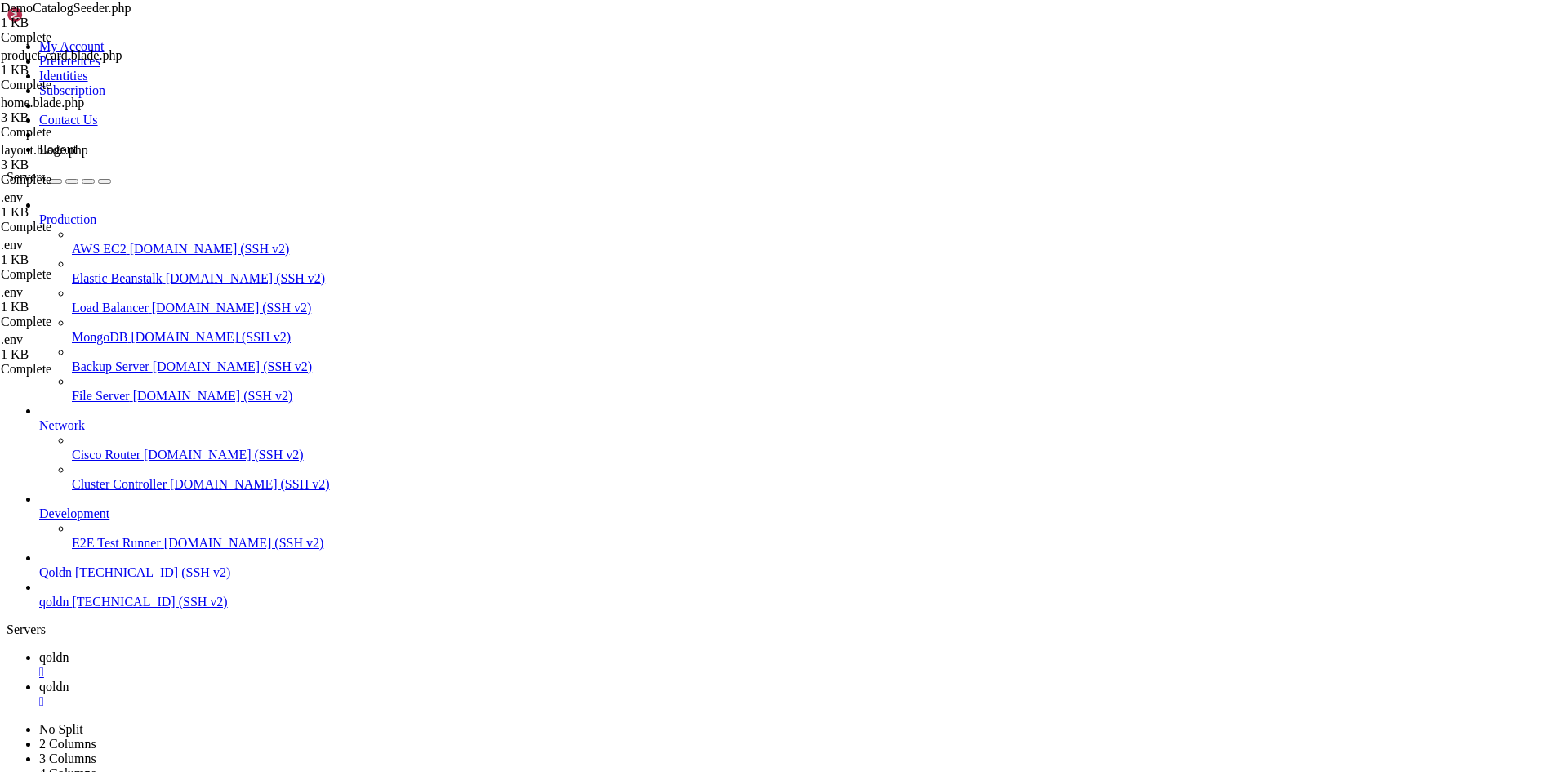
drag, startPoint x: 15, startPoint y: 1832, endPoint x: 401, endPoint y: 2364, distance: 657.3
copy div "root @ cyber /home/qoldn.xyz/noonstore # cd /home/qoldn.xyz/noonstore export PH…"
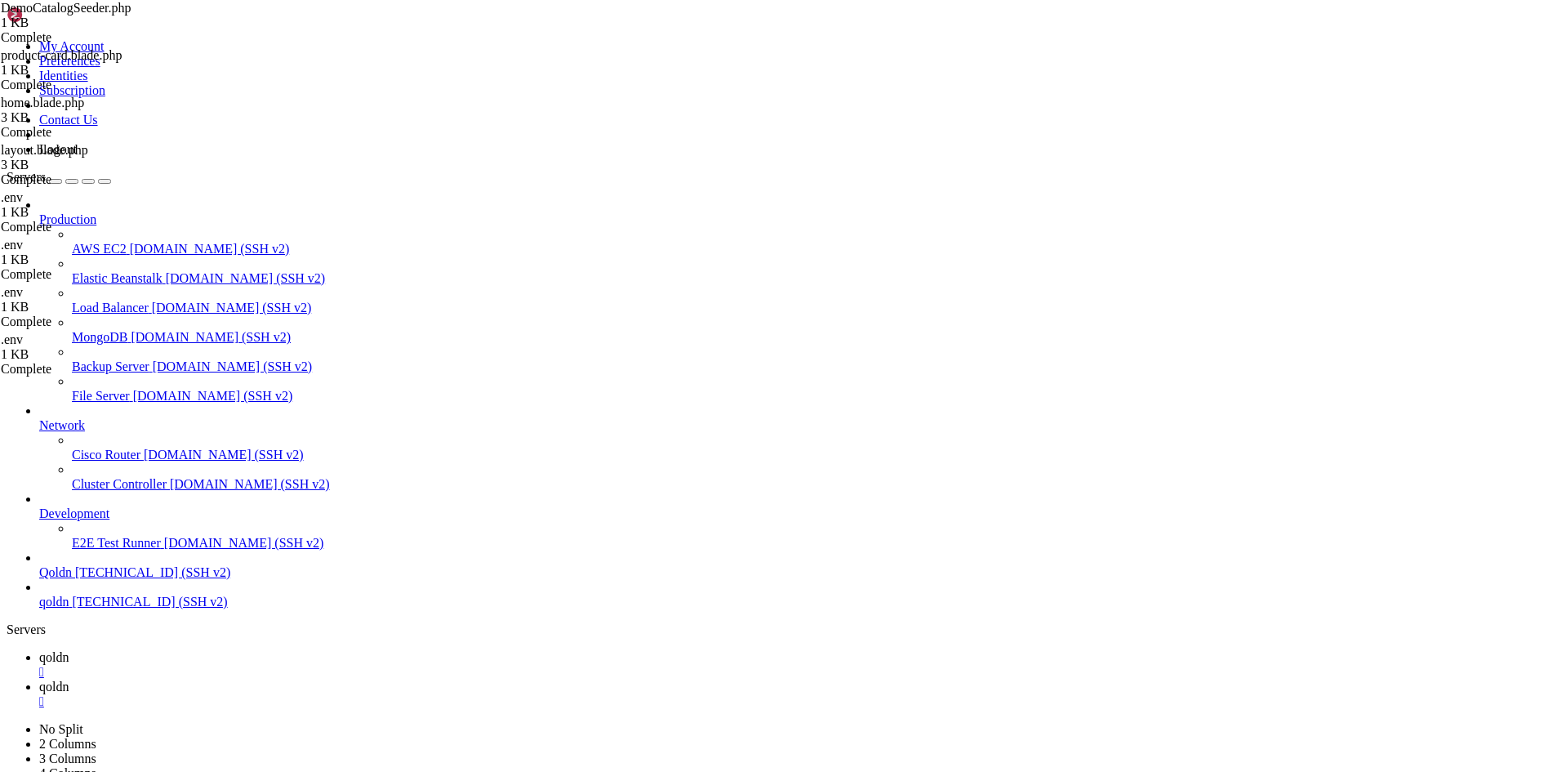
scroll to position [21030, 0]
drag, startPoint x: 308, startPoint y: 2382, endPoint x: 223, endPoint y: 2383, distance: 85.0
click at [68, 650] on span "qoldn" at bounding box center [54, 657] width 29 height 14
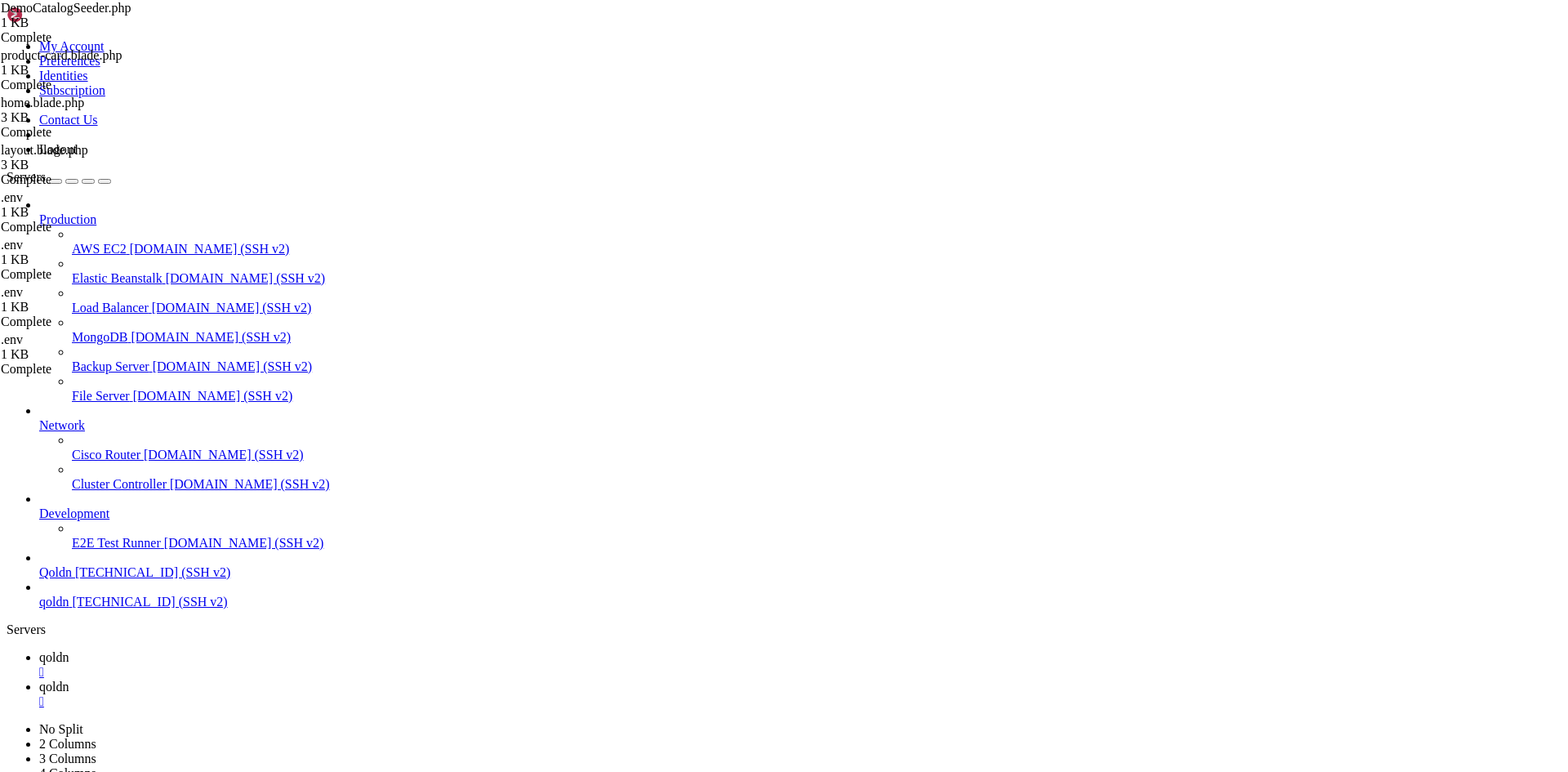
drag, startPoint x: 263, startPoint y: 188, endPoint x: 451, endPoint y: 490, distance: 355.7
paste textarea
type textarea "}"
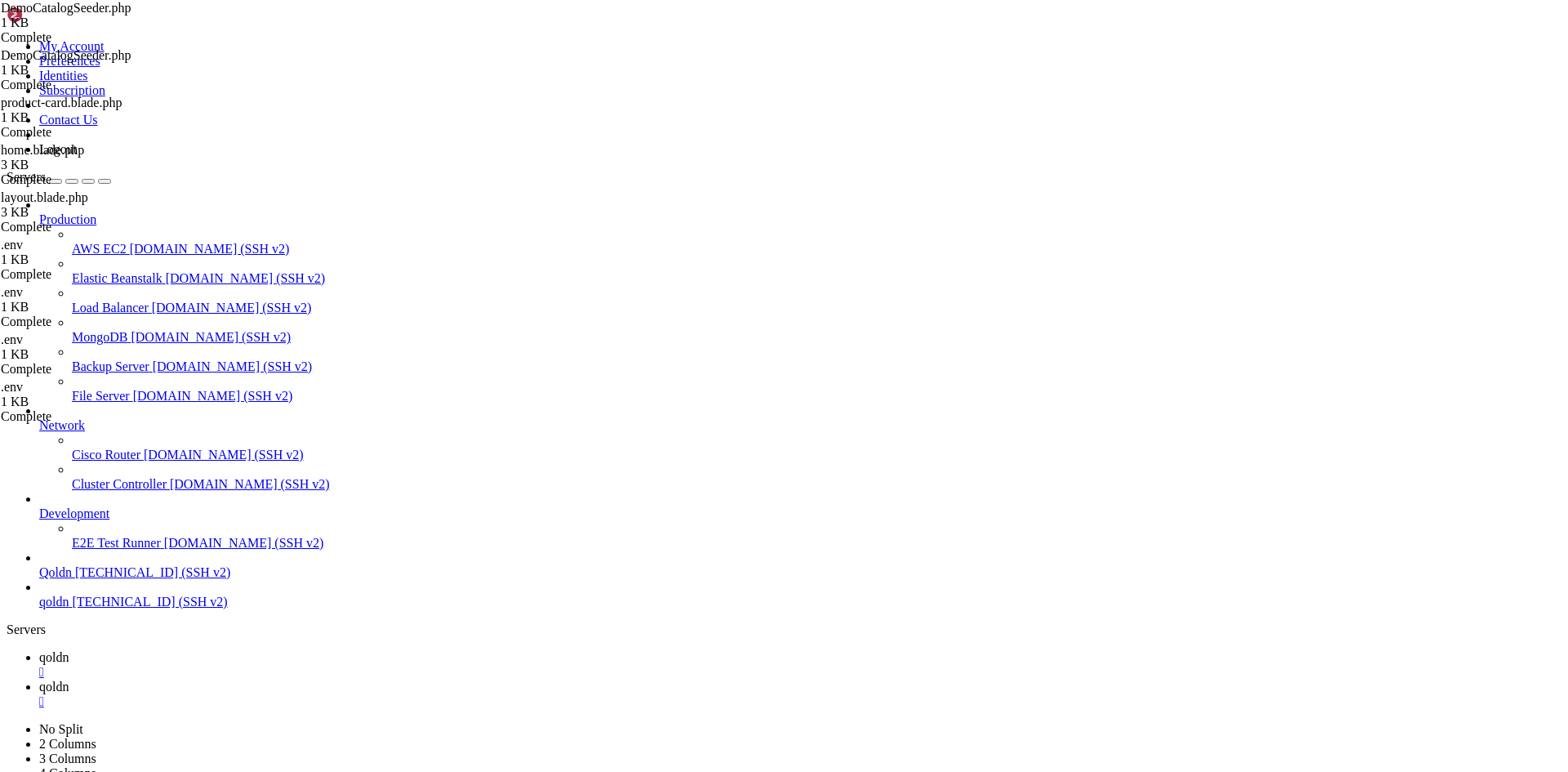
type textarea "}"
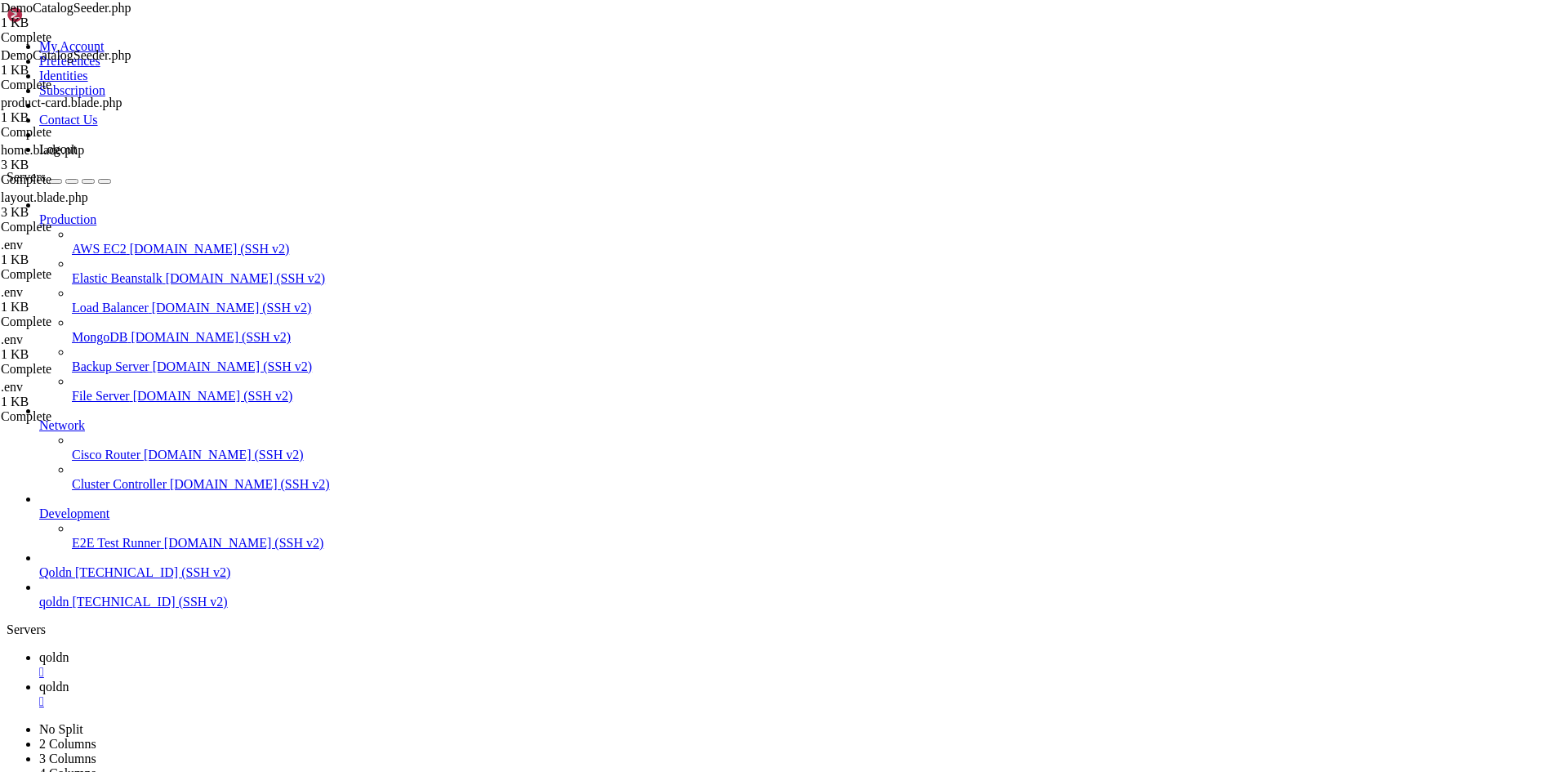
type textarea "}"
type textarea "});}"
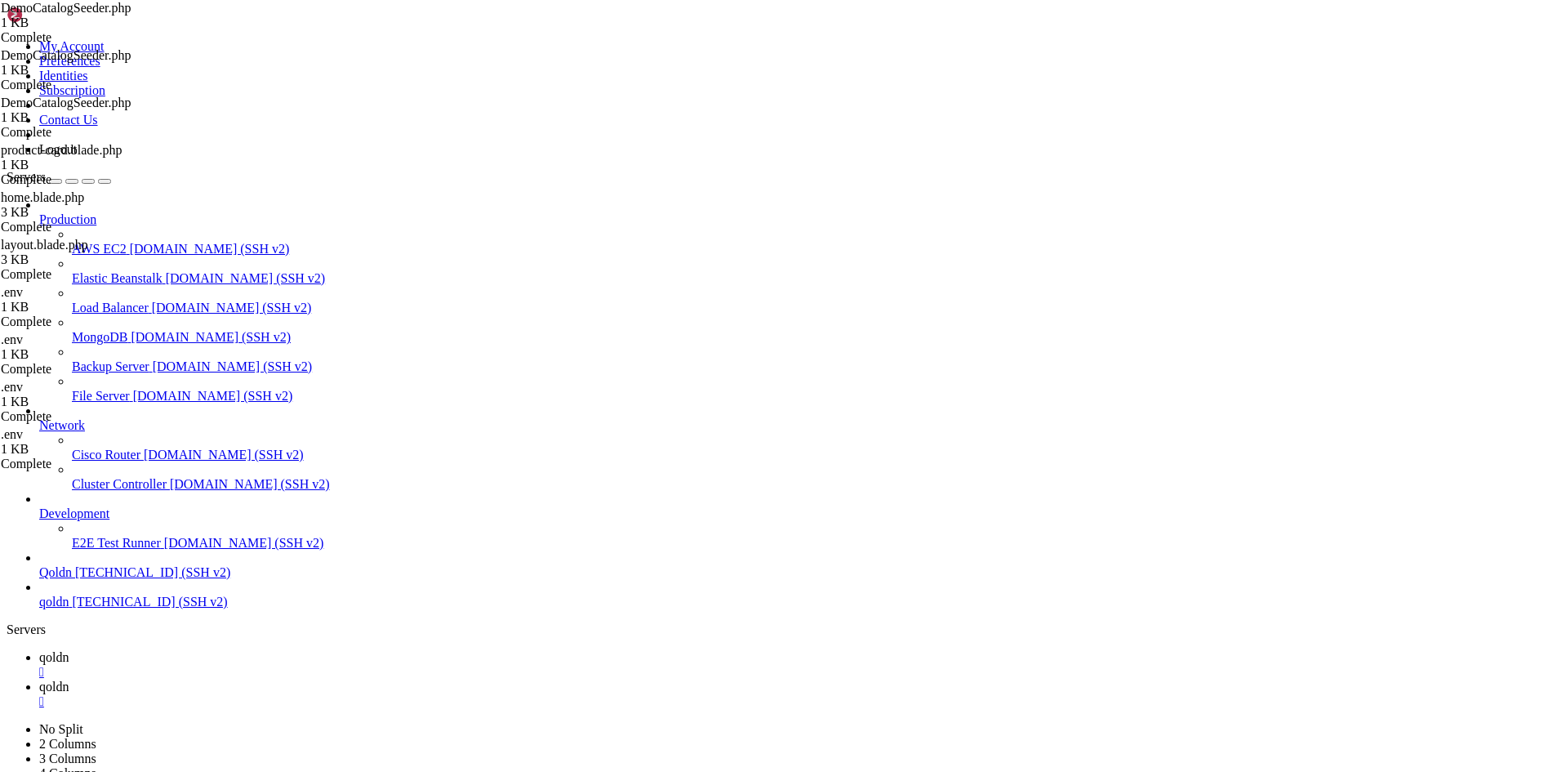
type textarea "}"
paste textarea "}"
type textarea "}"
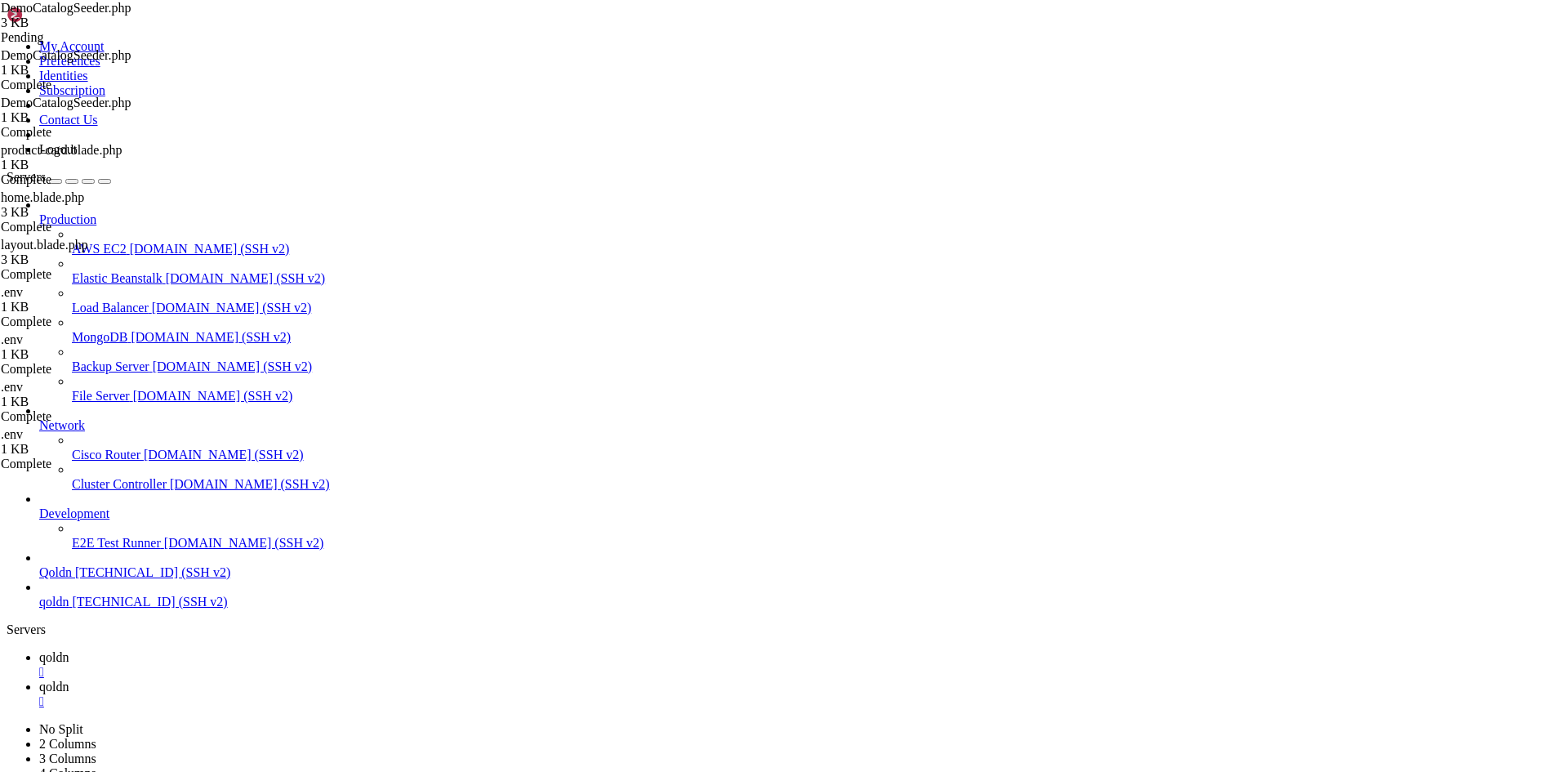
click at [68, 680] on span "qoldn" at bounding box center [54, 687] width 29 height 14
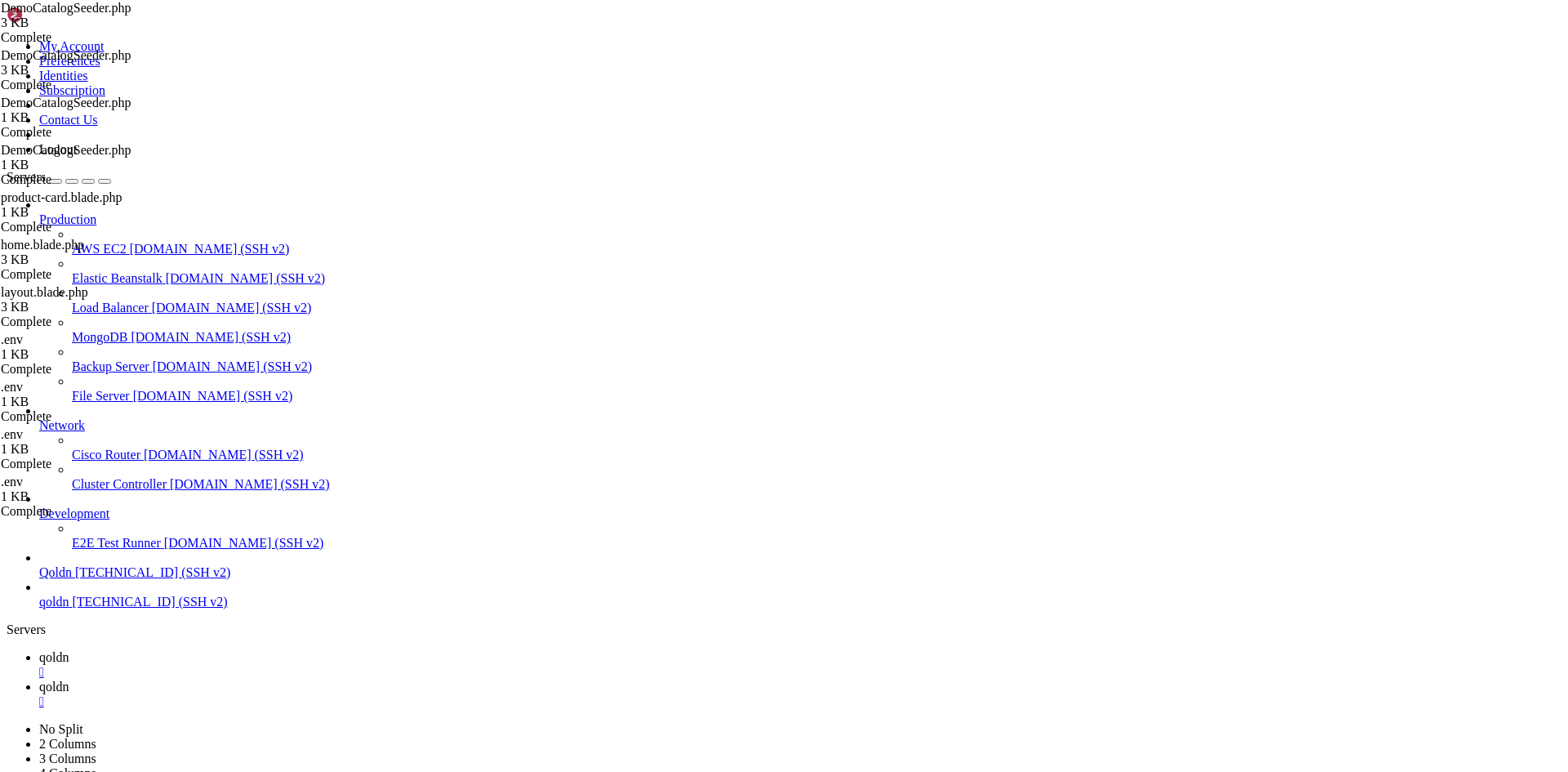
scroll to position [21169, 0]
drag, startPoint x: 303, startPoint y: 2386, endPoint x: 253, endPoint y: 2391, distance: 50.2
drag, startPoint x: 327, startPoint y: 2388, endPoint x: 215, endPoint y: 2393, distance: 112.1
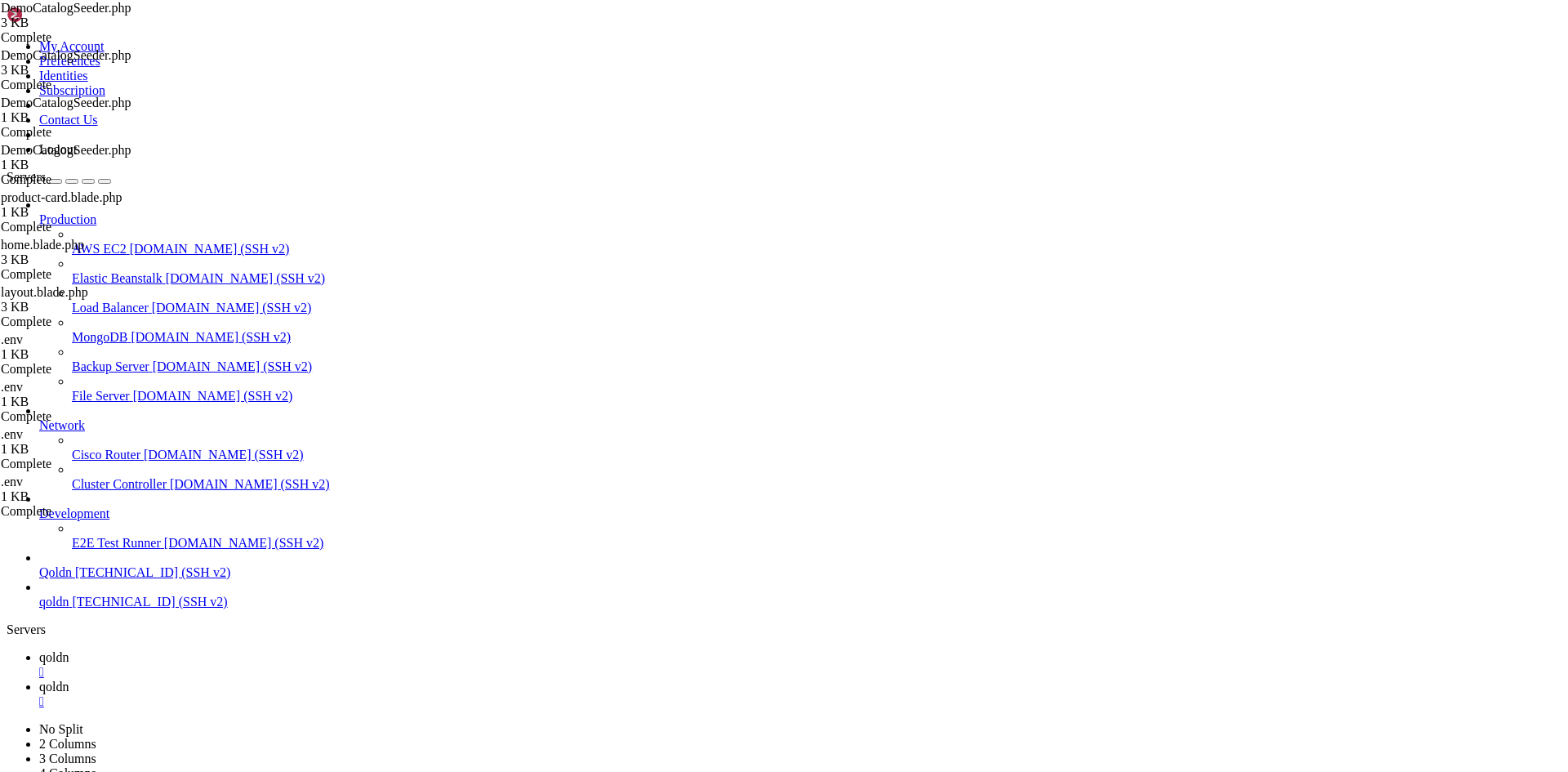
drag, startPoint x: 281, startPoint y: 1860, endPoint x: 412, endPoint y: 2362, distance: 518.8
copy div "$PHP artisan scout:import "App\Models\Category" Meilisearch\Exceptions\Communic…"
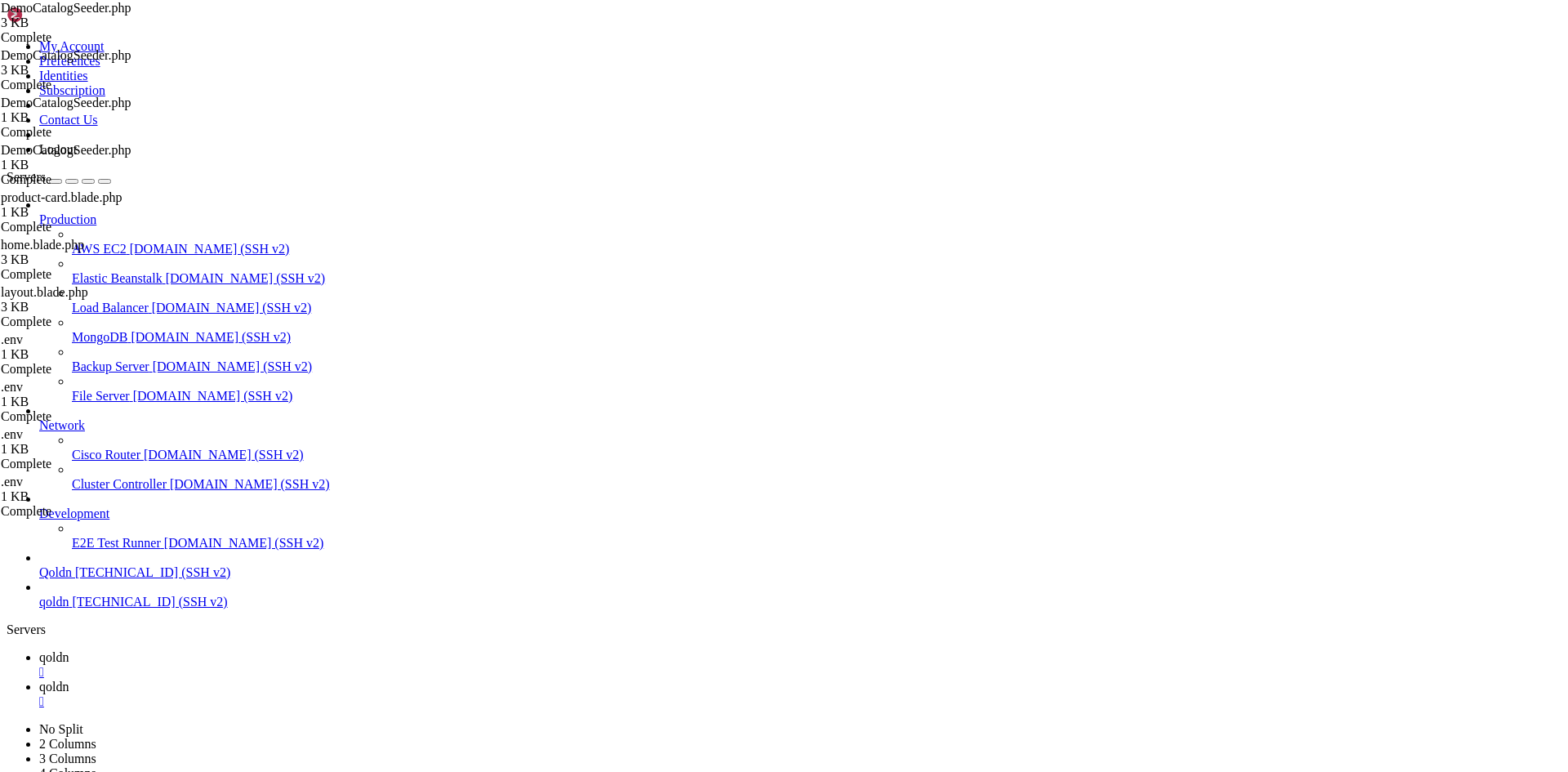
drag, startPoint x: 500, startPoint y: 2465, endPoint x: 285, endPoint y: 2383, distance: 230.1
drag, startPoint x: 284, startPoint y: 2383, endPoint x: 223, endPoint y: 2376, distance: 61.4
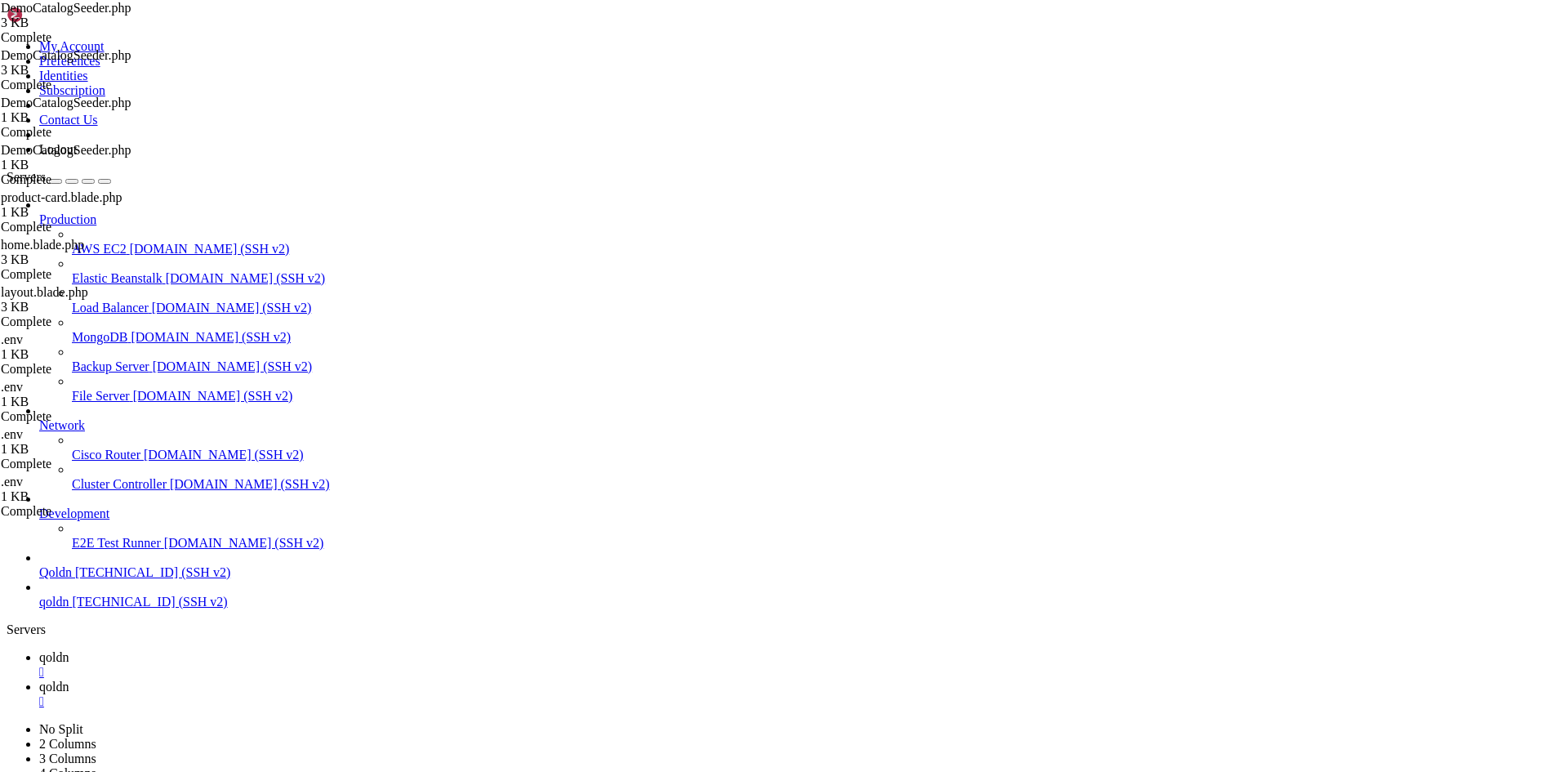
scroll to position [22641, 0]
drag, startPoint x: 303, startPoint y: 2387, endPoint x: 228, endPoint y: 2381, distance: 75.2
drag, startPoint x: 281, startPoint y: 1928, endPoint x: 408, endPoint y: 2198, distance: 298.4
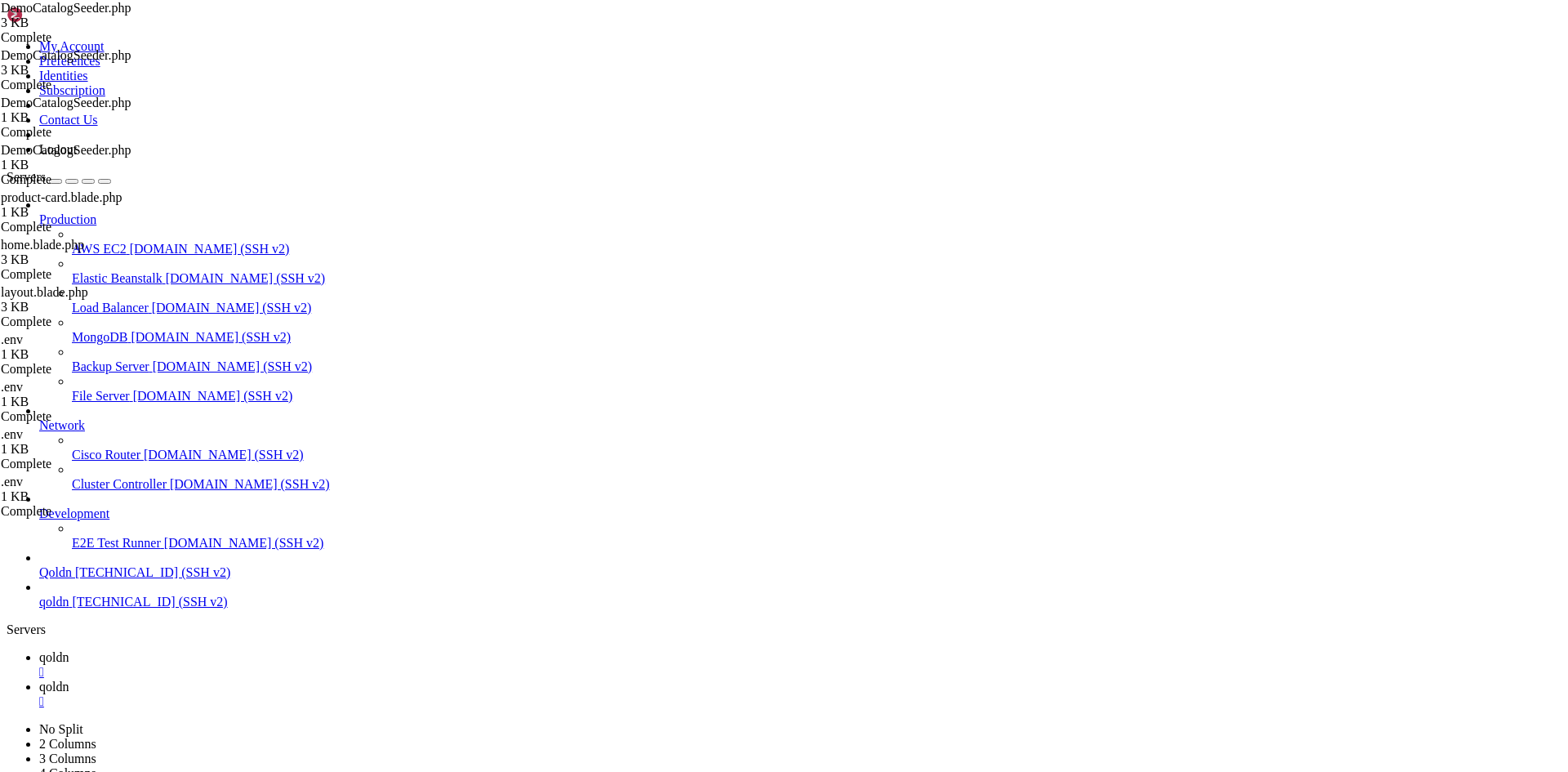
drag, startPoint x: 9, startPoint y: 1927, endPoint x: 71, endPoint y: 1980, distance: 81.6
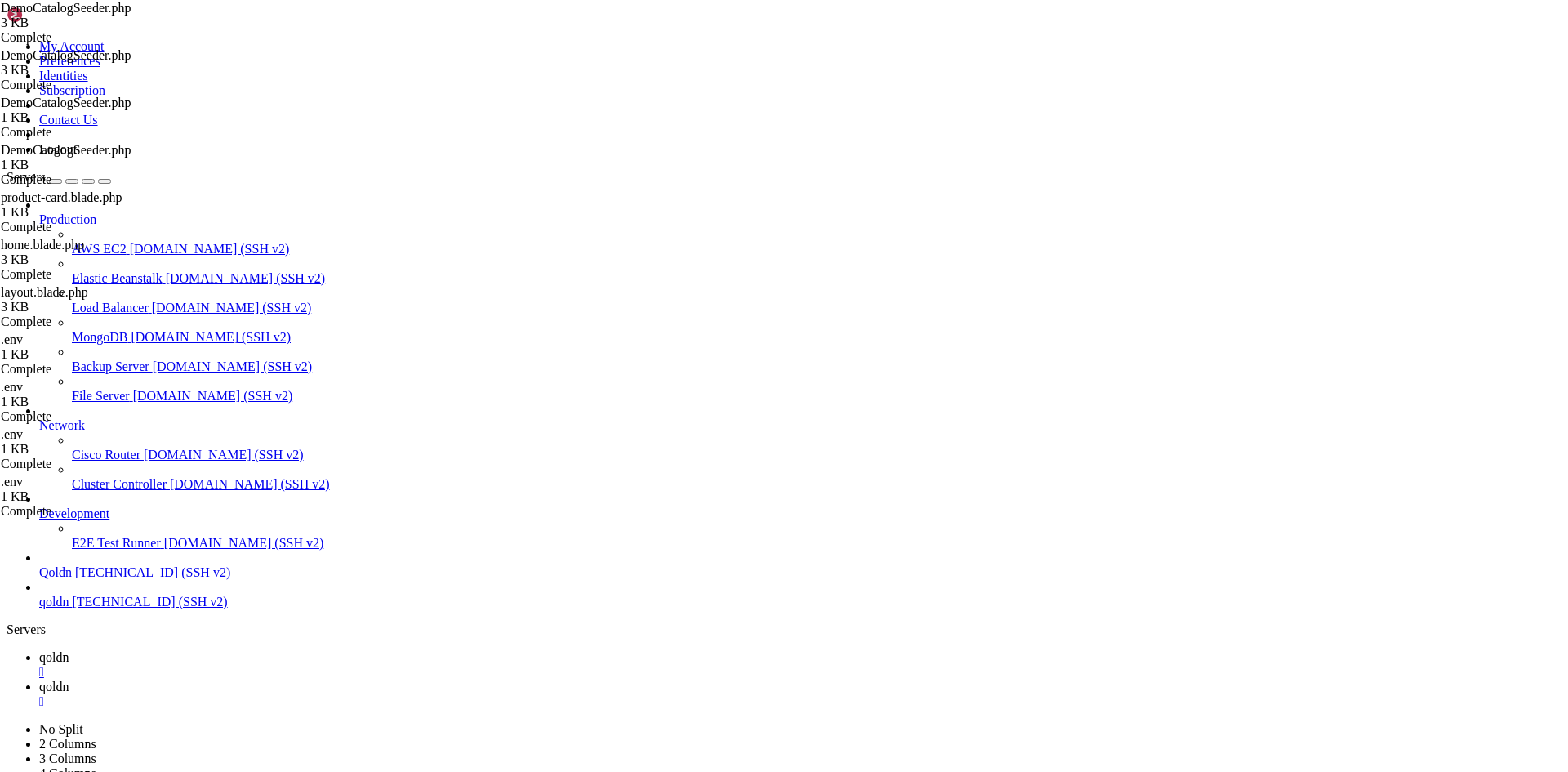
drag, startPoint x: 13, startPoint y: 1934, endPoint x: 331, endPoint y: 2389, distance: 555.1
copy div "root @ cyber /home/qoldn.xyz/noonstore # $PHP artisan scout:install # creates s…"
